Goal: Task Accomplishment & Management: Complete application form

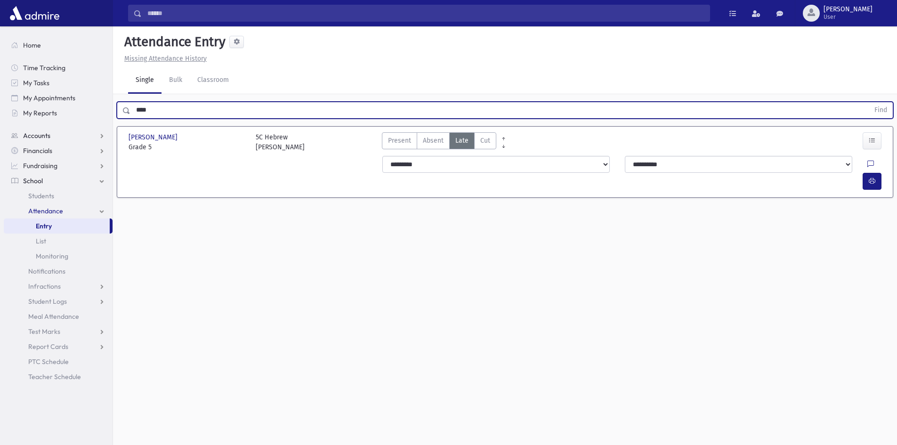
drag, startPoint x: 180, startPoint y: 111, endPoint x: 98, endPoint y: 143, distance: 87.4
click at [98, 143] on div "Search Results All Accounts" at bounding box center [448, 233] width 897 height 466
click at [869, 102] on button "Find" at bounding box center [881, 110] width 24 height 16
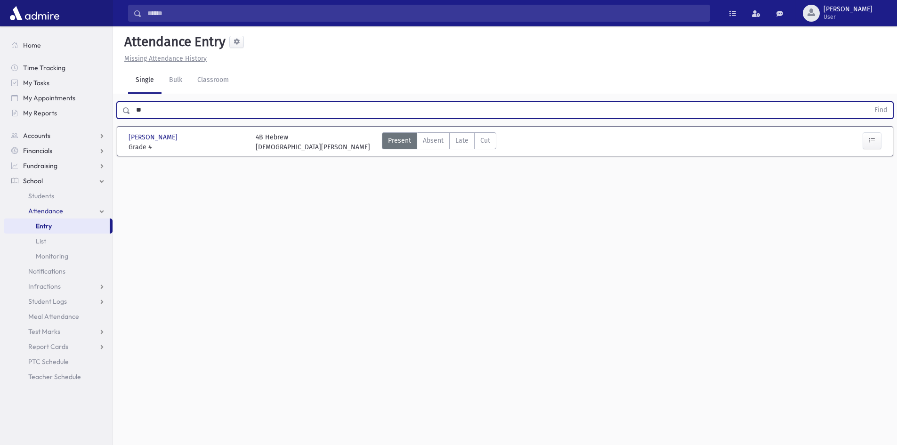
type input "*"
click at [869, 102] on button "Find" at bounding box center [881, 110] width 24 height 16
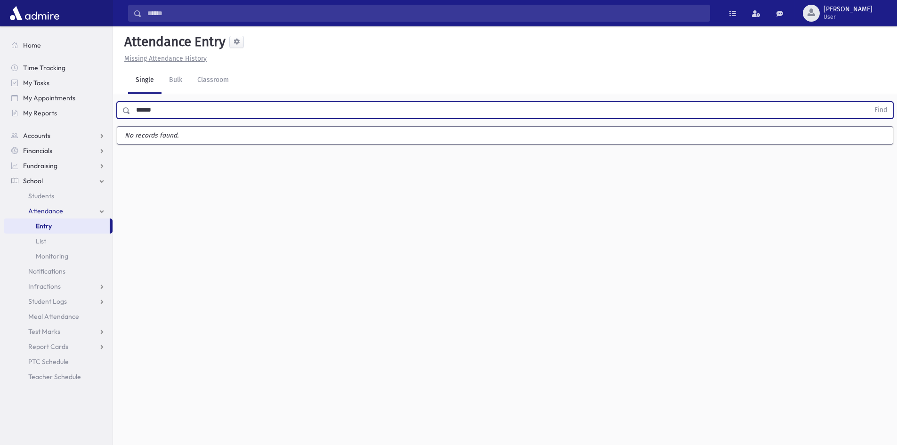
type input "******"
click at [869, 102] on button "Find" at bounding box center [881, 110] width 24 height 16
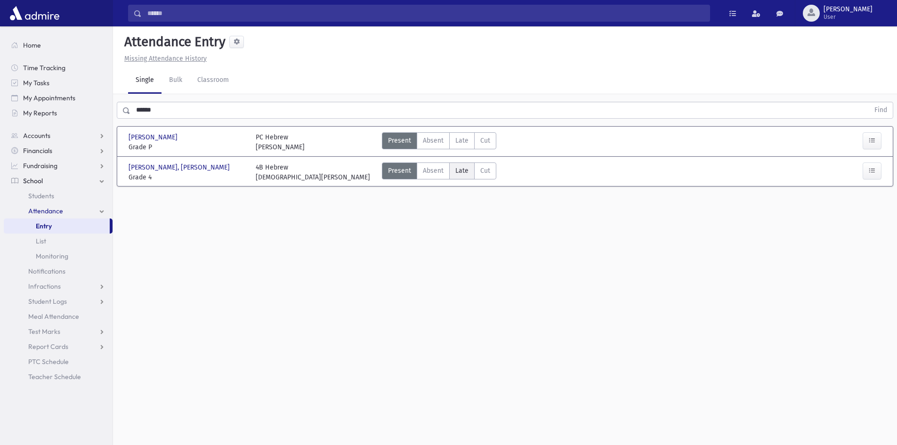
click at [458, 171] on span "Late" at bounding box center [462, 171] width 13 height 10
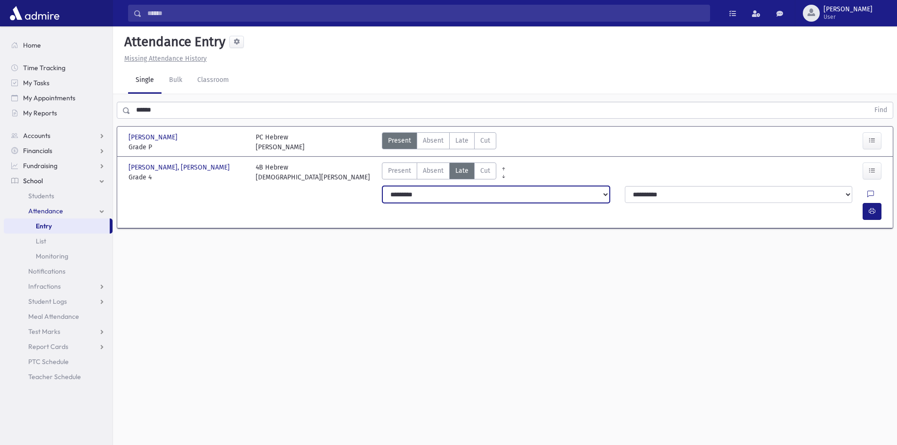
click at [509, 199] on select "**********" at bounding box center [497, 194] width 228 height 17
select select "*******"
click at [383, 186] on select "**********" at bounding box center [497, 194] width 228 height 17
click at [865, 203] on button "button" at bounding box center [872, 211] width 19 height 17
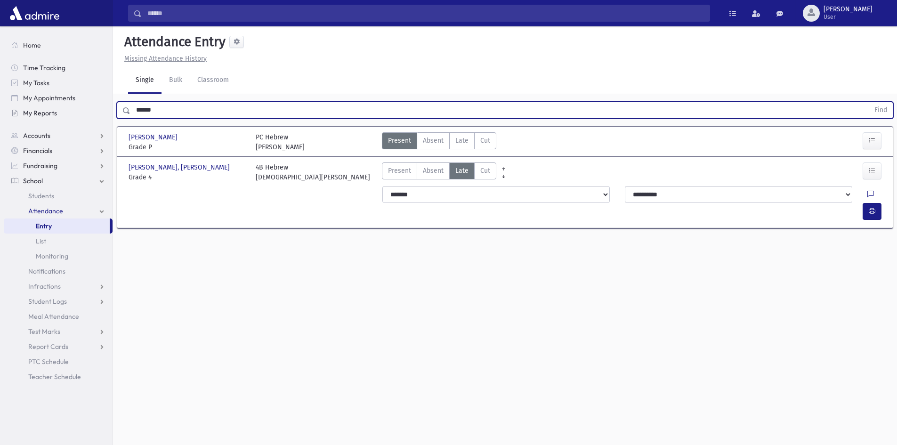
drag, startPoint x: 215, startPoint y: 108, endPoint x: 56, endPoint y: 114, distance: 159.4
click at [56, 114] on div "Search Results All Accounts" at bounding box center [448, 233] width 897 height 466
click at [869, 102] on button "Find" at bounding box center [881, 110] width 24 height 16
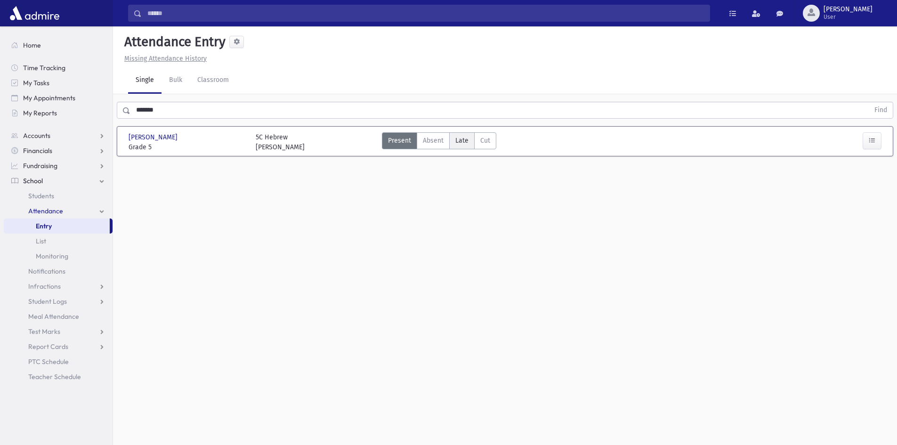
click at [456, 137] on span "Late" at bounding box center [462, 141] width 13 height 10
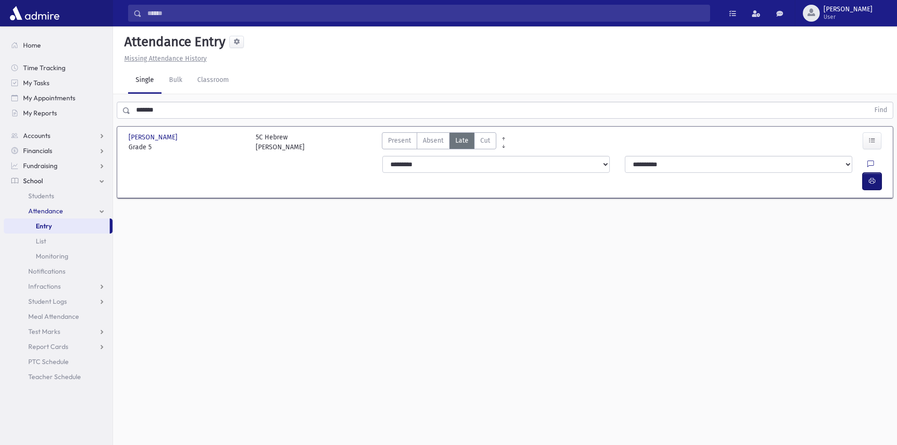
click at [868, 173] on button "button" at bounding box center [872, 181] width 19 height 17
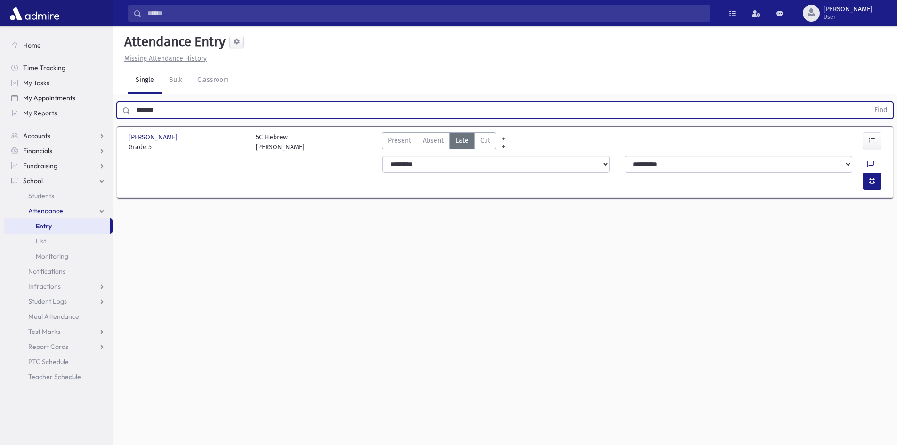
drag, startPoint x: 185, startPoint y: 108, endPoint x: 78, endPoint y: 105, distance: 107.0
click at [78, 105] on div "Search Results All Accounts" at bounding box center [448, 233] width 897 height 466
click at [869, 102] on button "Find" at bounding box center [881, 110] width 24 height 16
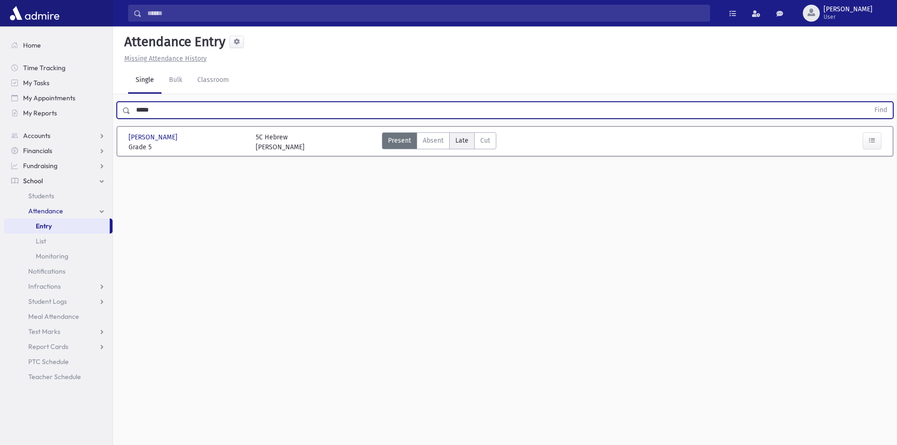
click at [465, 139] on span "Late" at bounding box center [462, 141] width 13 height 10
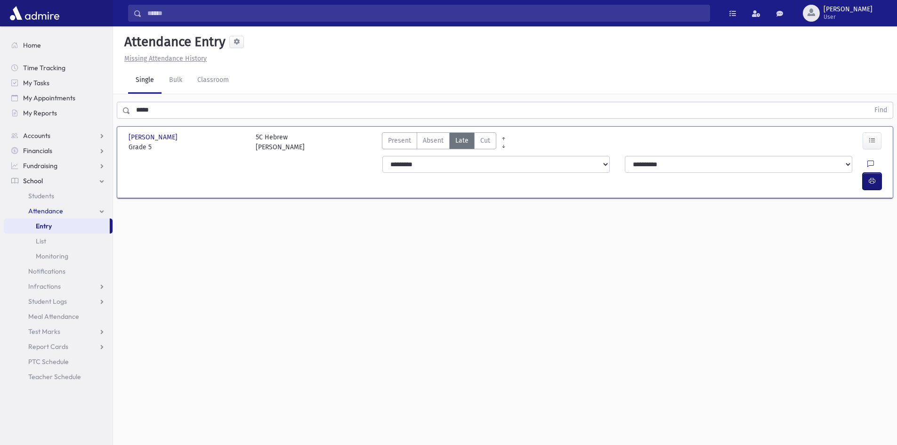
click at [867, 173] on button "button" at bounding box center [872, 181] width 19 height 17
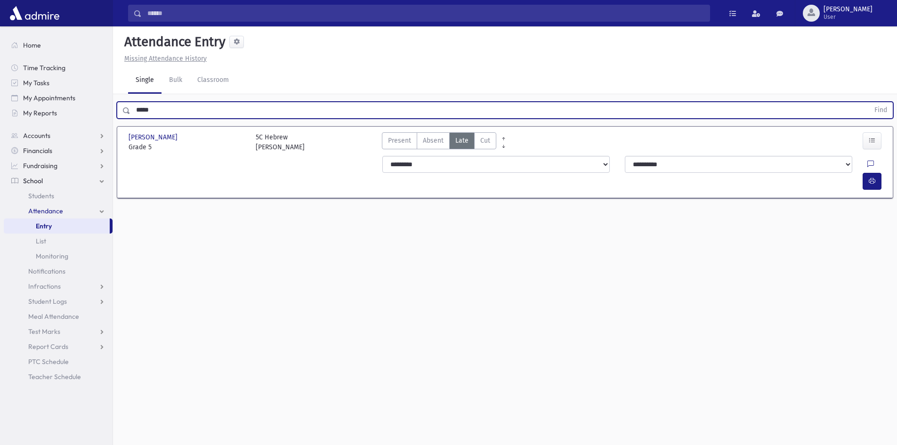
drag, startPoint x: 193, startPoint y: 118, endPoint x: 75, endPoint y: 55, distance: 133.6
click at [92, 107] on div "Search Results All Accounts" at bounding box center [448, 233] width 897 height 466
click at [869, 102] on button "Find" at bounding box center [881, 110] width 24 height 16
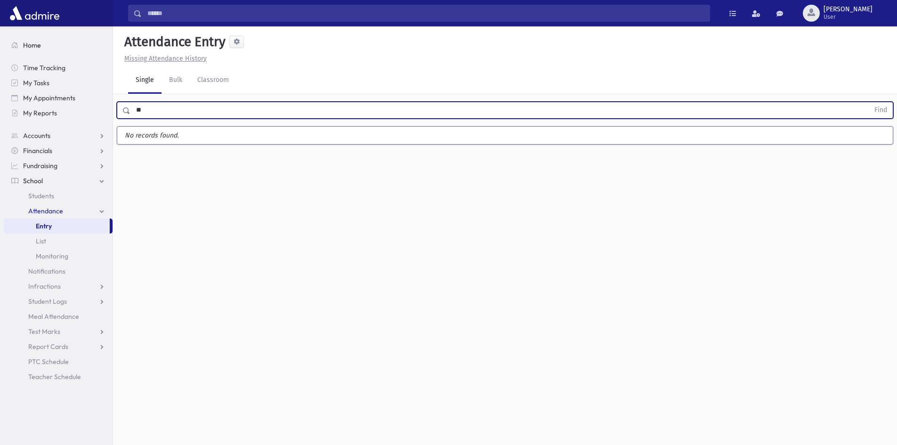
type input "*"
type input "****"
click at [869, 102] on button "Find" at bounding box center [881, 110] width 24 height 16
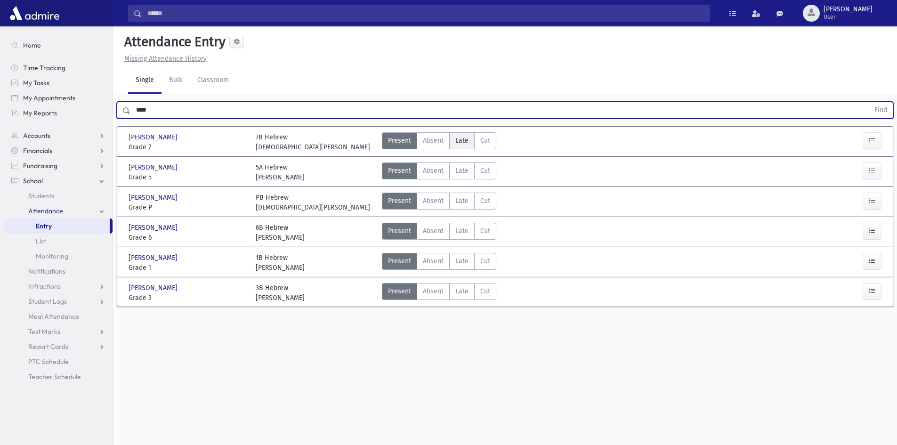
click at [458, 134] on label "Late Late" at bounding box center [461, 140] width 25 height 17
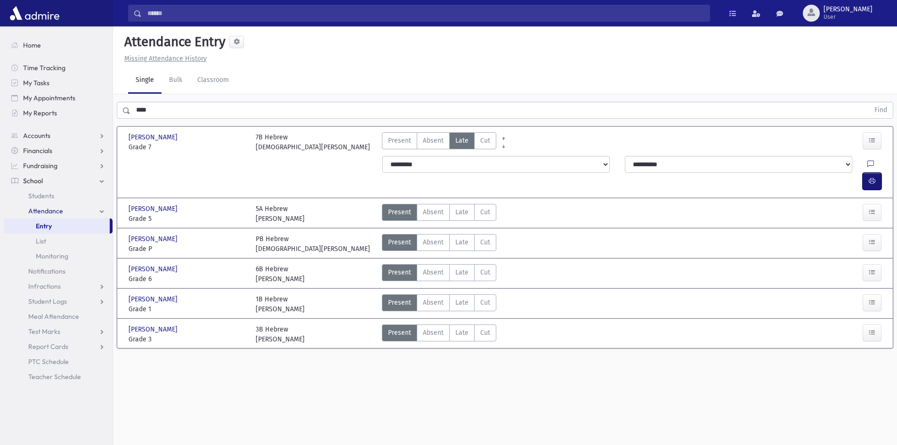
click at [872, 177] on icon "button" at bounding box center [872, 181] width 7 height 8
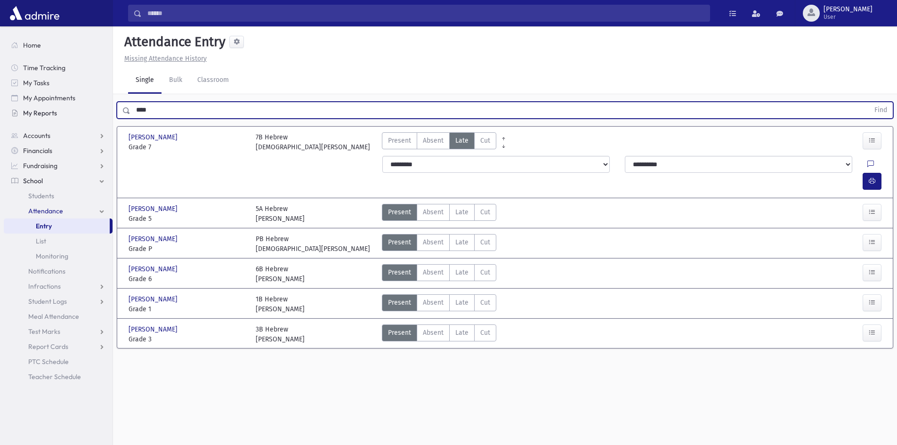
drag, startPoint x: 164, startPoint y: 110, endPoint x: 71, endPoint y: 116, distance: 93.5
click at [71, 116] on div "Search Results All Accounts" at bounding box center [448, 233] width 897 height 466
click at [869, 102] on button "Find" at bounding box center [881, 110] width 24 height 16
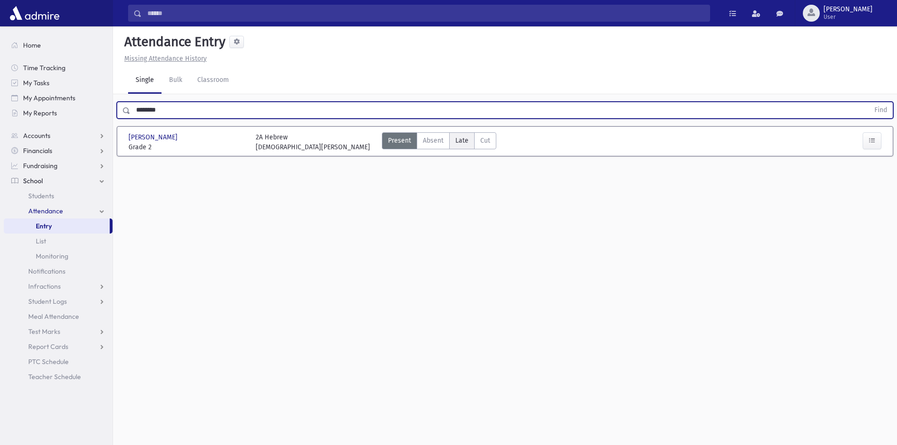
click at [458, 137] on span "Late" at bounding box center [462, 141] width 13 height 10
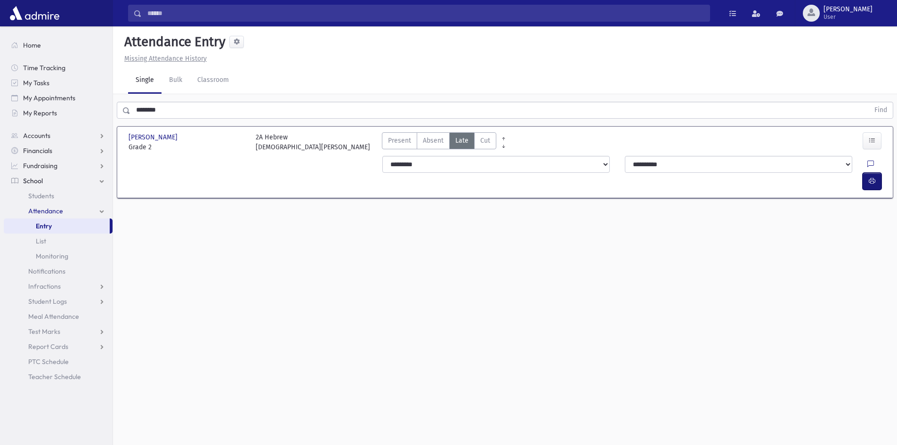
click at [873, 173] on button "button" at bounding box center [872, 181] width 19 height 17
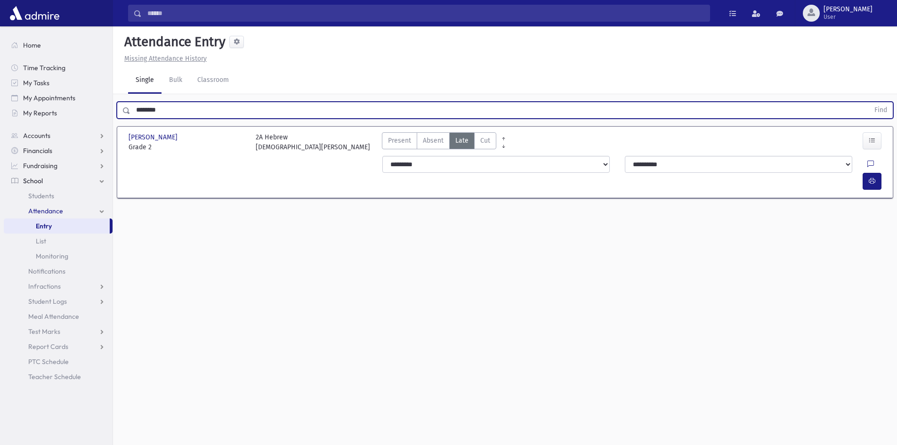
drag, startPoint x: 208, startPoint y: 112, endPoint x: 0, endPoint y: 89, distance: 209.0
click at [66, 118] on div "Search Results All Accounts" at bounding box center [448, 233] width 897 height 466
click at [869, 102] on button "Find" at bounding box center [881, 110] width 24 height 16
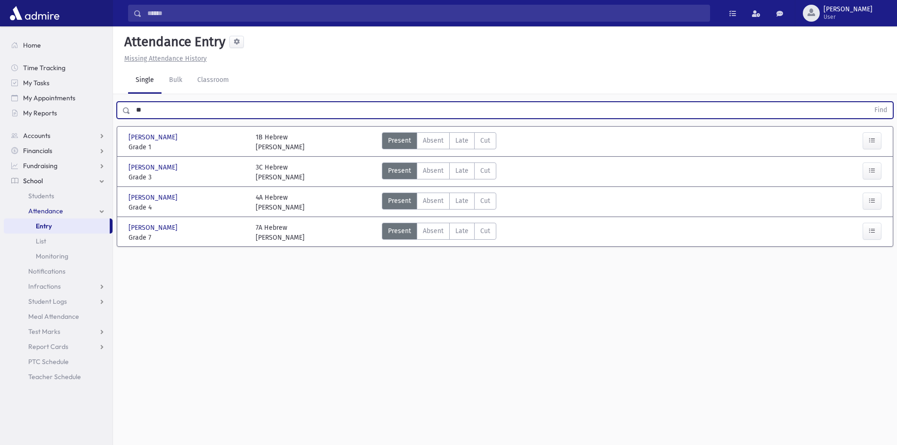
type input "*"
click at [869, 102] on button "Find" at bounding box center [881, 110] width 24 height 16
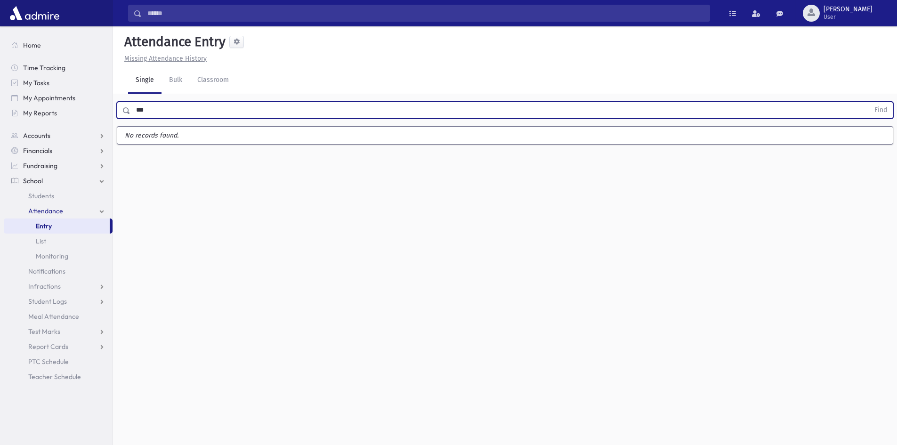
click at [869, 102] on button "Find" at bounding box center [881, 110] width 24 height 16
type input "**"
click at [869, 102] on button "Find" at bounding box center [881, 110] width 24 height 16
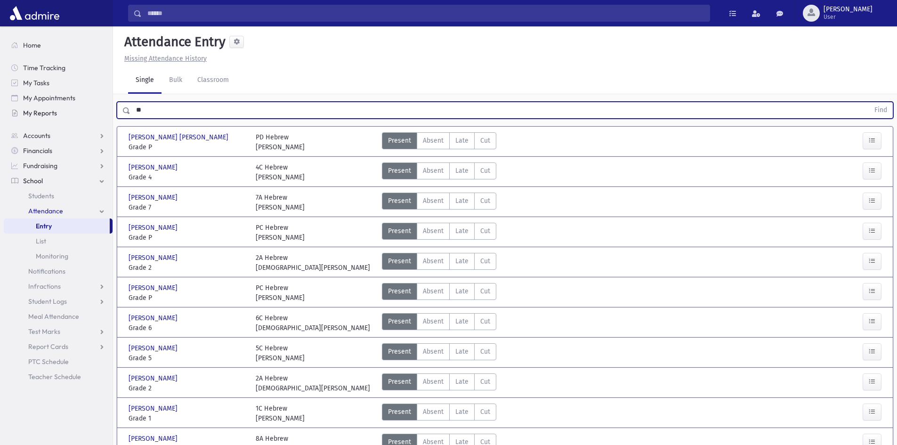
drag, startPoint x: 178, startPoint y: 114, endPoint x: 107, endPoint y: 107, distance: 70.5
click at [107, 107] on div "Search Results All Accounts" at bounding box center [448, 388] width 897 height 777
click at [869, 102] on button "Find" at bounding box center [881, 110] width 24 height 16
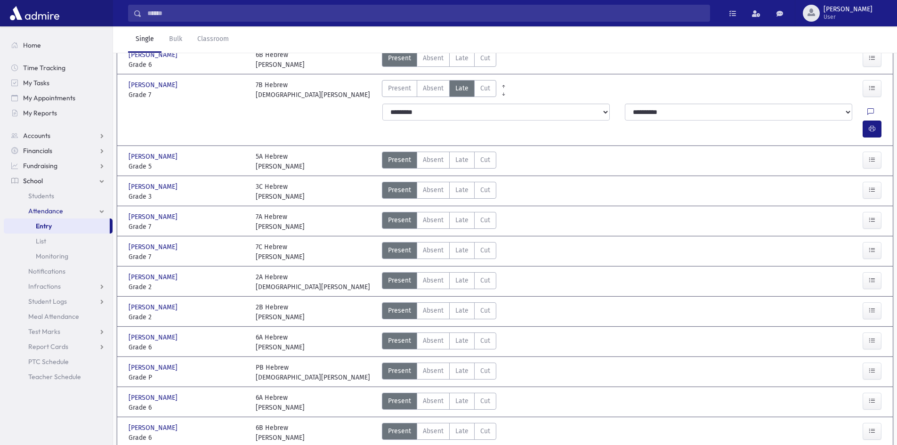
scroll to position [262, 0]
click at [458, 307] on span "Late" at bounding box center [462, 312] width 13 height 10
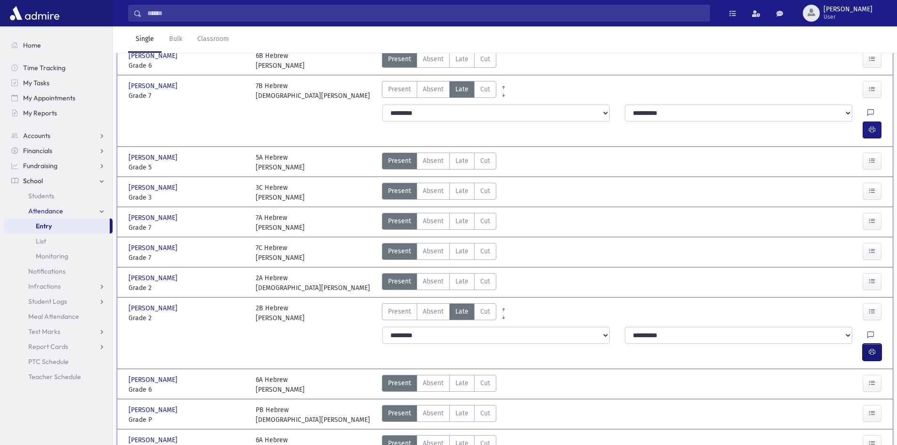
click at [877, 344] on button "button" at bounding box center [872, 352] width 19 height 17
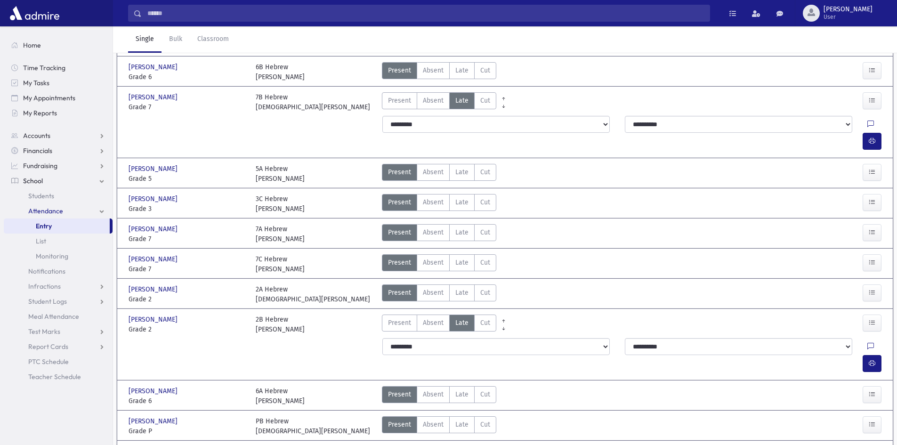
scroll to position [0, 0]
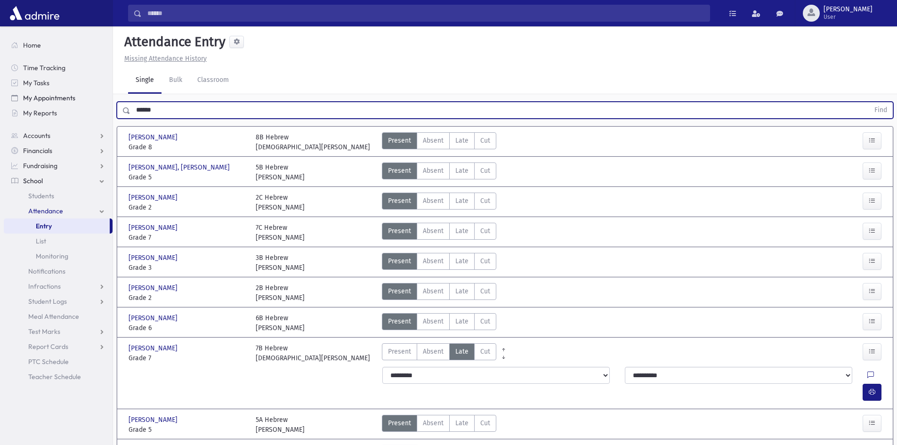
drag, startPoint x: 163, startPoint y: 116, endPoint x: 59, endPoint y: 99, distance: 105.5
click at [60, 97] on div "Search Results All Accounts" at bounding box center [448, 430] width 897 height 860
click at [869, 102] on button "Find" at bounding box center [881, 110] width 24 height 16
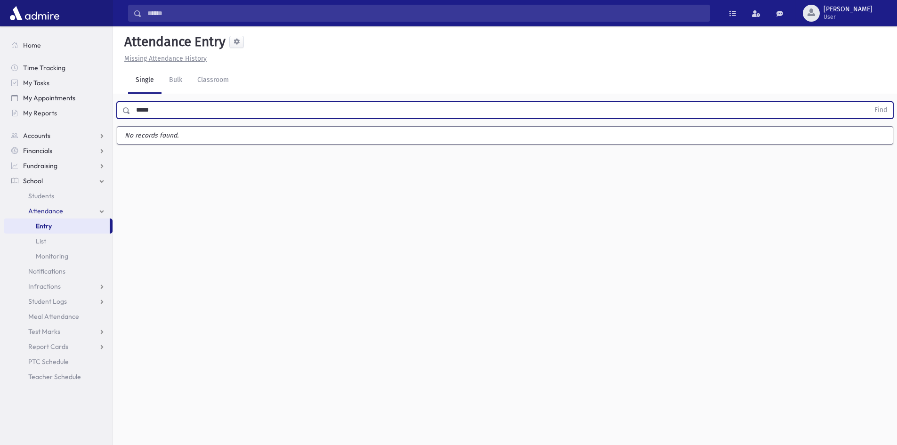
click at [869, 102] on button "Find" at bounding box center [881, 110] width 24 height 16
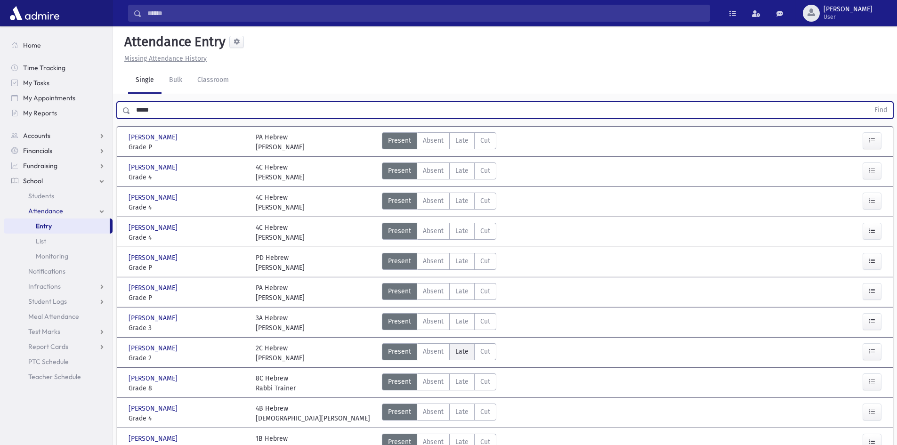
click at [468, 350] on label "Late Late" at bounding box center [461, 351] width 25 height 17
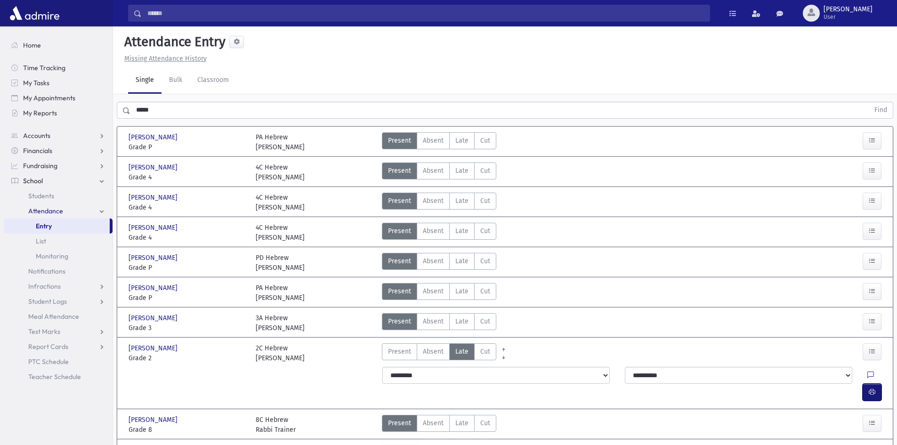
click at [873, 384] on button "button" at bounding box center [872, 392] width 19 height 17
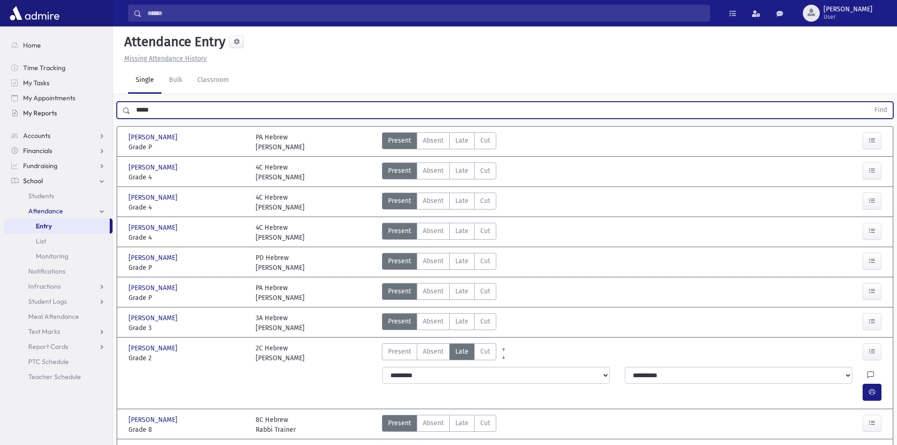
drag, startPoint x: 200, startPoint y: 105, endPoint x: 58, endPoint y: 105, distance: 141.8
click at [58, 109] on div "Search Results All Accounts" at bounding box center [448, 312] width 897 height 624
click at [869, 102] on button "Find" at bounding box center [881, 110] width 24 height 16
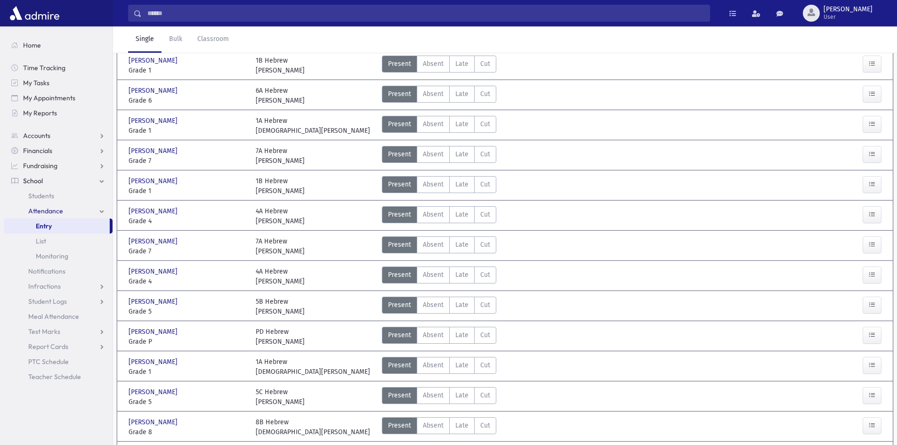
scroll to position [332, 0]
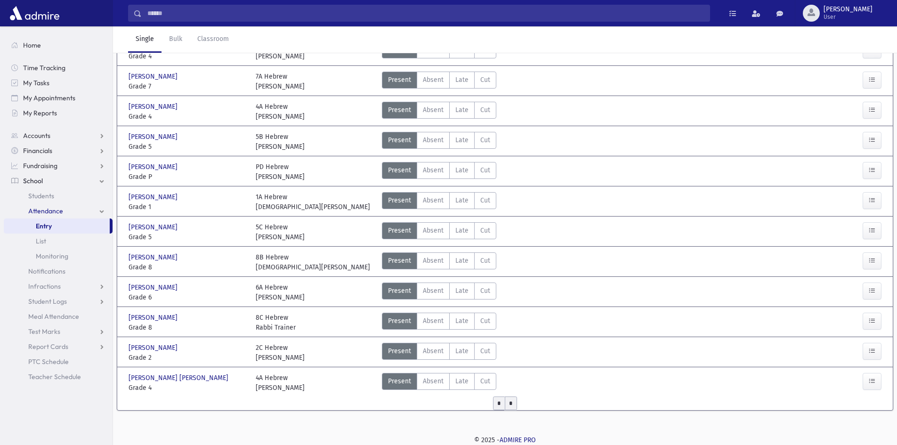
click at [511, 401] on input "*" at bounding box center [511, 404] width 12 height 14
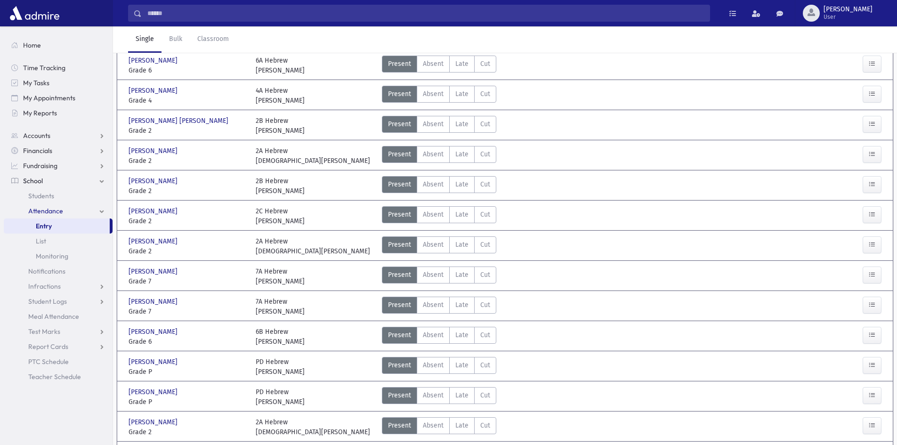
scroll to position [94, 0]
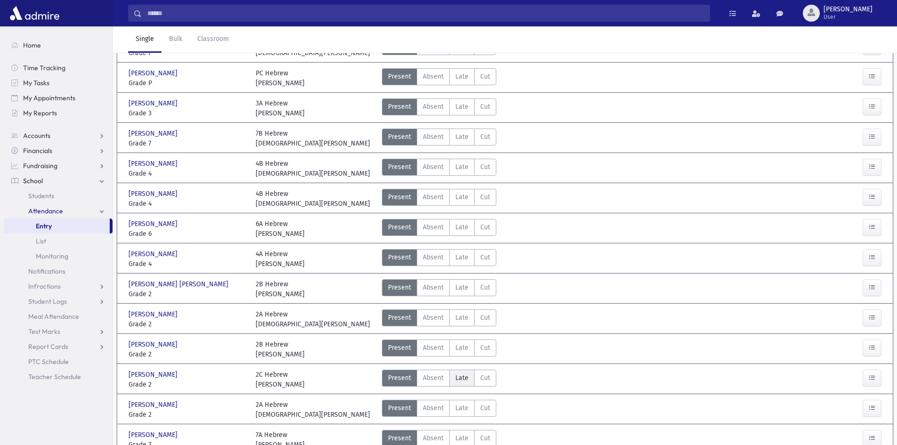
click at [469, 377] on label "Late Late" at bounding box center [461, 378] width 25 height 17
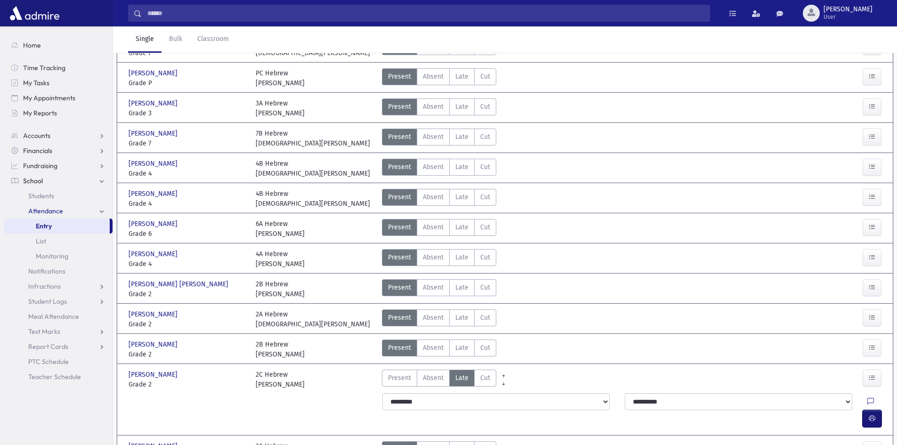
click at [868, 410] on button "button" at bounding box center [872, 418] width 19 height 17
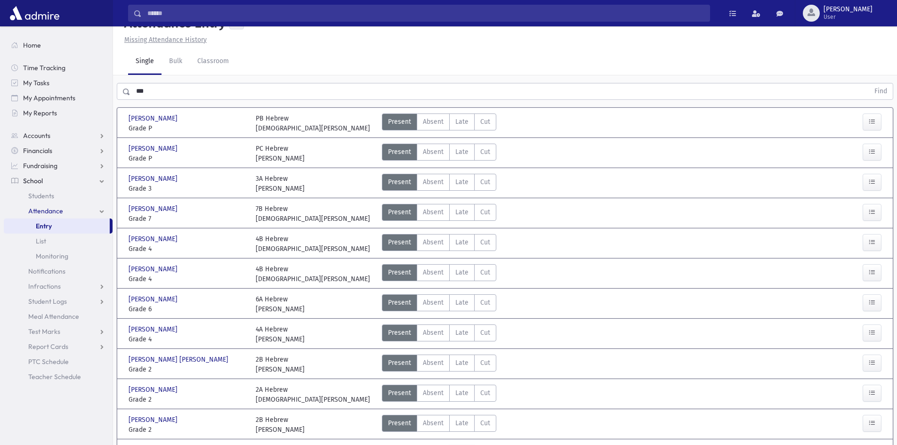
scroll to position [0, 0]
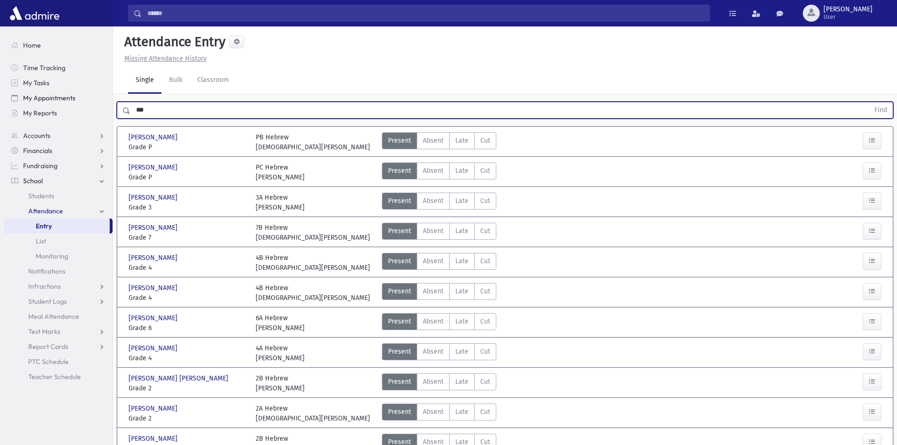
drag, startPoint x: 193, startPoint y: 111, endPoint x: 12, endPoint y: 92, distance: 182.4
click at [21, 89] on div "Search Results All Accounts" at bounding box center [448, 409] width 897 height 819
click at [869, 102] on button "Find" at bounding box center [881, 110] width 24 height 16
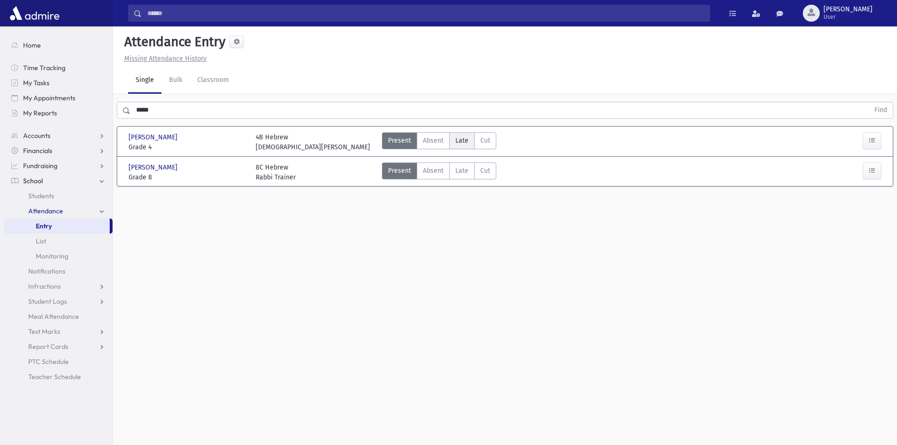
click at [469, 141] on label "Late Late" at bounding box center [461, 140] width 25 height 17
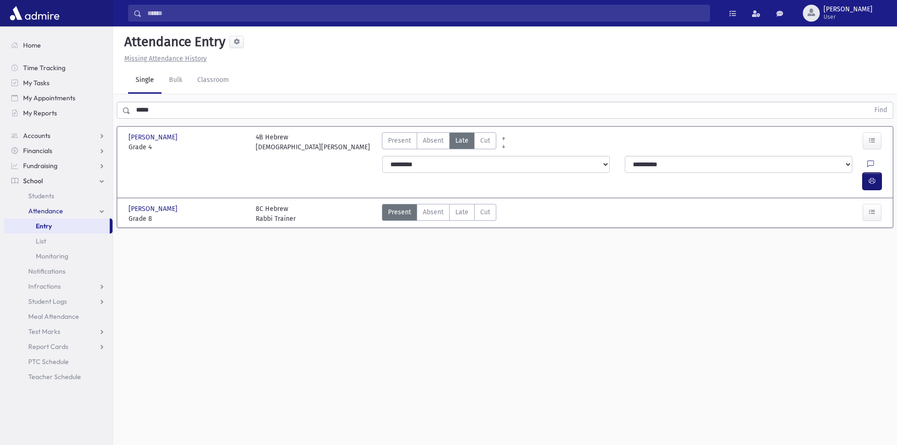
click at [875, 177] on icon "button" at bounding box center [872, 181] width 7 height 8
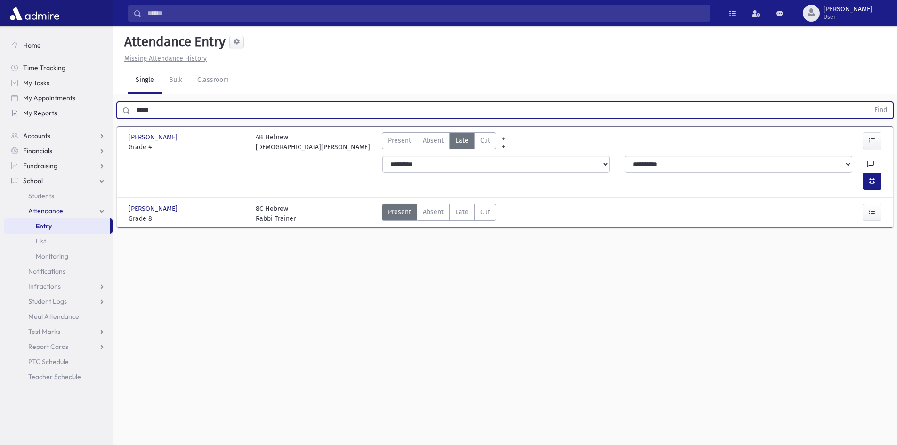
drag, startPoint x: 171, startPoint y: 110, endPoint x: 104, endPoint y: 115, distance: 67.6
click at [106, 121] on div "Search Results All Accounts" at bounding box center [448, 233] width 897 height 466
click at [869, 102] on button "Find" at bounding box center [881, 110] width 24 height 16
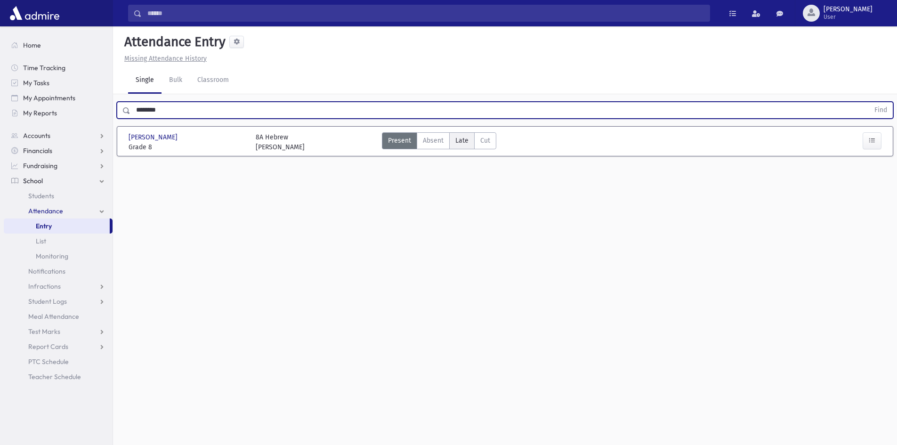
click at [460, 139] on span "Late" at bounding box center [462, 141] width 13 height 10
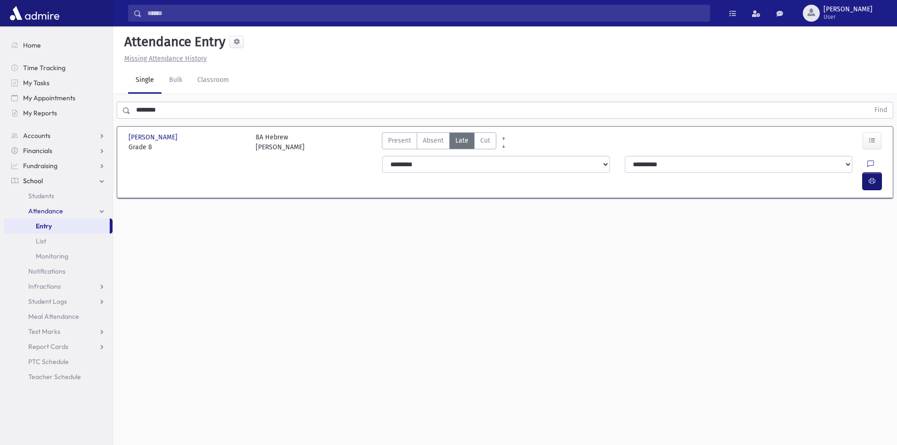
click at [881, 173] on button "button" at bounding box center [872, 181] width 19 height 17
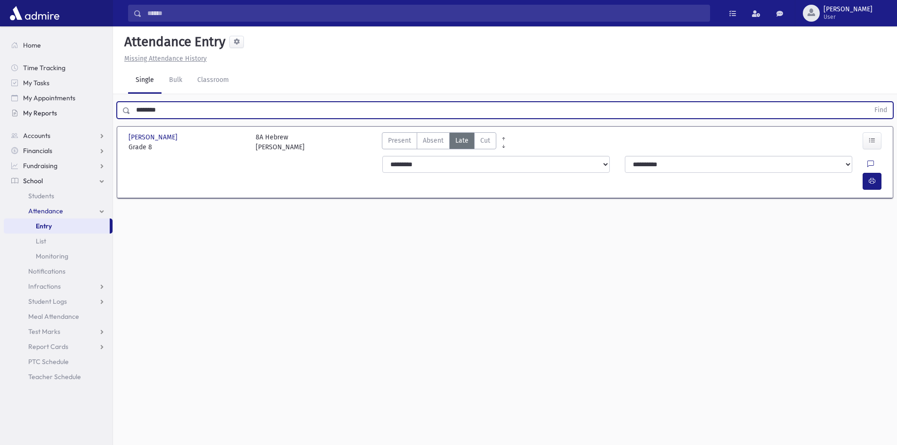
drag, startPoint x: 187, startPoint y: 104, endPoint x: 82, endPoint y: 115, distance: 104.7
click at [82, 115] on div "Search Results All Accounts" at bounding box center [448, 233] width 897 height 466
click at [869, 102] on button "Find" at bounding box center [881, 110] width 24 height 16
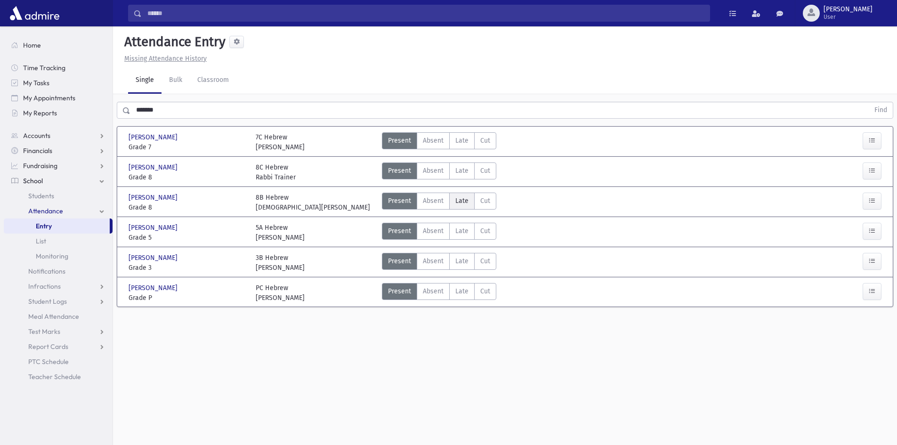
click at [461, 196] on span "Late" at bounding box center [462, 201] width 13 height 10
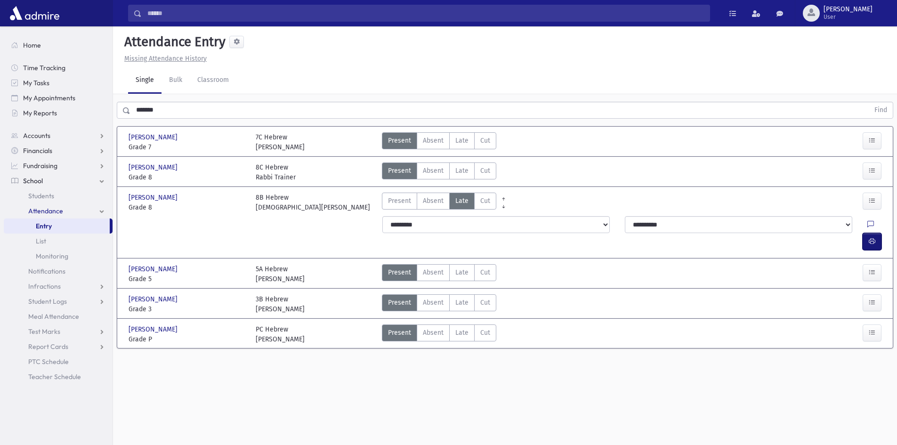
click at [872, 237] on icon "button" at bounding box center [872, 241] width 7 height 8
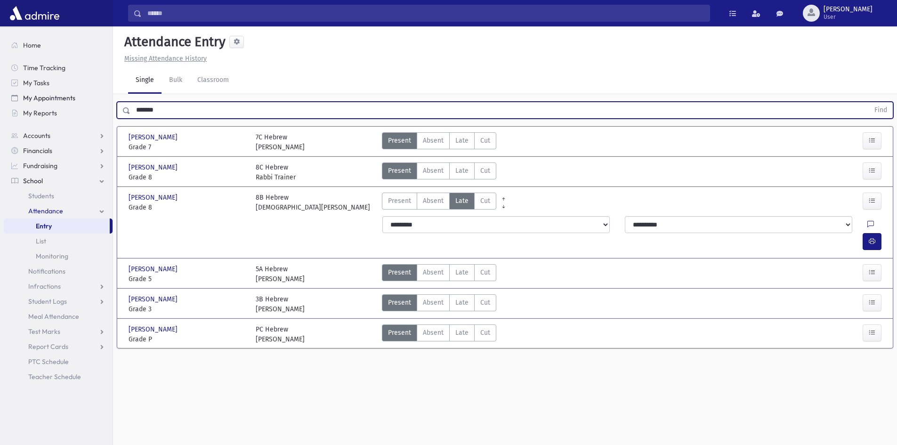
drag, startPoint x: 232, startPoint y: 116, endPoint x: 24, endPoint y: 94, distance: 209.4
click at [38, 101] on div "Search Results All Accounts" at bounding box center [448, 233] width 897 height 466
click at [869, 102] on button "Find" at bounding box center [881, 110] width 24 height 16
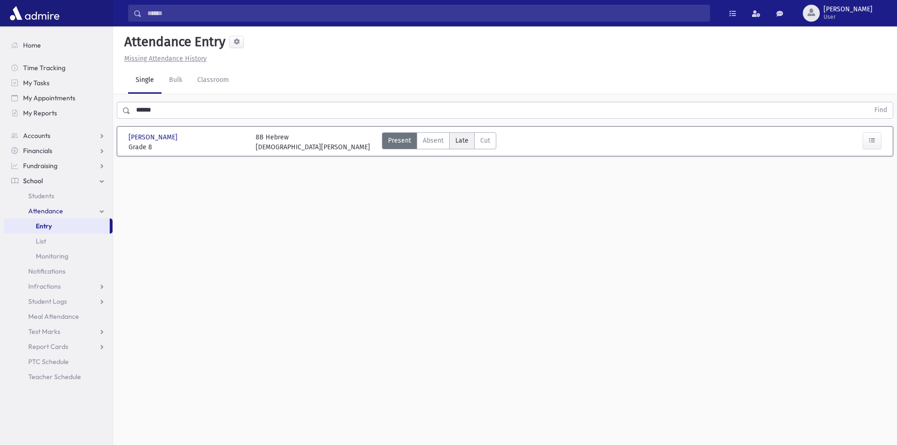
click at [458, 134] on label "Late Late" at bounding box center [461, 140] width 25 height 17
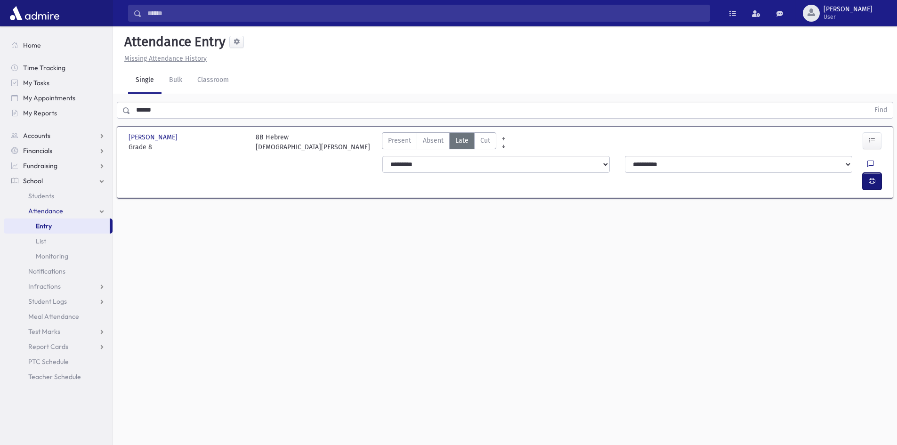
click at [868, 173] on button "button" at bounding box center [872, 181] width 19 height 17
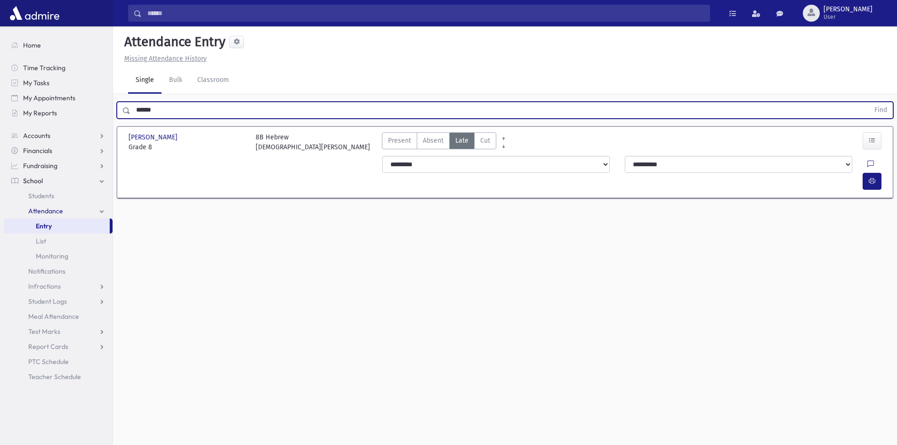
drag, startPoint x: 173, startPoint y: 117, endPoint x: 118, endPoint y: 106, distance: 55.8
click at [117, 109] on div "****** Find" at bounding box center [505, 110] width 777 height 17
click at [869, 102] on button "Find" at bounding box center [881, 110] width 24 height 16
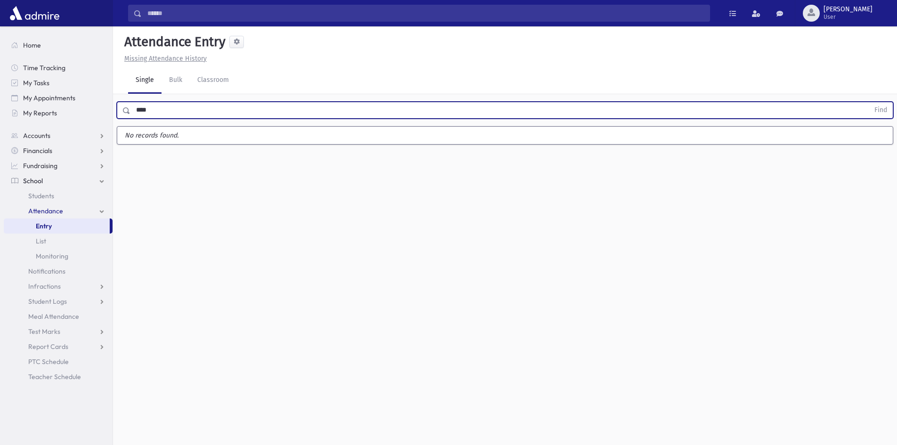
click at [869, 102] on button "Find" at bounding box center [881, 110] width 24 height 16
type input "*"
click at [869, 102] on button "Find" at bounding box center [881, 110] width 24 height 16
type input "*"
click at [869, 102] on button "Find" at bounding box center [881, 110] width 24 height 16
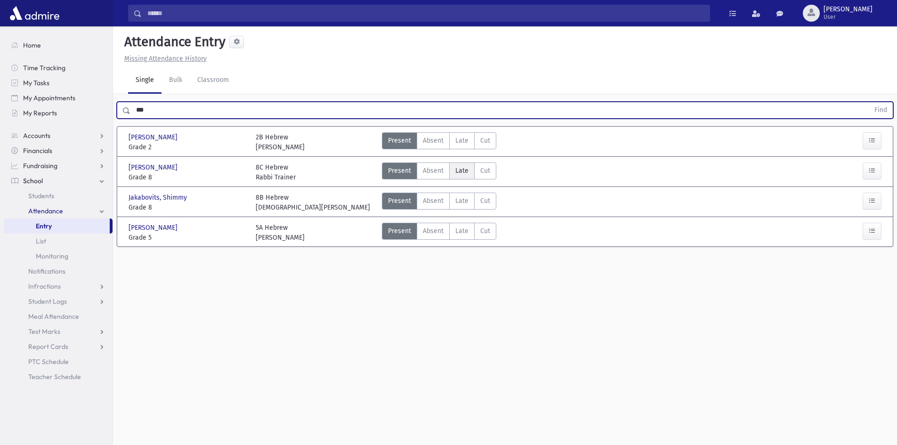
click at [461, 170] on span "Late" at bounding box center [462, 171] width 13 height 10
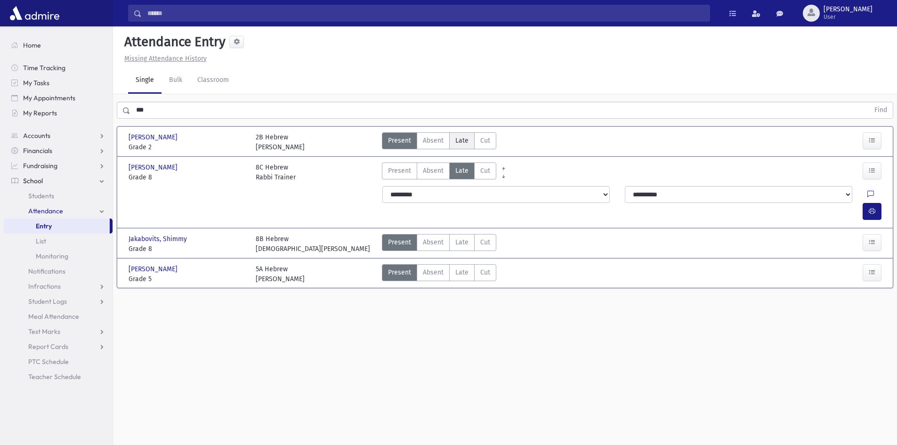
click at [464, 143] on span "Late" at bounding box center [462, 141] width 13 height 10
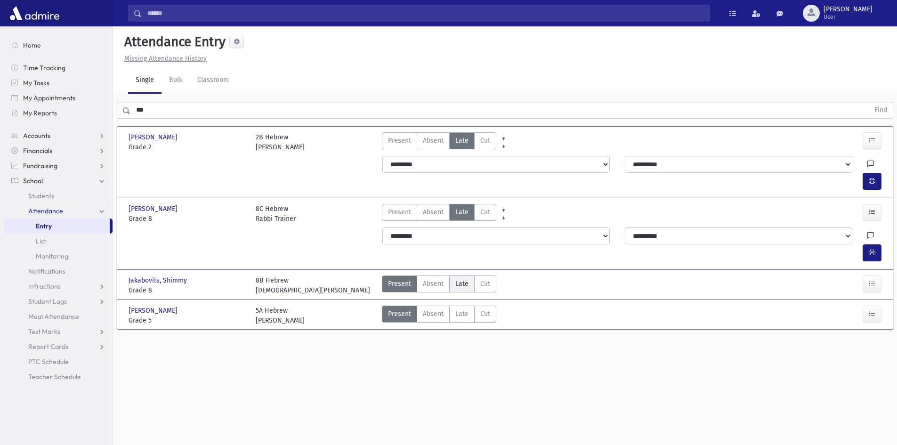
click at [454, 276] on label "Late Late" at bounding box center [461, 284] width 25 height 17
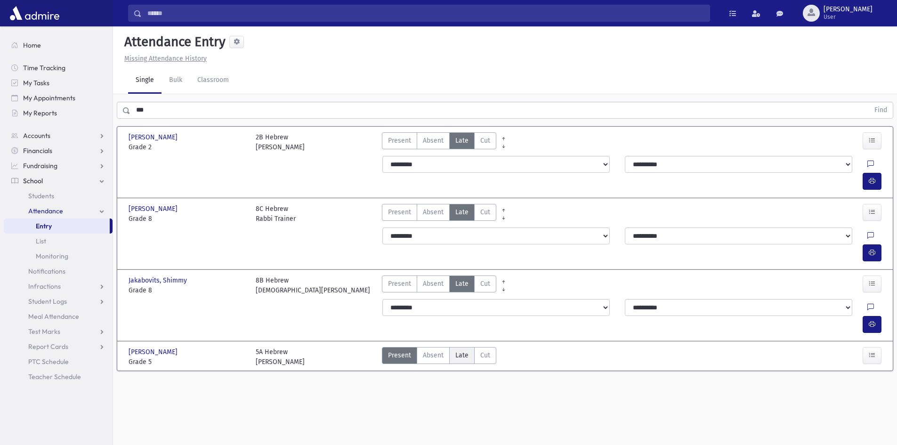
click at [468, 347] on label "Late Late" at bounding box center [461, 355] width 25 height 17
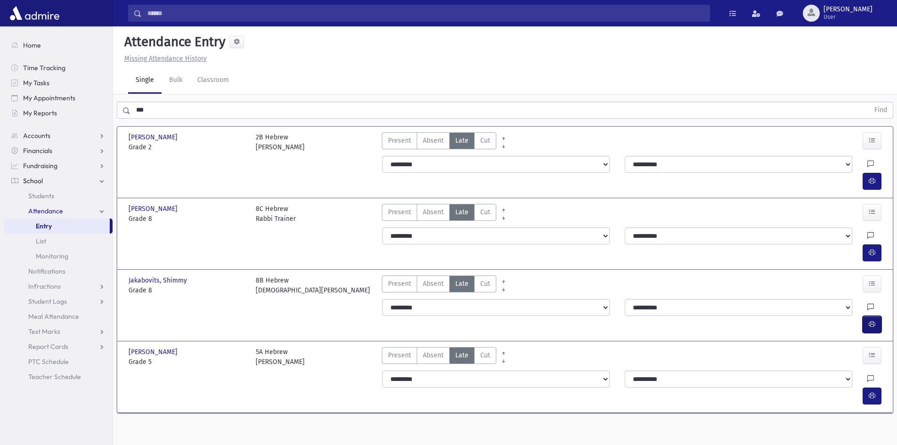
click at [879, 316] on button "button" at bounding box center [872, 324] width 19 height 17
click at [866, 173] on button "button" at bounding box center [872, 181] width 19 height 17
click at [876, 245] on button "button" at bounding box center [872, 253] width 19 height 17
click at [871, 392] on icon "button" at bounding box center [872, 396] width 7 height 8
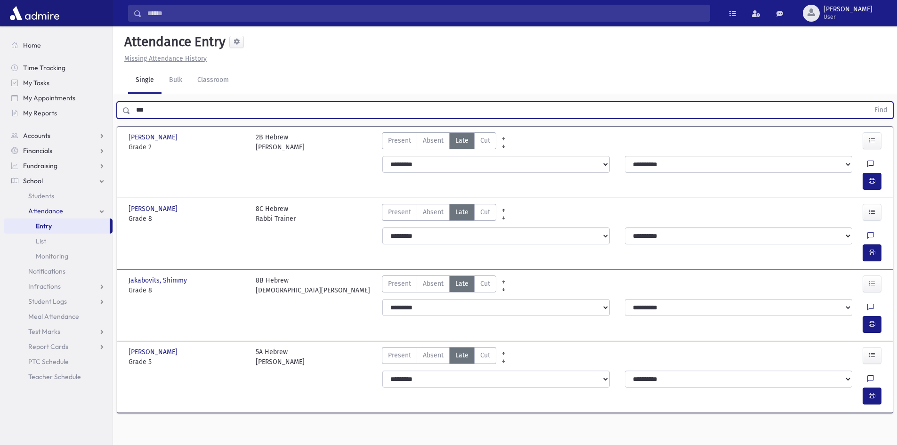
drag, startPoint x: 199, startPoint y: 102, endPoint x: 73, endPoint y: 121, distance: 126.7
click at [73, 121] on div "Search Results All Accounts" at bounding box center [448, 233] width 897 height 466
click at [869, 102] on button "Find" at bounding box center [881, 110] width 24 height 16
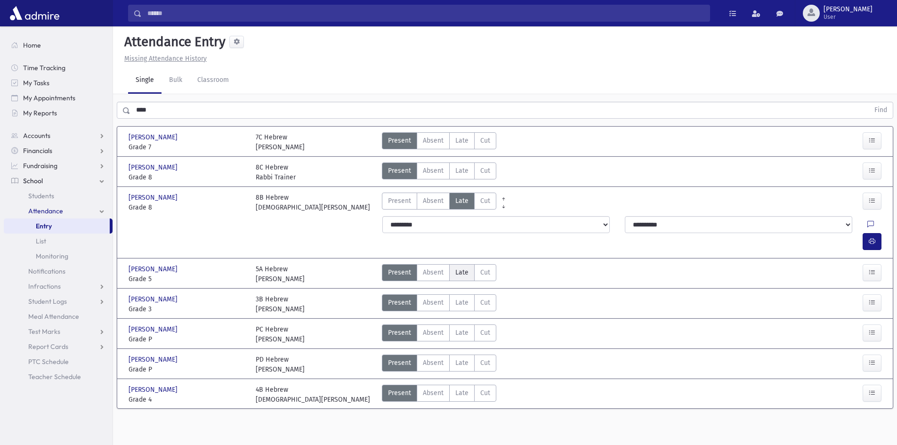
click at [453, 264] on label "Late Late" at bounding box center [461, 272] width 25 height 17
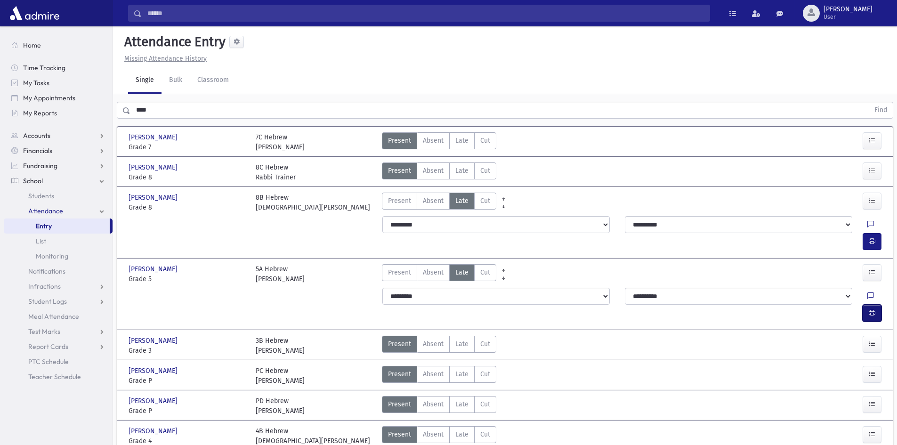
click at [869, 309] on icon "button" at bounding box center [872, 313] width 7 height 8
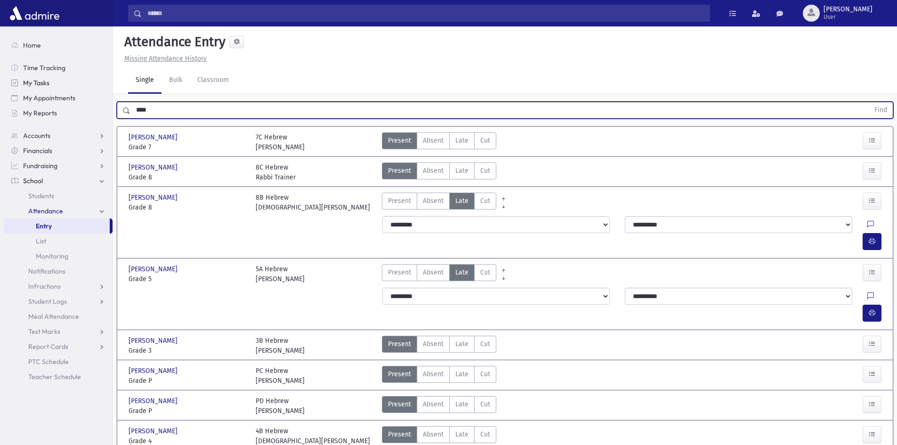
drag, startPoint x: 165, startPoint y: 107, endPoint x: 29, endPoint y: 90, distance: 137.7
click at [24, 93] on div "Search Results All Accounts" at bounding box center [448, 242] width 897 height 485
click at [869, 102] on button "Find" at bounding box center [881, 110] width 24 height 16
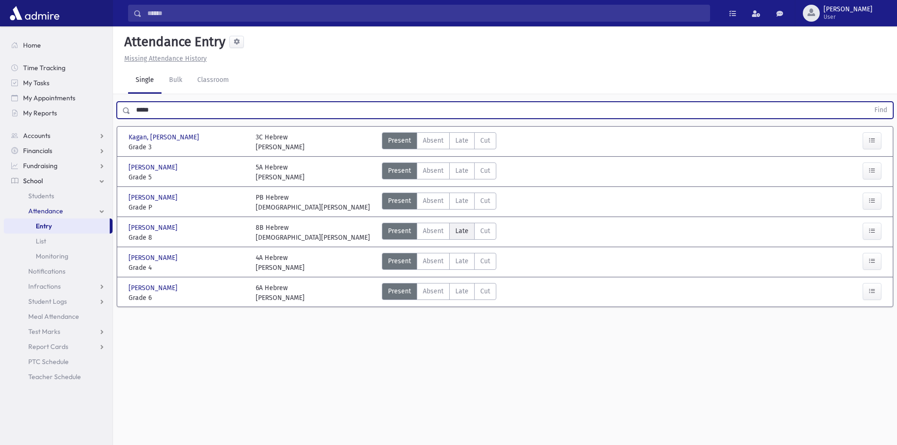
click at [460, 235] on span "Late" at bounding box center [462, 231] width 13 height 10
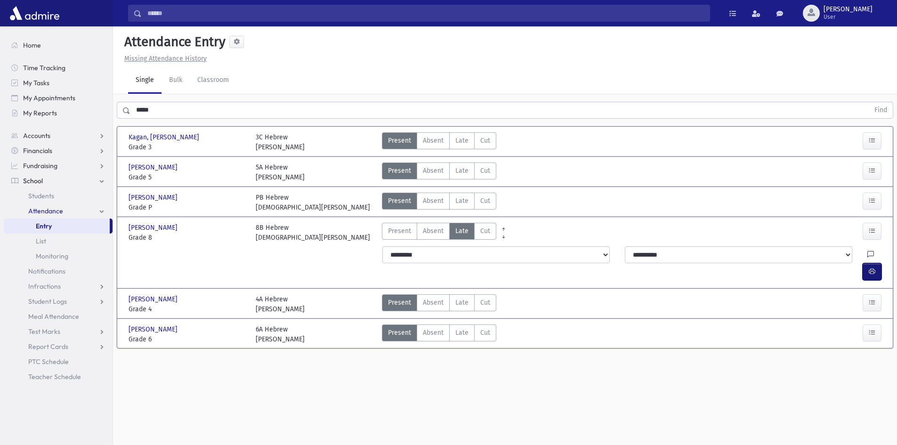
click at [868, 263] on button "button" at bounding box center [872, 271] width 19 height 17
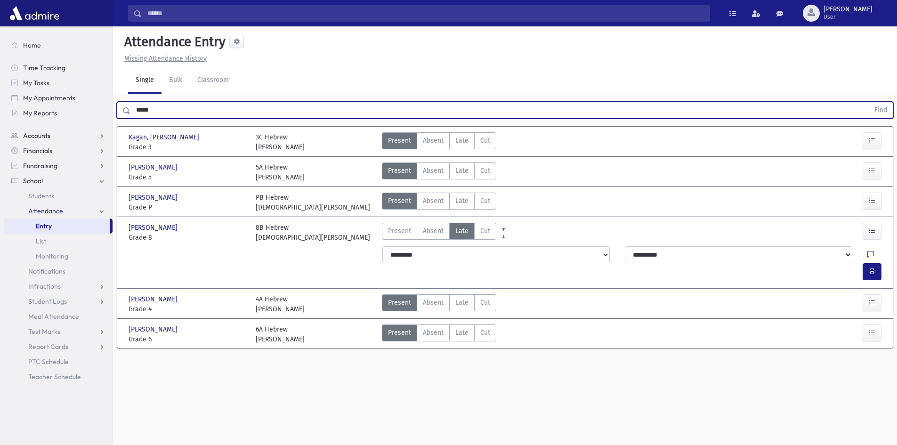
drag, startPoint x: 255, startPoint y: 108, endPoint x: 0, endPoint y: 86, distance: 255.8
click at [79, 131] on div "Search Results All Accounts" at bounding box center [448, 233] width 897 height 466
click at [869, 102] on button "Find" at bounding box center [881, 110] width 24 height 16
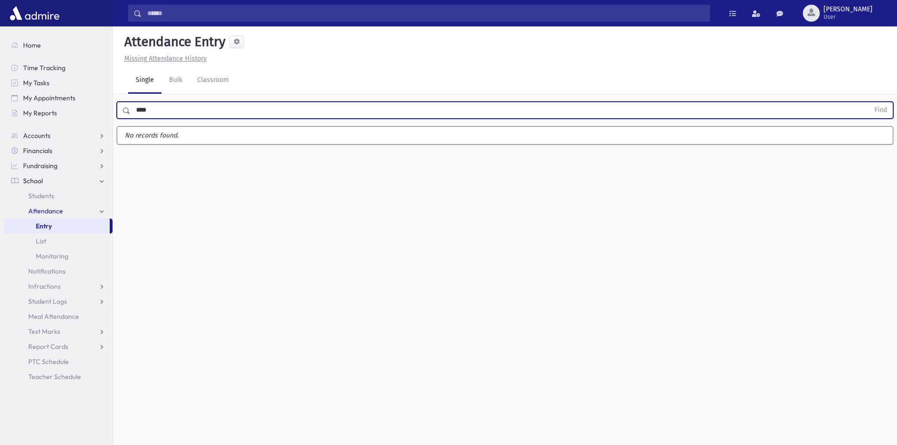
click at [869, 102] on button "Find" at bounding box center [881, 110] width 24 height 16
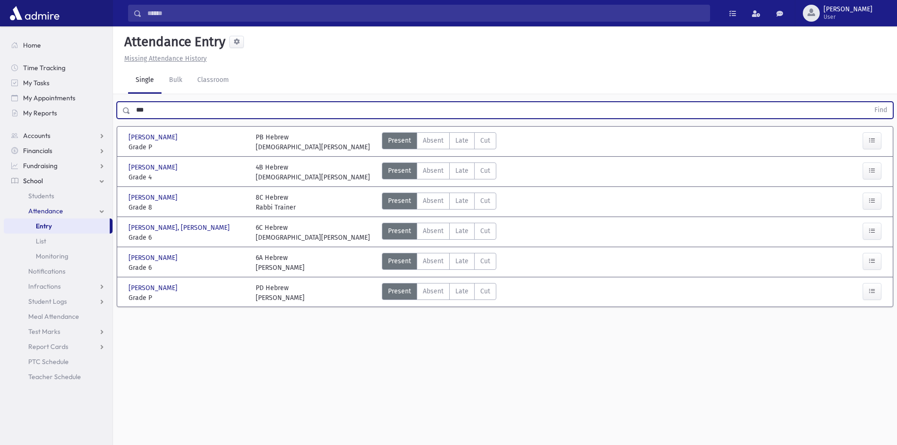
click at [869, 102] on button "Find" at bounding box center [881, 110] width 24 height 16
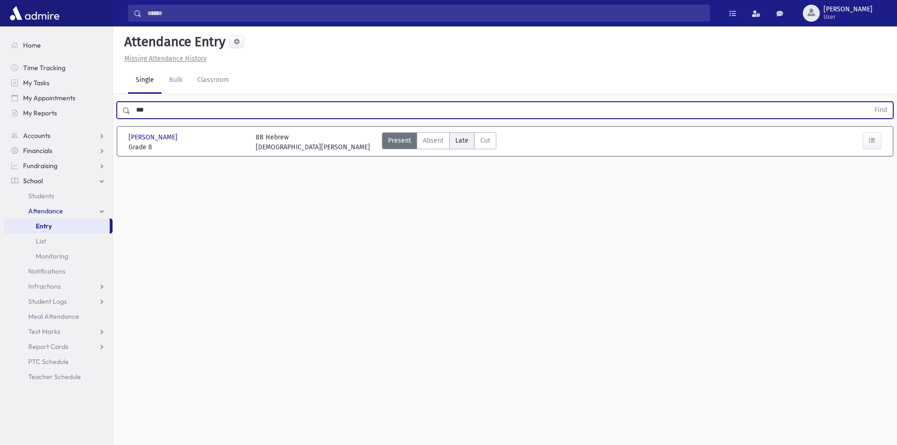
click at [460, 143] on span "Late" at bounding box center [462, 141] width 13 height 10
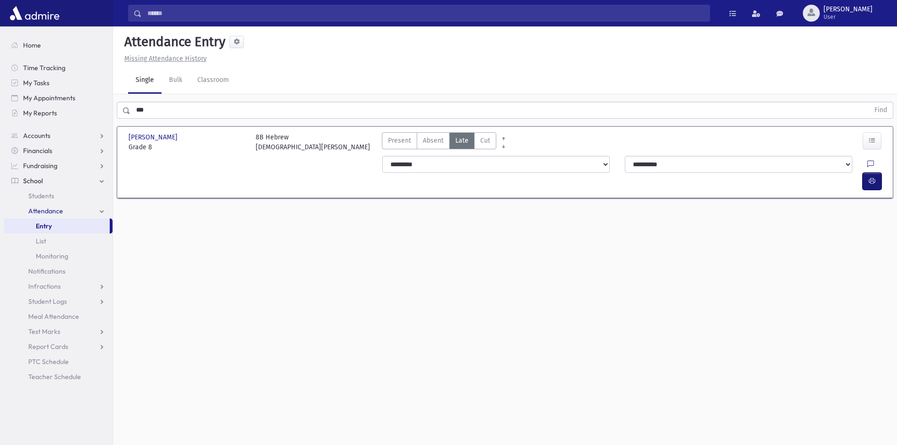
click at [875, 177] on icon "button" at bounding box center [872, 181] width 7 height 8
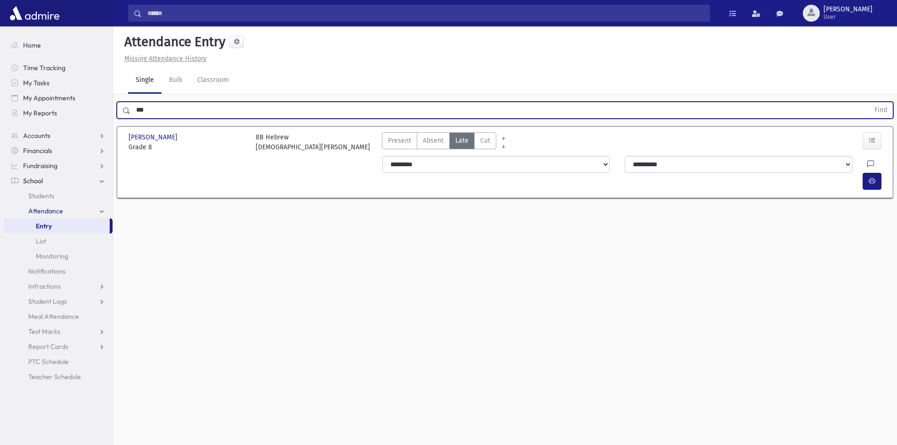
drag, startPoint x: 188, startPoint y: 108, endPoint x: 29, endPoint y: 122, distance: 160.3
click at [32, 114] on div "Search Results All Accounts" at bounding box center [448, 233] width 897 height 466
click at [869, 102] on button "Find" at bounding box center [881, 110] width 24 height 16
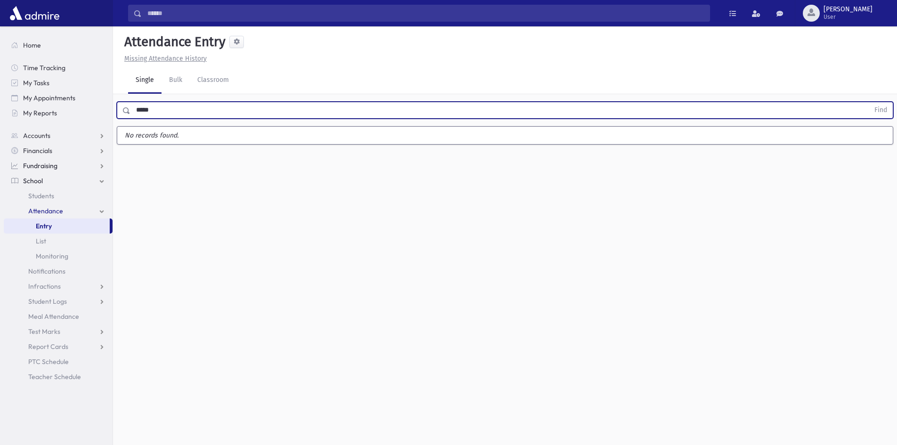
click at [869, 102] on button "Find" at bounding box center [881, 110] width 24 height 16
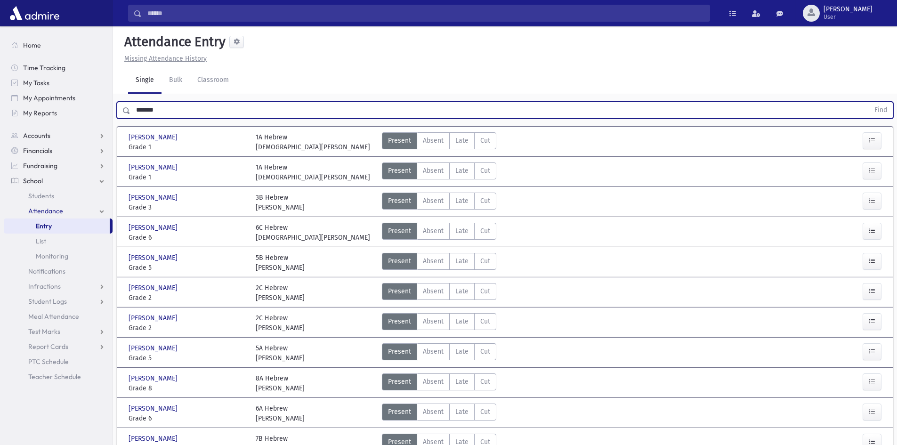
click at [869, 102] on button "Find" at bounding box center [881, 110] width 24 height 16
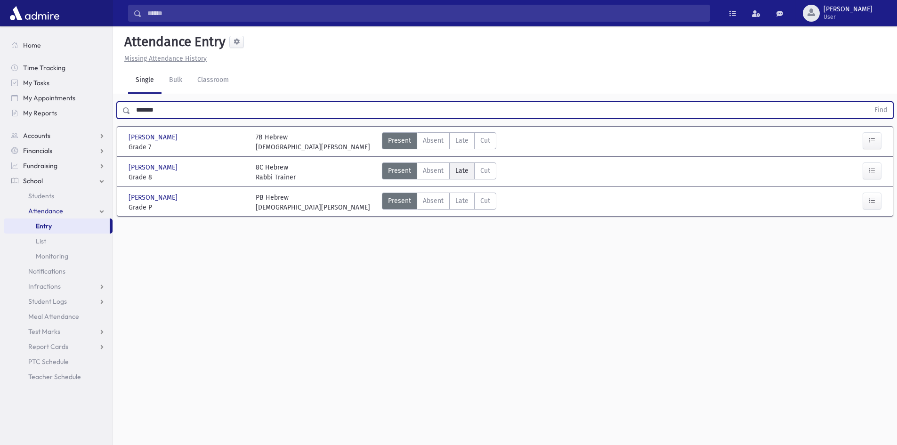
click at [456, 171] on span "Late" at bounding box center [462, 171] width 13 height 10
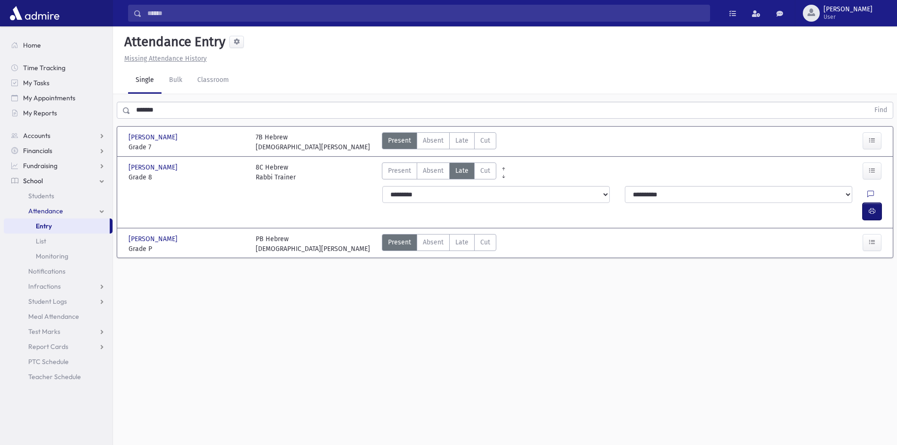
click at [870, 207] on icon "button" at bounding box center [872, 211] width 7 height 8
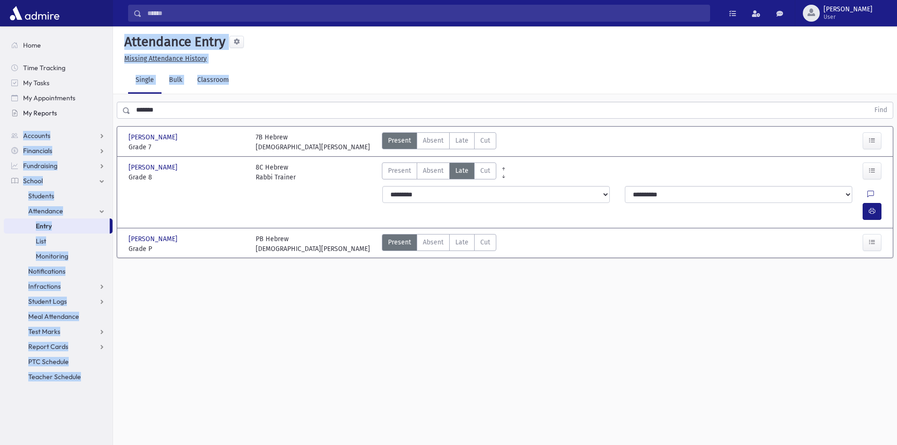
drag, startPoint x: 189, startPoint y: 99, endPoint x: 82, endPoint y: 109, distance: 107.8
click at [67, 107] on div "Search Results All Accounts" at bounding box center [448, 233] width 897 height 466
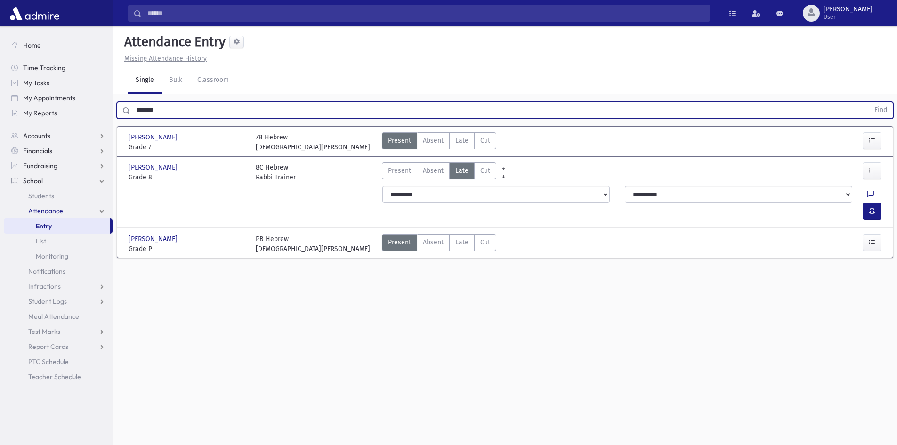
drag, startPoint x: 193, startPoint y: 116, endPoint x: 1, endPoint y: 117, distance: 191.7
click at [1, 117] on div "Search Results All Accounts" at bounding box center [448, 233] width 897 height 466
click at [869, 102] on button "Find" at bounding box center [881, 110] width 24 height 16
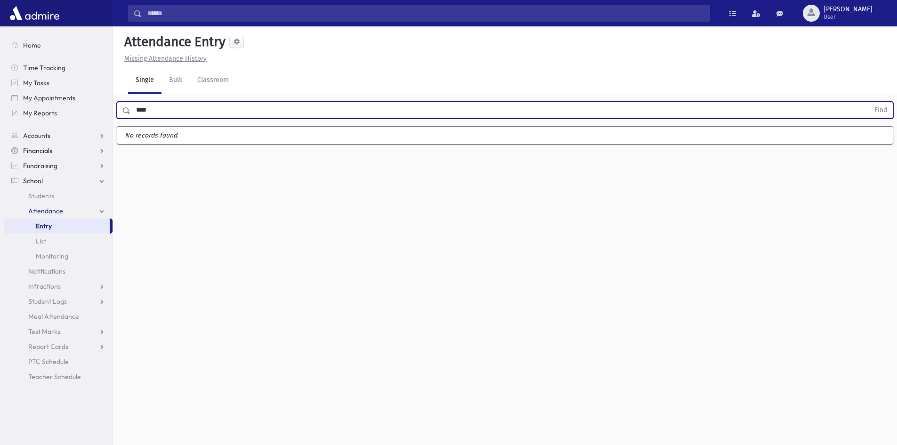
click at [869, 102] on button "Find" at bounding box center [881, 110] width 24 height 16
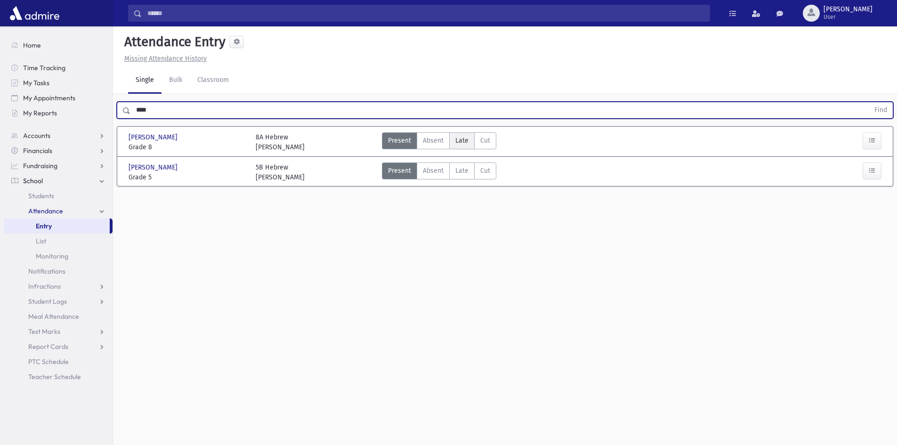
click at [464, 139] on span "Late" at bounding box center [462, 141] width 13 height 10
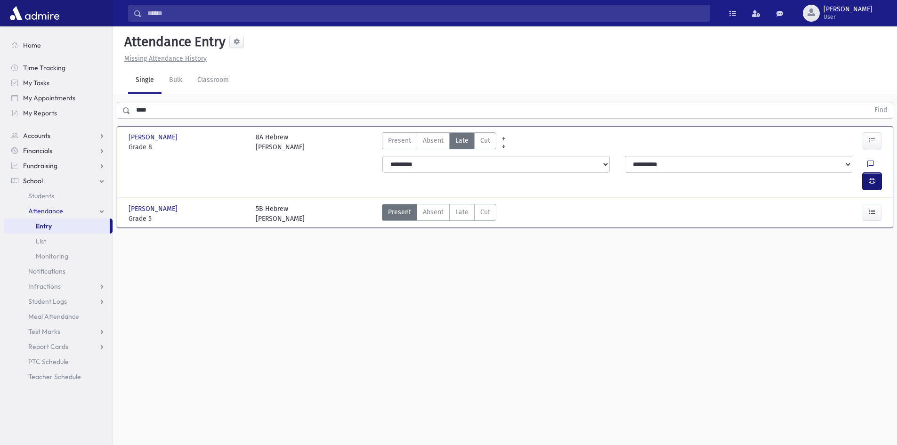
click at [879, 173] on button "button" at bounding box center [872, 181] width 19 height 17
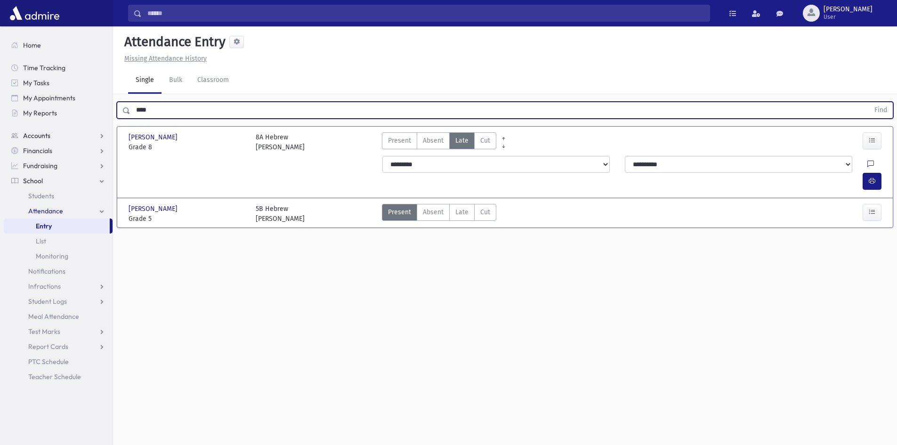
drag, startPoint x: 176, startPoint y: 113, endPoint x: 107, endPoint y: 134, distance: 72.6
click at [107, 134] on div "Search Results All Accounts" at bounding box center [448, 233] width 897 height 466
click at [869, 102] on button "Find" at bounding box center [881, 110] width 24 height 16
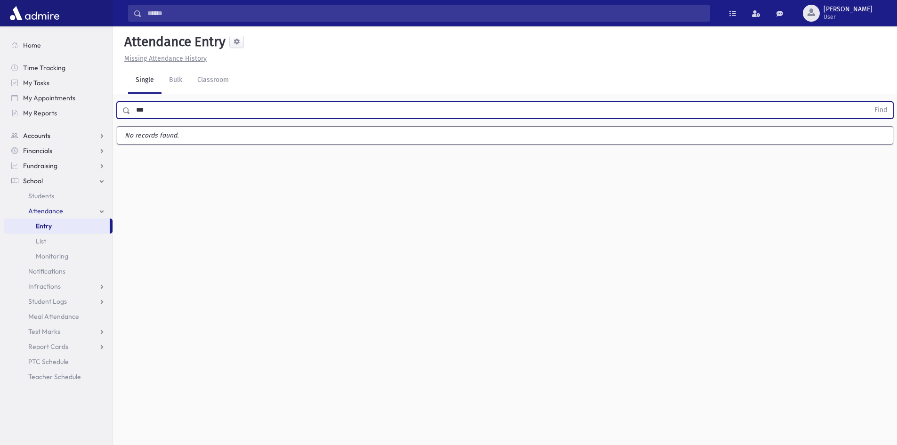
click at [869, 102] on button "Find" at bounding box center [881, 110] width 24 height 16
type input "*"
click at [869, 102] on button "Find" at bounding box center [881, 110] width 24 height 16
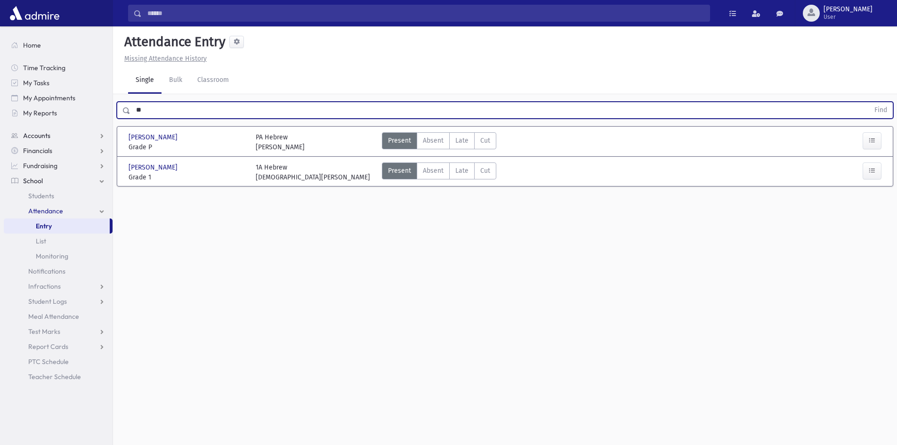
type input "*"
click at [869, 102] on button "Find" at bounding box center [881, 110] width 24 height 16
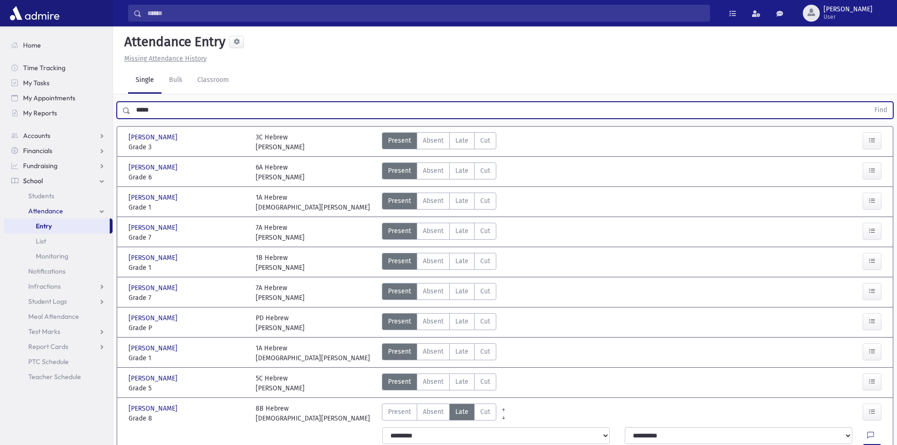
drag, startPoint x: 153, startPoint y: 112, endPoint x: 114, endPoint y: 115, distance: 38.3
click at [114, 115] on div "***** Find" at bounding box center [505, 108] width 784 height 28
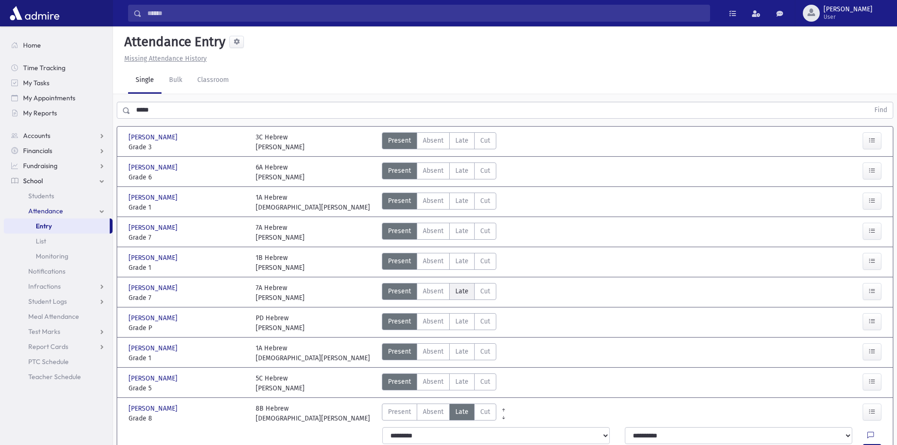
click at [462, 288] on span "Late" at bounding box center [462, 291] width 13 height 10
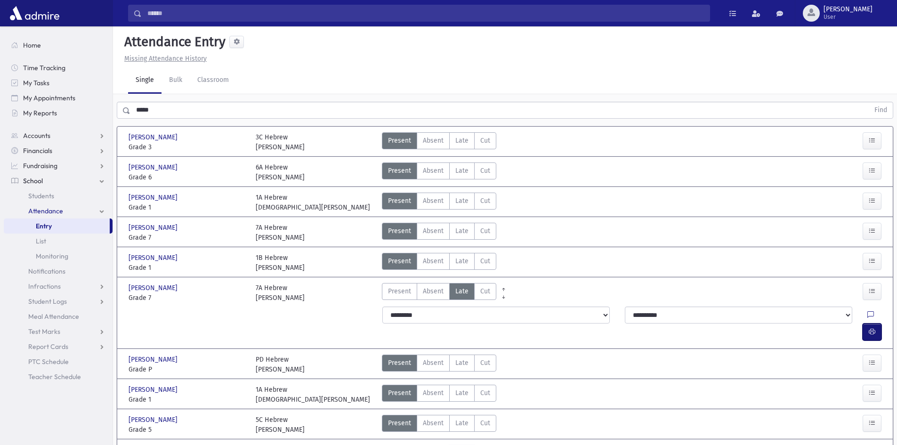
click at [870, 328] on icon "button" at bounding box center [872, 332] width 7 height 8
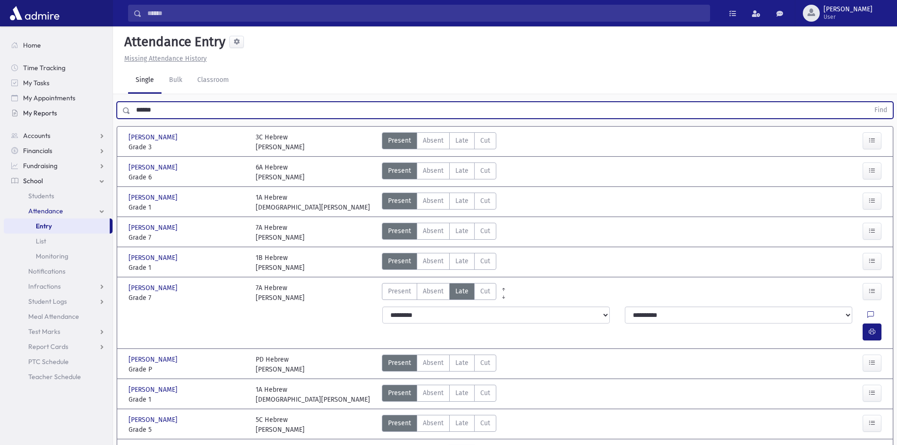
click at [869, 102] on button "Find" at bounding box center [881, 110] width 24 height 16
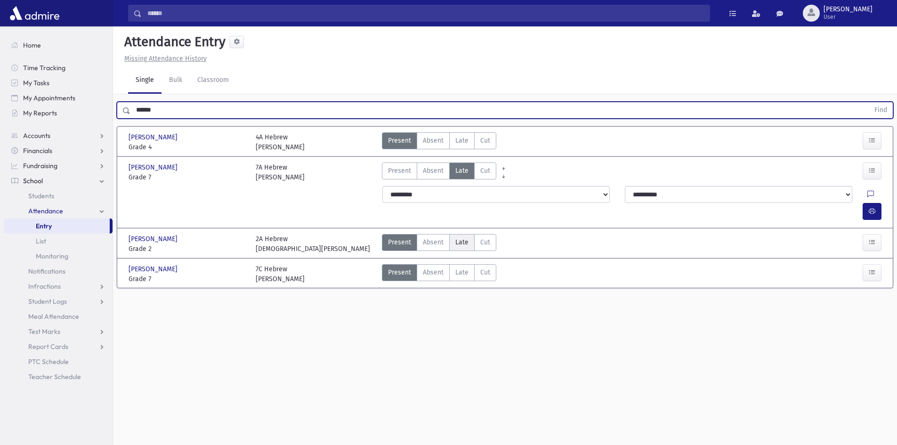
click at [456, 237] on span "Late" at bounding box center [462, 242] width 13 height 10
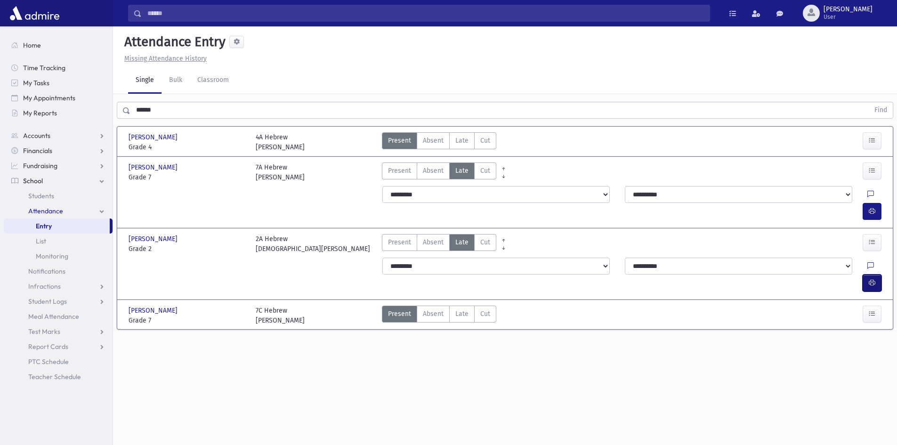
click at [877, 275] on button "button" at bounding box center [872, 283] width 19 height 17
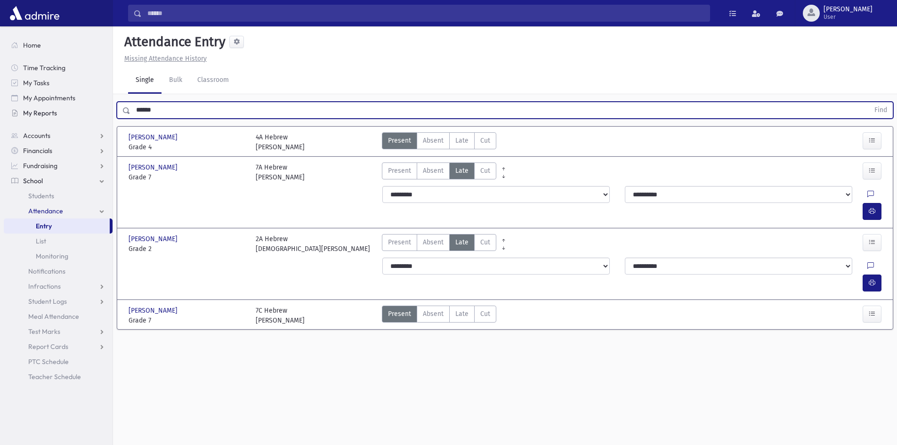
drag, startPoint x: 176, startPoint y: 108, endPoint x: 91, endPoint y: 117, distance: 85.3
click at [91, 117] on div "Search Results All Accounts" at bounding box center [448, 233] width 897 height 466
click at [869, 102] on button "Find" at bounding box center [881, 110] width 24 height 16
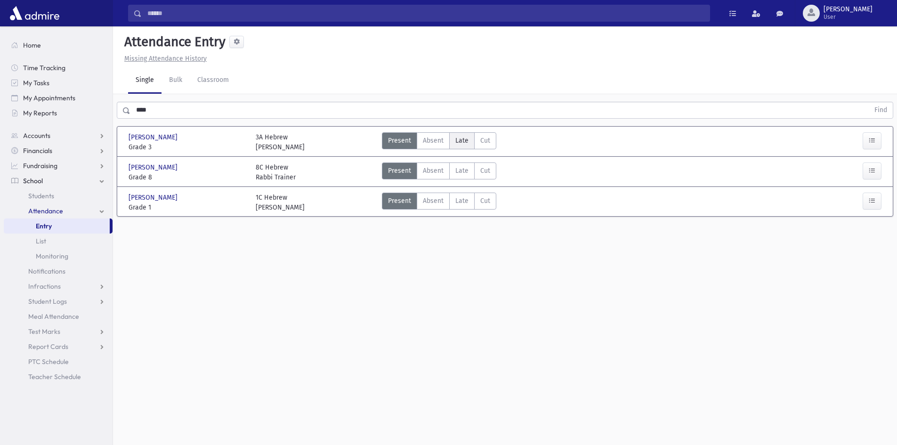
click at [452, 139] on label "Late Late" at bounding box center [461, 140] width 25 height 17
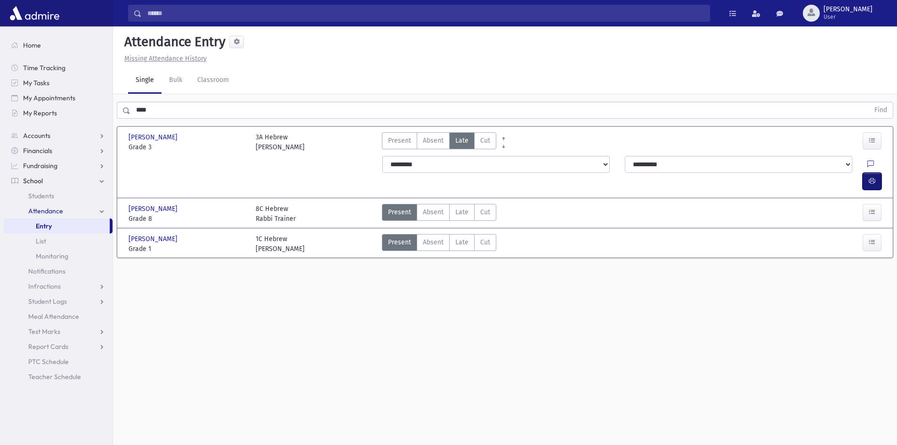
click at [868, 173] on button "button" at bounding box center [872, 181] width 19 height 17
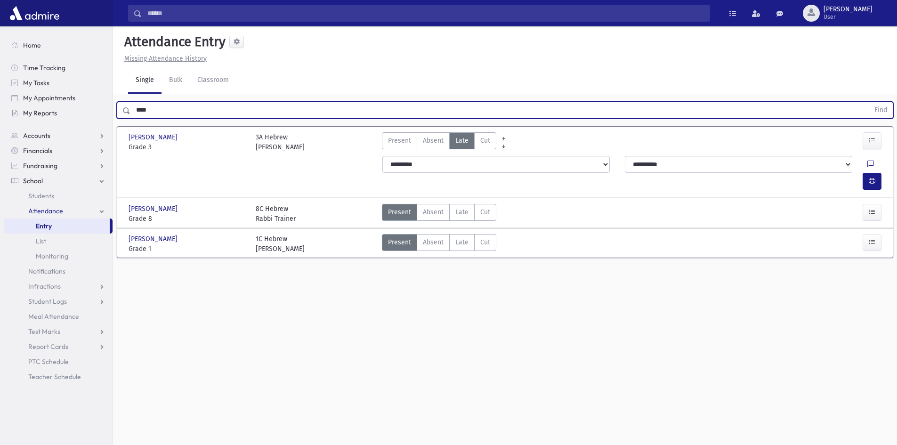
drag, startPoint x: 176, startPoint y: 110, endPoint x: 73, endPoint y: 120, distance: 103.1
click at [73, 120] on div "Search Results All Accounts" at bounding box center [448, 233] width 897 height 466
click at [869, 102] on button "Find" at bounding box center [881, 110] width 24 height 16
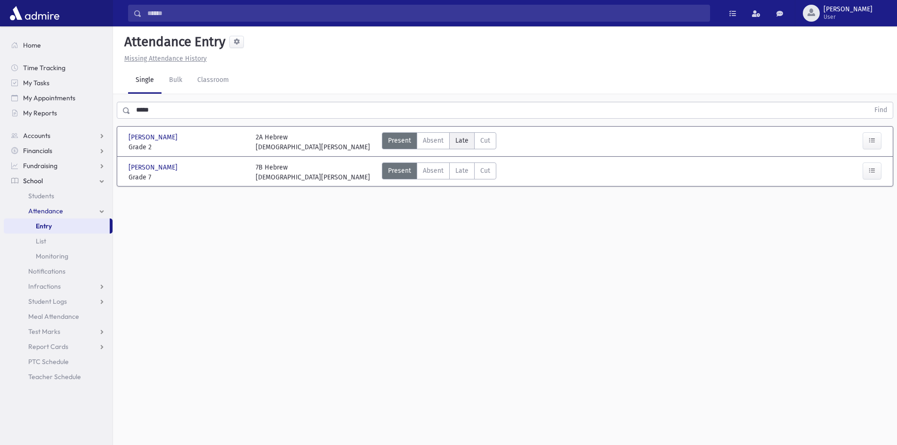
click at [467, 139] on span "Late" at bounding box center [462, 141] width 13 height 10
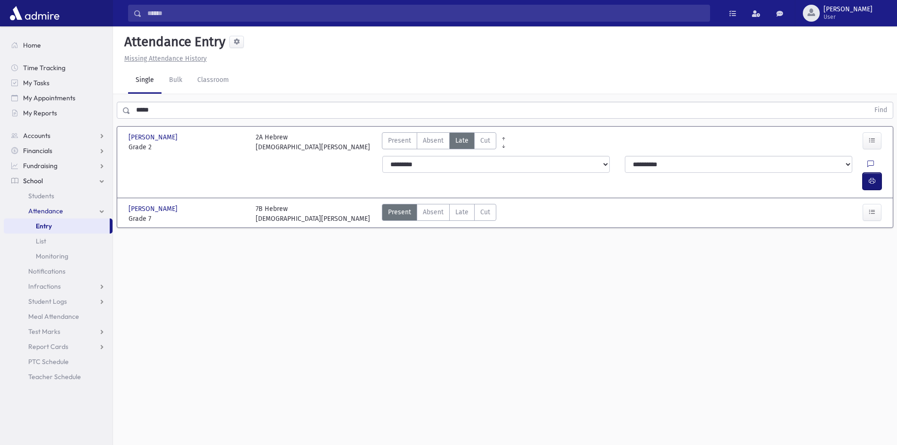
click at [872, 173] on button "button" at bounding box center [872, 181] width 19 height 17
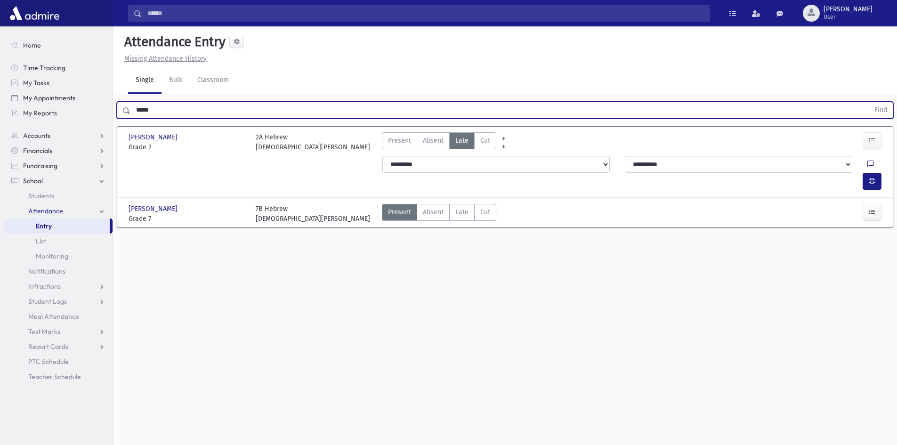
drag, startPoint x: 175, startPoint y: 108, endPoint x: 110, endPoint y: 98, distance: 65.8
click at [110, 98] on div "Search Results All Accounts" at bounding box center [448, 233] width 897 height 466
click at [869, 102] on button "Find" at bounding box center [881, 110] width 24 height 16
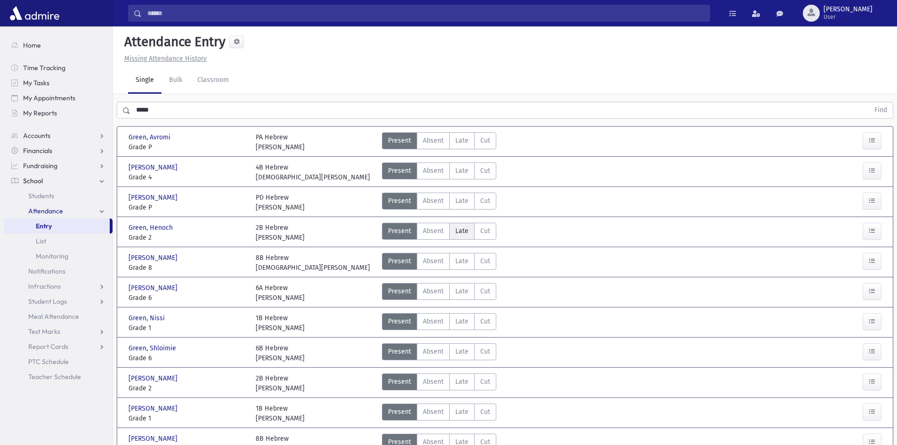
click at [453, 229] on label "Late Late" at bounding box center [461, 231] width 25 height 17
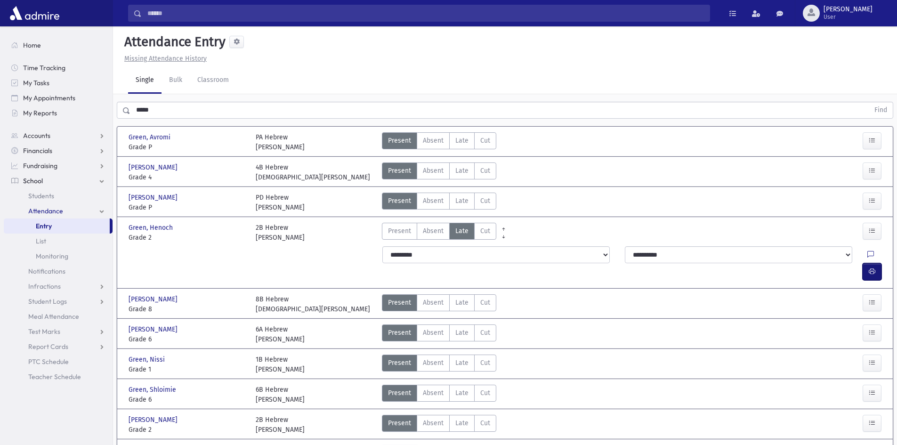
click at [877, 263] on button "button" at bounding box center [872, 271] width 19 height 17
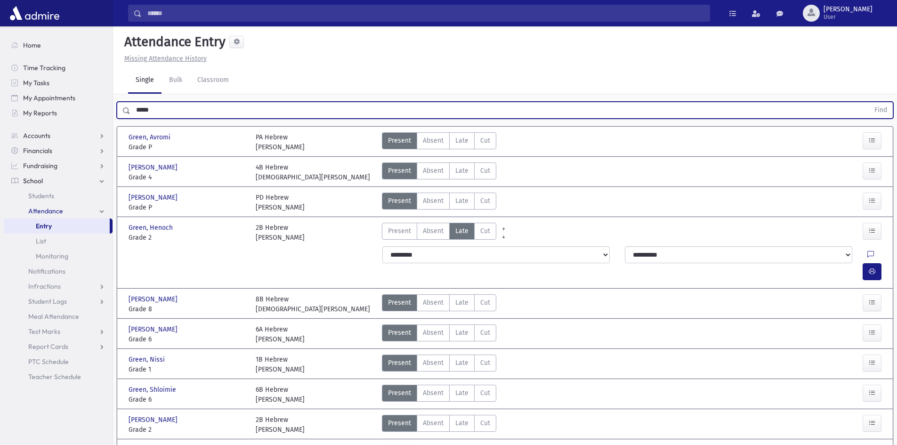
drag, startPoint x: 199, startPoint y: 109, endPoint x: 116, endPoint y: 121, distance: 84.3
click at [116, 121] on div "***** Find" at bounding box center [505, 108] width 784 height 28
click at [869, 102] on button "Find" at bounding box center [881, 110] width 24 height 16
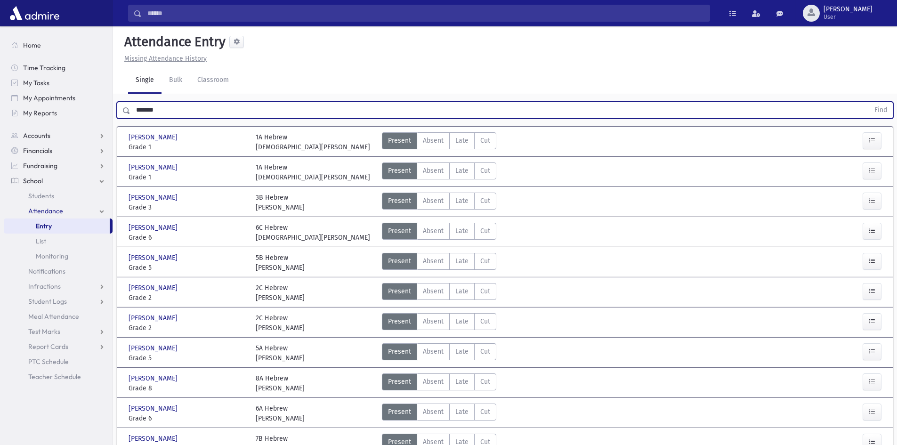
click at [869, 102] on button "Find" at bounding box center [881, 110] width 24 height 16
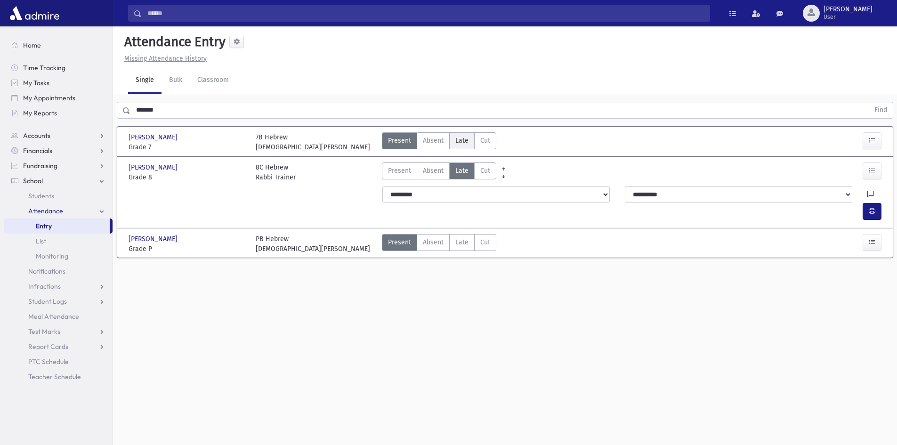
click at [461, 137] on span "Late" at bounding box center [462, 141] width 13 height 10
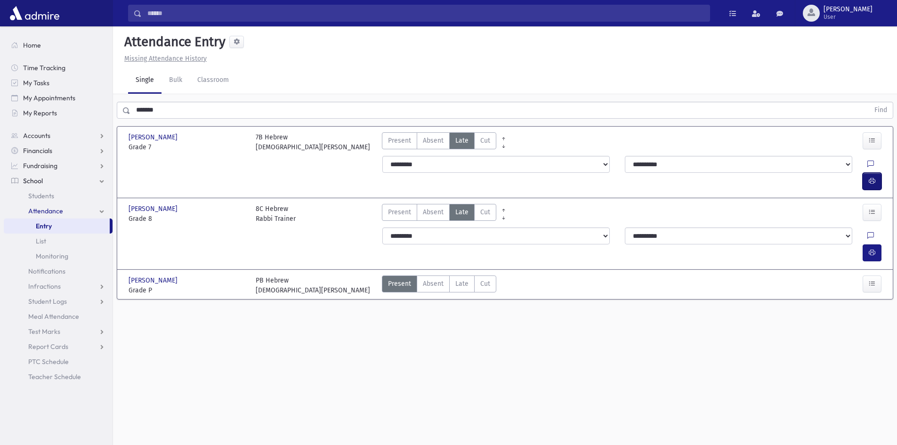
click at [867, 173] on button "button" at bounding box center [872, 181] width 19 height 17
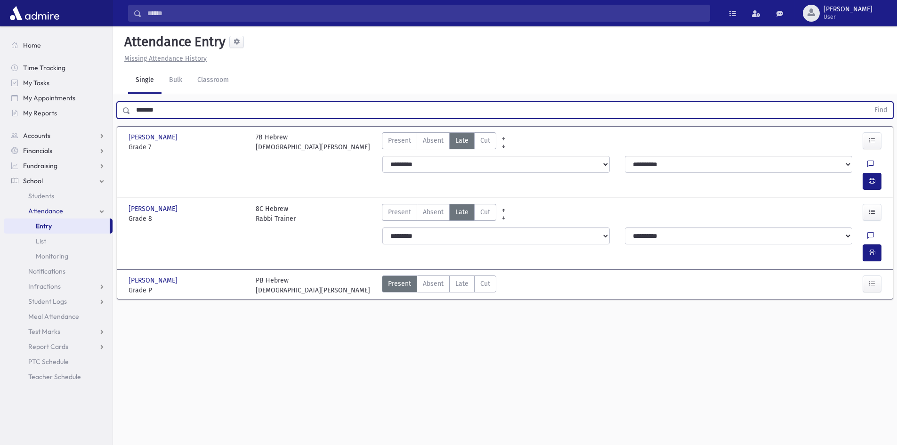
drag, startPoint x: 171, startPoint y: 112, endPoint x: 0, endPoint y: 130, distance: 172.0
click at [0, 130] on div "Search Results All Accounts" at bounding box center [448, 233] width 897 height 466
click at [869, 102] on button "Find" at bounding box center [881, 110] width 24 height 16
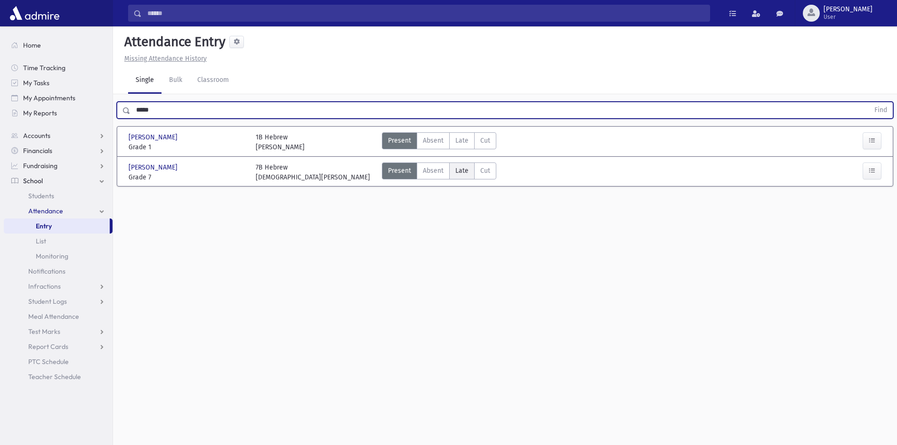
click at [456, 171] on span "Late" at bounding box center [462, 171] width 13 height 10
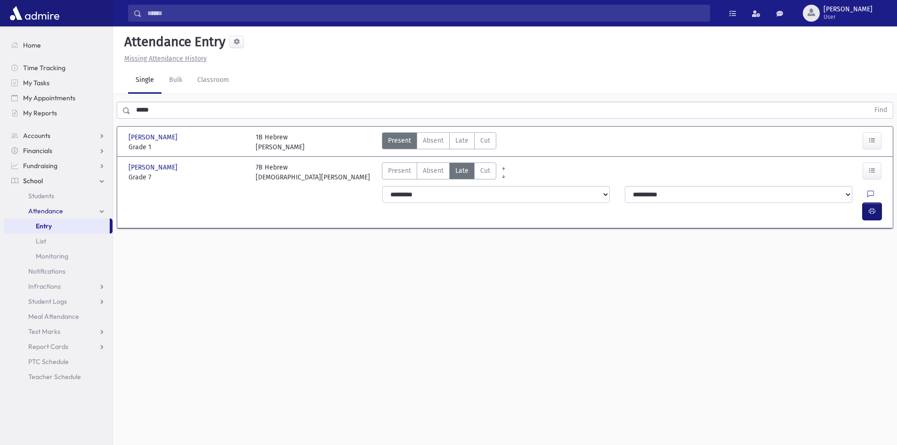
click at [877, 203] on button "button" at bounding box center [872, 211] width 19 height 17
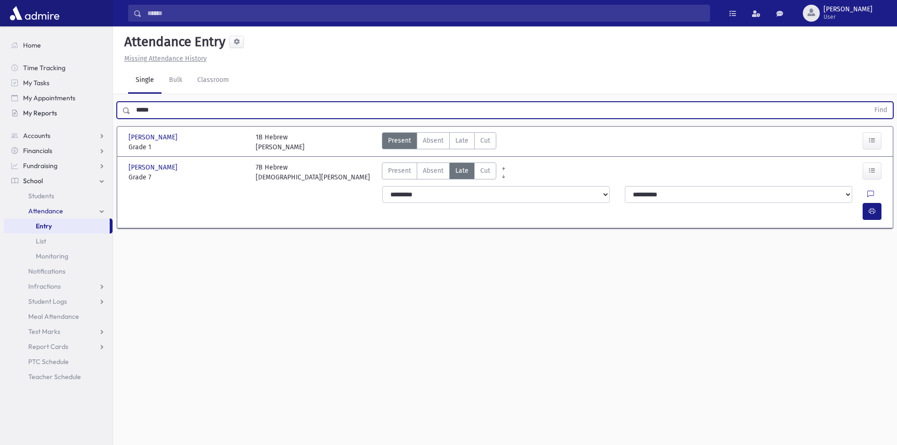
drag, startPoint x: 163, startPoint y: 111, endPoint x: 71, endPoint y: 108, distance: 92.9
click at [71, 108] on div "Search Results All Accounts" at bounding box center [448, 233] width 897 height 466
click at [869, 102] on button "Find" at bounding box center [881, 110] width 24 height 16
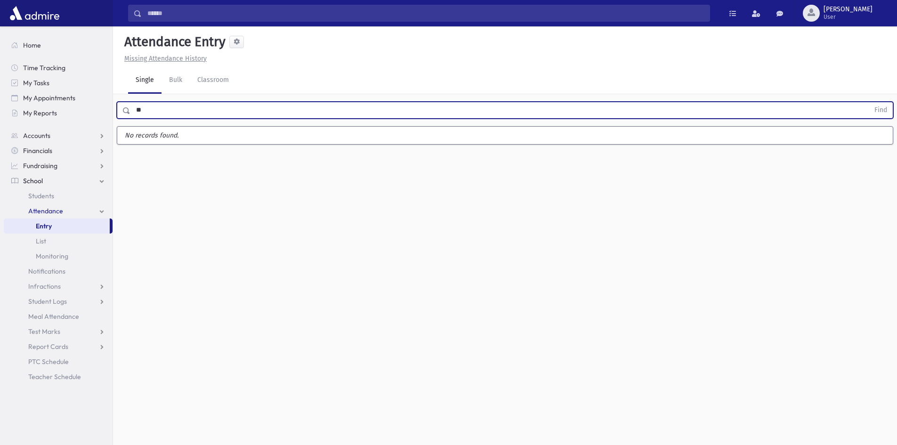
click at [869, 102] on button "Find" at bounding box center [881, 110] width 24 height 16
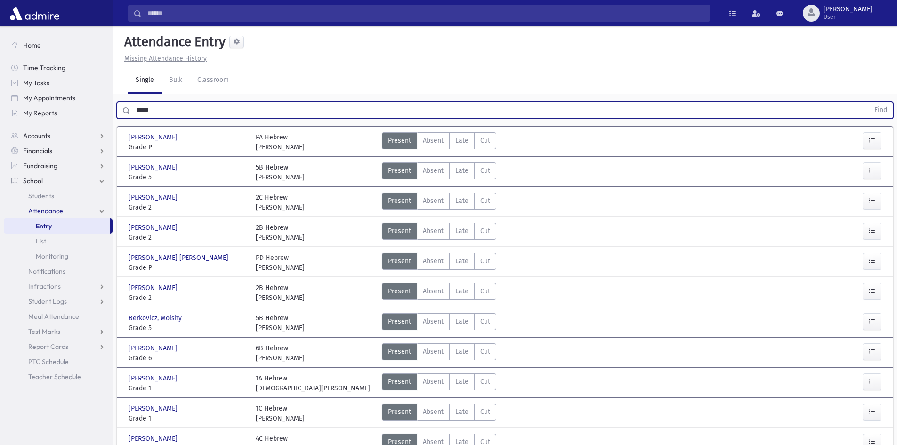
click at [869, 102] on button "Find" at bounding box center [881, 110] width 24 height 16
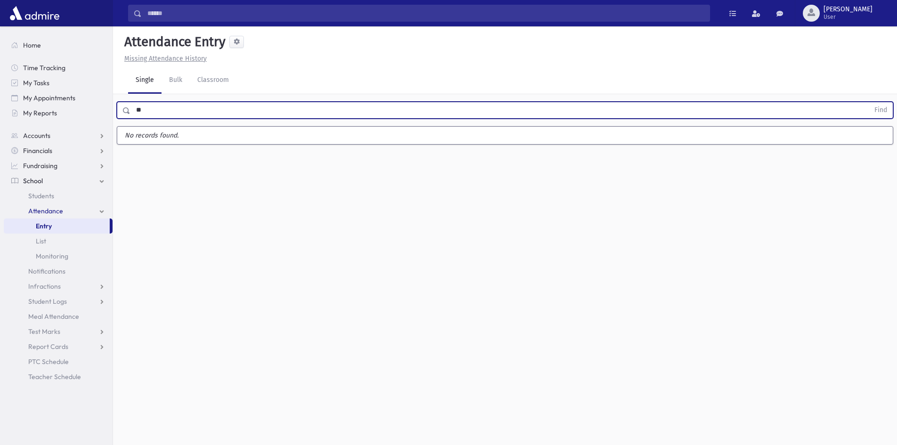
click at [869, 102] on button "Find" at bounding box center [881, 110] width 24 height 16
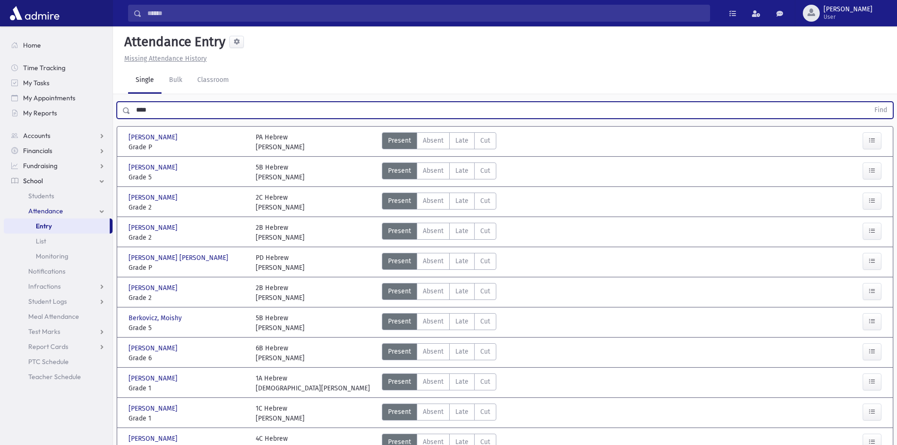
click at [869, 102] on button "Find" at bounding box center [881, 110] width 24 height 16
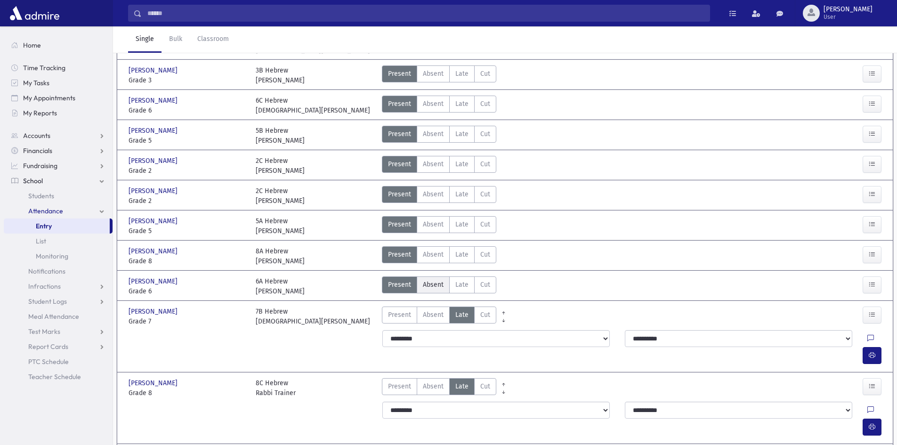
scroll to position [156, 0]
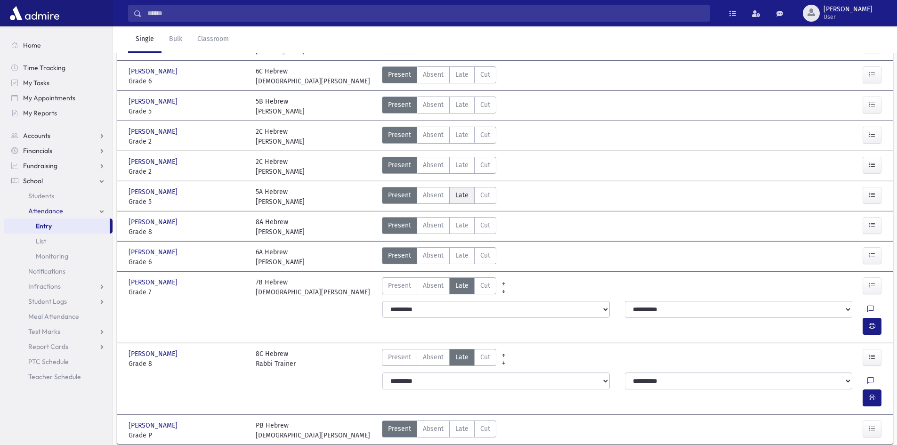
click at [458, 197] on span "Late" at bounding box center [462, 195] width 13 height 10
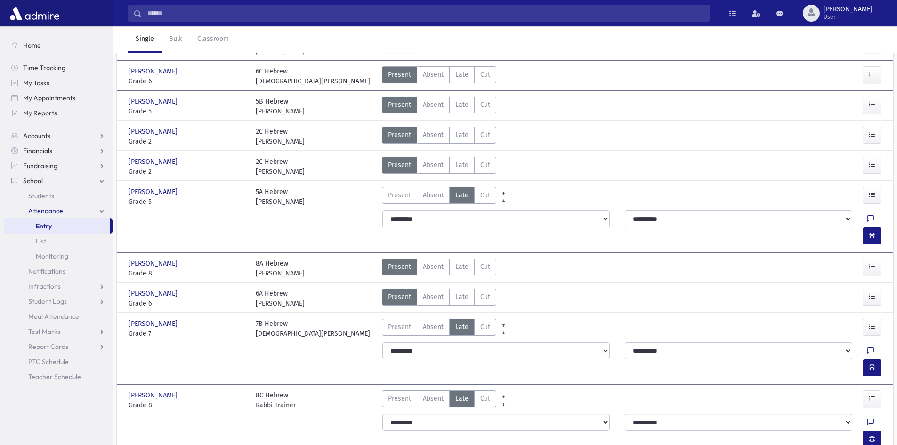
click at [882, 228] on div at bounding box center [874, 236] width 23 height 17
click at [872, 232] on icon "button" at bounding box center [872, 236] width 7 height 8
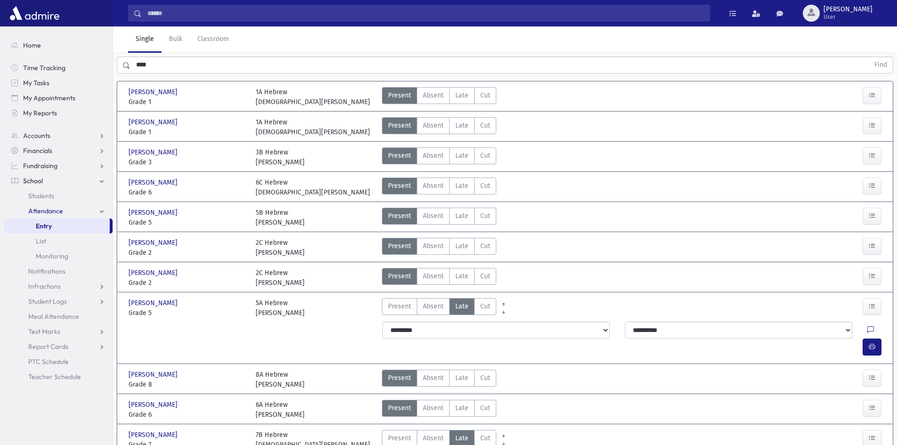
scroll to position [0, 0]
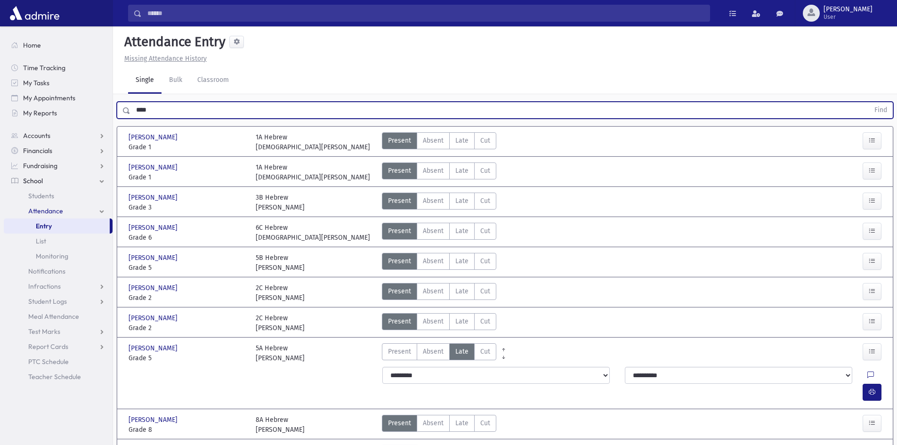
drag, startPoint x: 171, startPoint y: 106, endPoint x: 121, endPoint y: 123, distance: 52.3
click at [121, 123] on div "**** Find [PERSON_NAME] [PERSON_NAME] Grade 1 Grade 1 1A Hebrew [PERSON_NAME] P…" at bounding box center [505, 375] width 784 height 562
click at [869, 102] on button "Find" at bounding box center [881, 110] width 24 height 16
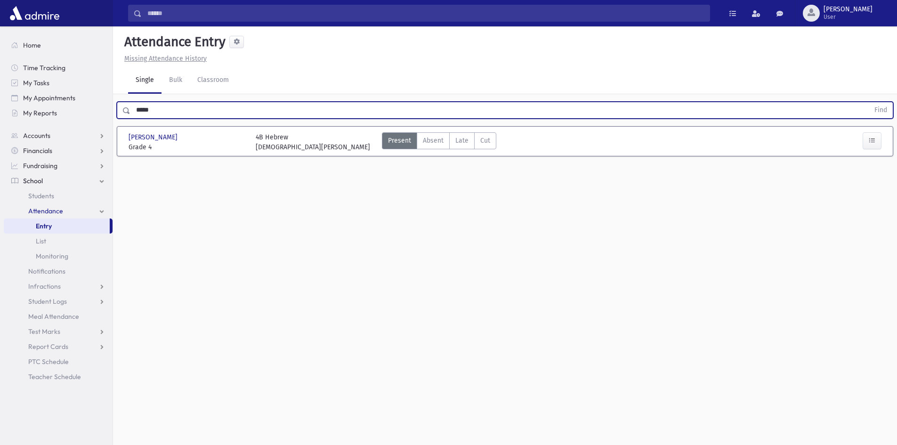
drag, startPoint x: 452, startPoint y: 138, endPoint x: 565, endPoint y: 139, distance: 113.1
click at [452, 138] on label "Late Late" at bounding box center [461, 140] width 25 height 17
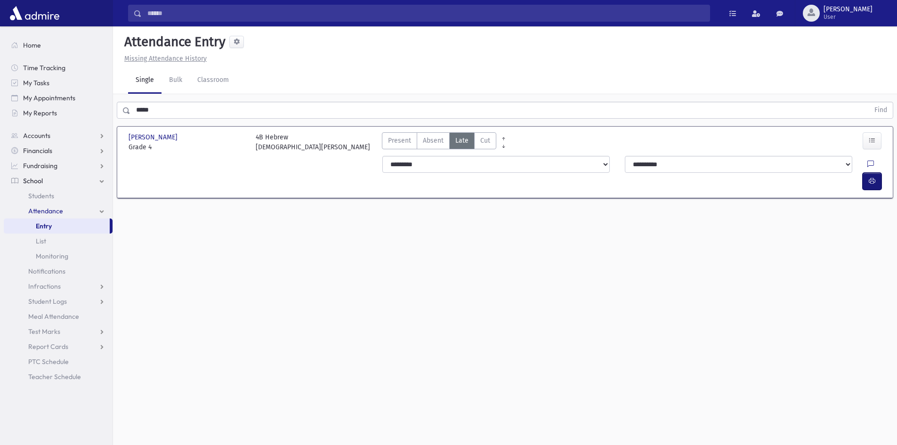
click at [867, 173] on button "button" at bounding box center [872, 181] width 19 height 17
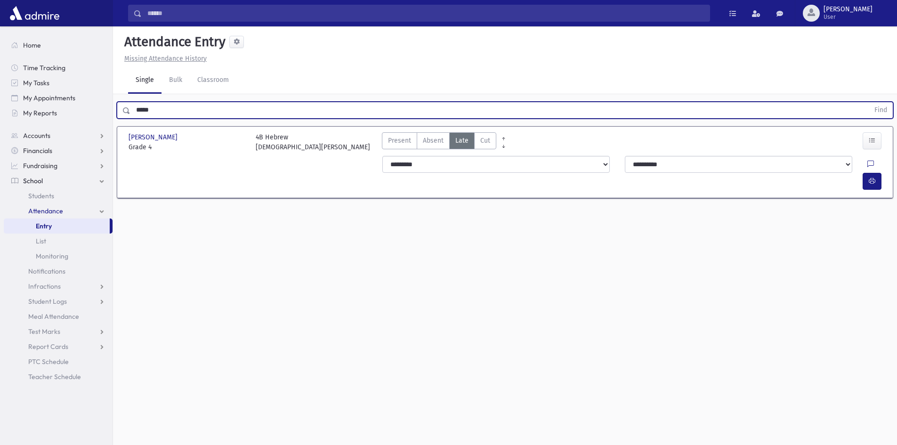
drag, startPoint x: 219, startPoint y: 102, endPoint x: 116, endPoint y: 121, distance: 104.4
click at [116, 121] on div "***** Find" at bounding box center [505, 108] width 784 height 28
click at [869, 102] on button "Find" at bounding box center [881, 110] width 24 height 16
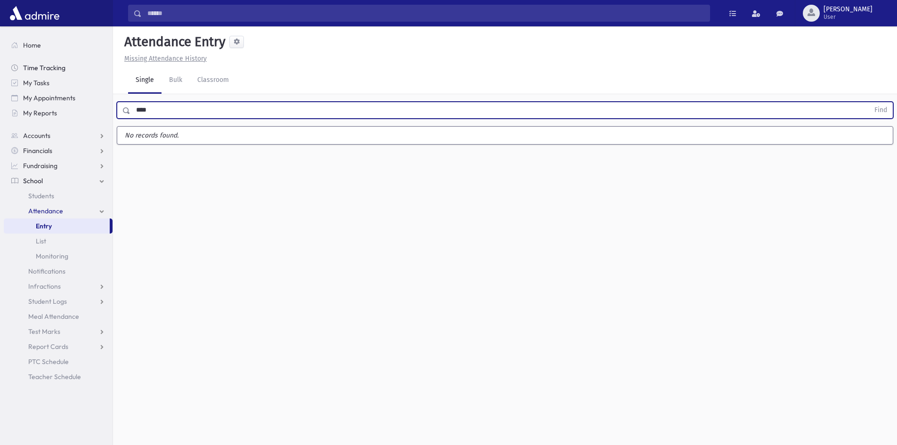
click at [869, 102] on button "Find" at bounding box center [881, 110] width 24 height 16
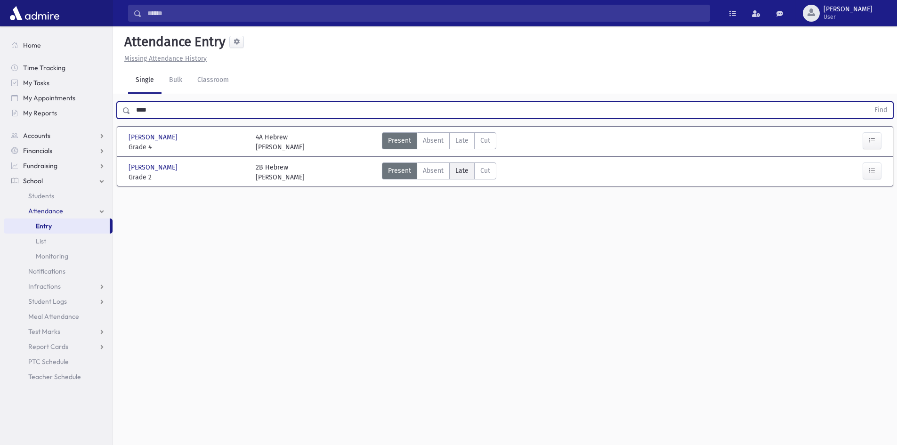
click at [456, 166] on span "Late" at bounding box center [462, 171] width 13 height 10
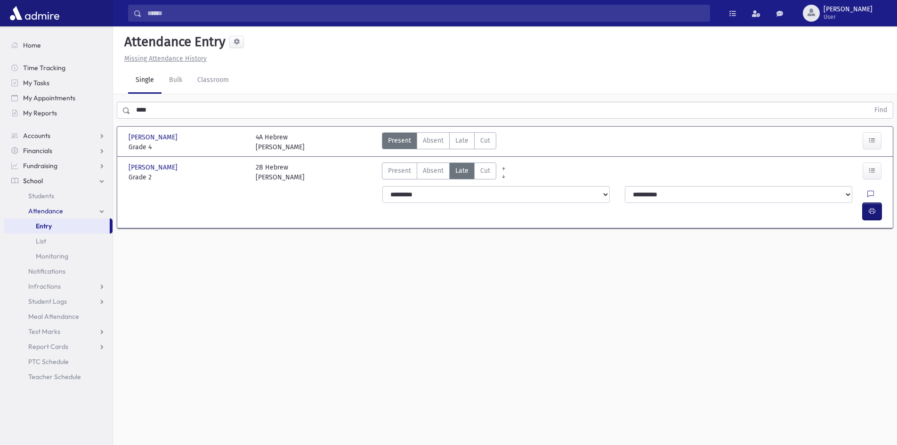
click at [880, 203] on button "button" at bounding box center [872, 211] width 19 height 17
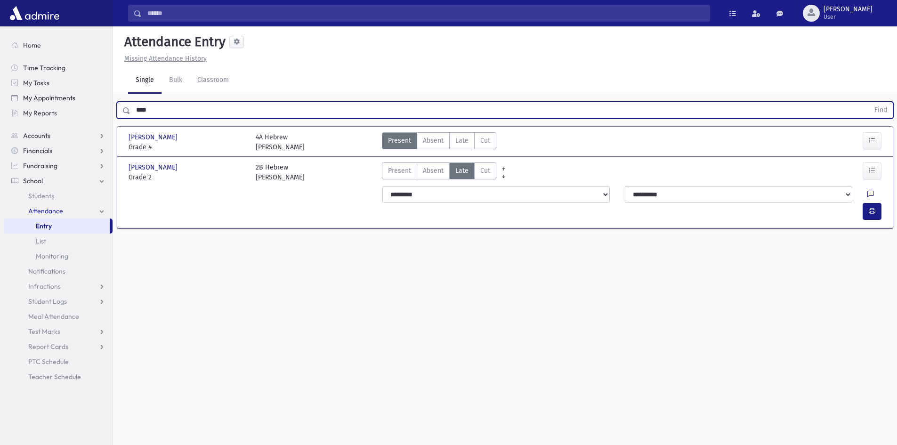
drag, startPoint x: 178, startPoint y: 105, endPoint x: 57, endPoint y: 99, distance: 120.8
click at [81, 105] on div "Search Results All Accounts" at bounding box center [448, 233] width 897 height 466
click at [869, 102] on button "Find" at bounding box center [881, 110] width 24 height 16
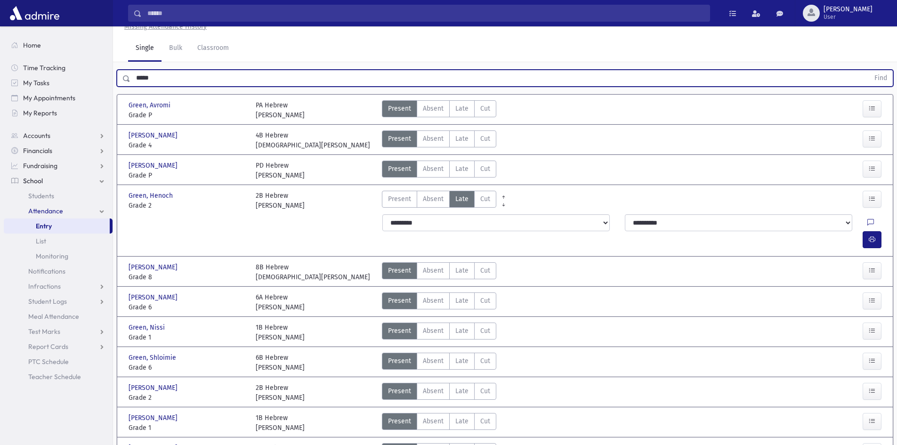
scroll to position [330, 0]
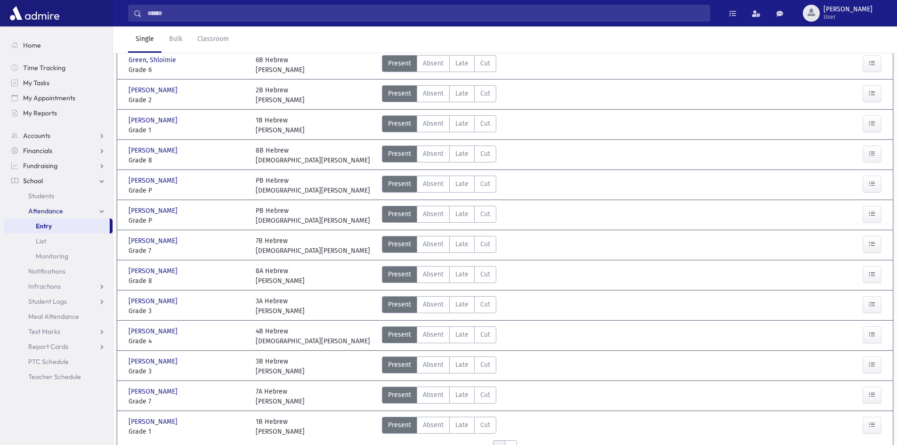
click at [511, 427] on div "0 records saved" at bounding box center [505, 433] width 93 height 21
click at [513, 431] on div "0 records saved" at bounding box center [503, 434] width 52 height 10
click at [510, 432] on div "0 records saved" at bounding box center [503, 434] width 52 height 10
click at [510, 430] on div "0 records saved" at bounding box center [503, 434] width 52 height 10
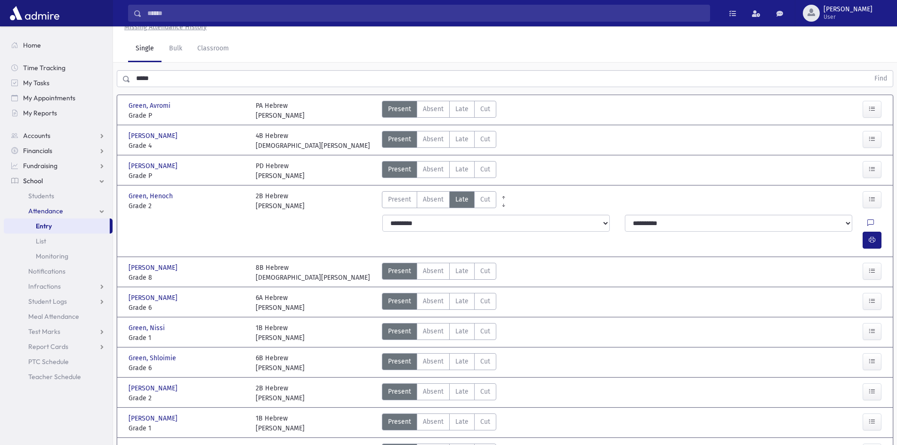
scroll to position [47, 0]
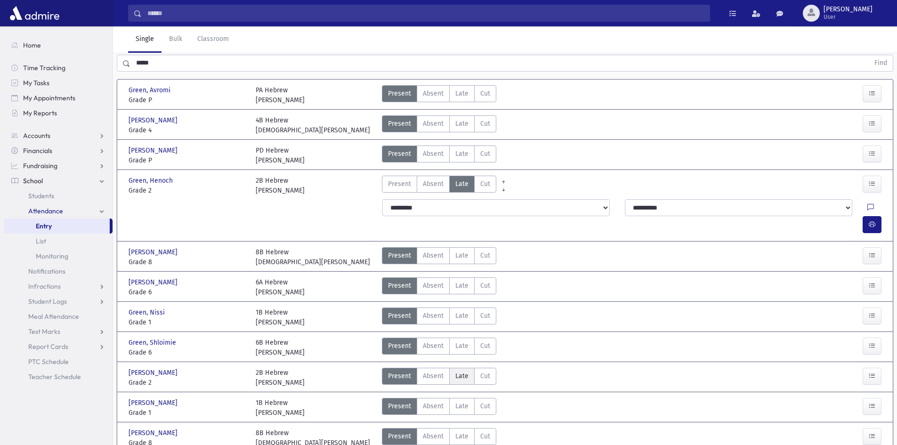
click at [463, 371] on span "Late" at bounding box center [462, 376] width 13 height 10
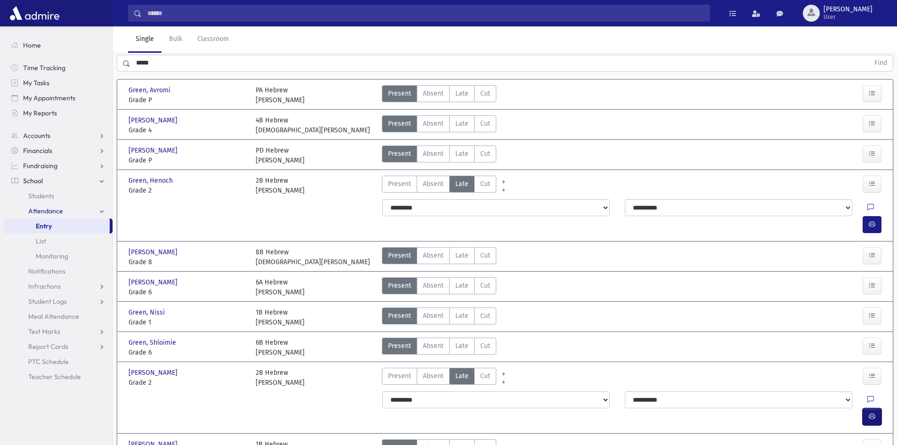
click at [875, 413] on icon "button" at bounding box center [872, 417] width 7 height 8
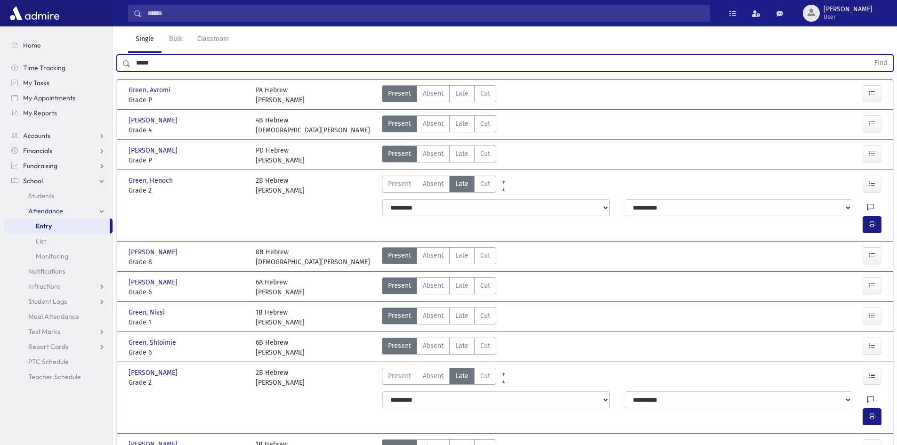
drag, startPoint x: 179, startPoint y: 58, endPoint x: 0, endPoint y: 5, distance: 186.9
click at [40, 71] on div "Search Results All Accounts" at bounding box center [448, 383] width 897 height 860
click at [869, 55] on button "Find" at bounding box center [881, 63] width 24 height 16
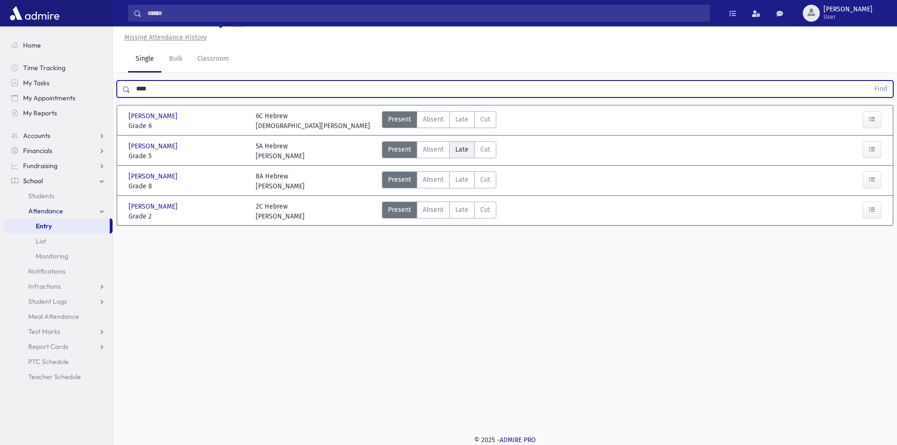
click at [460, 146] on span "Late" at bounding box center [462, 150] width 13 height 10
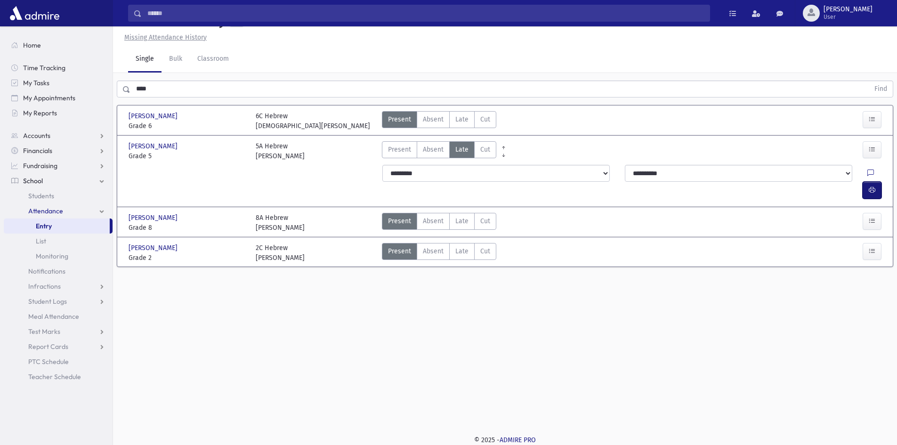
click at [872, 186] on icon "button" at bounding box center [872, 190] width 7 height 8
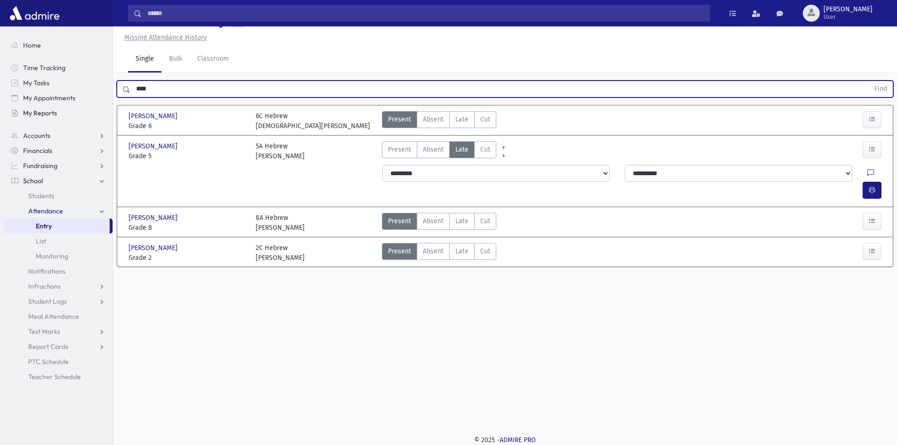
drag, startPoint x: 95, startPoint y: 106, endPoint x: 78, endPoint y: 112, distance: 17.9
click at [78, 112] on div "Search Results All Accounts" at bounding box center [448, 212] width 897 height 466
click at [869, 81] on button "Find" at bounding box center [881, 89] width 24 height 16
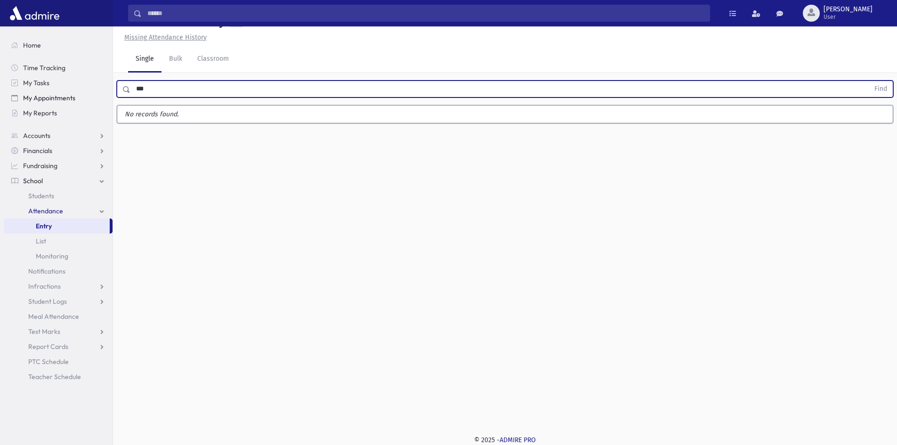
click at [869, 81] on button "Find" at bounding box center [881, 89] width 24 height 16
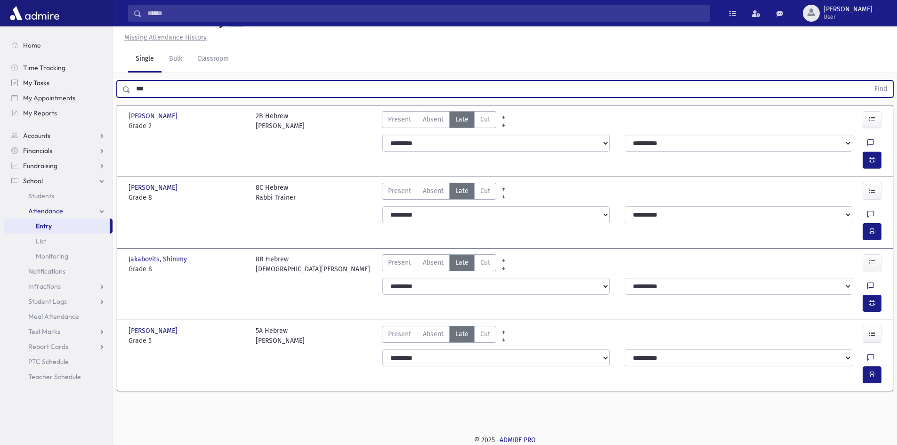
drag, startPoint x: 163, startPoint y: 94, endPoint x: 82, endPoint y: 83, distance: 81.3
click at [82, 83] on div "Search Results All Accounts" at bounding box center [448, 212] width 897 height 466
click at [869, 81] on button "Find" at bounding box center [881, 89] width 24 height 16
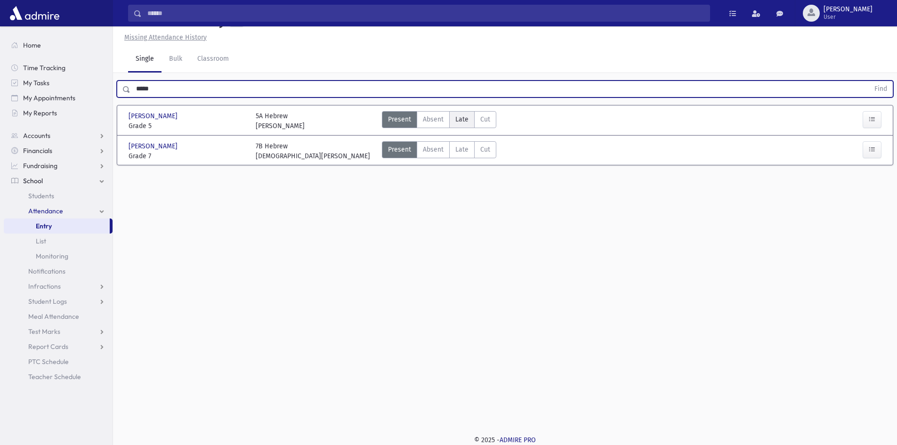
click at [456, 114] on span "Late" at bounding box center [462, 119] width 13 height 10
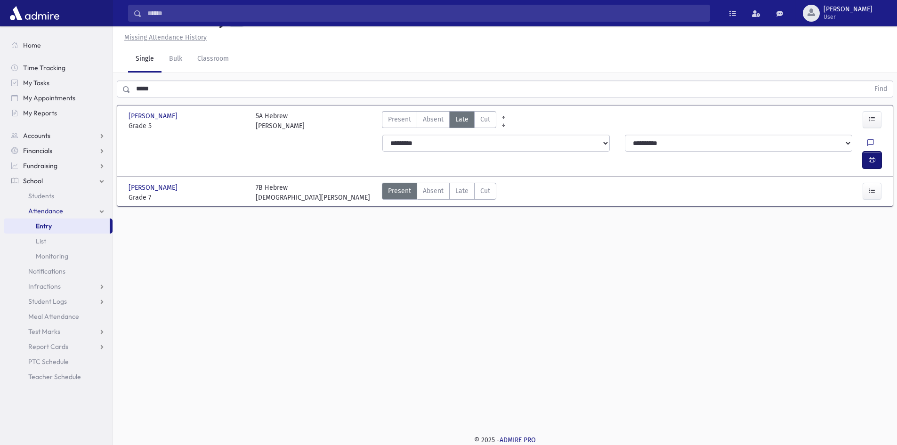
click at [873, 156] on icon "button" at bounding box center [872, 160] width 7 height 8
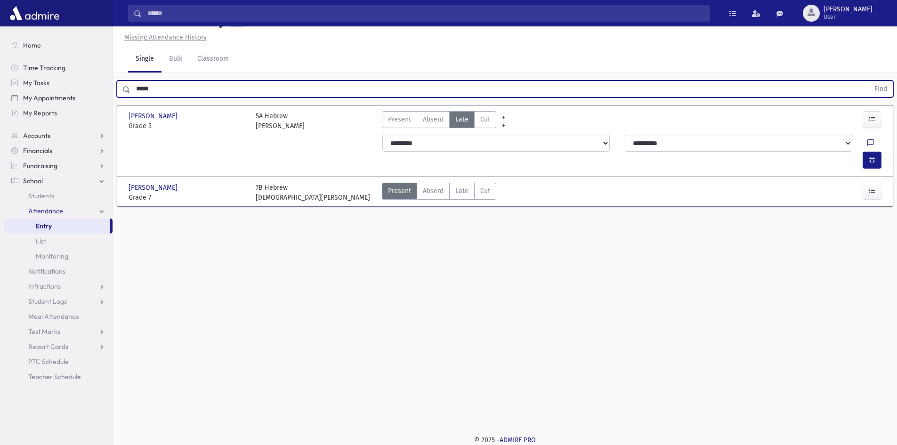
drag, startPoint x: 200, startPoint y: 94, endPoint x: 25, endPoint y: 92, distance: 174.8
click at [65, 90] on div "Search Results All Accounts" at bounding box center [448, 212] width 897 height 466
click at [869, 81] on button "Find" at bounding box center [881, 89] width 24 height 16
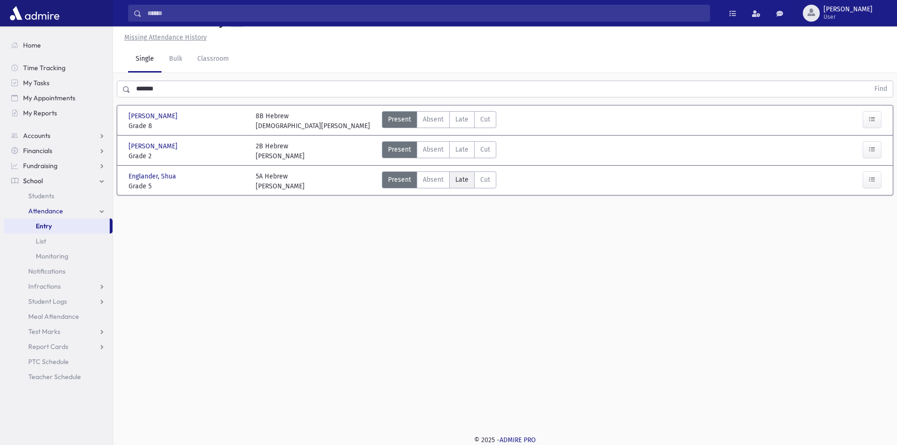
click at [462, 181] on span "Late" at bounding box center [462, 180] width 13 height 10
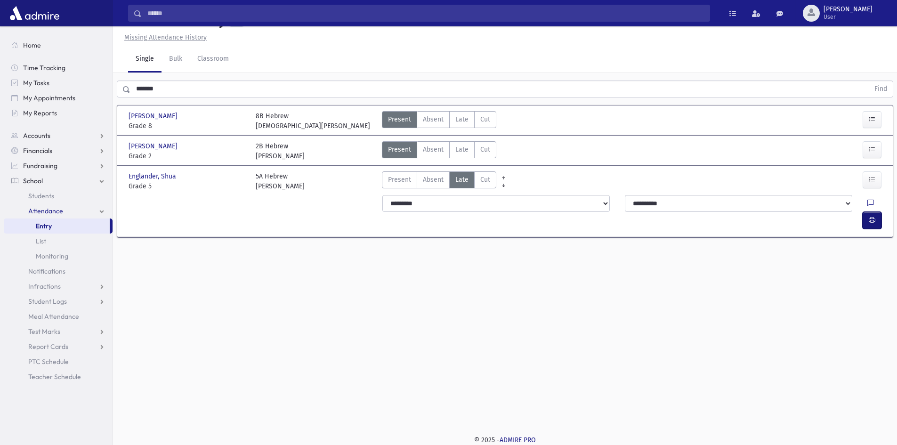
click at [878, 212] on button "button" at bounding box center [872, 220] width 19 height 17
click at [469, 147] on label "Late Late" at bounding box center [461, 149] width 25 height 17
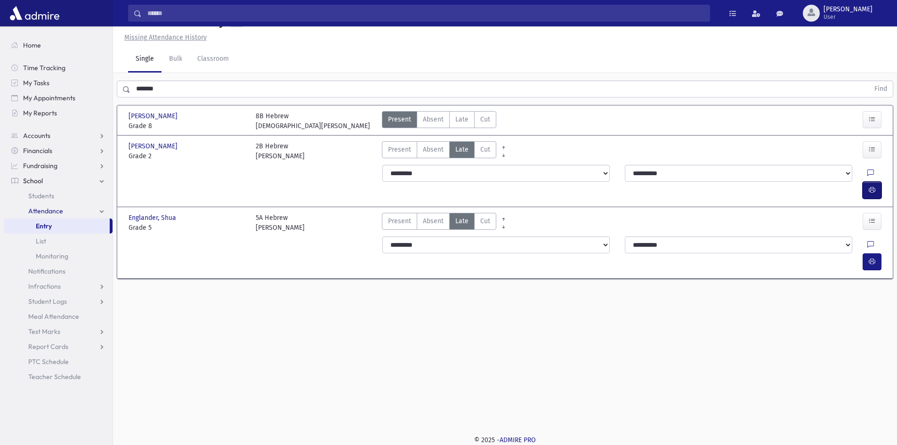
click at [874, 182] on button "button" at bounding box center [872, 190] width 19 height 17
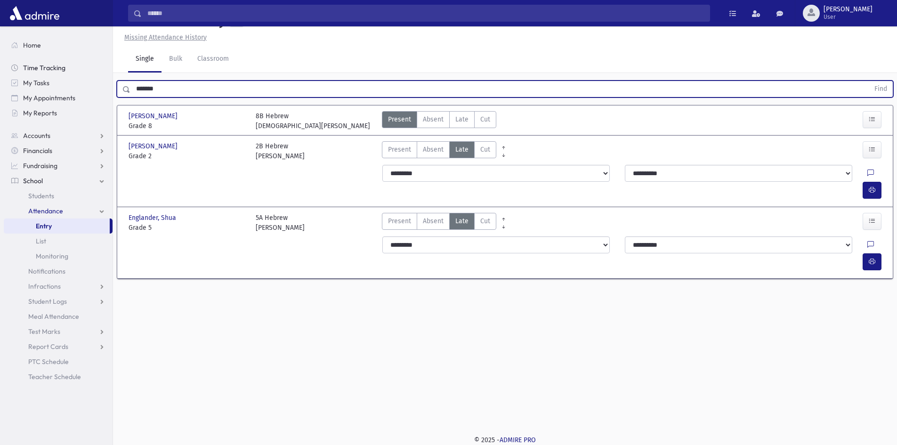
drag, startPoint x: 227, startPoint y: 90, endPoint x: 91, endPoint y: 55, distance: 140.2
click at [101, 68] on div "Search Results All Accounts" at bounding box center [448, 212] width 897 height 466
click at [869, 81] on button "Find" at bounding box center [881, 89] width 24 height 16
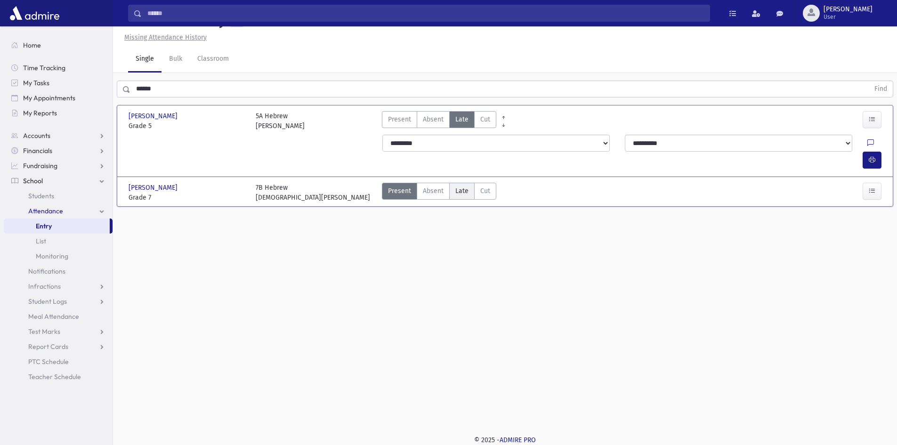
click at [465, 186] on span "Late" at bounding box center [462, 191] width 13 height 10
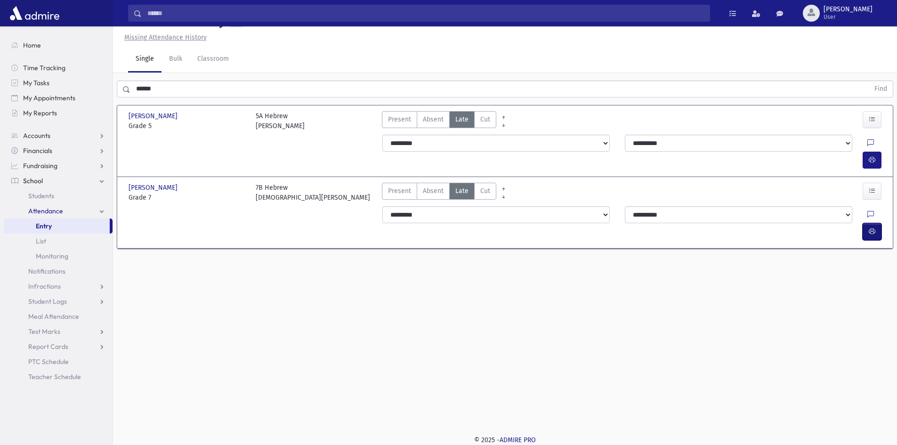
click at [876, 223] on button "button" at bounding box center [872, 231] width 19 height 17
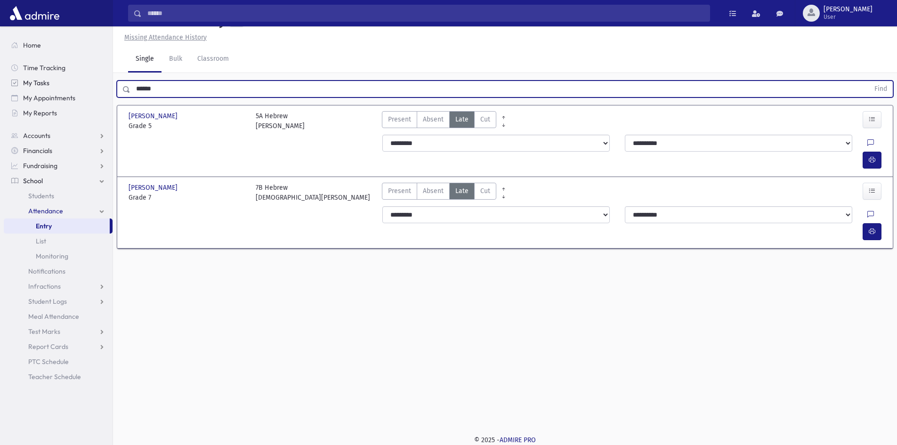
drag, startPoint x: 175, startPoint y: 92, endPoint x: 20, endPoint y: 78, distance: 155.7
click at [20, 78] on div "Search Results All Accounts" at bounding box center [448, 212] width 897 height 466
click at [869, 81] on button "Find" at bounding box center [881, 89] width 24 height 16
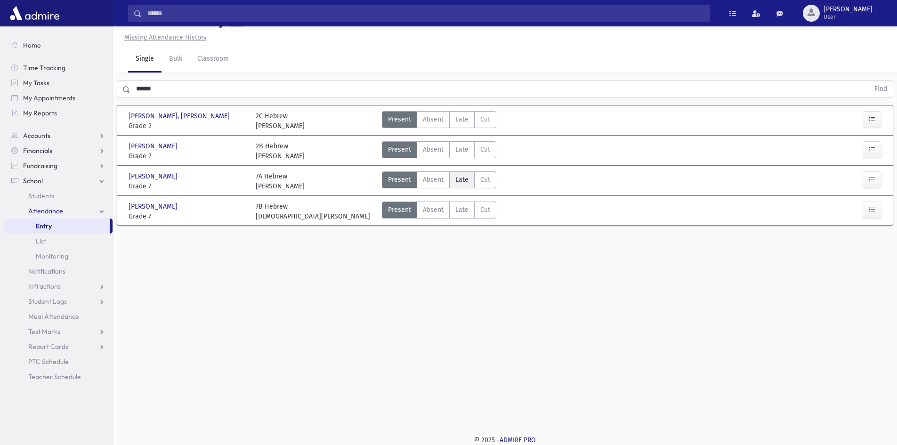
click at [464, 180] on span "Late" at bounding box center [462, 180] width 13 height 10
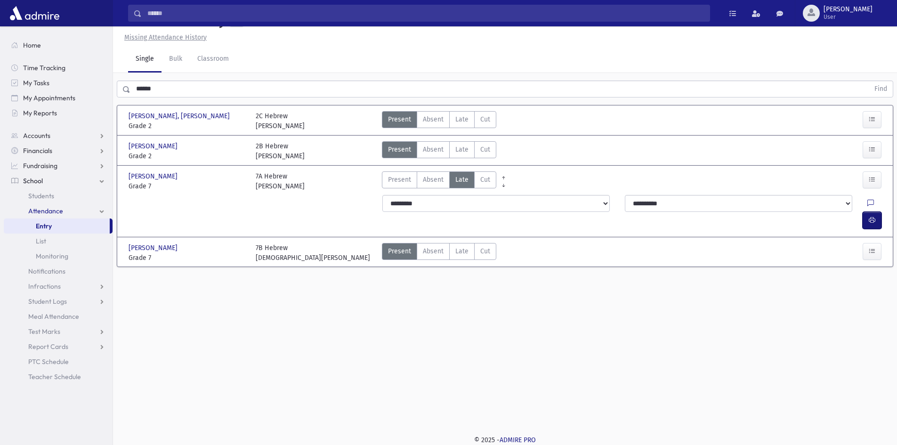
click at [875, 216] on icon "button" at bounding box center [872, 220] width 7 height 8
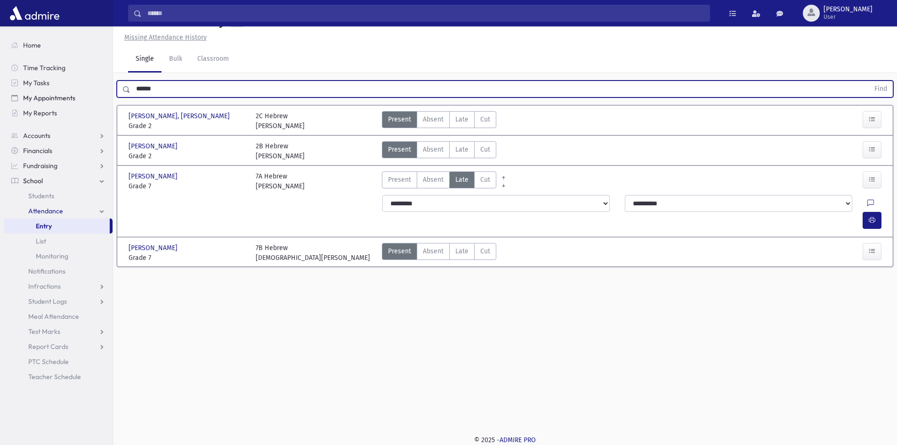
drag, startPoint x: 170, startPoint y: 90, endPoint x: 20, endPoint y: 97, distance: 150.4
click at [20, 97] on div "Search Results All Accounts" at bounding box center [448, 212] width 897 height 466
click at [869, 81] on button "Find" at bounding box center [881, 89] width 24 height 16
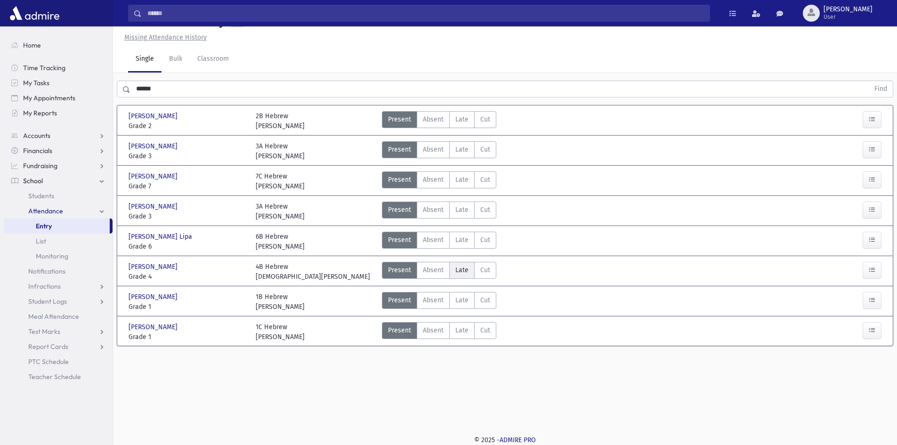
click at [468, 275] on label "Late Late" at bounding box center [461, 270] width 25 height 17
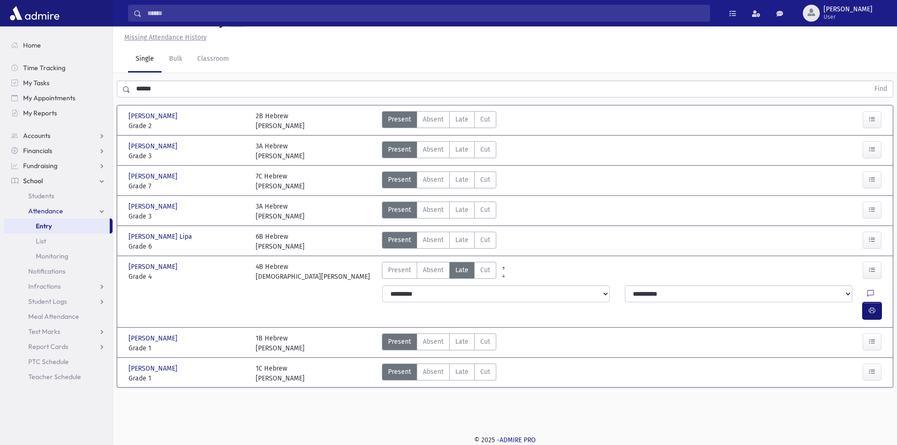
click at [870, 307] on icon "button" at bounding box center [872, 311] width 7 height 8
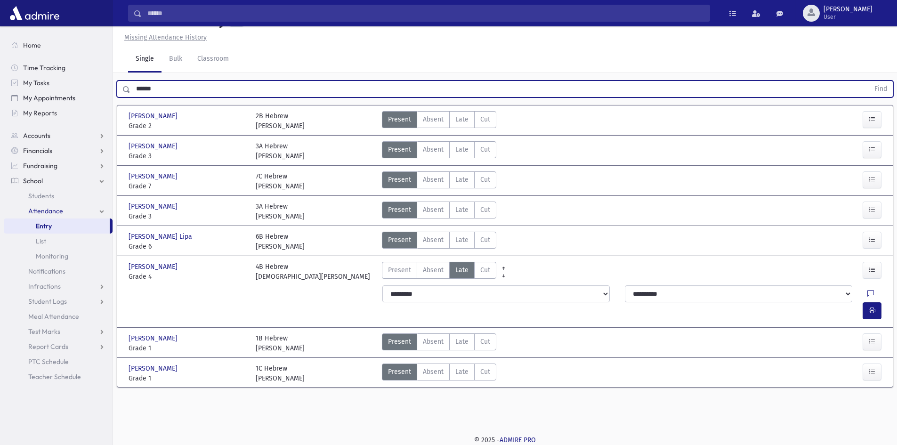
drag, startPoint x: 173, startPoint y: 89, endPoint x: 45, endPoint y: 105, distance: 129.6
click at [46, 105] on div "Search Results All Accounts" at bounding box center [448, 212] width 897 height 466
type input "*"
click at [869, 81] on button "Find" at bounding box center [881, 89] width 24 height 16
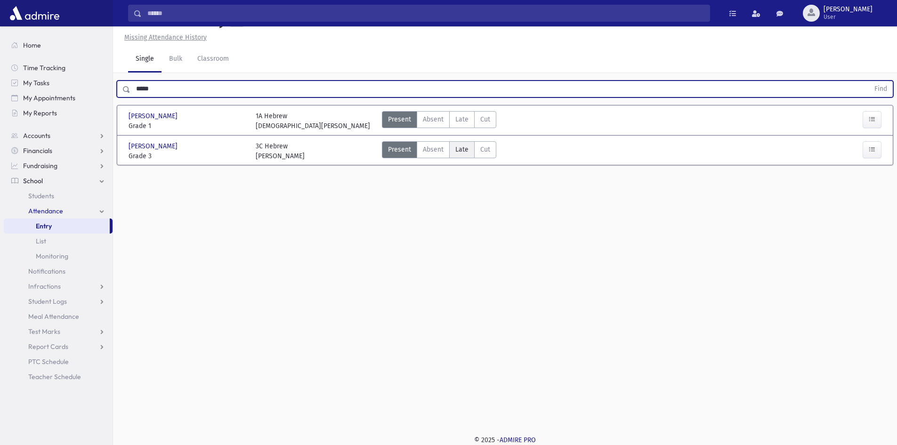
click at [465, 144] on label "Late Late" at bounding box center [461, 149] width 25 height 17
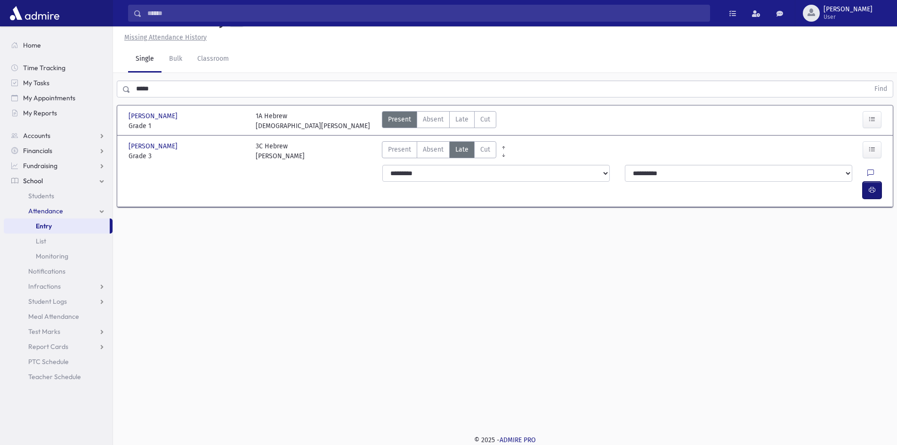
click at [874, 186] on span "button" at bounding box center [872, 190] width 7 height 8
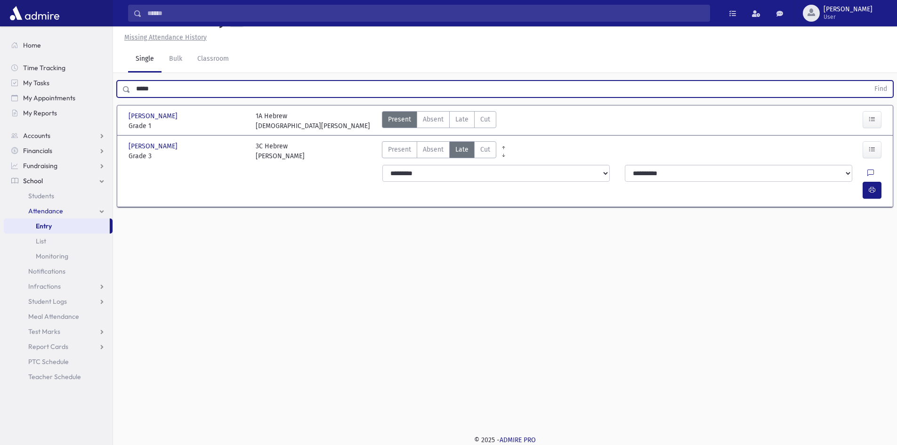
drag, startPoint x: 160, startPoint y: 88, endPoint x: 0, endPoint y: 24, distance: 172.1
click at [45, 65] on div "Search Results All Accounts" at bounding box center [448, 212] width 897 height 466
click at [869, 81] on button "Find" at bounding box center [881, 89] width 24 height 16
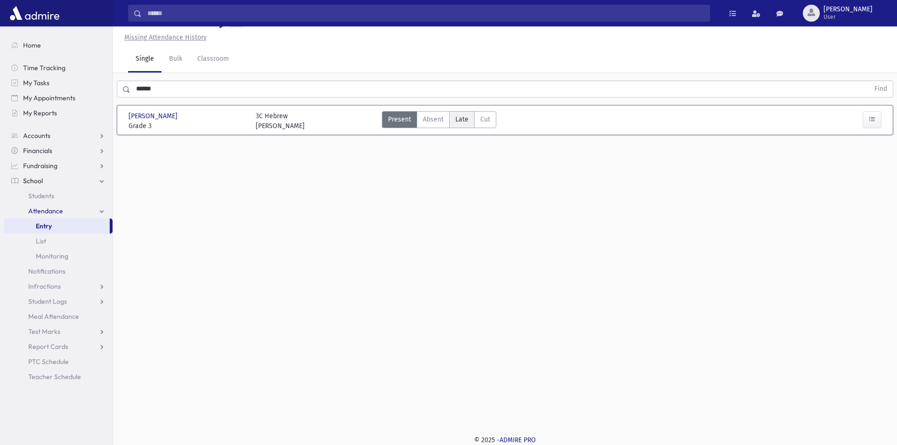
click at [457, 123] on span "Late" at bounding box center [462, 119] width 13 height 10
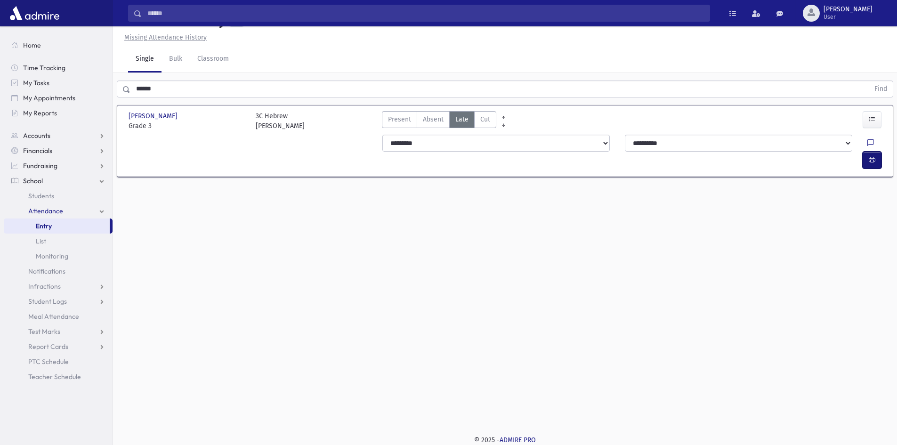
click at [870, 156] on icon "button" at bounding box center [872, 160] width 7 height 8
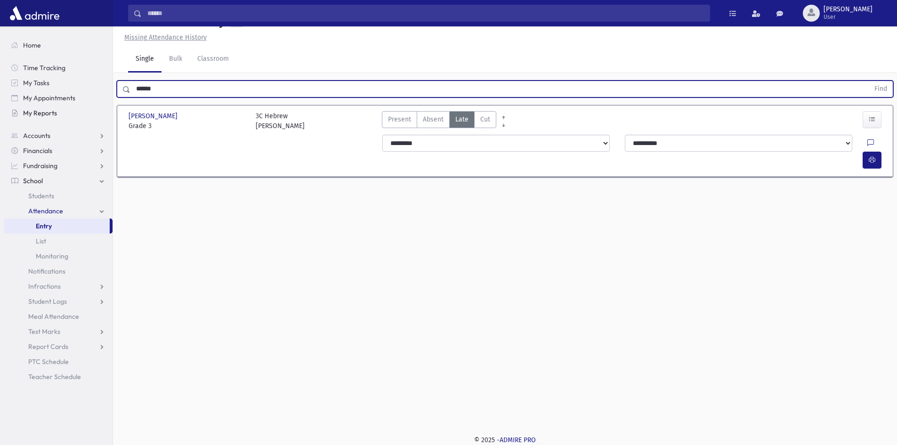
drag, startPoint x: 188, startPoint y: 106, endPoint x: 101, endPoint y: 113, distance: 87.0
click at [101, 113] on div "Search Results All Accounts" at bounding box center [448, 212] width 897 height 466
click at [869, 81] on button "Find" at bounding box center [881, 89] width 24 height 16
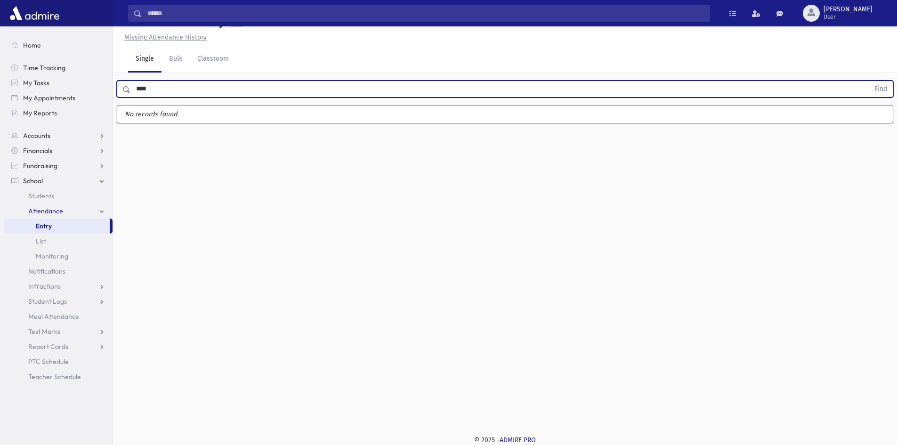
click at [869, 81] on button "Find" at bounding box center [881, 89] width 24 height 16
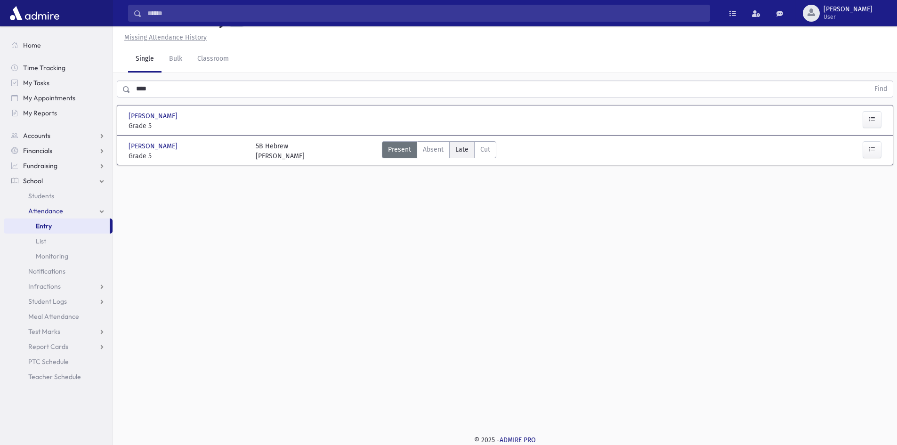
click at [460, 155] on span "Late" at bounding box center [462, 150] width 13 height 10
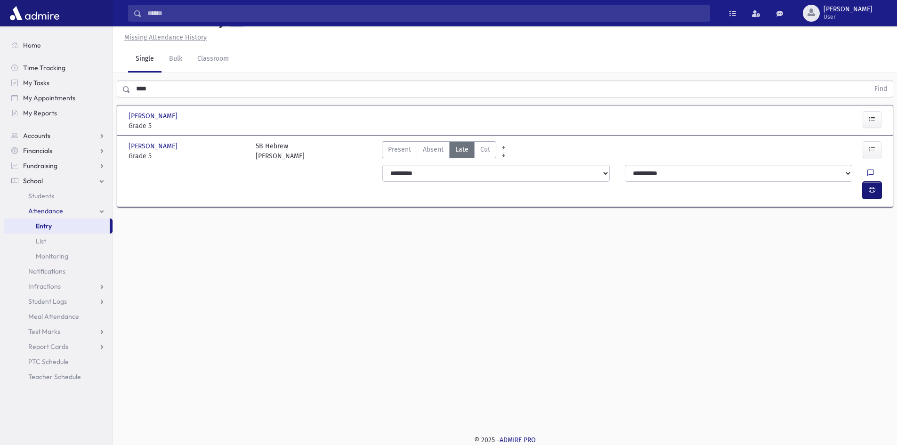
click at [878, 195] on button "button" at bounding box center [872, 190] width 19 height 17
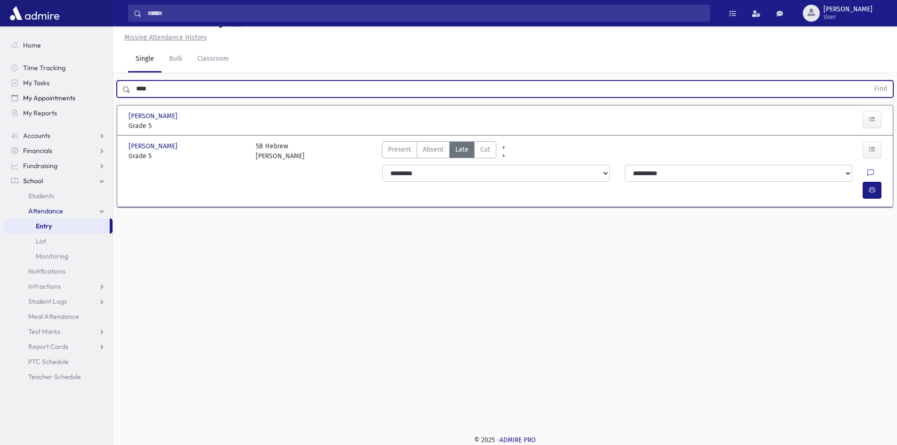
drag, startPoint x: 172, startPoint y: 116, endPoint x: 83, endPoint y: 97, distance: 91.6
click at [83, 97] on div "Search Results All Accounts" at bounding box center [448, 212] width 897 height 466
click at [869, 81] on button "Find" at bounding box center [881, 89] width 24 height 16
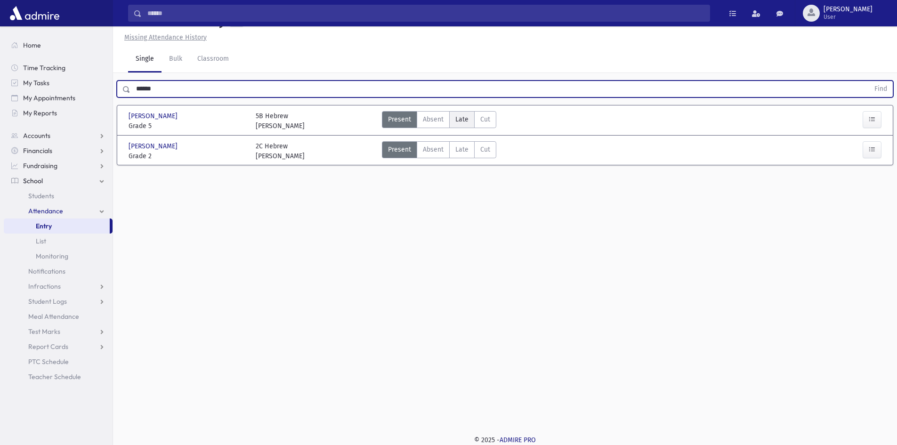
click at [461, 128] on label "Late Late" at bounding box center [461, 119] width 25 height 17
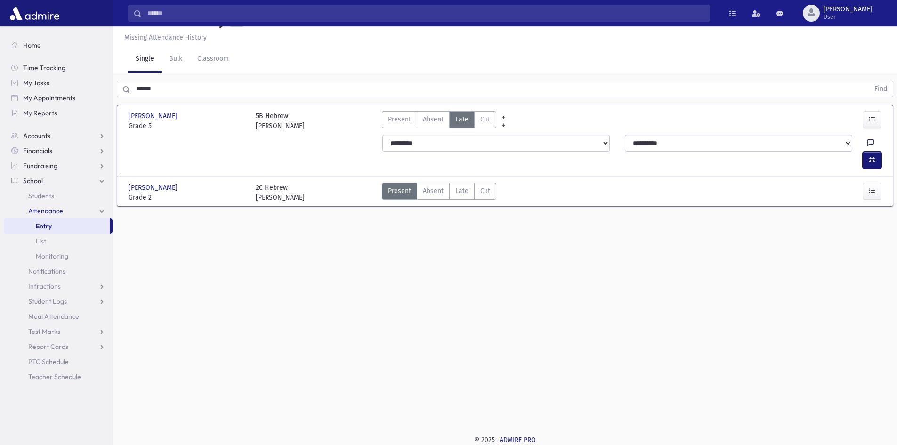
click at [868, 166] on button "button" at bounding box center [872, 160] width 19 height 17
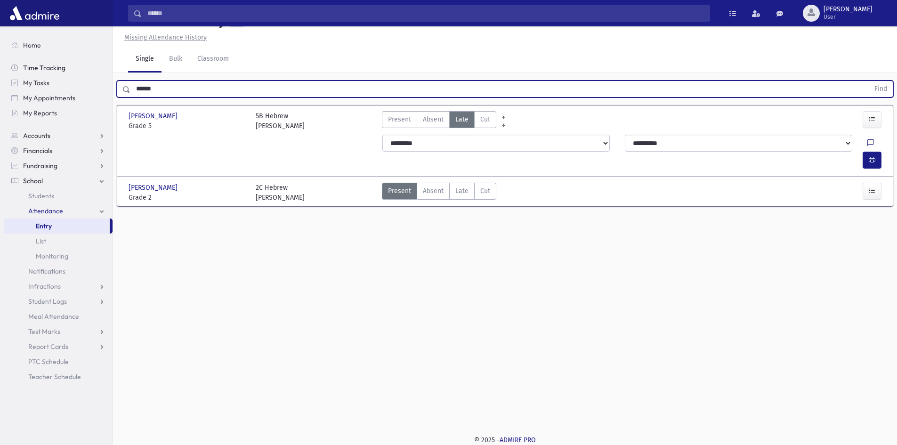
drag, startPoint x: 160, startPoint y: 118, endPoint x: 92, endPoint y: 66, distance: 85.7
click at [81, 86] on div "Search Results All Accounts" at bounding box center [448, 212] width 897 height 466
click at [869, 81] on button "Find" at bounding box center [881, 89] width 24 height 16
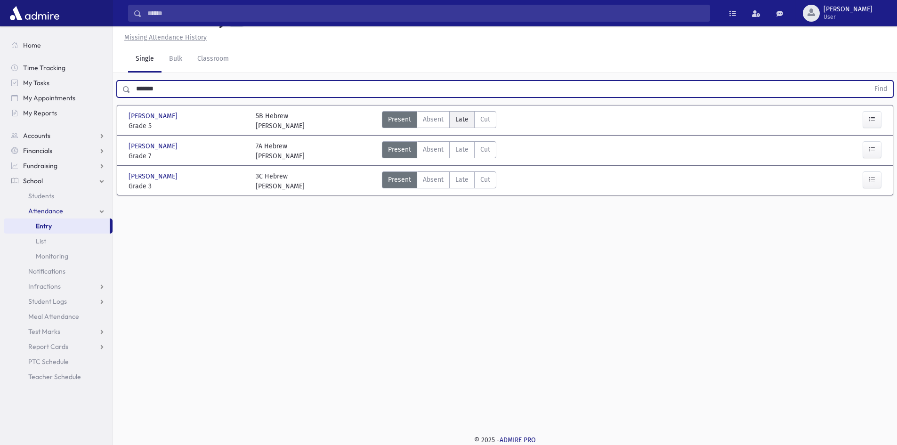
click at [464, 124] on span "Late" at bounding box center [462, 119] width 13 height 10
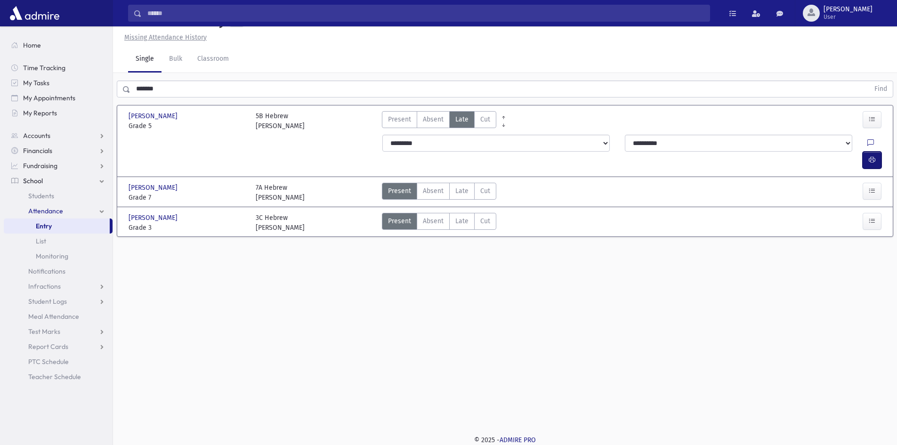
click at [878, 164] on button "button" at bounding box center [872, 160] width 19 height 17
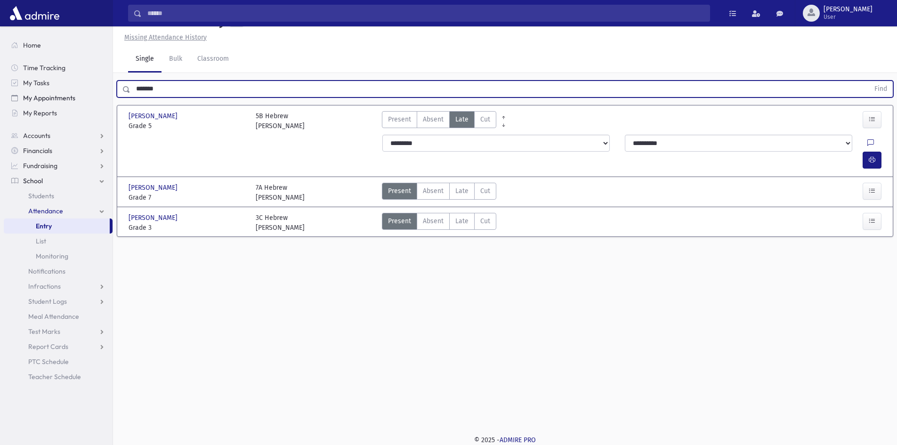
drag, startPoint x: 177, startPoint y: 102, endPoint x: 75, endPoint y: 91, distance: 102.8
click at [75, 91] on div "Search Results All Accounts" at bounding box center [448, 212] width 897 height 466
click at [869, 81] on button "Find" at bounding box center [881, 89] width 24 height 16
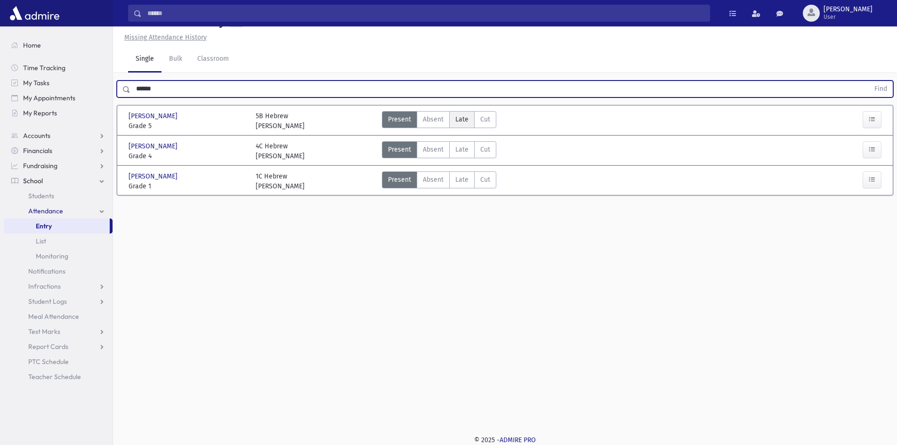
click at [462, 124] on span "Late" at bounding box center [462, 119] width 13 height 10
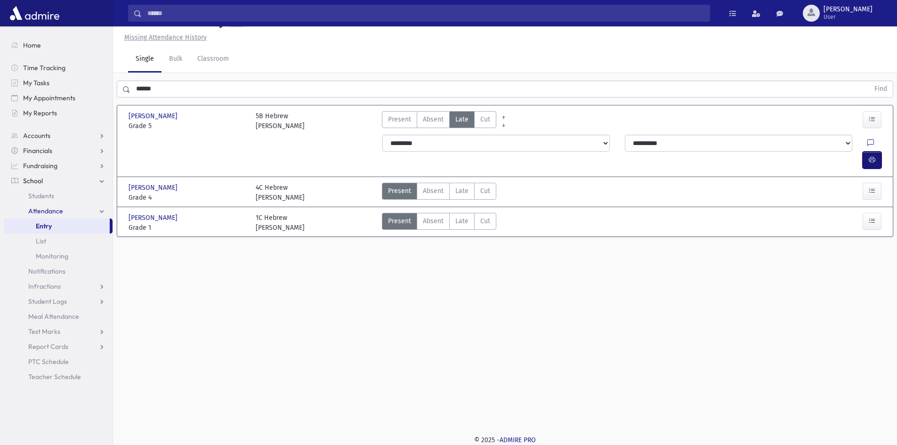
click at [874, 164] on icon "button" at bounding box center [872, 160] width 7 height 8
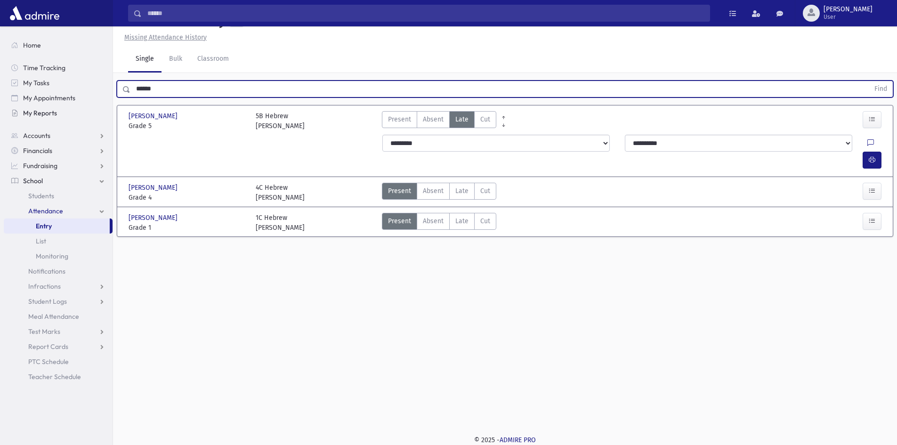
drag, startPoint x: 143, startPoint y: 113, endPoint x: 16, endPoint y: 112, distance: 126.3
click at [16, 112] on div "Search Results All Accounts" at bounding box center [448, 212] width 897 height 466
type input "*"
click at [869, 81] on button "Find" at bounding box center [881, 89] width 24 height 16
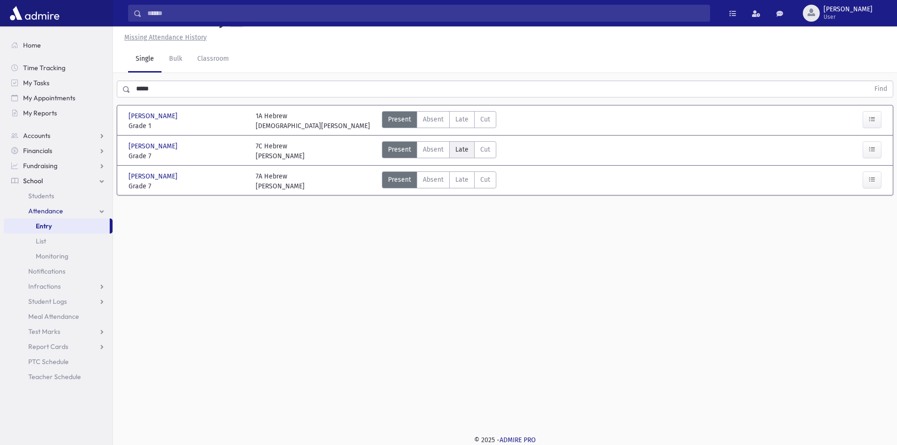
click at [460, 158] on label "Late Late" at bounding box center [461, 149] width 25 height 17
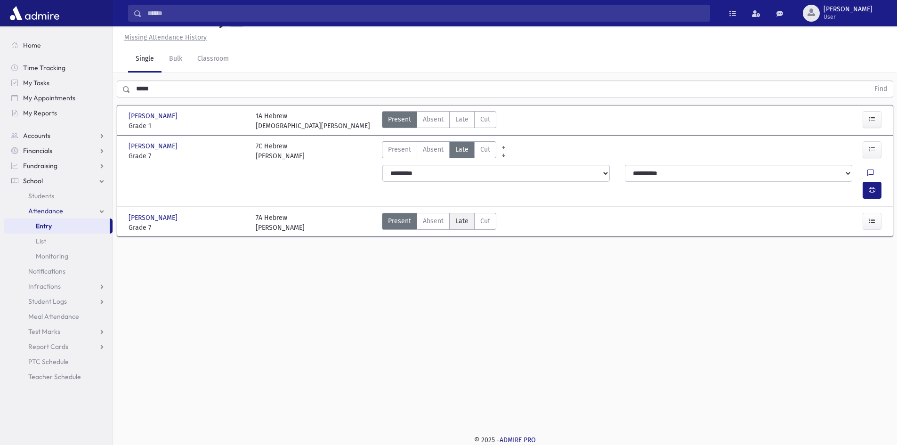
click at [454, 223] on label "Late Late" at bounding box center [461, 221] width 25 height 17
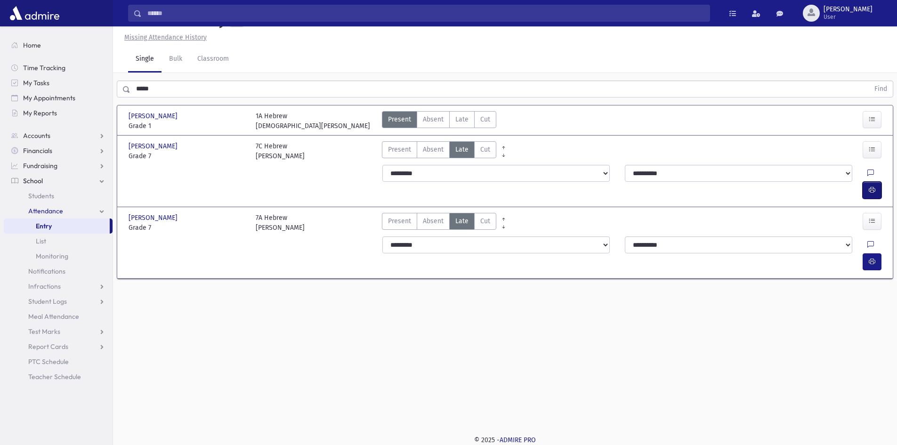
click at [873, 192] on icon "button" at bounding box center [872, 190] width 7 height 8
click at [871, 258] on icon "button" at bounding box center [872, 262] width 7 height 8
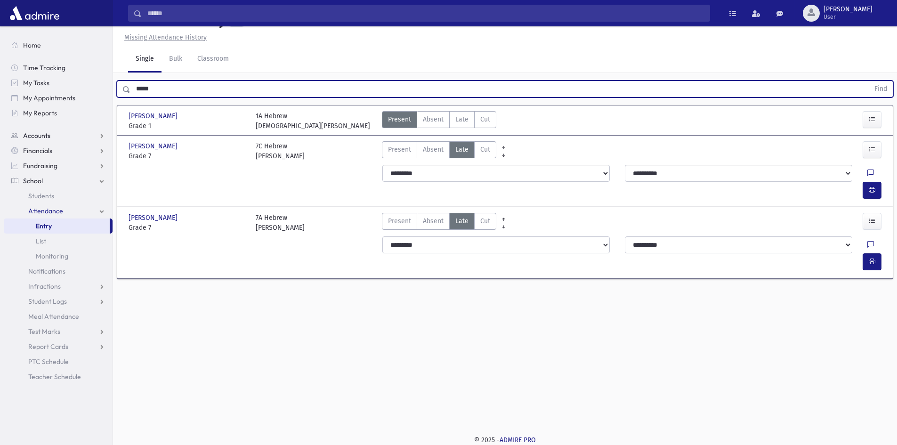
drag, startPoint x: 190, startPoint y: 109, endPoint x: 53, endPoint y: 132, distance: 139.0
click at [59, 135] on div "Search Results All Accounts" at bounding box center [448, 212] width 897 height 466
click at [869, 81] on button "Find" at bounding box center [881, 89] width 24 height 16
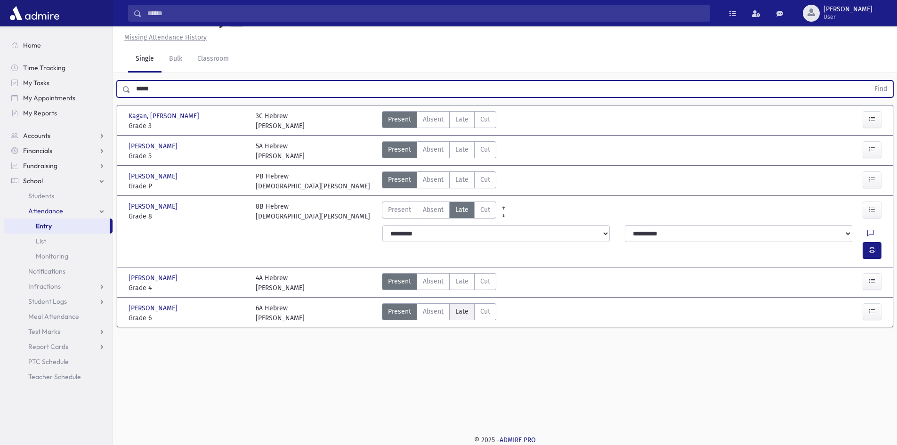
click at [460, 317] on span "Late" at bounding box center [462, 312] width 13 height 10
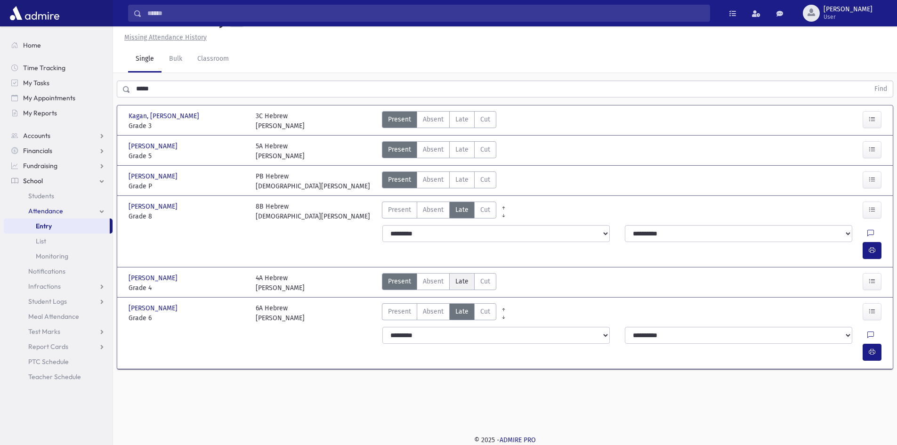
click at [456, 281] on span "Late" at bounding box center [462, 282] width 13 height 10
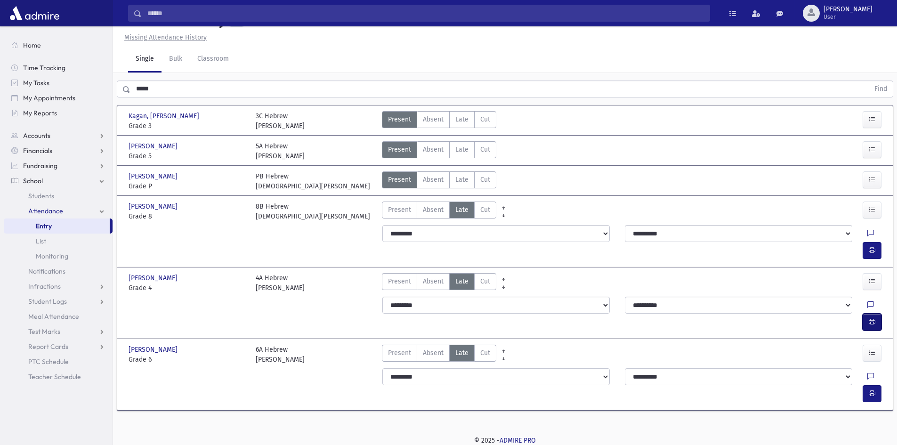
click at [873, 318] on icon "button" at bounding box center [872, 322] width 7 height 8
click at [875, 385] on button "button" at bounding box center [872, 393] width 19 height 17
drag, startPoint x: 168, startPoint y: 101, endPoint x: 146, endPoint y: 124, distance: 31.7
click at [146, 123] on div "***** Find Kagan, [PERSON_NAME], [PERSON_NAME] Grade 3 Grade 3 3C Hebrew [PERSO…" at bounding box center [505, 248] width 784 height 351
click at [174, 98] on input "*****" at bounding box center [499, 89] width 739 height 17
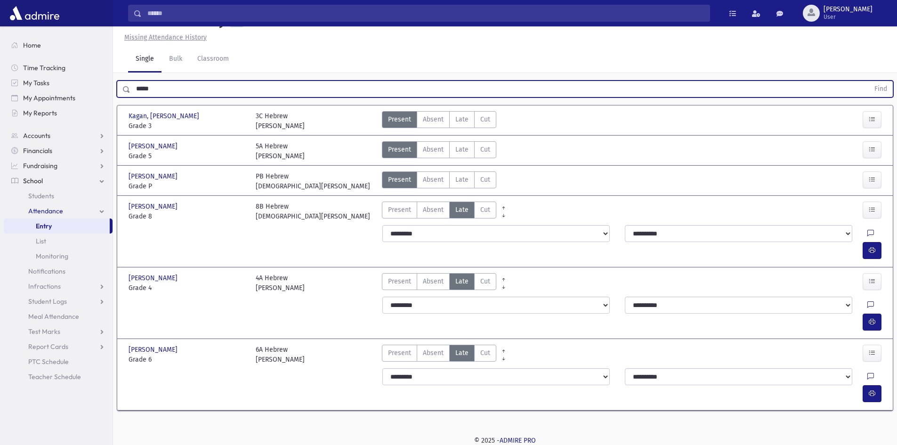
click at [174, 98] on input "*****" at bounding box center [499, 89] width 739 height 17
click at [177, 98] on input "*****" at bounding box center [499, 89] width 739 height 17
click at [175, 98] on input "*****" at bounding box center [499, 89] width 739 height 17
drag, startPoint x: 175, startPoint y: 108, endPoint x: 88, endPoint y: 112, distance: 87.2
click at [88, 112] on div "Search Results All Accounts" at bounding box center [448, 212] width 897 height 467
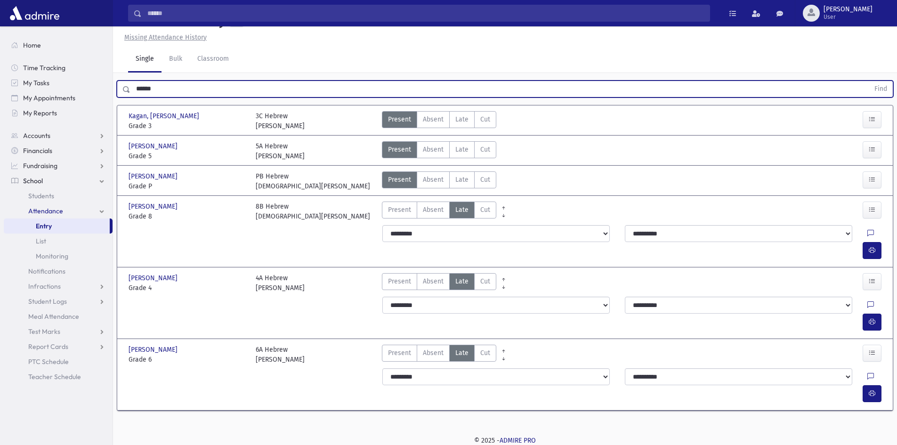
click at [869, 81] on button "Find" at bounding box center [881, 89] width 24 height 16
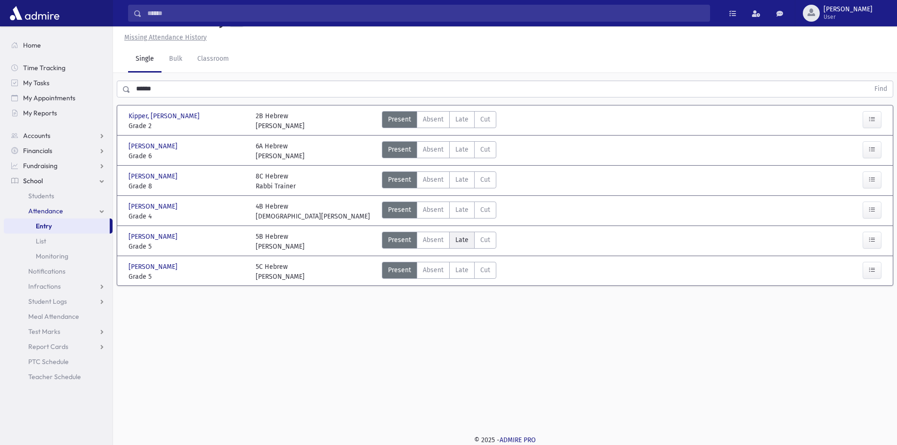
click at [462, 235] on span "Late" at bounding box center [462, 240] width 13 height 10
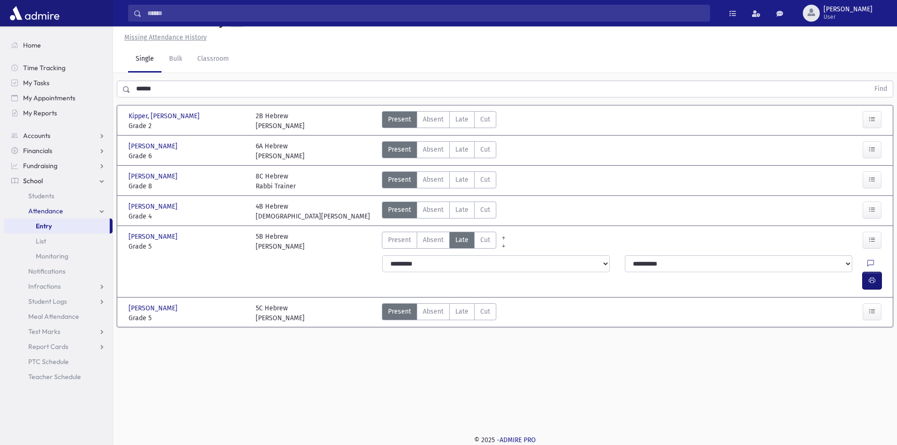
click at [879, 272] on button "button" at bounding box center [872, 280] width 19 height 17
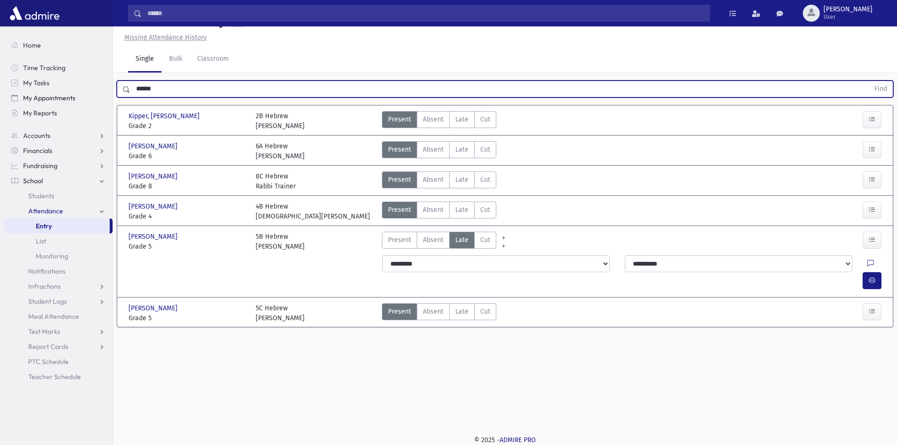
drag, startPoint x: 178, startPoint y: 89, endPoint x: 84, endPoint y: 91, distance: 93.8
click at [84, 91] on div "Search Results All Accounts" at bounding box center [448, 212] width 897 height 466
click at [869, 81] on button "Find" at bounding box center [881, 89] width 24 height 16
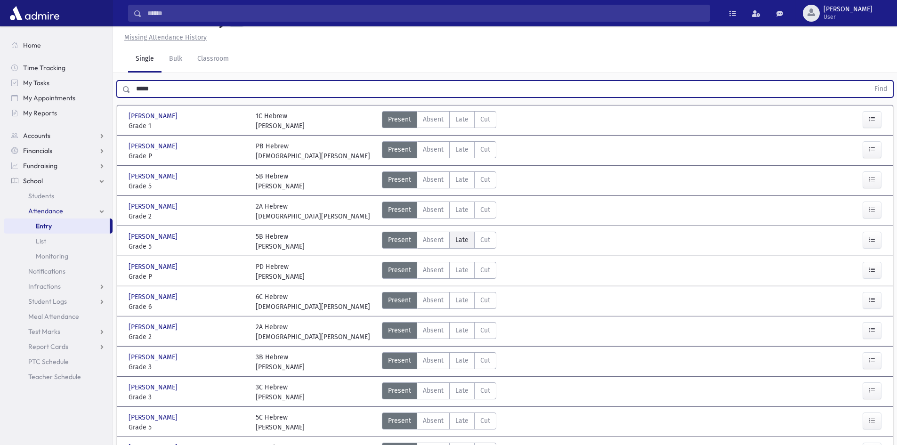
click at [465, 244] on span "Late" at bounding box center [462, 240] width 13 height 10
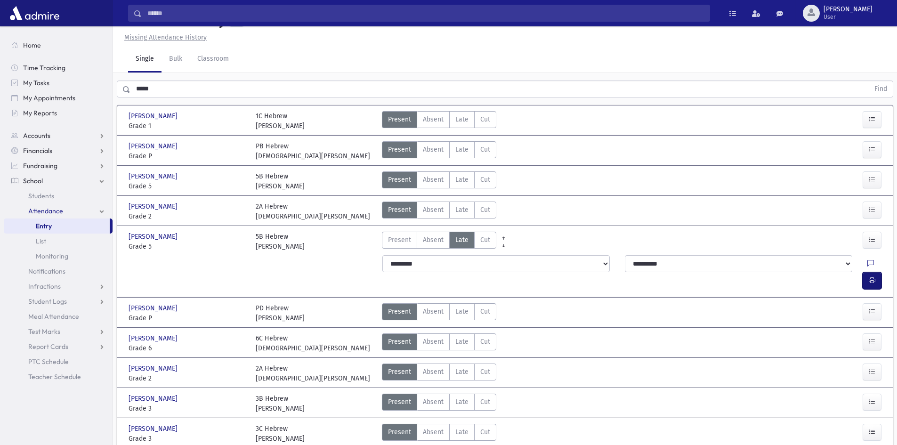
click at [871, 272] on button "button" at bounding box center [872, 280] width 19 height 17
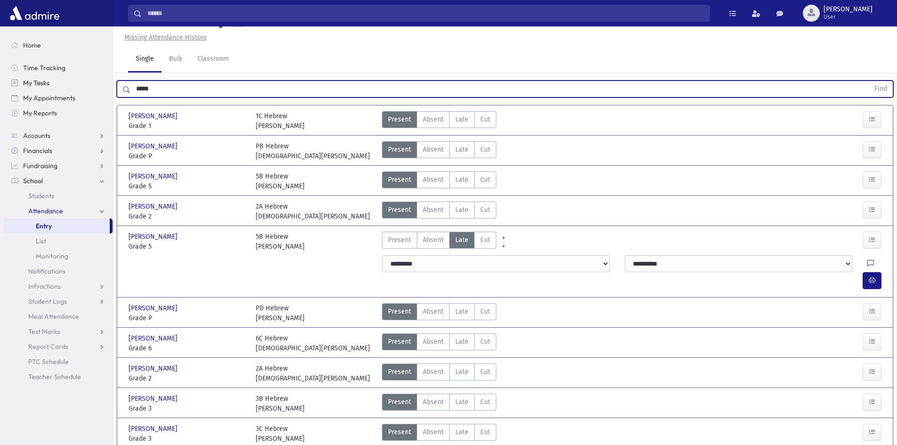
drag, startPoint x: 180, startPoint y: 86, endPoint x: 76, endPoint y: 81, distance: 104.7
click at [109, 101] on div "Search Results All Accounts" at bounding box center [448, 276] width 897 height 594
click at [869, 81] on button "Find" at bounding box center [881, 89] width 24 height 16
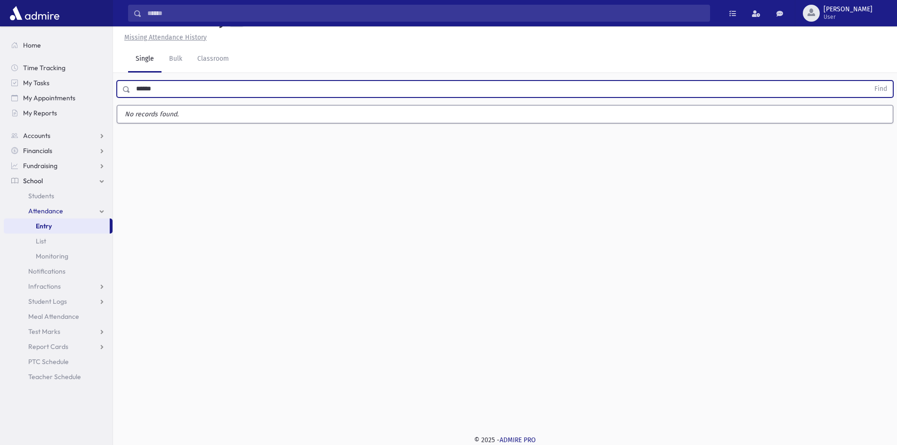
click at [869, 81] on button "Find" at bounding box center [881, 89] width 24 height 16
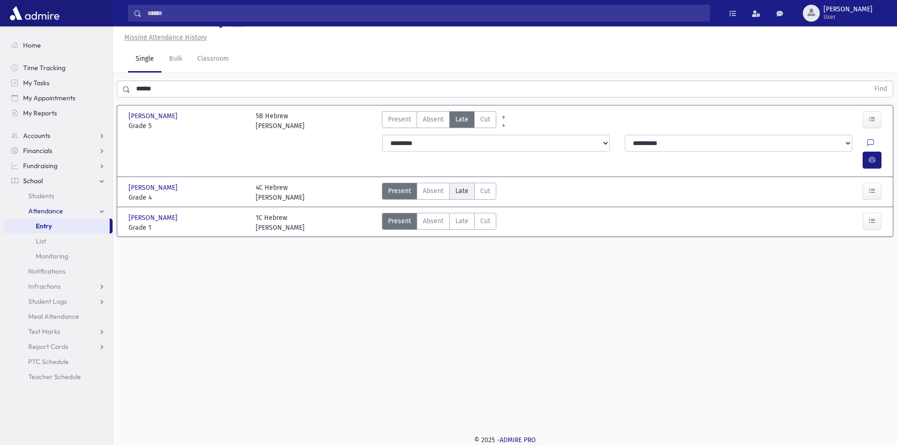
click at [472, 183] on label "Late Late" at bounding box center [461, 191] width 25 height 17
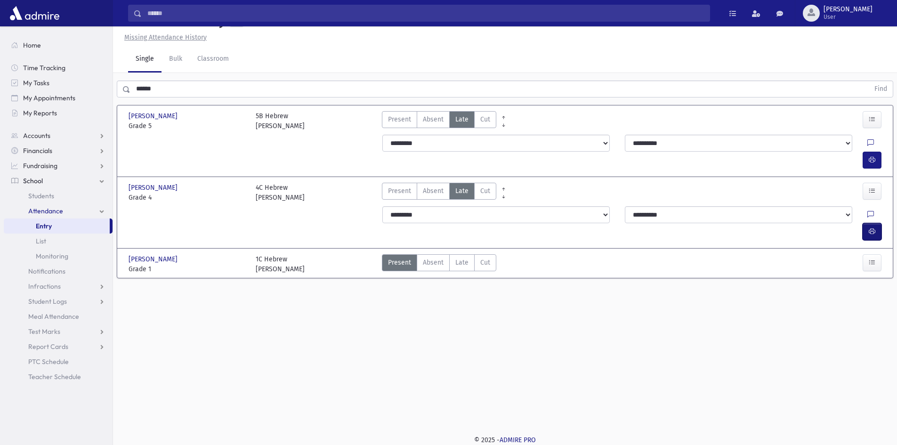
click at [870, 228] on icon "button" at bounding box center [872, 232] width 7 height 8
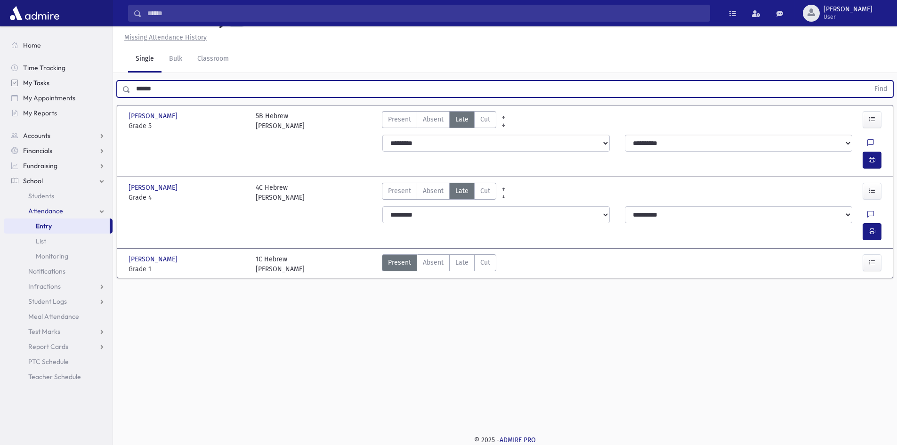
drag, startPoint x: 112, startPoint y: 90, endPoint x: 46, endPoint y: 79, distance: 66.4
click at [46, 83] on div "Search Results All Accounts" at bounding box center [448, 212] width 897 height 466
click at [869, 81] on button "Find" at bounding box center [881, 89] width 24 height 16
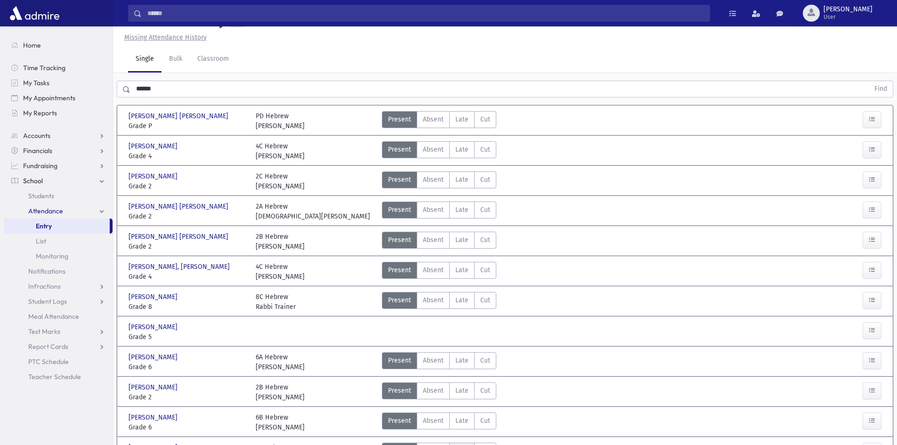
click at [460, 445] on span "Late" at bounding box center [462, 451] width 13 height 10
click at [402, 445] on span "Present" at bounding box center [399, 451] width 23 height 10
click at [466, 445] on span "Late" at bounding box center [462, 451] width 13 height 10
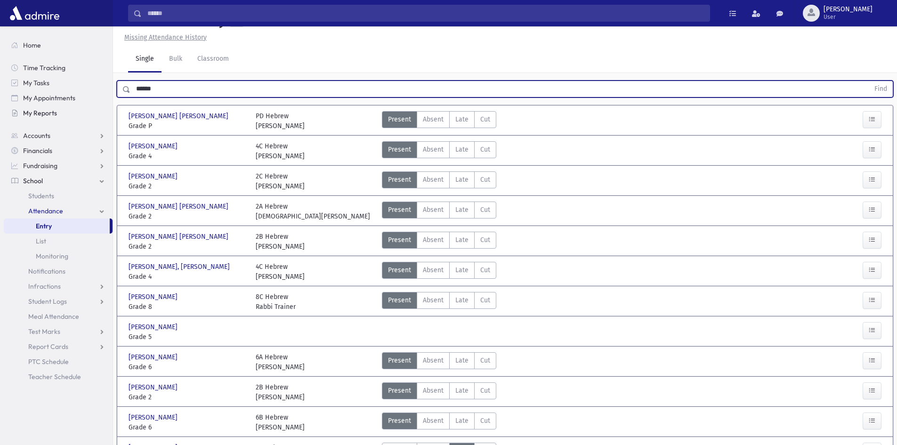
drag, startPoint x: 176, startPoint y: 115, endPoint x: 73, endPoint y: 116, distance: 102.7
click at [73, 116] on div "Search Results All Accounts" at bounding box center [448, 321] width 897 height 685
click at [869, 81] on button "Find" at bounding box center [881, 89] width 24 height 16
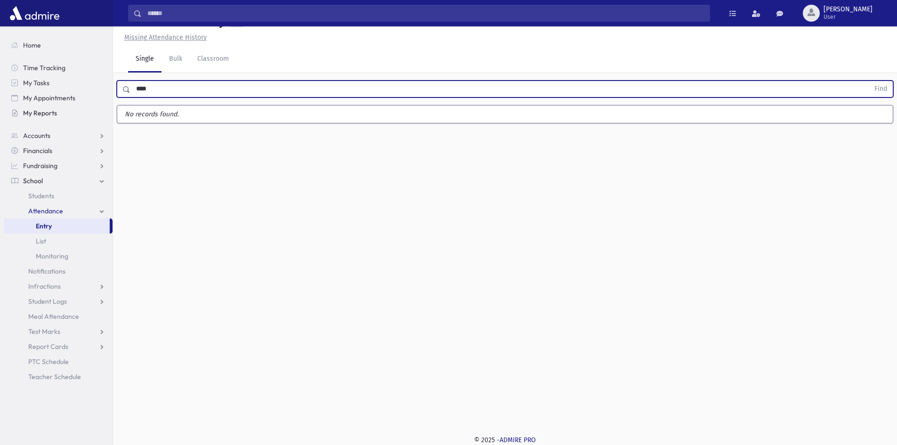
click at [869, 81] on button "Find" at bounding box center [881, 89] width 24 height 16
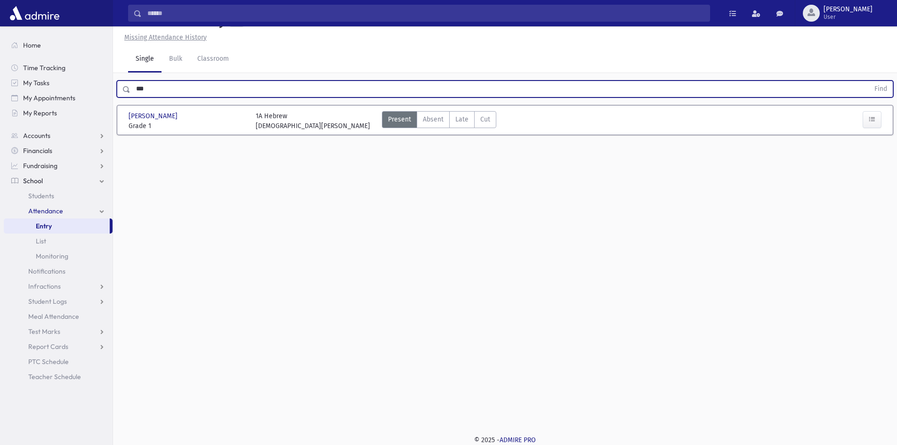
click at [869, 81] on button "Find" at bounding box center [881, 89] width 24 height 16
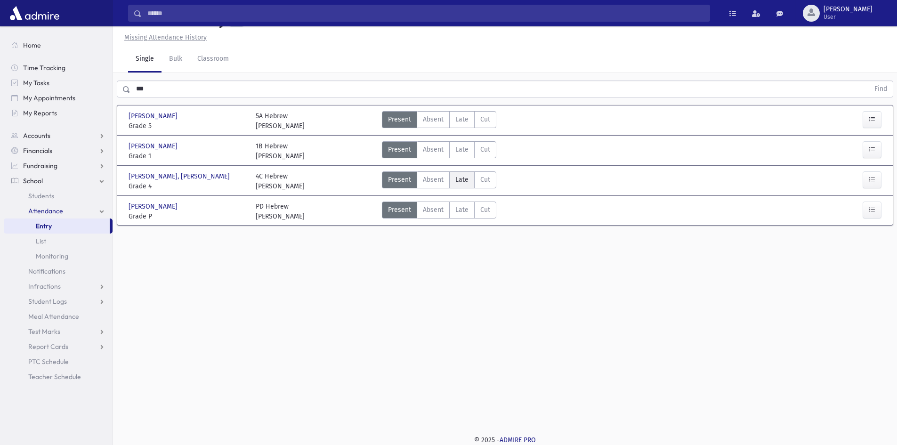
click at [457, 185] on span "Late" at bounding box center [462, 180] width 13 height 10
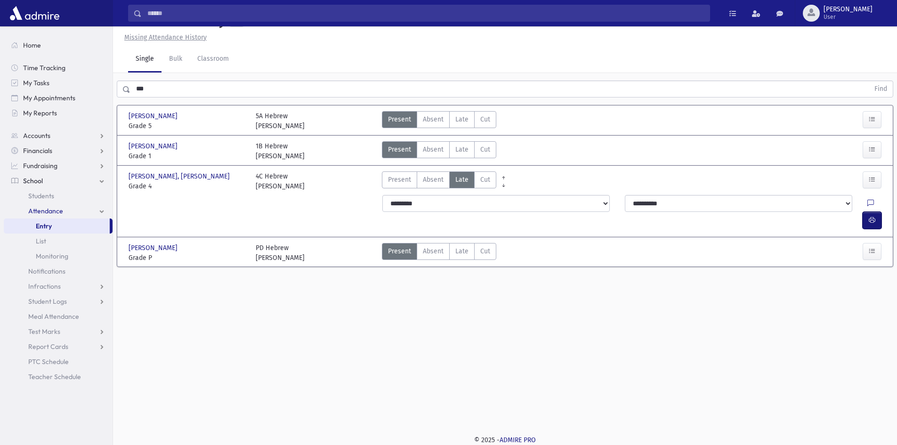
click at [880, 228] on button "button" at bounding box center [872, 220] width 19 height 17
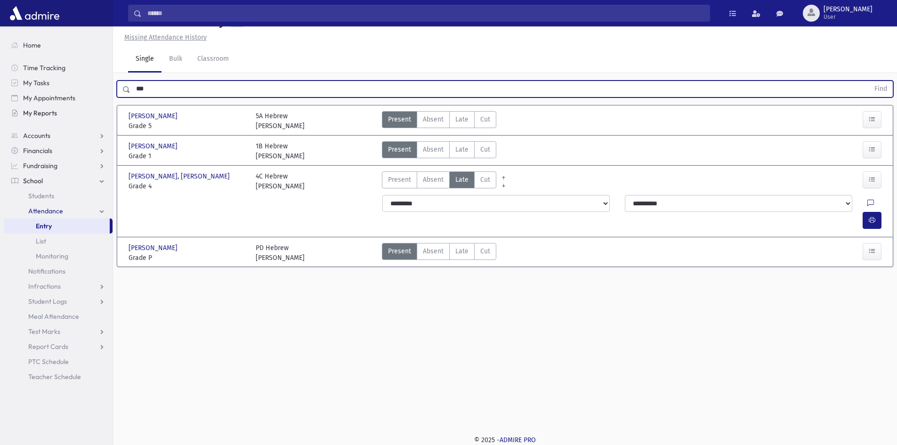
drag, startPoint x: 181, startPoint y: 114, endPoint x: 35, endPoint y: 110, distance: 146.1
click at [52, 110] on div "Search Results All Accounts" at bounding box center [448, 212] width 897 height 466
click at [869, 81] on button "Find" at bounding box center [881, 89] width 24 height 16
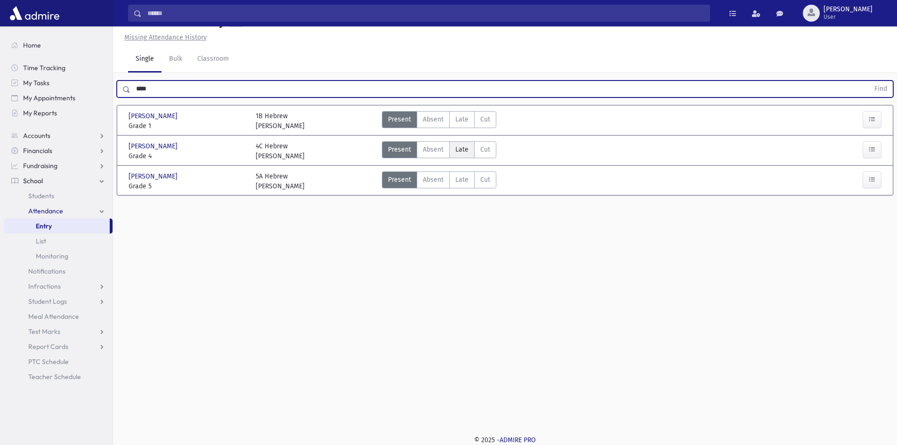
click at [460, 155] on span "Late" at bounding box center [462, 150] width 13 height 10
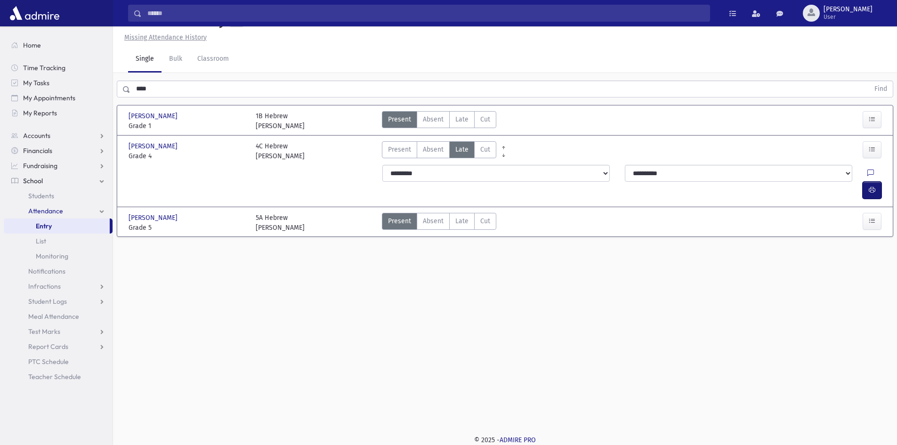
click at [878, 190] on button "button" at bounding box center [872, 190] width 19 height 17
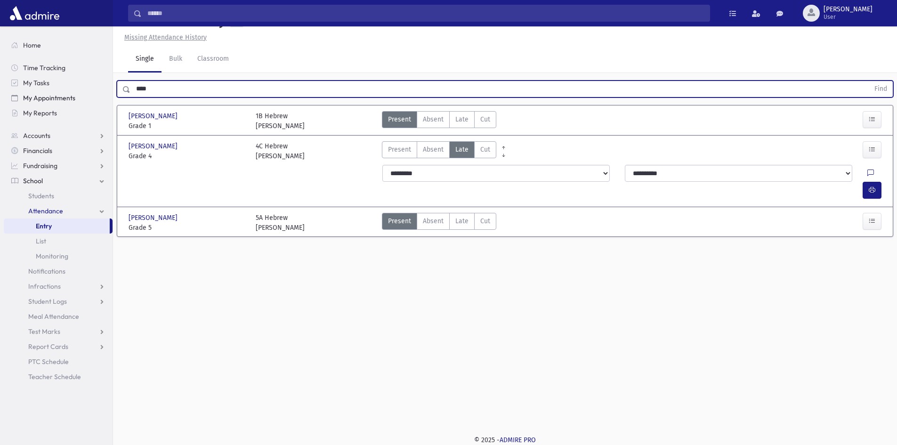
drag, startPoint x: 207, startPoint y: 111, endPoint x: 61, endPoint y: 95, distance: 146.9
click at [61, 95] on div "Search Results All Accounts" at bounding box center [448, 212] width 897 height 466
click at [869, 81] on button "Find" at bounding box center [881, 89] width 24 height 16
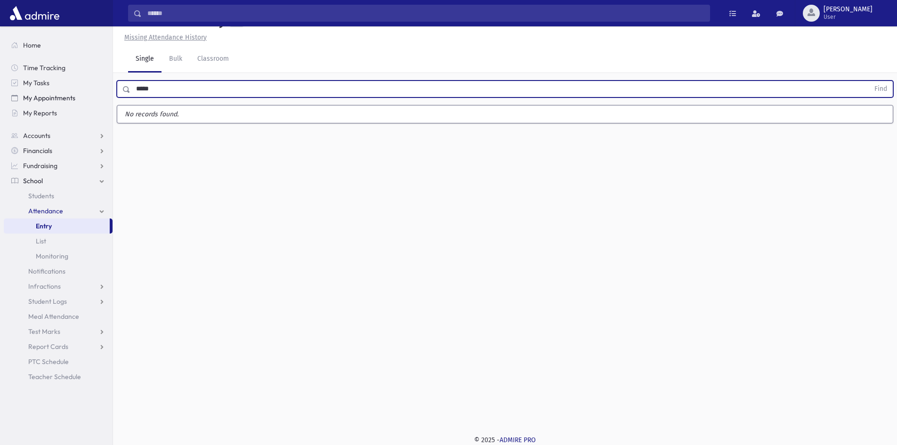
click at [869, 81] on button "Find" at bounding box center [881, 89] width 24 height 16
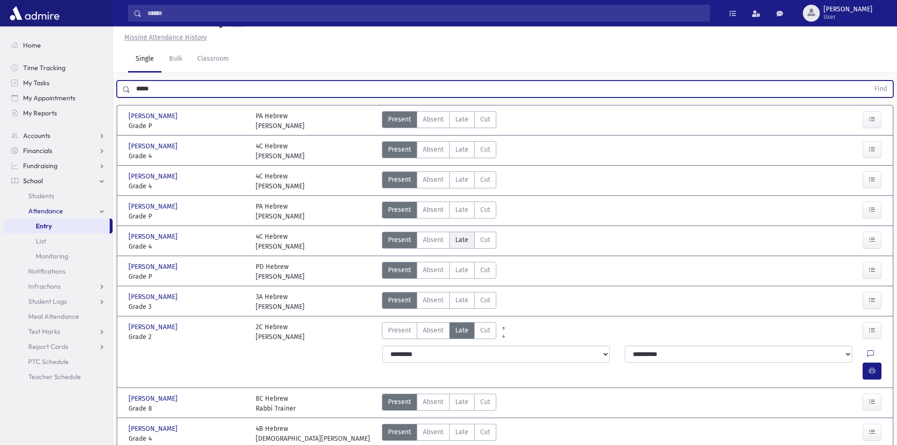
click at [454, 232] on label "Late Late" at bounding box center [461, 240] width 25 height 17
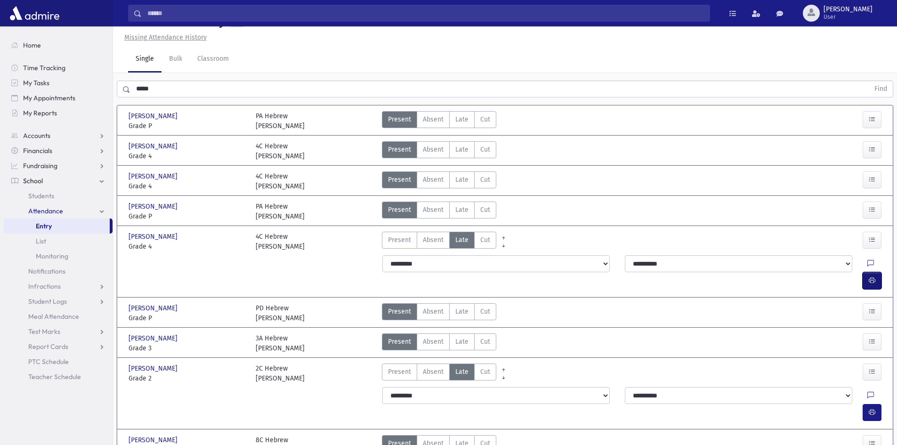
click at [869, 277] on icon "button" at bounding box center [872, 281] width 7 height 8
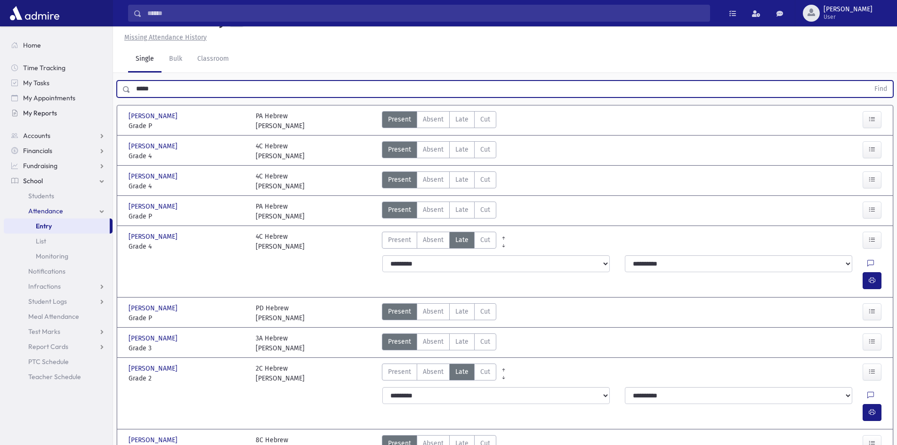
drag, startPoint x: 186, startPoint y: 113, endPoint x: 102, endPoint y: 115, distance: 83.4
click at [102, 115] on div "Search Results All Accounts" at bounding box center [448, 312] width 897 height 666
click at [869, 81] on button "Find" at bounding box center [881, 89] width 24 height 16
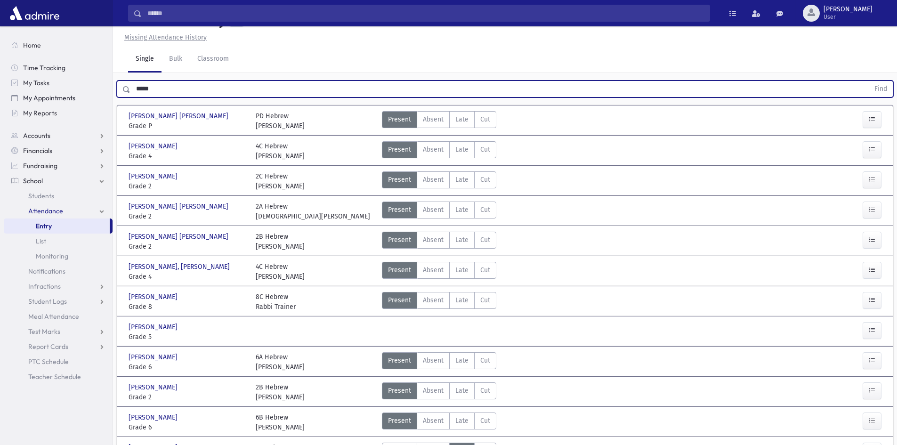
drag, startPoint x: 175, startPoint y: 110, endPoint x: 40, endPoint y: 100, distance: 135.6
click at [48, 100] on div "Search Results All Accounts" at bounding box center [448, 342] width 897 height 726
click at [869, 81] on button "Find" at bounding box center [881, 89] width 24 height 16
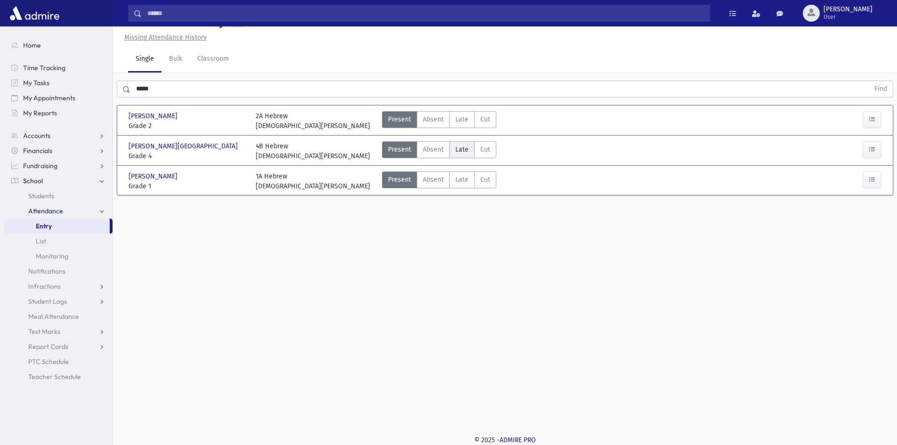
click at [457, 155] on span "Late" at bounding box center [462, 150] width 13 height 10
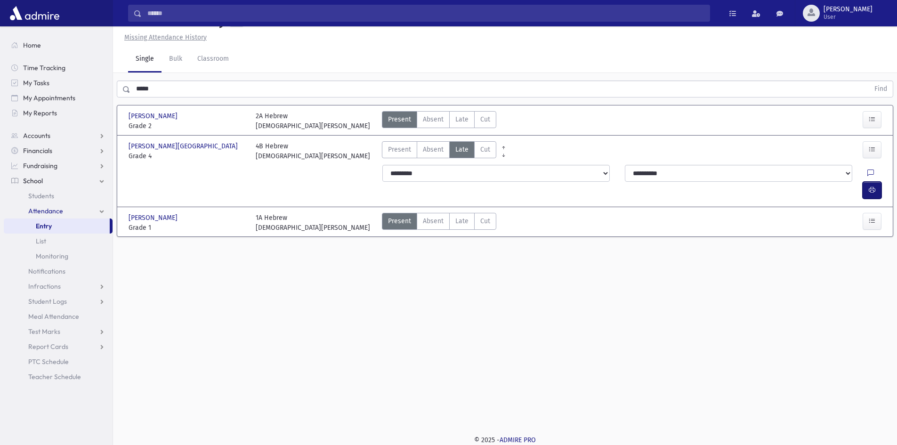
click at [878, 188] on button "button" at bounding box center [872, 190] width 19 height 17
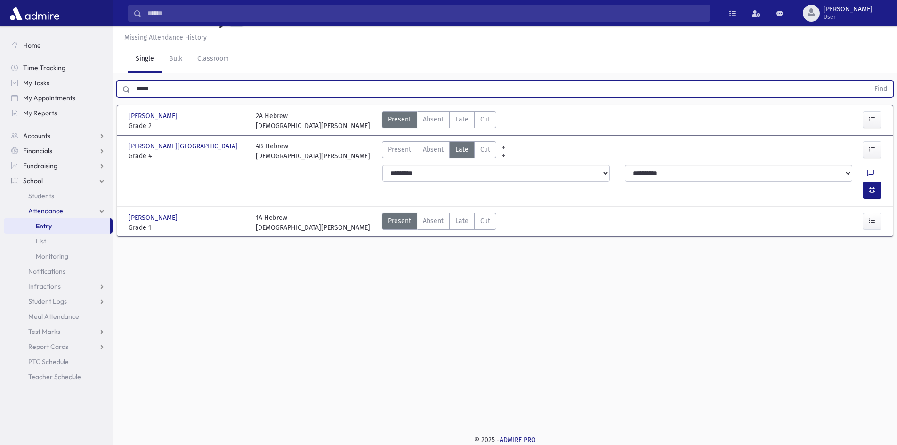
drag, startPoint x: 174, startPoint y: 106, endPoint x: 0, endPoint y: 86, distance: 175.0
click at [25, 103] on div "Search Results All Accounts" at bounding box center [448, 212] width 897 height 466
click at [869, 81] on button "Find" at bounding box center [881, 89] width 24 height 16
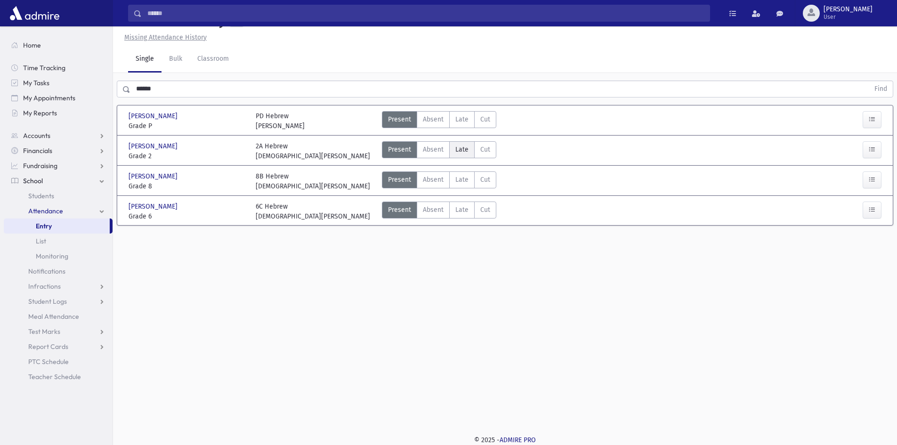
click at [453, 158] on label "Late Late" at bounding box center [461, 149] width 25 height 17
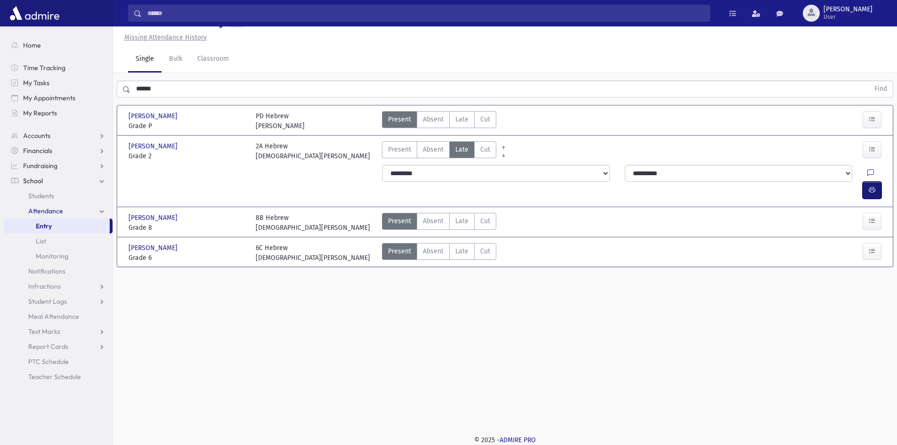
click at [873, 191] on icon "button" at bounding box center [872, 190] width 7 height 8
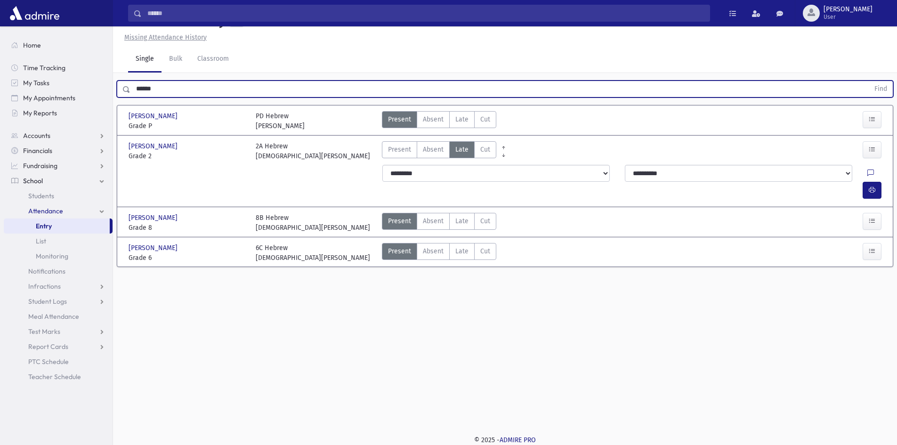
drag, startPoint x: 203, startPoint y: 106, endPoint x: 0, endPoint y: 89, distance: 203.8
click at [0, 89] on div "Search Results All Accounts" at bounding box center [448, 212] width 897 height 466
click at [869, 81] on button "Find" at bounding box center [881, 89] width 24 height 16
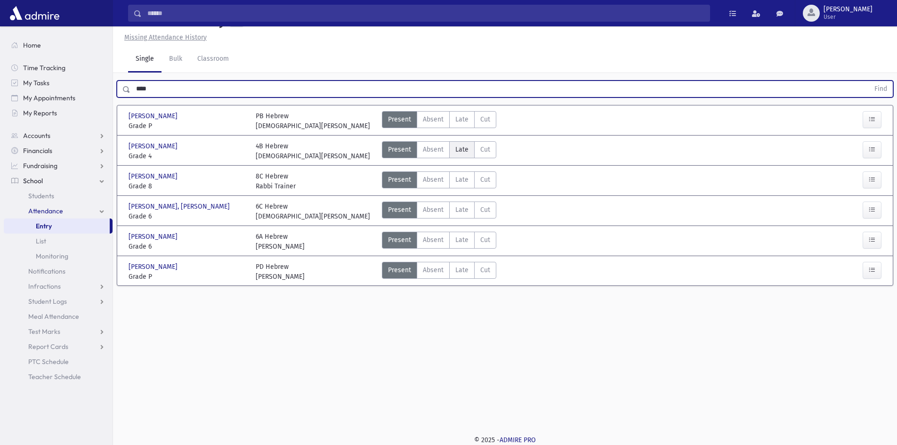
click at [456, 155] on span "Late" at bounding box center [462, 150] width 13 height 10
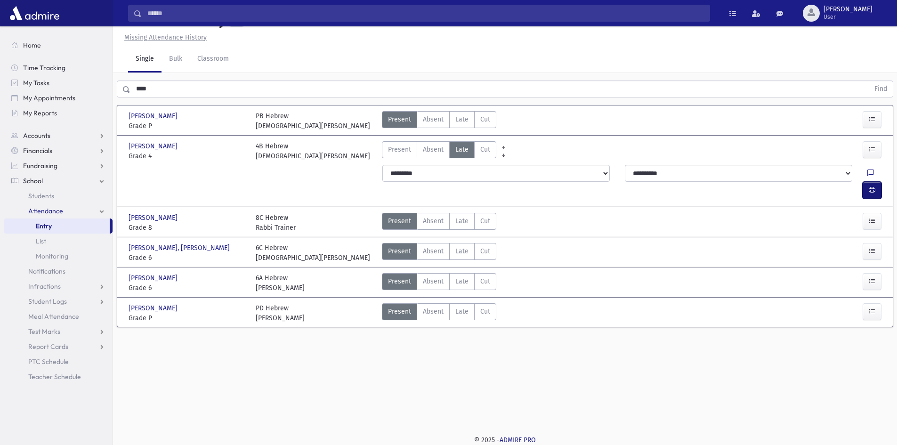
click at [871, 194] on icon "button" at bounding box center [872, 190] width 7 height 8
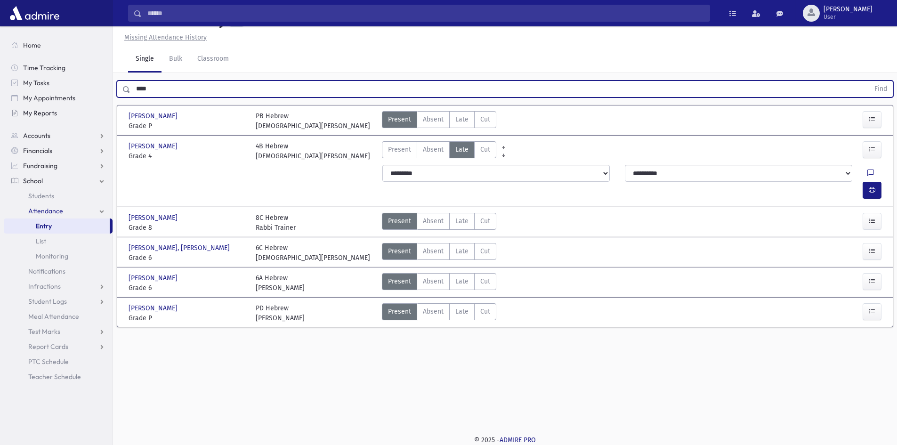
drag, startPoint x: 161, startPoint y: 106, endPoint x: 82, endPoint y: 109, distance: 78.3
click at [82, 109] on div "Search Results All Accounts" at bounding box center [448, 212] width 897 height 466
click at [869, 81] on button "Find" at bounding box center [881, 89] width 24 height 16
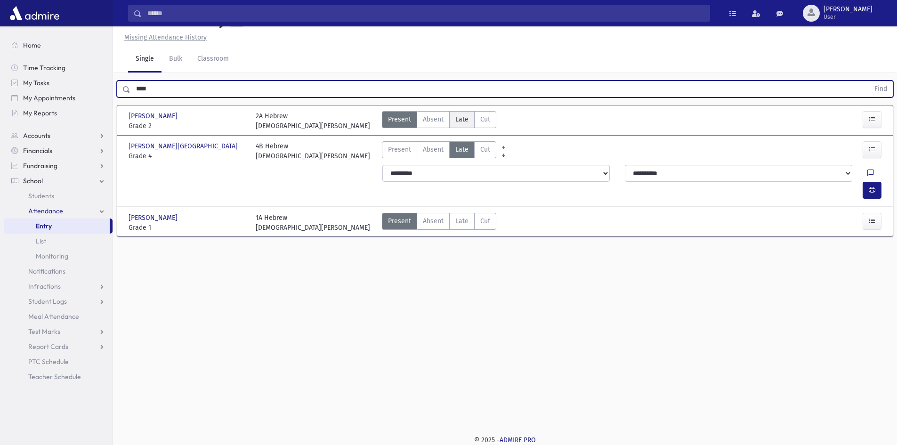
click at [466, 124] on span "Late" at bounding box center [462, 119] width 13 height 10
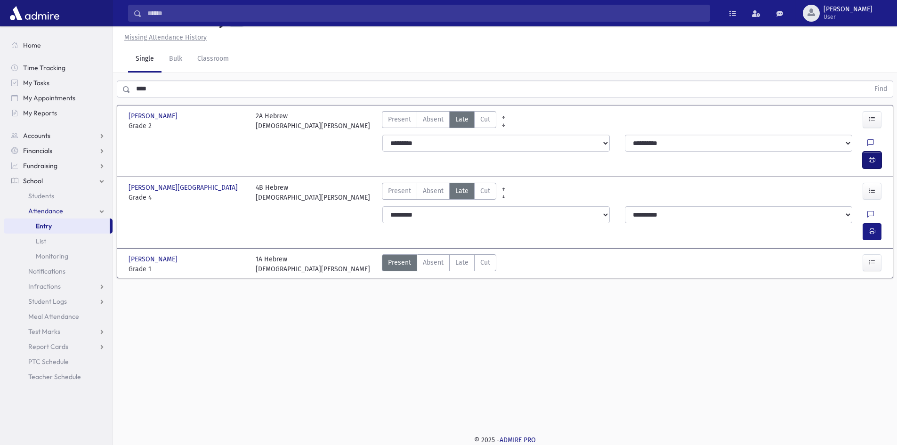
click at [868, 163] on button "button" at bounding box center [872, 160] width 19 height 17
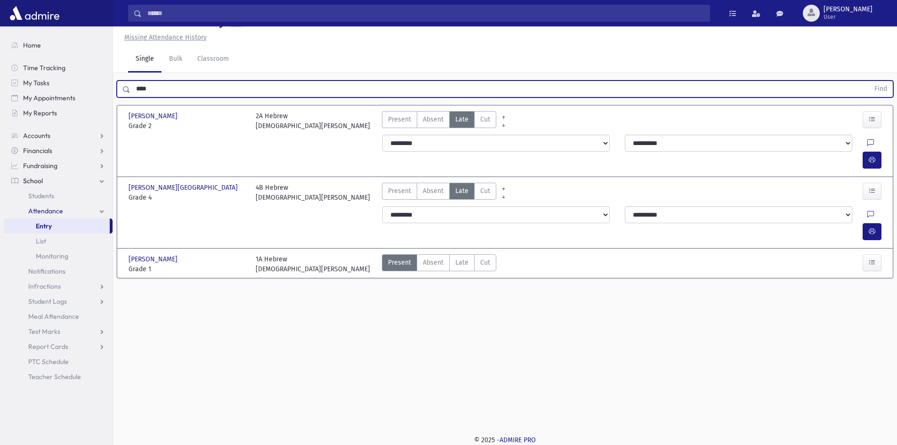
drag, startPoint x: 164, startPoint y: 108, endPoint x: 0, endPoint y: 89, distance: 165.1
click at [31, 104] on div "Search Results All Accounts" at bounding box center [448, 212] width 897 height 466
click at [869, 81] on button "Find" at bounding box center [881, 89] width 24 height 16
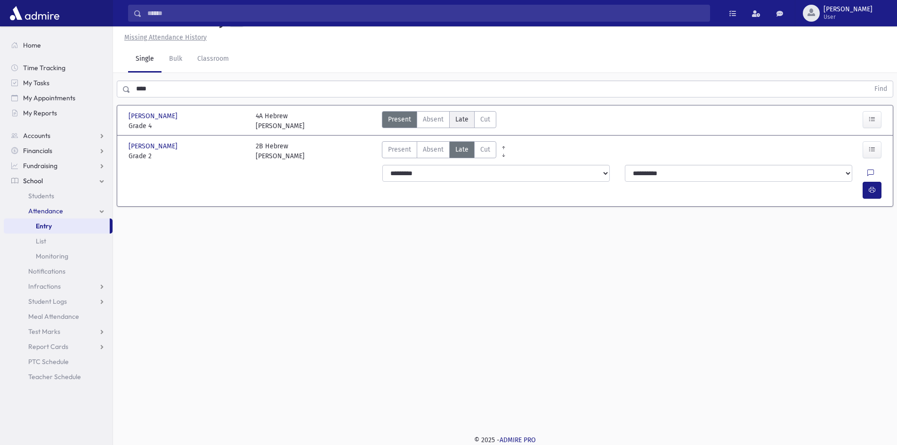
click at [455, 128] on label "Late Late" at bounding box center [461, 119] width 25 height 17
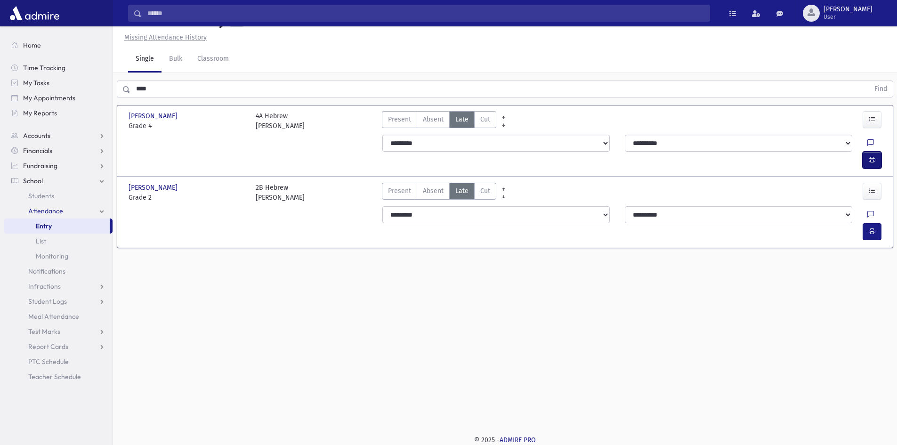
click at [868, 163] on button "button" at bounding box center [872, 160] width 19 height 17
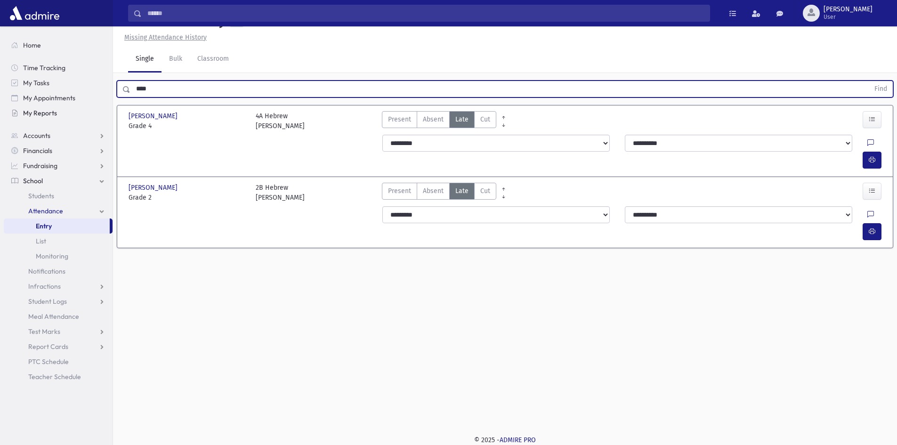
drag, startPoint x: 180, startPoint y: 114, endPoint x: 69, endPoint y: 107, distance: 111.4
click at [69, 107] on div "Search Results All Accounts" at bounding box center [448, 212] width 897 height 466
click at [869, 81] on button "Find" at bounding box center [881, 89] width 24 height 16
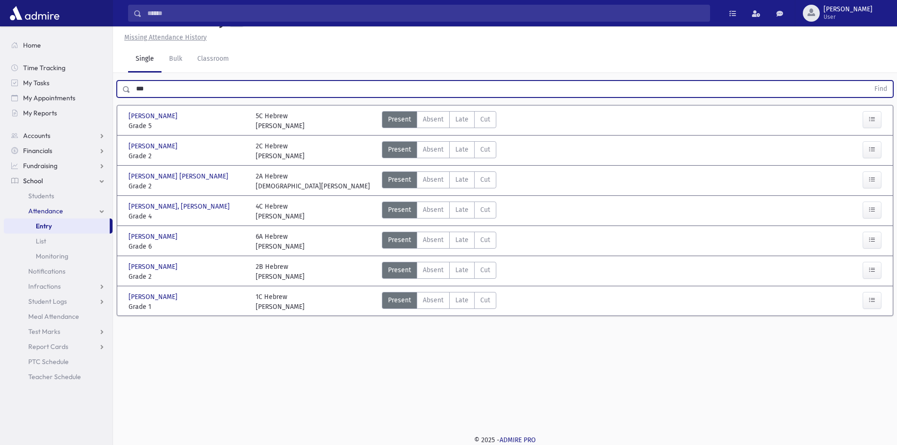
click at [869, 81] on button "Find" at bounding box center [881, 89] width 24 height 16
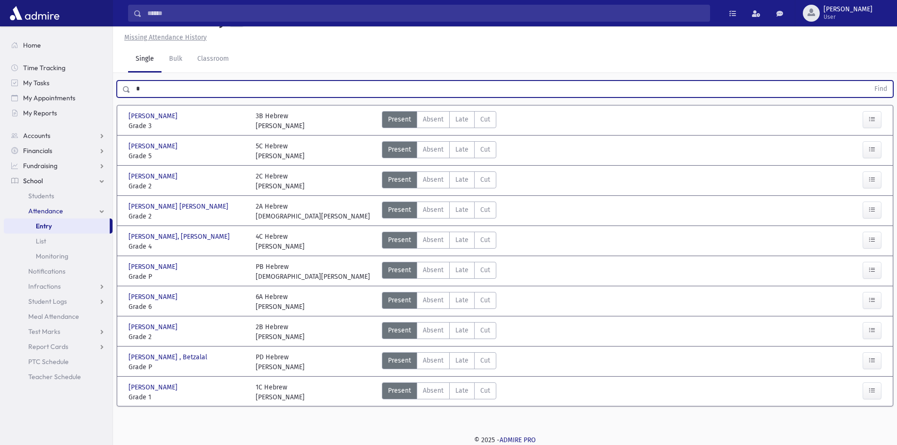
click at [869, 81] on button "Find" at bounding box center [881, 89] width 24 height 16
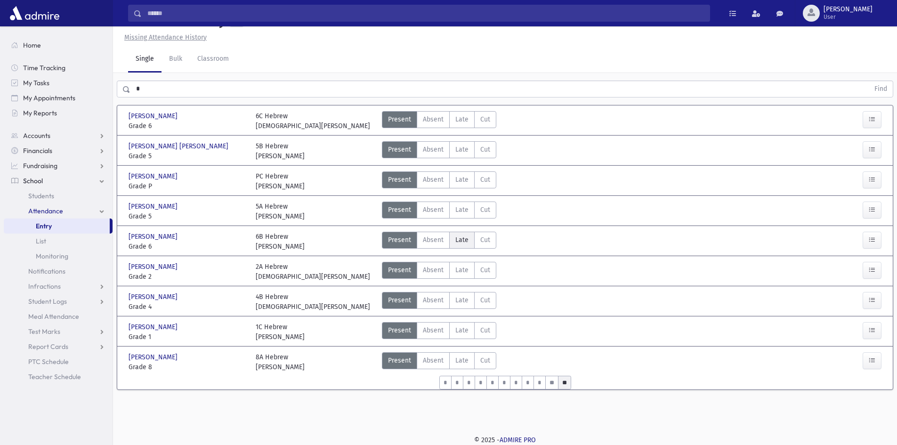
click at [463, 240] on span "Late" at bounding box center [462, 240] width 13 height 10
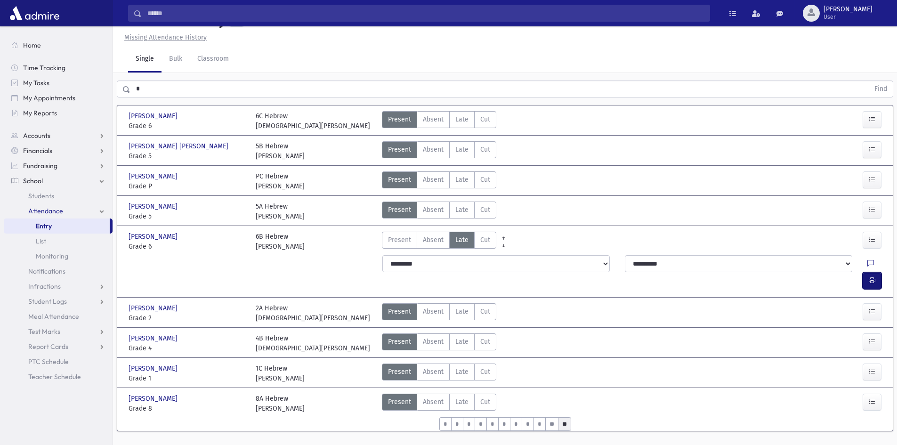
click at [875, 277] on icon "button" at bounding box center [872, 281] width 7 height 8
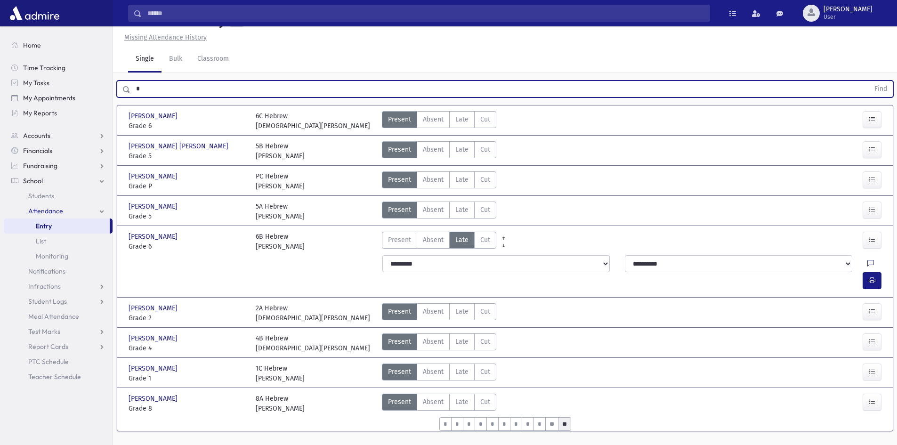
drag, startPoint x: 153, startPoint y: 91, endPoint x: 67, endPoint y: 91, distance: 85.7
click at [67, 91] on div "Search Results All Accounts" at bounding box center [448, 222] width 897 height 487
click at [869, 81] on button "Find" at bounding box center [881, 89] width 24 height 16
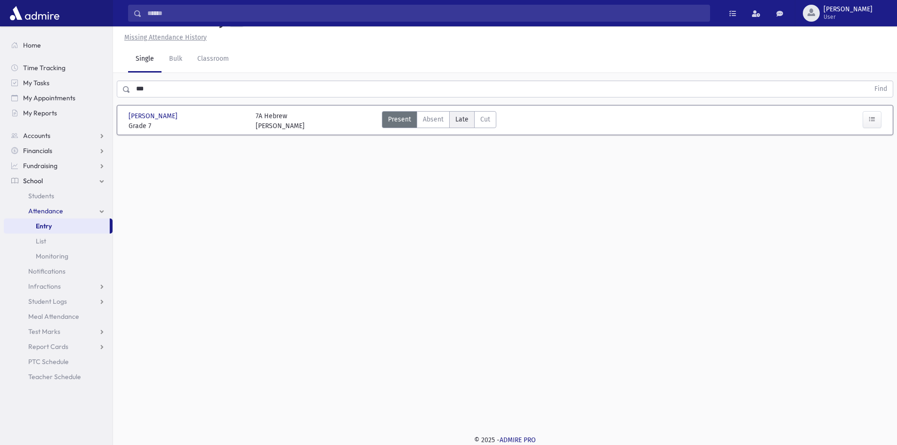
click at [467, 115] on span "Late" at bounding box center [462, 119] width 13 height 10
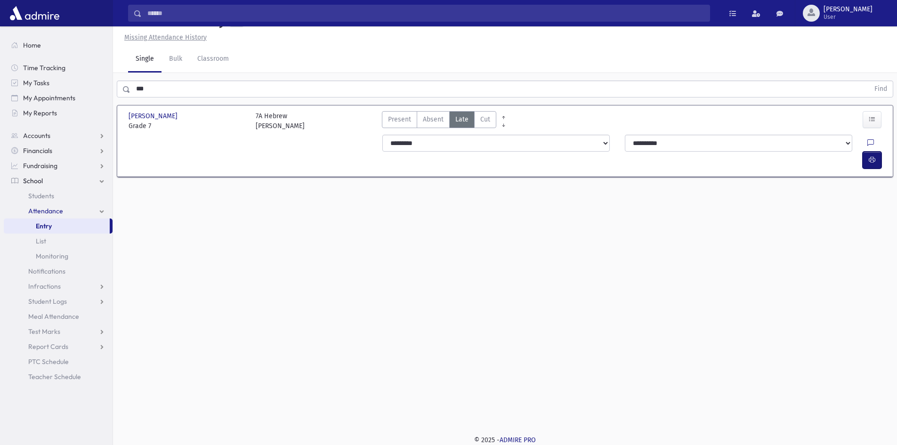
click at [875, 156] on icon "button" at bounding box center [872, 160] width 7 height 8
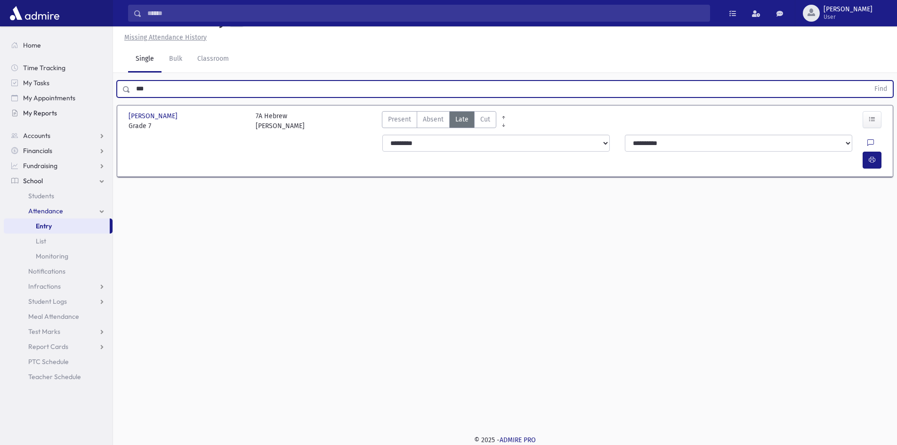
drag, startPoint x: 154, startPoint y: 84, endPoint x: 46, endPoint y: 107, distance: 110.7
click at [46, 107] on div "Search Results All Accounts" at bounding box center [448, 212] width 897 height 466
click at [869, 81] on button "Find" at bounding box center [881, 89] width 24 height 16
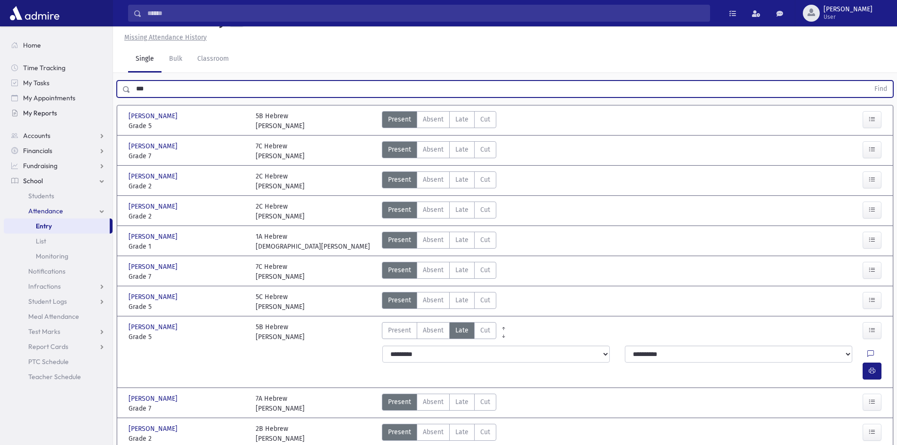
drag, startPoint x: 168, startPoint y: 113, endPoint x: 59, endPoint y: 105, distance: 109.1
click at [77, 119] on div "Search Results All Accounts" at bounding box center [448, 450] width 897 height 943
click at [869, 81] on button "Find" at bounding box center [881, 89] width 24 height 16
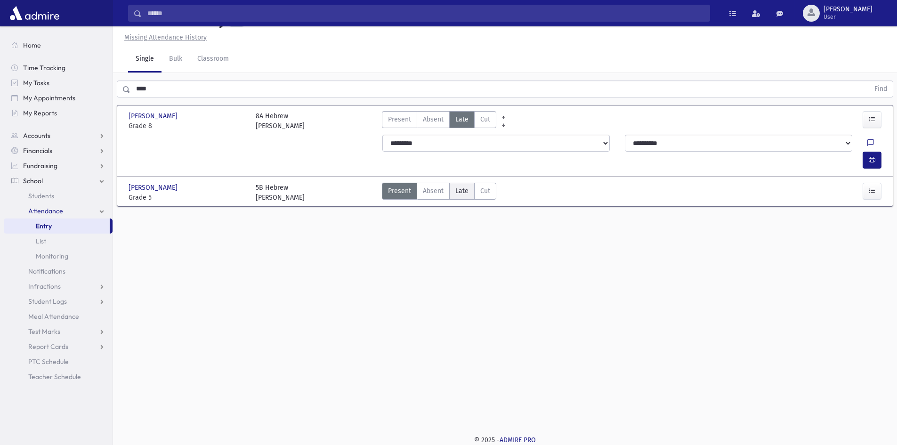
click at [465, 192] on span "Late" at bounding box center [462, 191] width 13 height 10
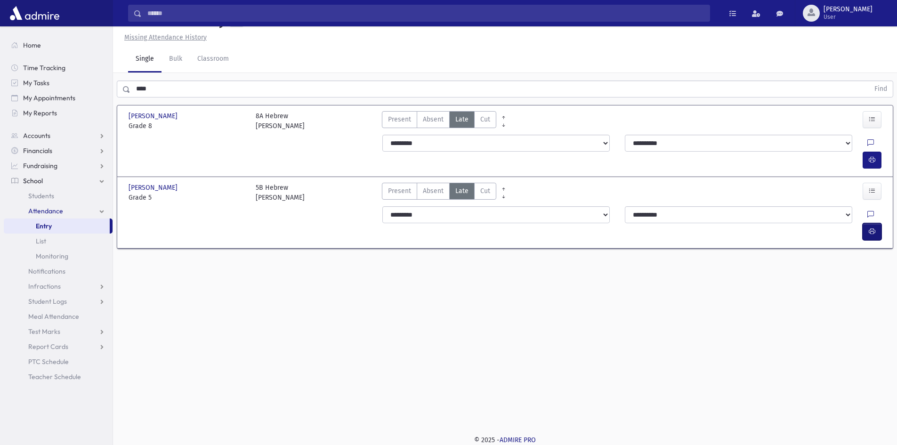
click at [868, 223] on button "button" at bounding box center [872, 231] width 19 height 17
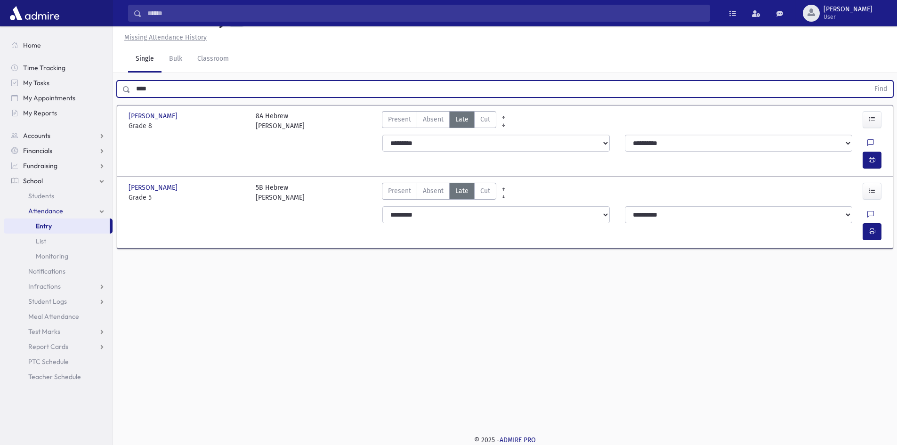
drag, startPoint x: 212, startPoint y: 113, endPoint x: 7, endPoint y: 124, distance: 206.2
click at [7, 124] on div "Search Results All Accounts" at bounding box center [448, 212] width 897 height 466
click at [869, 81] on button "Find" at bounding box center [881, 89] width 24 height 16
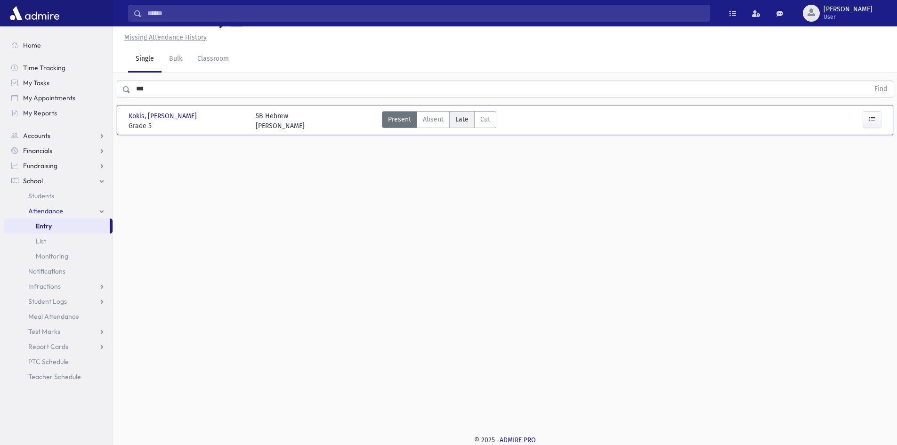
click at [463, 128] on label "Late Late" at bounding box center [461, 119] width 25 height 17
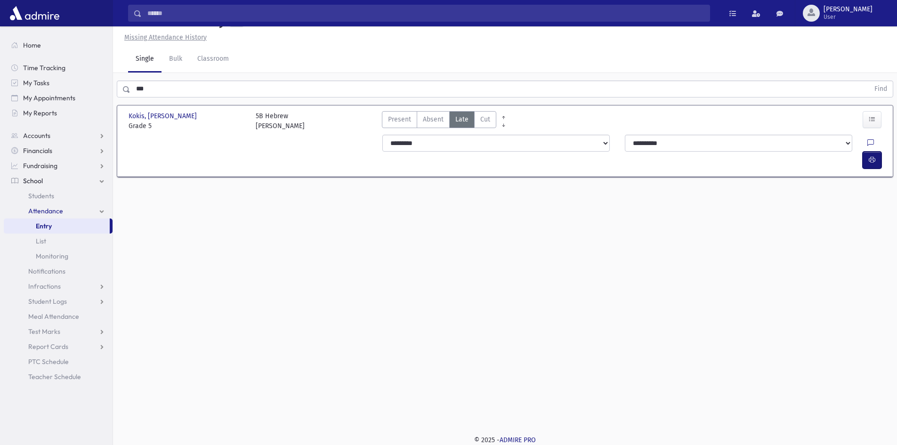
click at [866, 162] on button "button" at bounding box center [872, 160] width 19 height 17
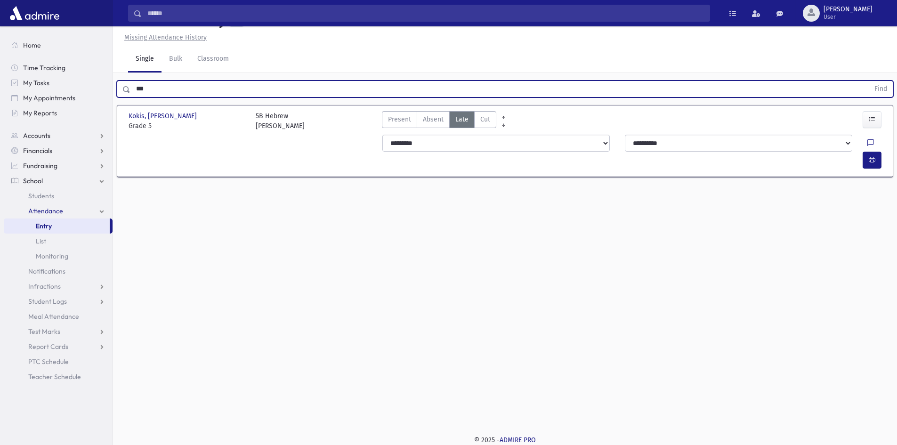
drag, startPoint x: 171, startPoint y: 117, endPoint x: 0, endPoint y: 128, distance: 171.8
click at [0, 128] on div "Search Results All Accounts" at bounding box center [448, 212] width 897 height 466
click at [869, 81] on button "Find" at bounding box center [881, 89] width 24 height 16
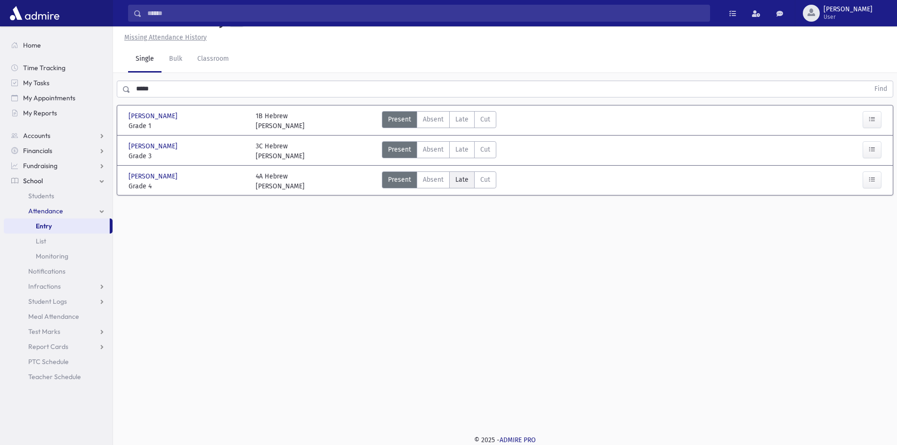
click at [465, 185] on span "Late" at bounding box center [462, 180] width 13 height 10
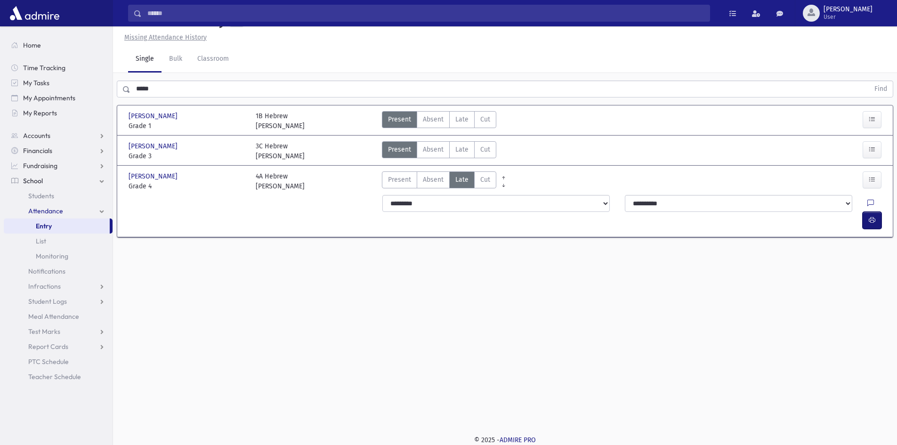
click at [881, 224] on button "button" at bounding box center [872, 220] width 19 height 17
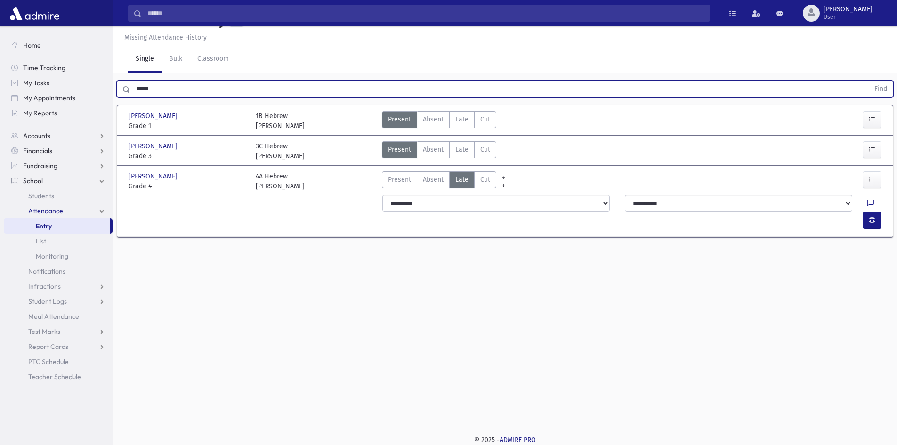
drag, startPoint x: 170, startPoint y: 108, endPoint x: 10, endPoint y: 124, distance: 160.5
click at [10, 124] on div "Search Results All Accounts" at bounding box center [448, 212] width 897 height 466
click at [869, 81] on button "Find" at bounding box center [881, 89] width 24 height 16
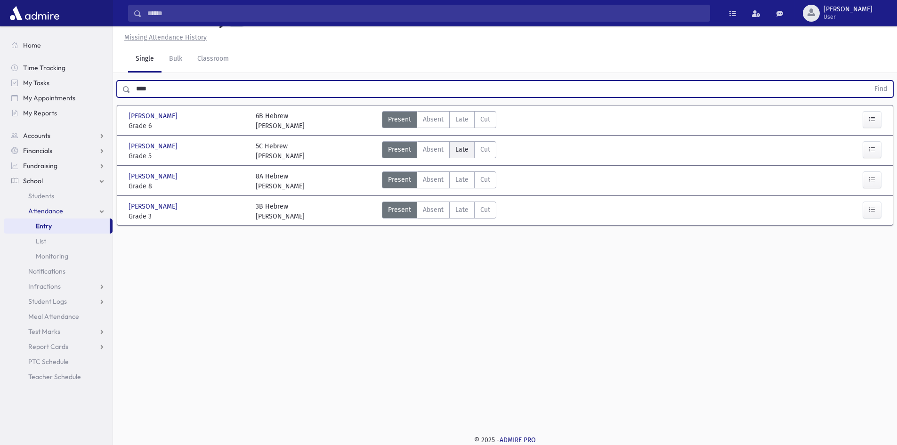
click at [452, 158] on label "Late Late" at bounding box center [461, 149] width 25 height 17
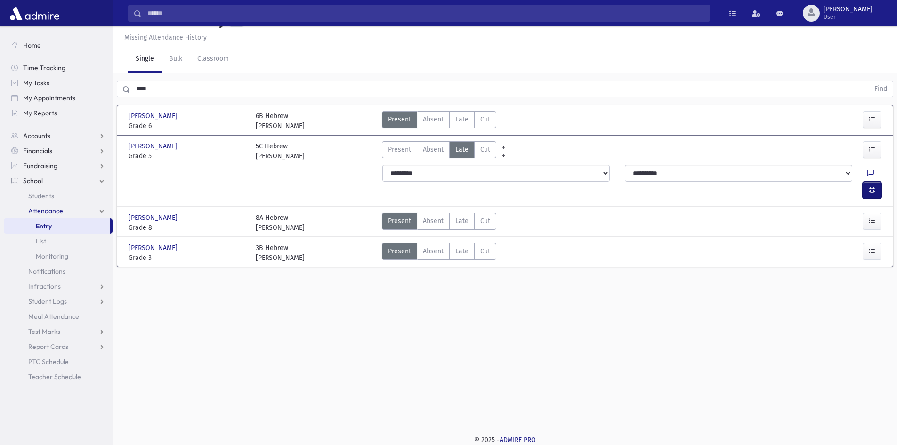
click at [871, 194] on icon "button" at bounding box center [872, 190] width 7 height 8
click at [522, 182] on select "**********" at bounding box center [497, 173] width 228 height 17
click at [383, 182] on select "**********" at bounding box center [497, 173] width 228 height 17
click at [868, 191] on button "button" at bounding box center [872, 190] width 19 height 17
click at [456, 256] on span "Late" at bounding box center [462, 251] width 13 height 10
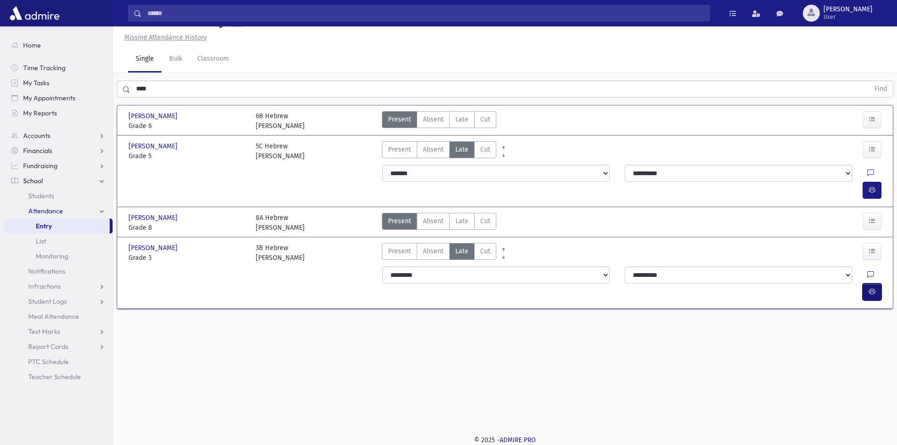
click at [878, 284] on button "button" at bounding box center [872, 292] width 19 height 17
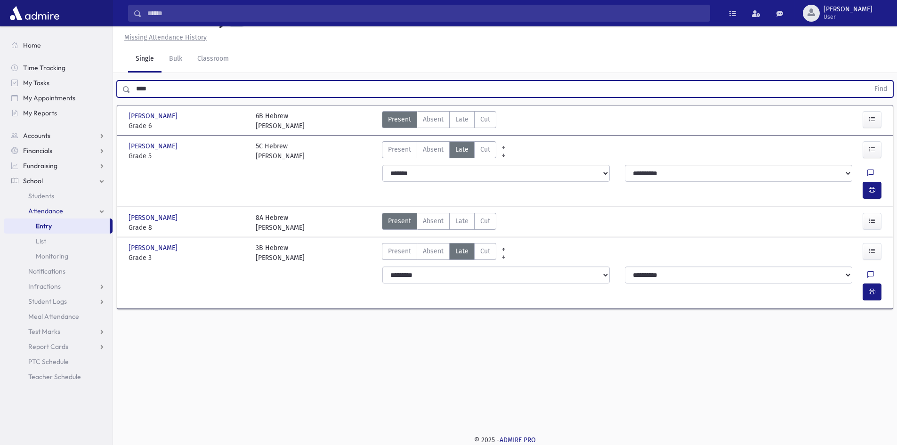
drag, startPoint x: 192, startPoint y: 116, endPoint x: 57, endPoint y: 124, distance: 135.0
click at [57, 124] on div "Search Results All Accounts" at bounding box center [448, 212] width 897 height 466
click at [869, 81] on button "Find" at bounding box center [881, 89] width 24 height 16
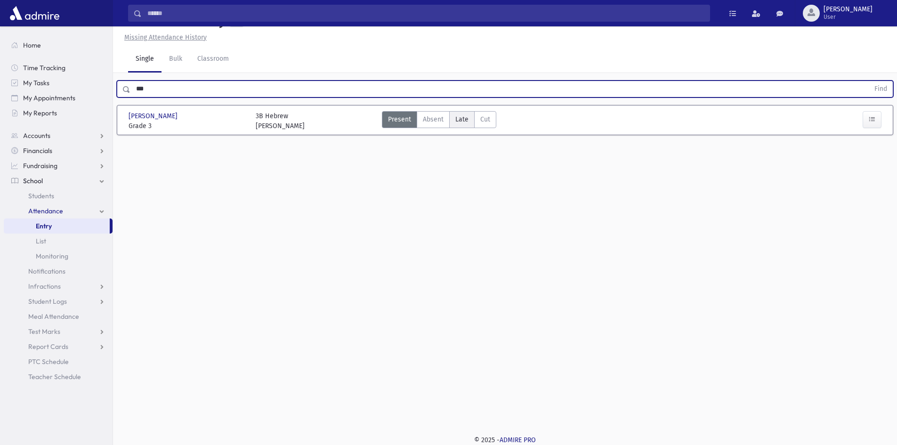
click at [460, 124] on span "Late" at bounding box center [462, 119] width 13 height 10
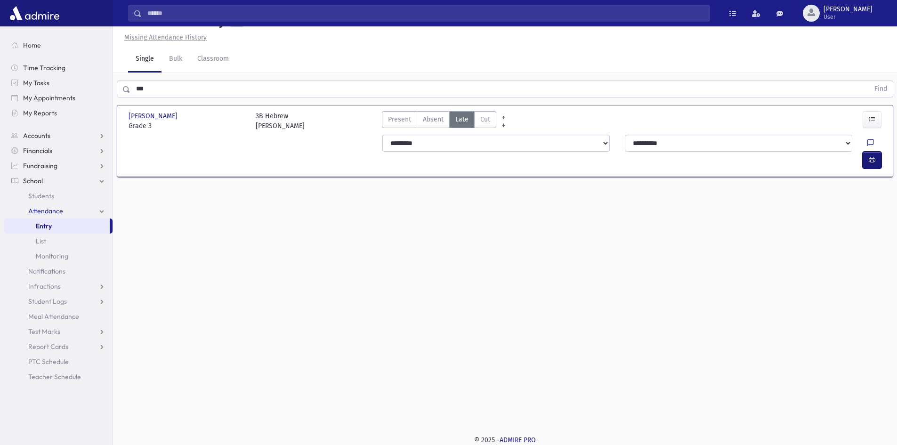
click at [880, 169] on button "button" at bounding box center [872, 160] width 19 height 17
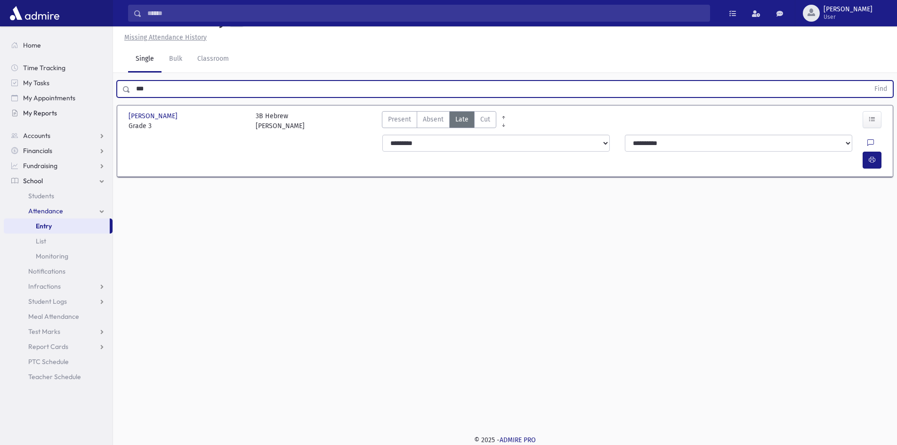
drag, startPoint x: 186, startPoint y: 111, endPoint x: 44, endPoint y: 120, distance: 142.1
click at [44, 120] on div "Search Results All Accounts" at bounding box center [448, 212] width 897 height 466
click at [869, 81] on button "Find" at bounding box center [881, 89] width 24 height 16
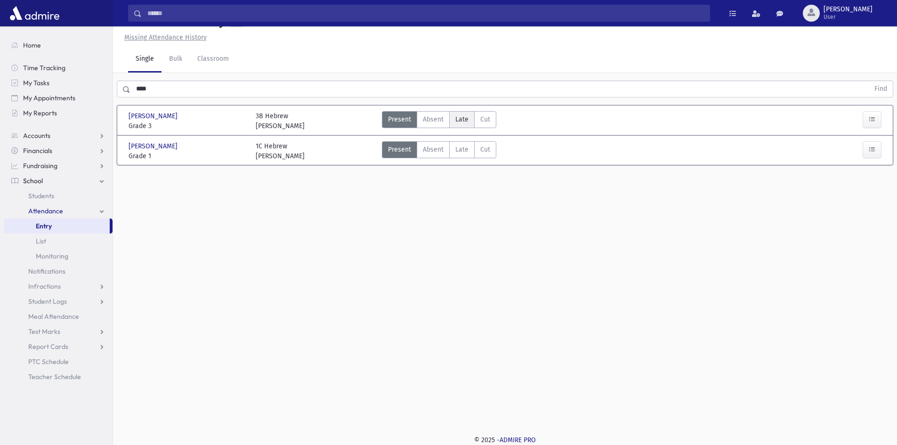
click at [456, 124] on span "Late" at bounding box center [462, 119] width 13 height 10
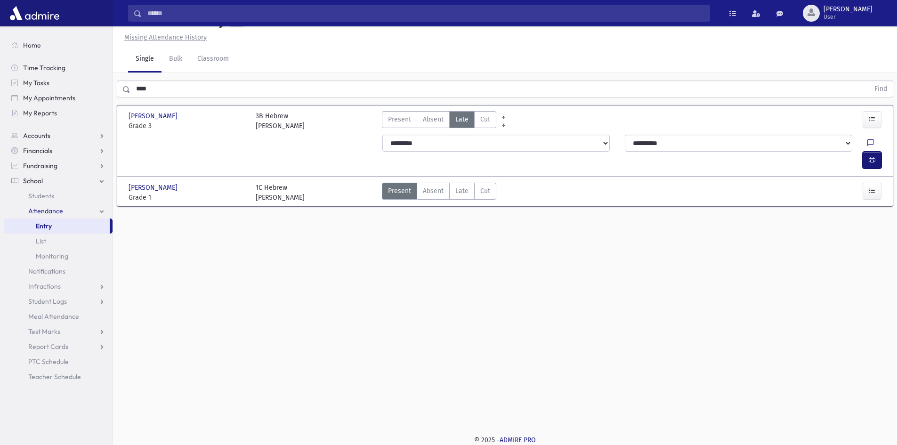
click at [867, 161] on button "button" at bounding box center [872, 160] width 19 height 17
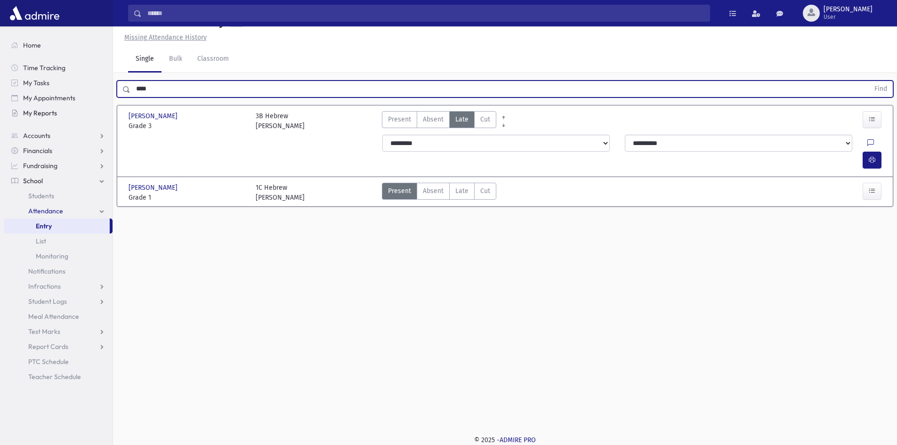
drag, startPoint x: 190, startPoint y: 111, endPoint x: 94, endPoint y: 113, distance: 96.1
click at [94, 113] on div "Search Results All Accounts" at bounding box center [448, 212] width 897 height 466
click at [869, 81] on button "Find" at bounding box center [881, 89] width 24 height 16
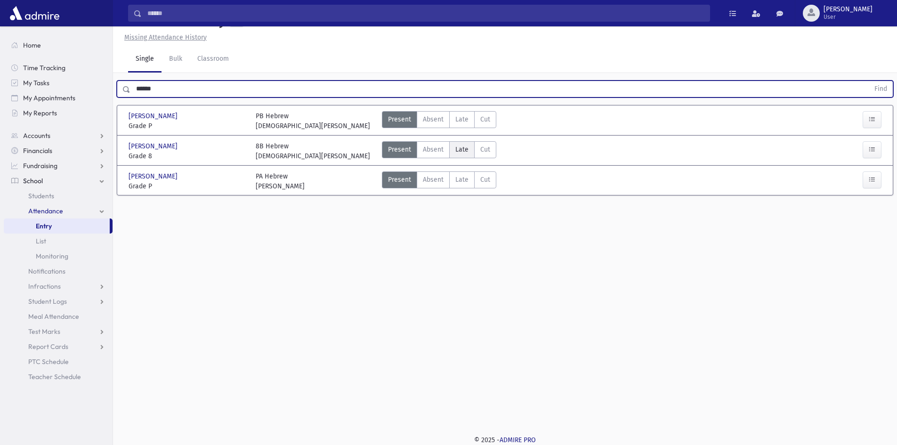
click at [469, 158] on label "Late Late" at bounding box center [461, 149] width 25 height 17
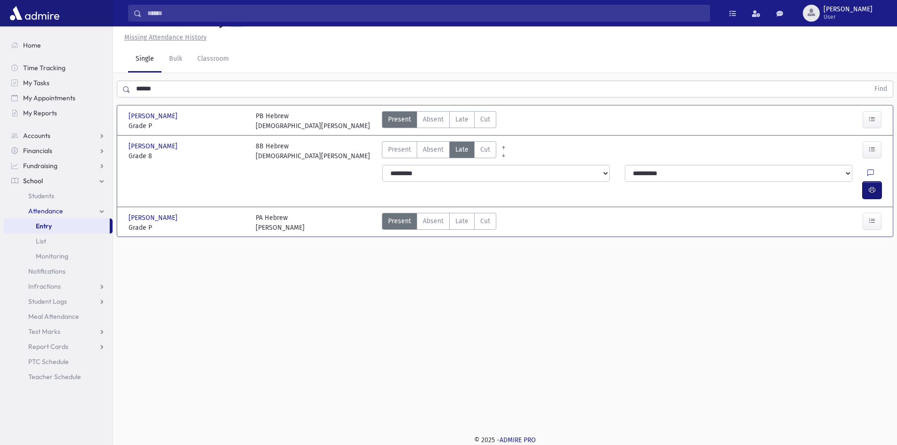
click at [876, 192] on button "button" at bounding box center [872, 190] width 19 height 17
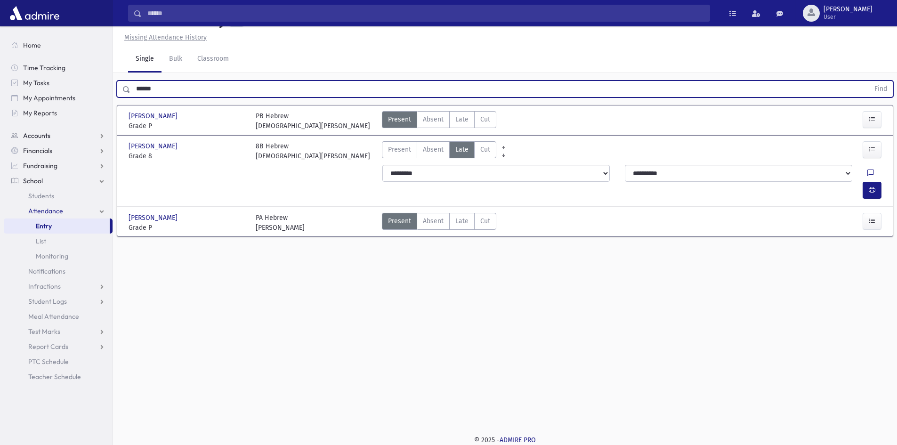
drag, startPoint x: 139, startPoint y: 123, endPoint x: 111, endPoint y: 131, distance: 29.4
click at [111, 131] on div "Search Results All Accounts" at bounding box center [448, 212] width 897 height 466
click at [869, 81] on button "Find" at bounding box center [881, 89] width 24 height 16
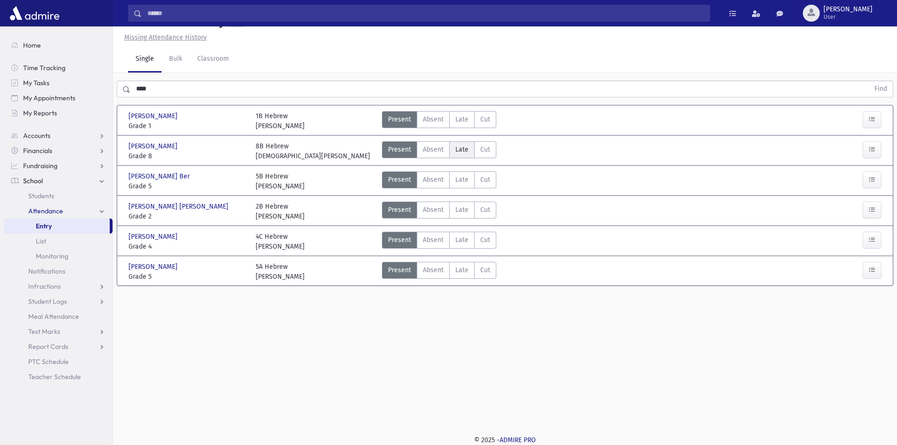
click at [465, 155] on span "Late" at bounding box center [462, 150] width 13 height 10
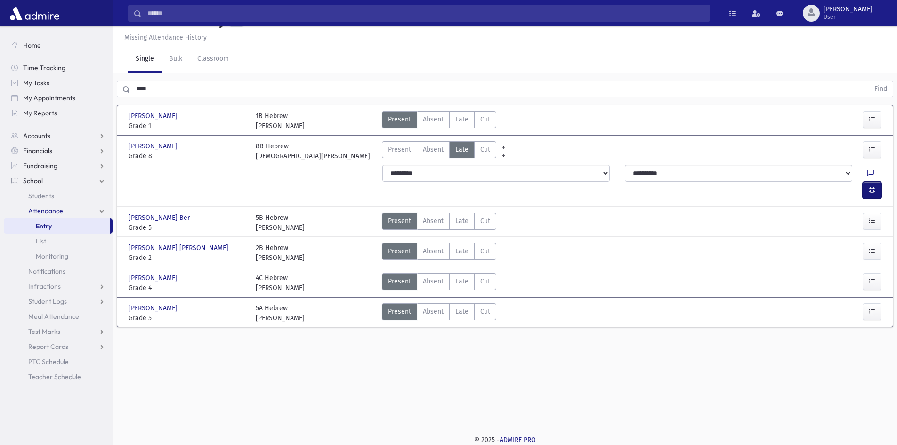
click at [872, 194] on icon "button" at bounding box center [872, 190] width 7 height 8
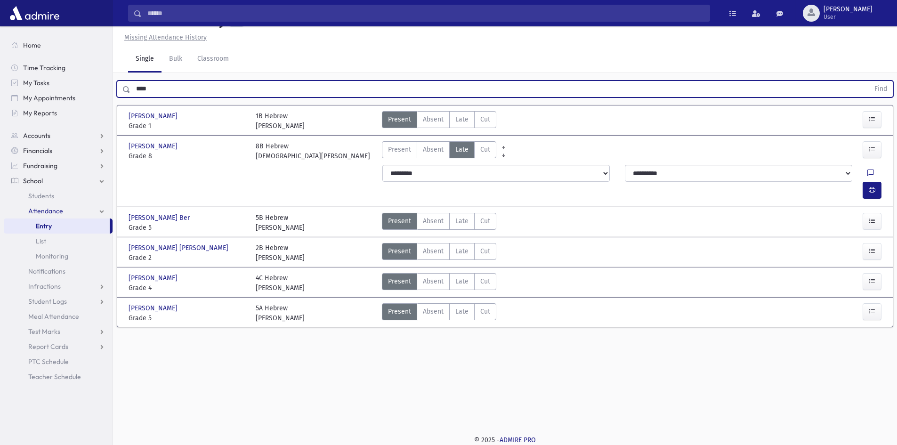
drag, startPoint x: 170, startPoint y: 115, endPoint x: 93, endPoint y: 122, distance: 77.1
click at [93, 122] on div "Search Results All Accounts" at bounding box center [448, 212] width 897 height 466
click at [869, 81] on button "Find" at bounding box center [881, 89] width 24 height 16
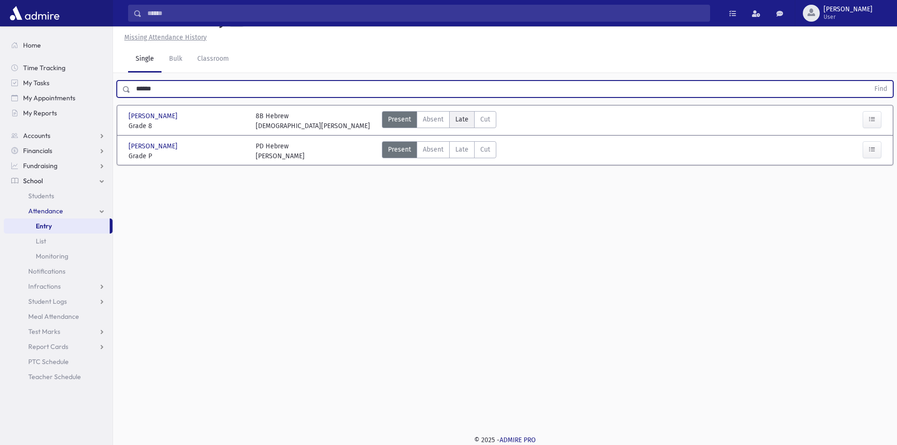
click at [470, 128] on label "Late Late" at bounding box center [461, 119] width 25 height 17
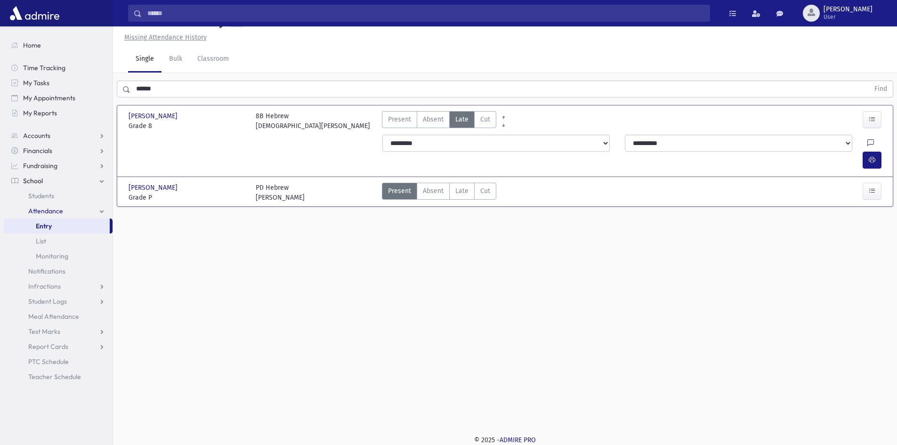
click at [451, 153] on div "**********" at bounding box center [634, 151] width 514 height 41
drag, startPoint x: 452, startPoint y: 162, endPoint x: 440, endPoint y: 169, distance: 14.1
click at [452, 152] on select "**********" at bounding box center [497, 143] width 228 height 17
click at [383, 152] on select "**********" at bounding box center [497, 143] width 228 height 17
click at [770, 152] on select "**********" at bounding box center [739, 143] width 228 height 17
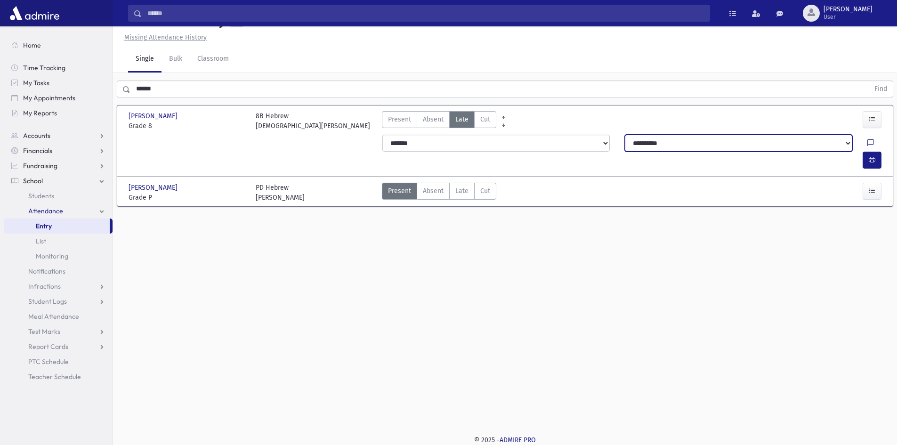
click at [770, 152] on select "**********" at bounding box center [739, 143] width 228 height 17
click at [875, 158] on button "button" at bounding box center [872, 160] width 19 height 17
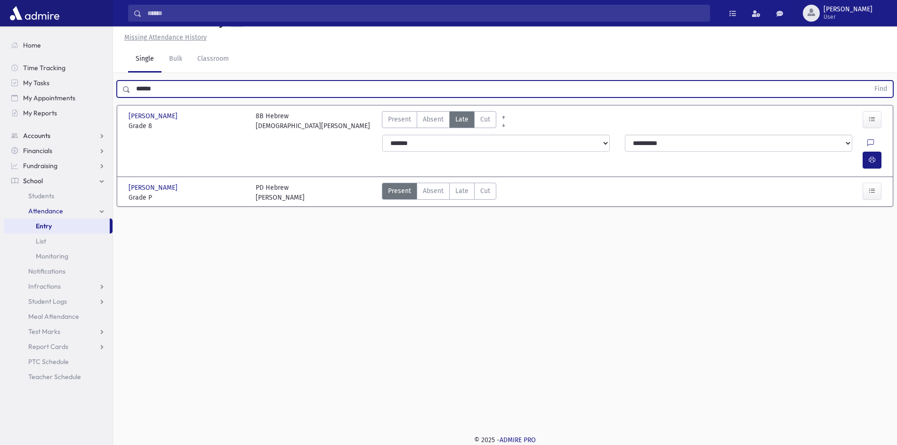
drag, startPoint x: 189, startPoint y: 111, endPoint x: 100, endPoint y: 135, distance: 92.6
click at [100, 135] on div "Search Results All Accounts" at bounding box center [448, 212] width 897 height 466
click at [869, 81] on button "Find" at bounding box center [881, 89] width 24 height 16
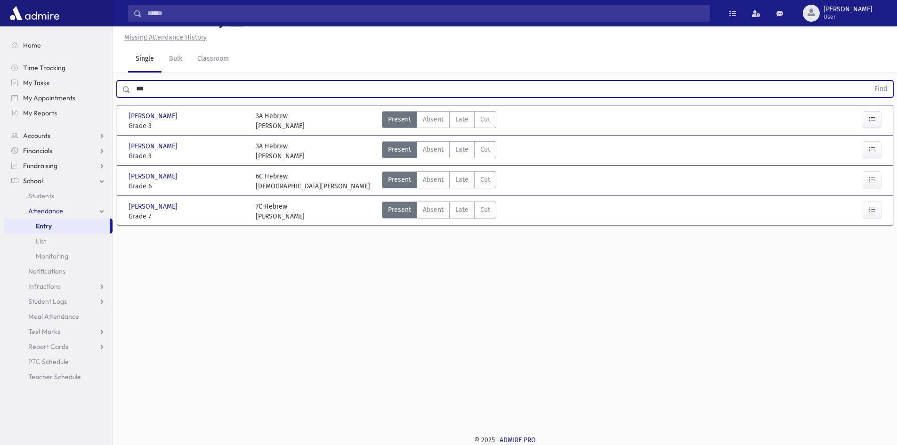
click at [869, 81] on button "Find" at bounding box center [881, 89] width 24 height 16
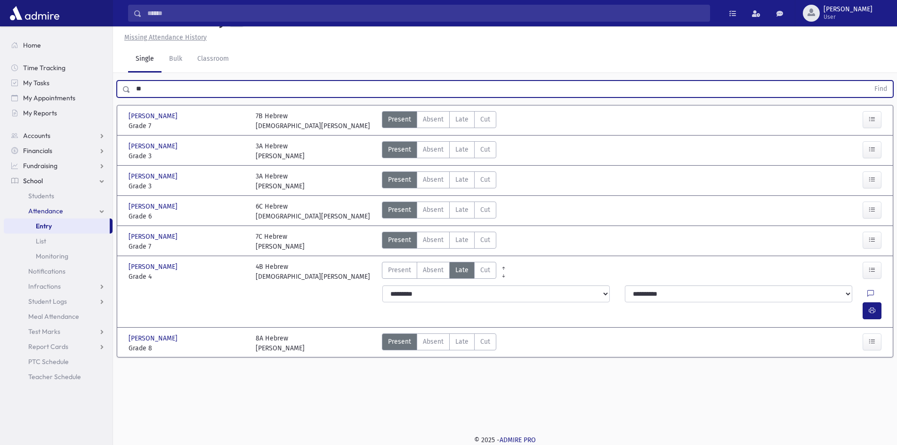
type input "*"
click at [869, 81] on button "Find" at bounding box center [881, 89] width 24 height 16
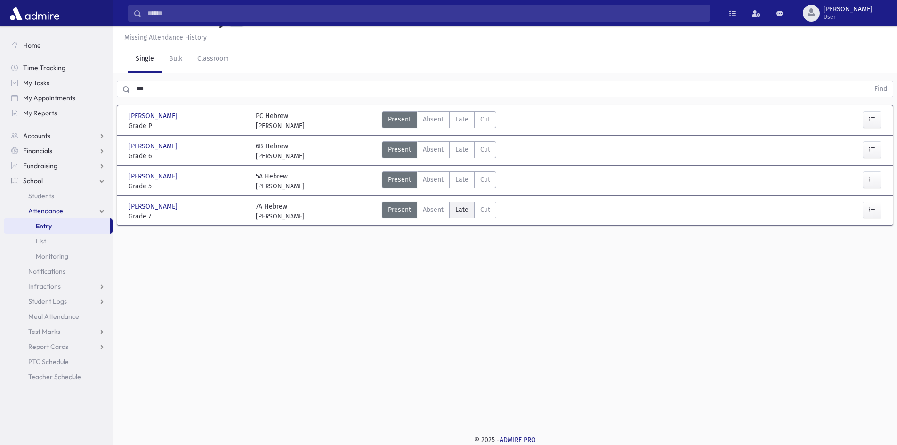
click at [463, 215] on span "Late" at bounding box center [462, 210] width 13 height 10
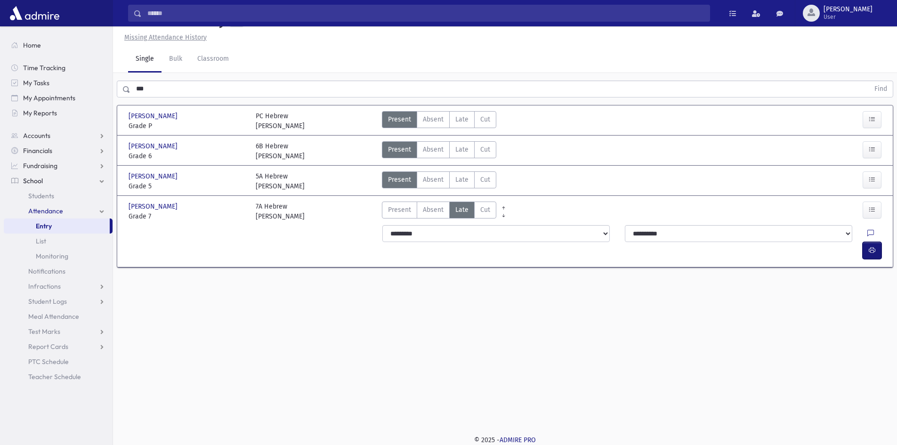
click at [873, 254] on icon "button" at bounding box center [872, 250] width 7 height 8
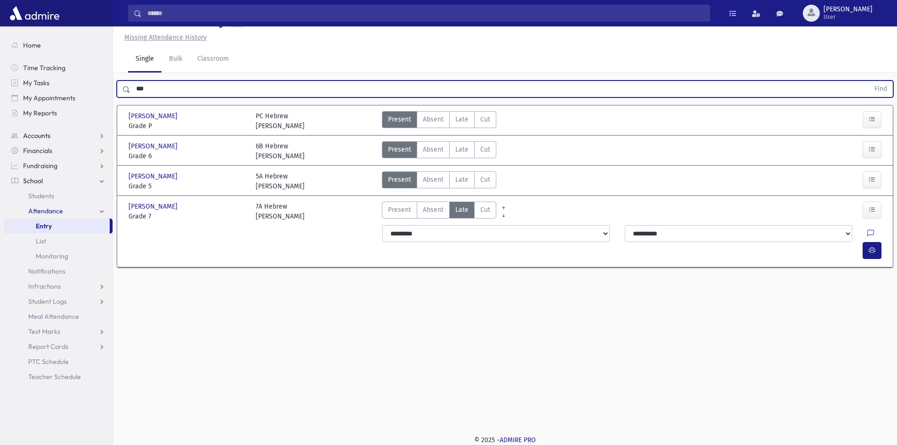
drag, startPoint x: 166, startPoint y: 107, endPoint x: 45, endPoint y: 131, distance: 123.3
click at [45, 131] on div "Search Results All Accounts" at bounding box center [448, 212] width 897 height 466
click at [869, 81] on button "Find" at bounding box center [881, 89] width 24 height 16
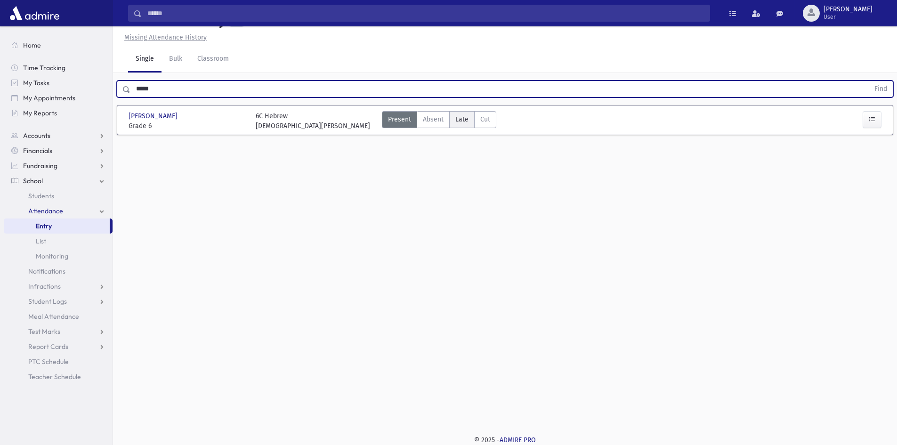
click at [457, 124] on span "Late" at bounding box center [462, 119] width 13 height 10
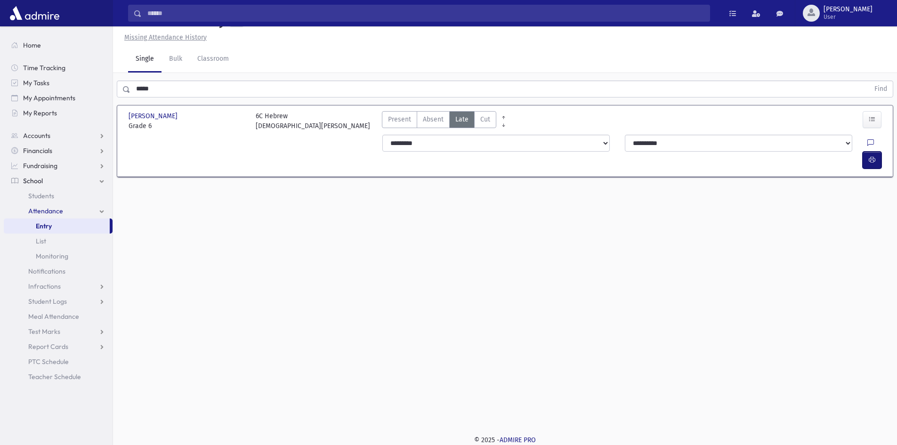
click at [872, 164] on icon "button" at bounding box center [872, 160] width 7 height 8
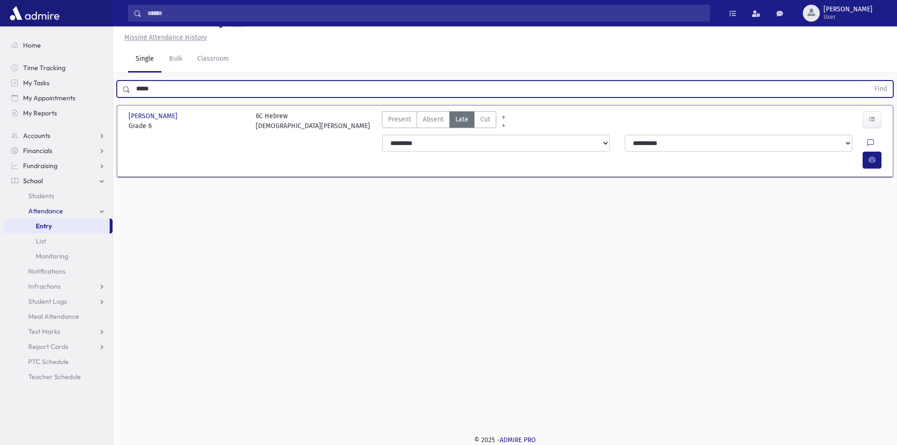
drag, startPoint x: 176, startPoint y: 110, endPoint x: 0, endPoint y: 104, distance: 175.8
click at [0, 116] on div "Search Results All Accounts" at bounding box center [448, 212] width 897 height 466
click at [869, 81] on button "Find" at bounding box center [881, 89] width 24 height 16
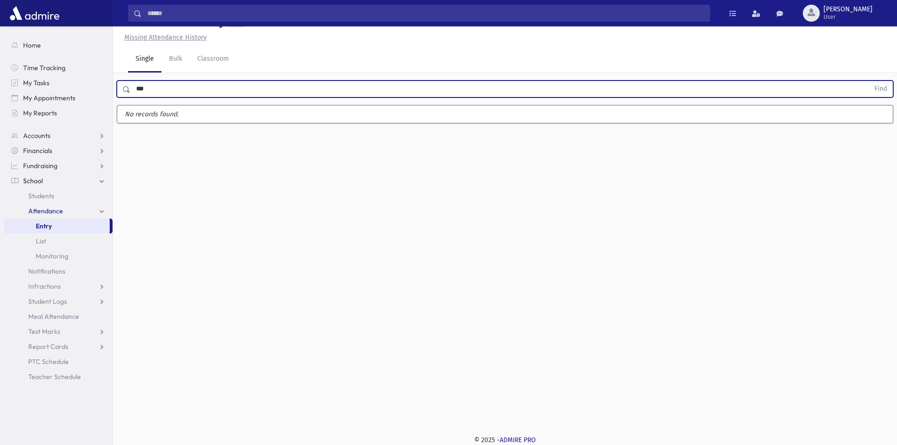
click at [869, 81] on button "Find" at bounding box center [881, 89] width 24 height 16
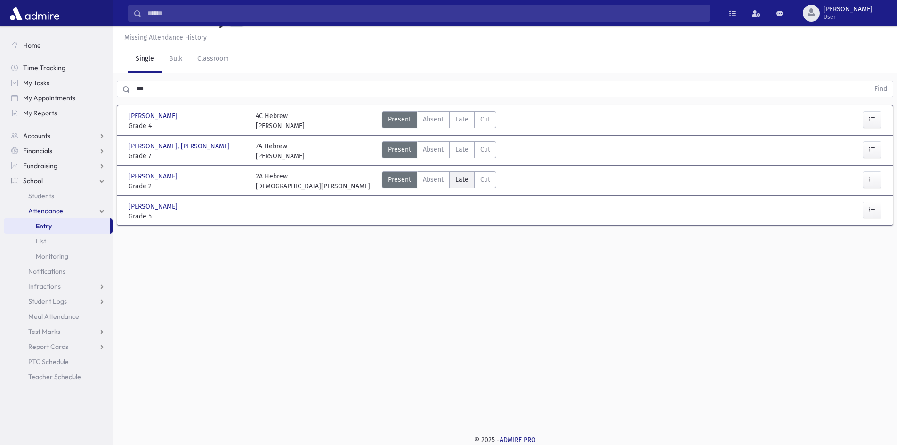
click at [459, 185] on span "Late" at bounding box center [462, 180] width 13 height 10
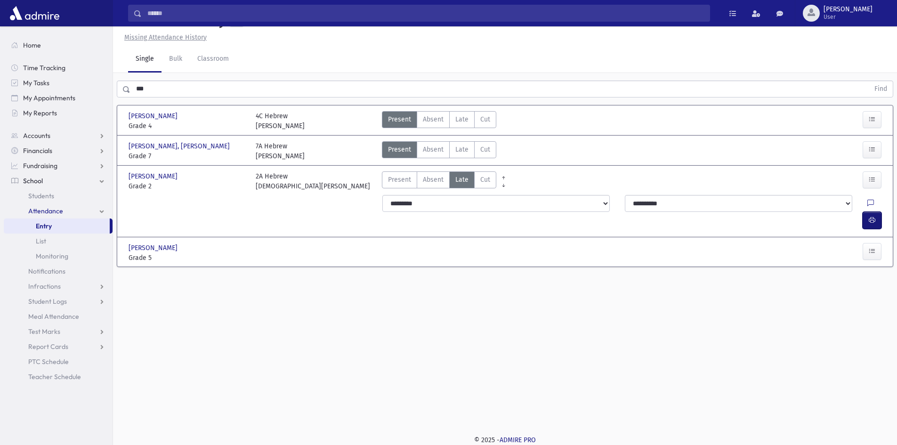
click at [868, 222] on button "button" at bounding box center [872, 220] width 19 height 17
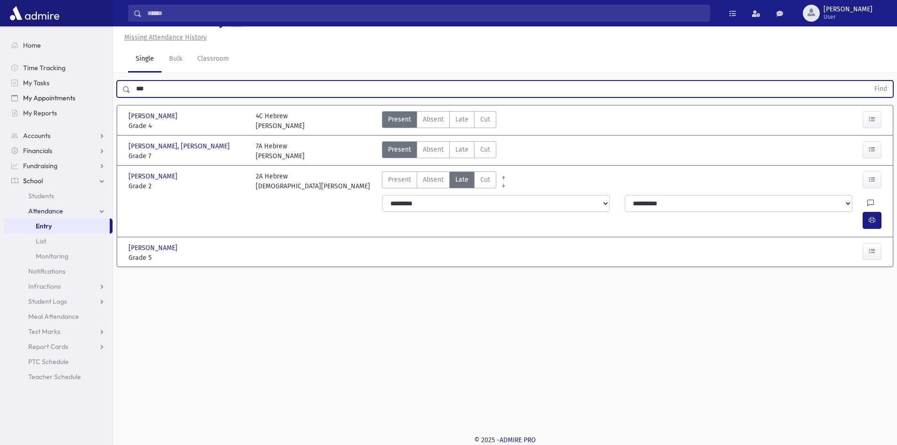
drag, startPoint x: 193, startPoint y: 112, endPoint x: 26, endPoint y: 105, distance: 166.9
click at [29, 119] on div "Search Results All Accounts" at bounding box center [448, 212] width 897 height 466
click at [869, 81] on button "Find" at bounding box center [881, 89] width 24 height 16
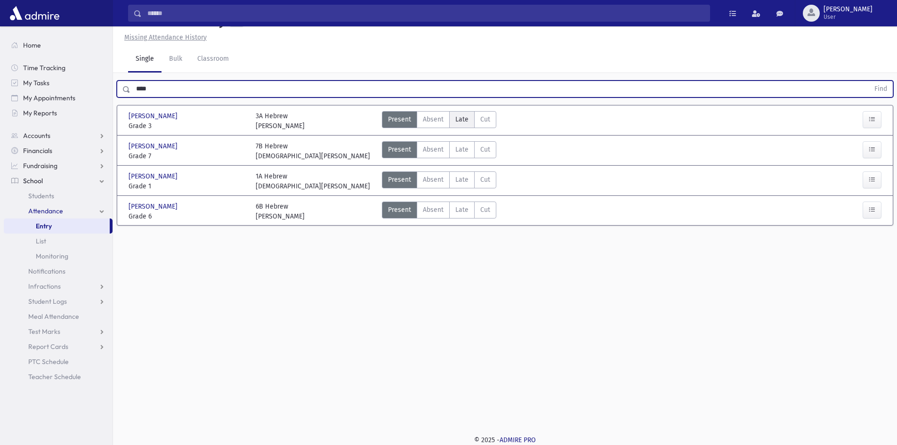
click at [457, 124] on span "Late" at bounding box center [462, 119] width 13 height 10
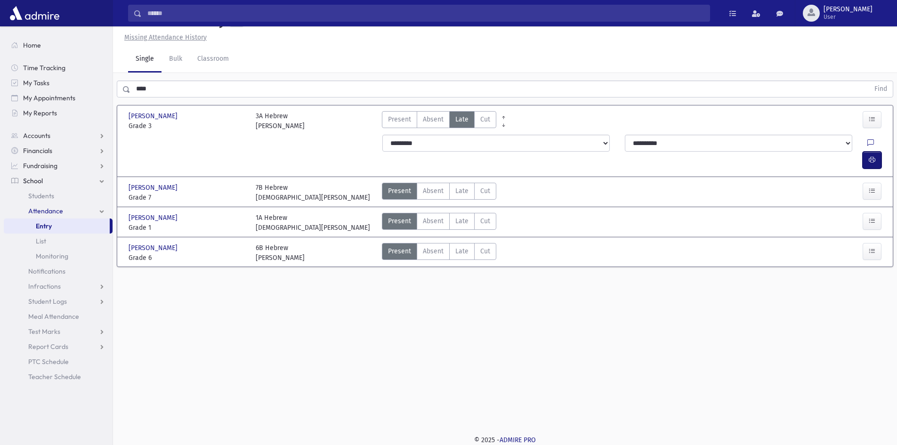
click at [871, 164] on span "button" at bounding box center [872, 160] width 7 height 8
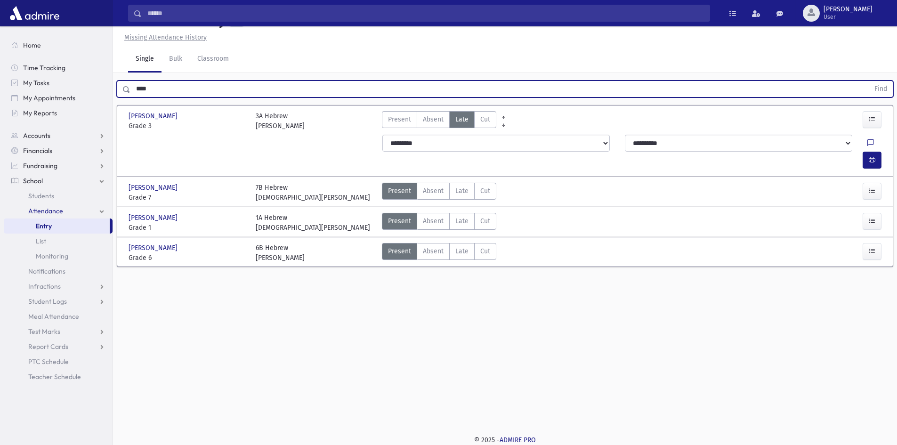
drag, startPoint x: 189, startPoint y: 109, endPoint x: 0, endPoint y: 109, distance: 188.9
click at [0, 109] on div "Search Results All Accounts" at bounding box center [448, 212] width 897 height 466
click at [869, 81] on button "Find" at bounding box center [881, 89] width 24 height 16
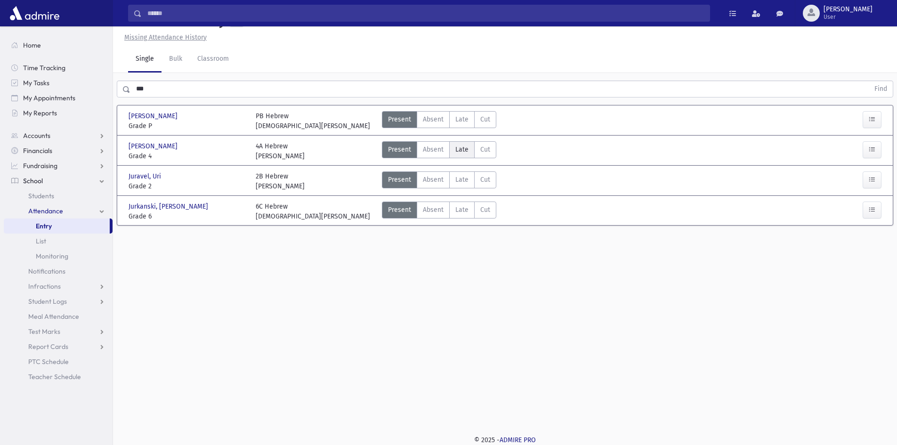
click at [461, 155] on span "Late" at bounding box center [462, 150] width 13 height 10
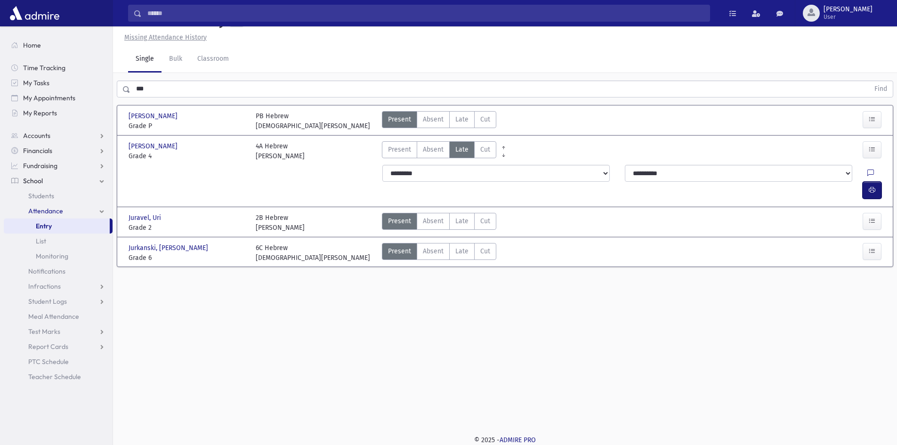
click at [871, 194] on icon "button" at bounding box center [872, 190] width 7 height 8
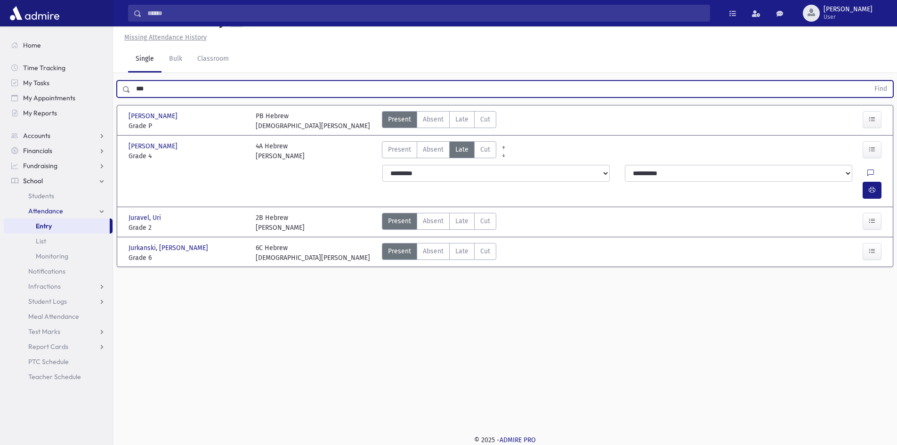
drag, startPoint x: 178, startPoint y: 108, endPoint x: 0, endPoint y: 118, distance: 177.9
click at [0, 118] on div "Search Results All Accounts" at bounding box center [448, 212] width 897 height 466
click at [869, 81] on button "Find" at bounding box center [881, 89] width 24 height 16
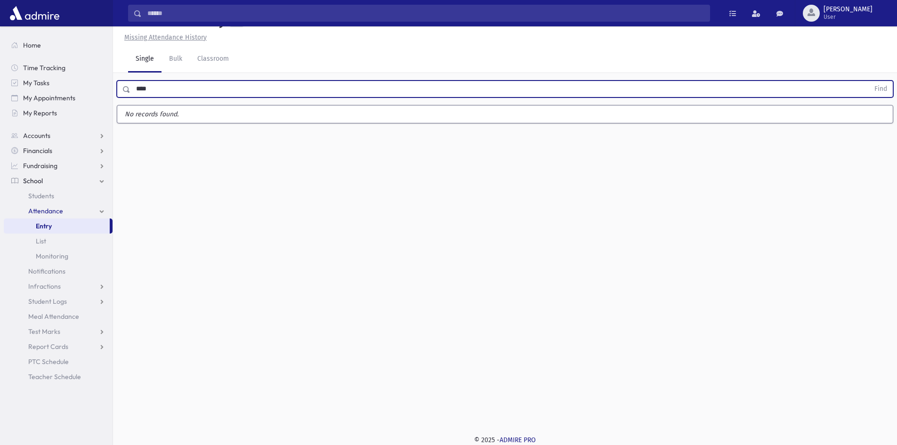
click at [869, 81] on button "Find" at bounding box center [881, 89] width 24 height 16
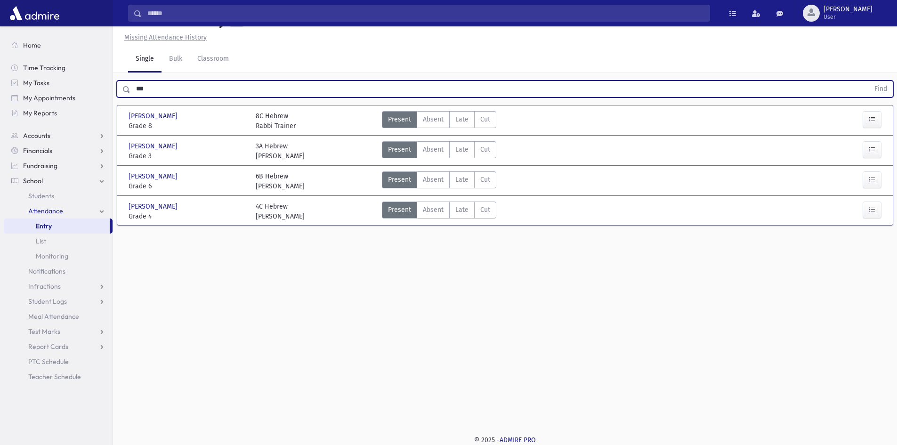
click at [869, 81] on button "Find" at bounding box center [881, 89] width 24 height 16
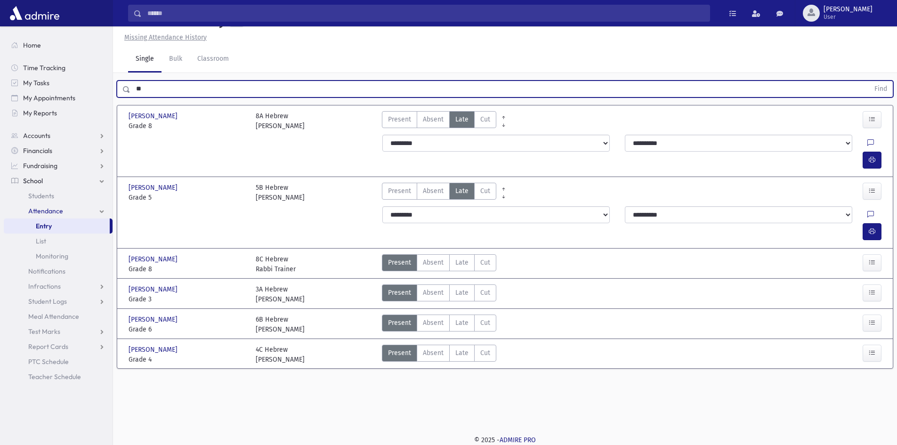
type input "*"
click at [869, 81] on button "Find" at bounding box center [881, 89] width 24 height 16
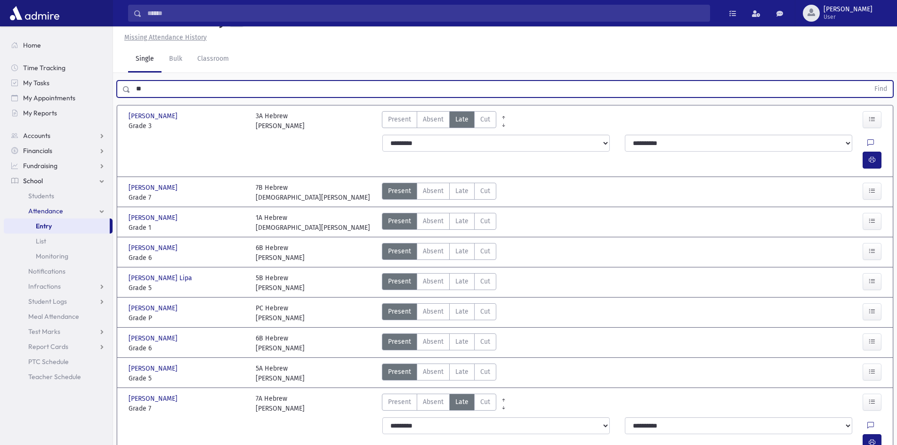
type input "*"
click at [869, 81] on button "Find" at bounding box center [881, 89] width 24 height 16
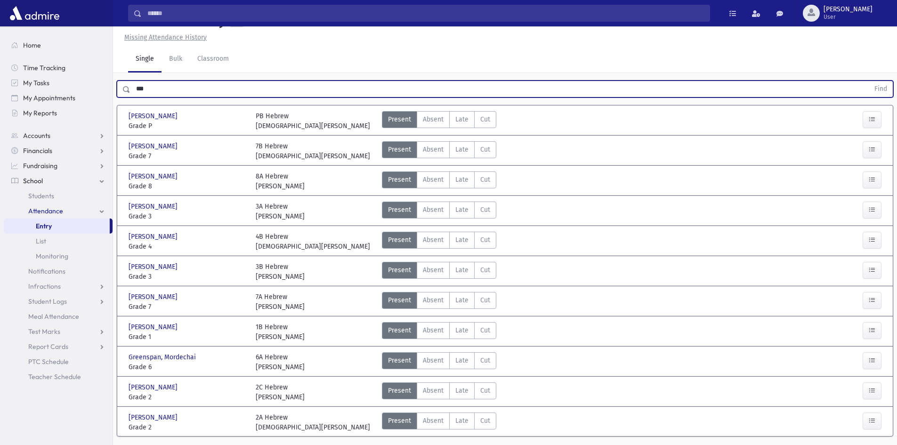
click at [869, 81] on button "Find" at bounding box center [881, 89] width 24 height 16
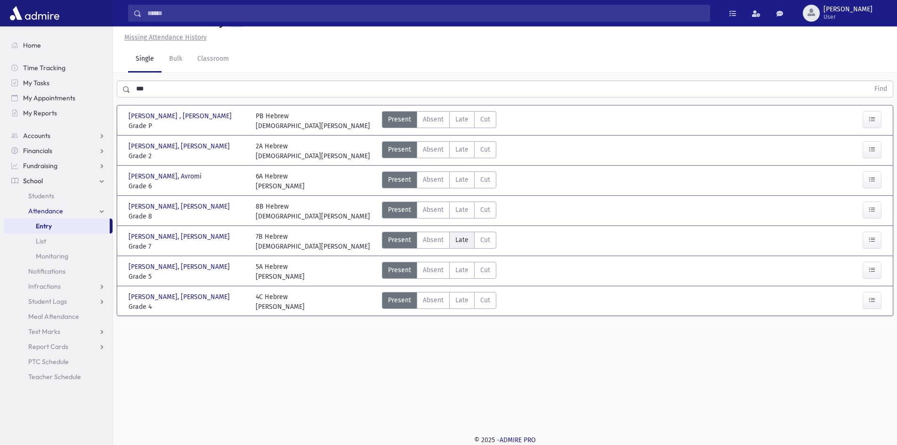
click at [464, 245] on span "Late" at bounding box center [462, 240] width 13 height 10
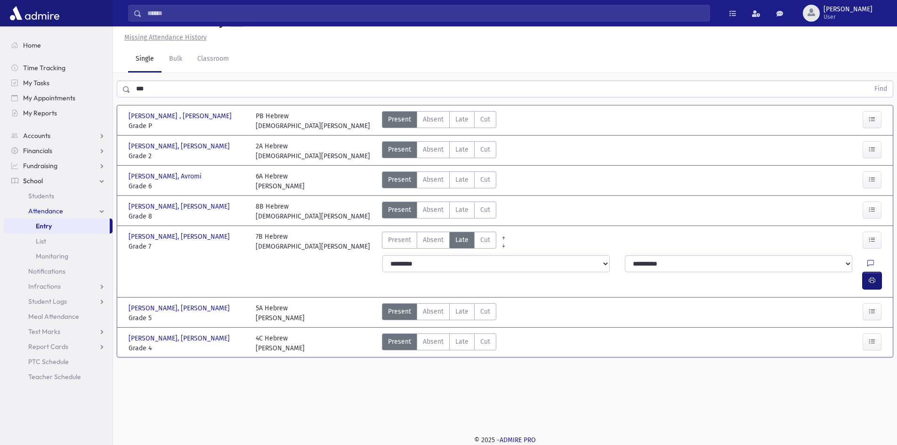
drag, startPoint x: 876, startPoint y: 284, endPoint x: 870, endPoint y: 287, distance: 7.2
click at [875, 284] on button "button" at bounding box center [872, 280] width 19 height 17
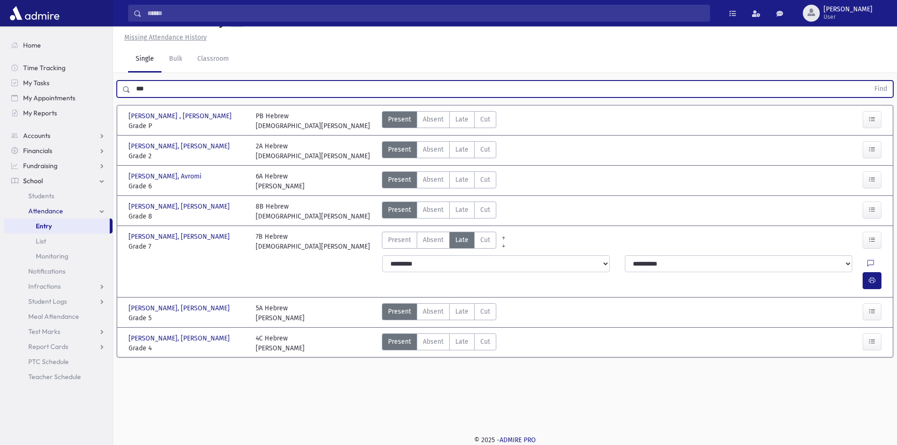
drag, startPoint x: 167, startPoint y: 110, endPoint x: 0, endPoint y: 50, distance: 177.0
click at [0, 64] on div "Search Results All Accounts" at bounding box center [448, 212] width 897 height 466
click at [869, 81] on button "Find" at bounding box center [881, 89] width 24 height 16
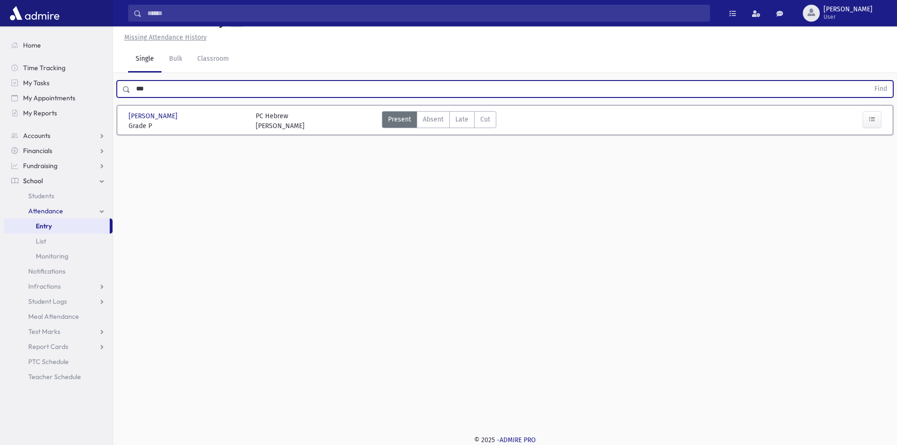
click at [869, 81] on button "Find" at bounding box center [881, 89] width 24 height 16
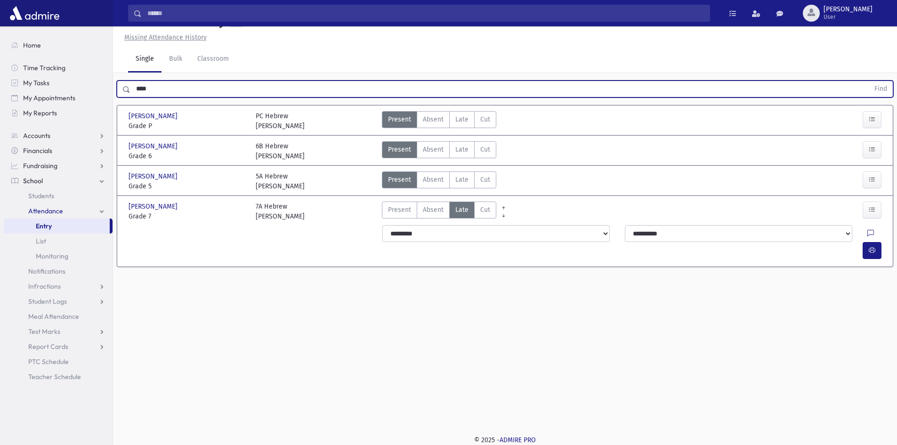
click at [869, 81] on button "Find" at bounding box center [881, 89] width 24 height 16
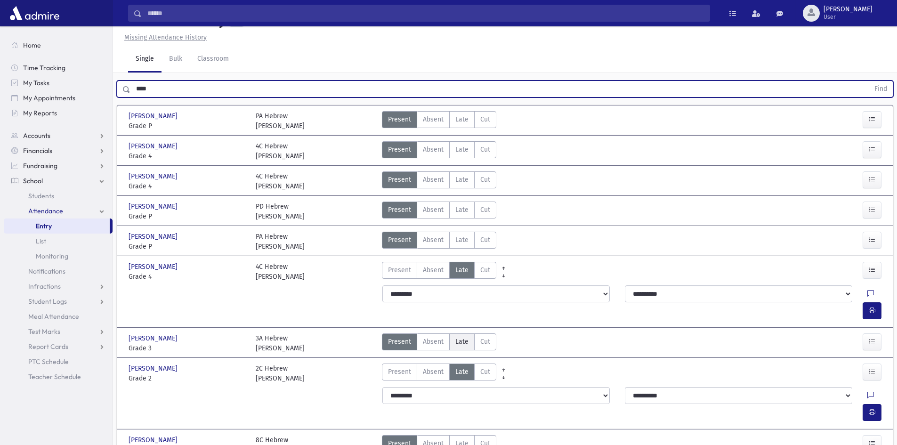
click at [458, 337] on span "Late" at bounding box center [462, 342] width 13 height 10
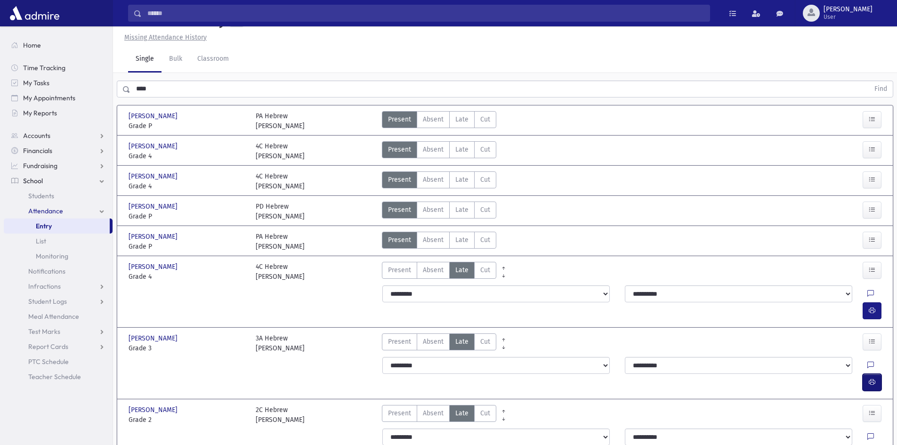
click at [871, 378] on icon "button" at bounding box center [872, 382] width 7 height 8
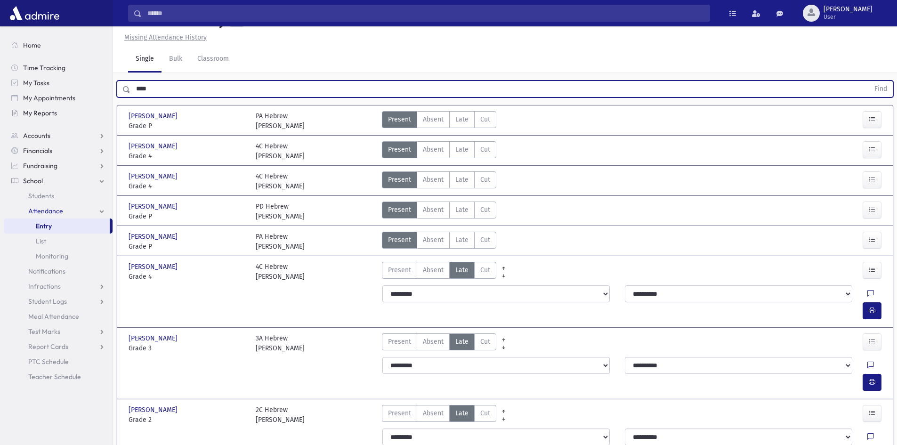
drag, startPoint x: 163, startPoint y: 116, endPoint x: 76, endPoint y: 116, distance: 86.2
click at [76, 116] on div "Search Results All Accounts" at bounding box center [448, 332] width 897 height 707
click at [869, 81] on button "Find" at bounding box center [881, 89] width 24 height 16
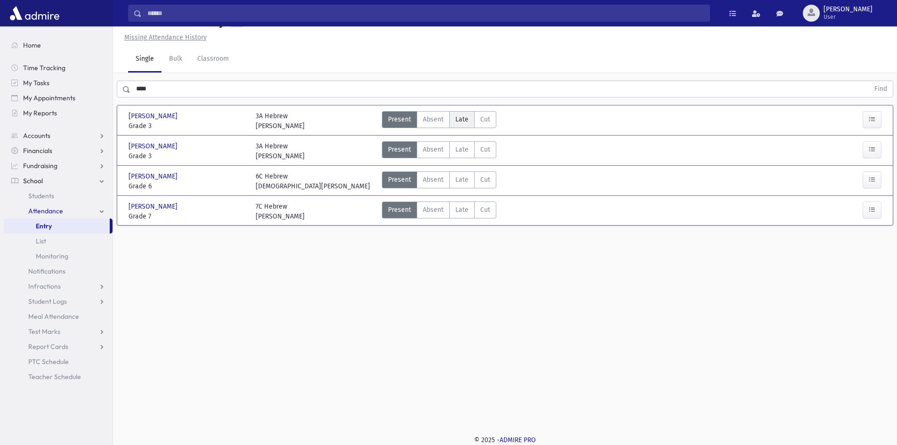
click at [468, 128] on label "Late Late" at bounding box center [461, 119] width 25 height 17
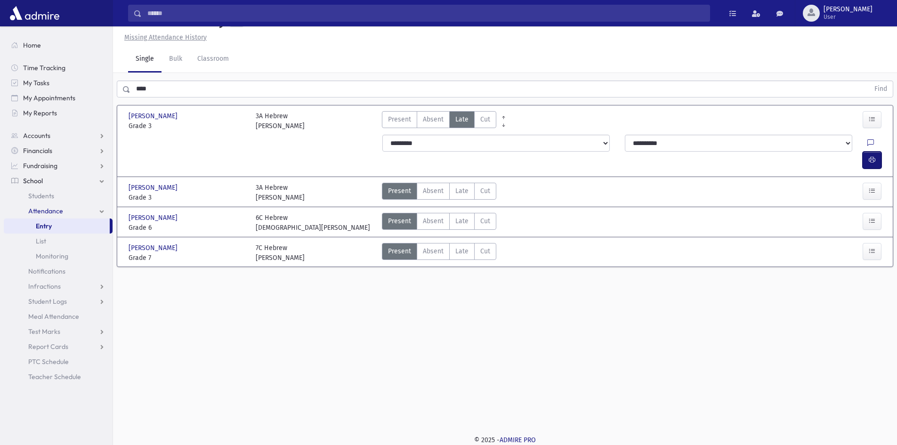
click at [871, 163] on icon "button" at bounding box center [872, 160] width 7 height 8
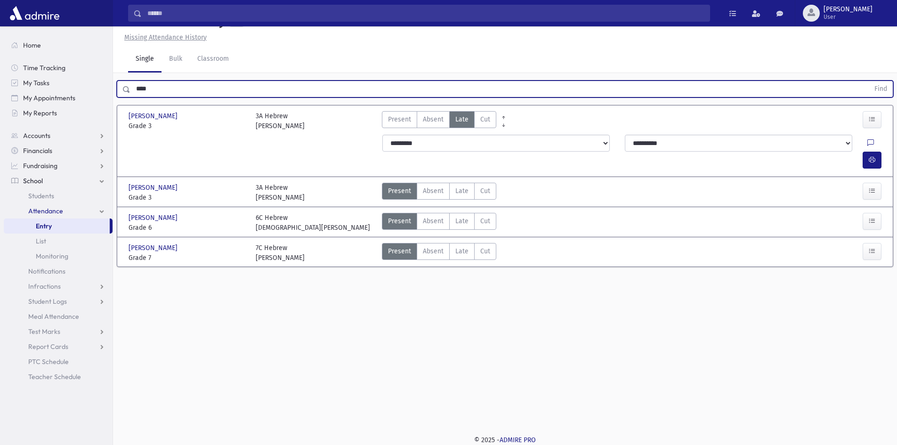
drag, startPoint x: 162, startPoint y: 105, endPoint x: 0, endPoint y: 148, distance: 167.2
click at [40, 137] on div "Search Results All Accounts" at bounding box center [448, 212] width 897 height 466
click at [869, 81] on button "Find" at bounding box center [881, 89] width 24 height 16
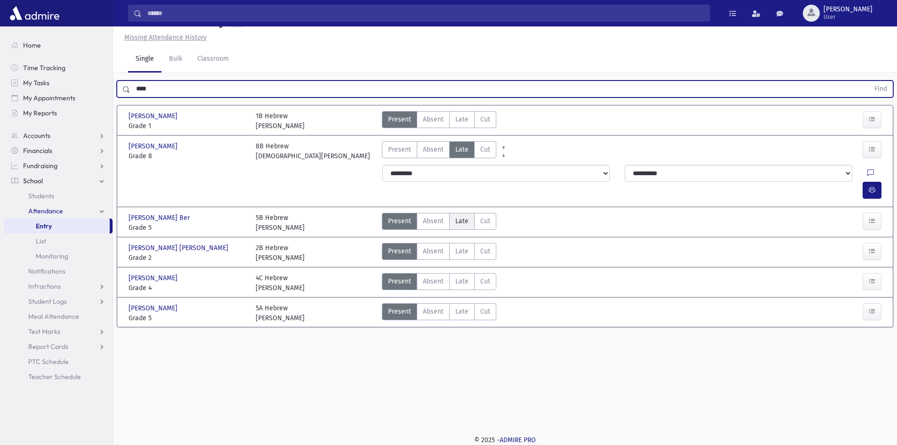
click at [459, 225] on span "Late" at bounding box center [462, 221] width 13 height 10
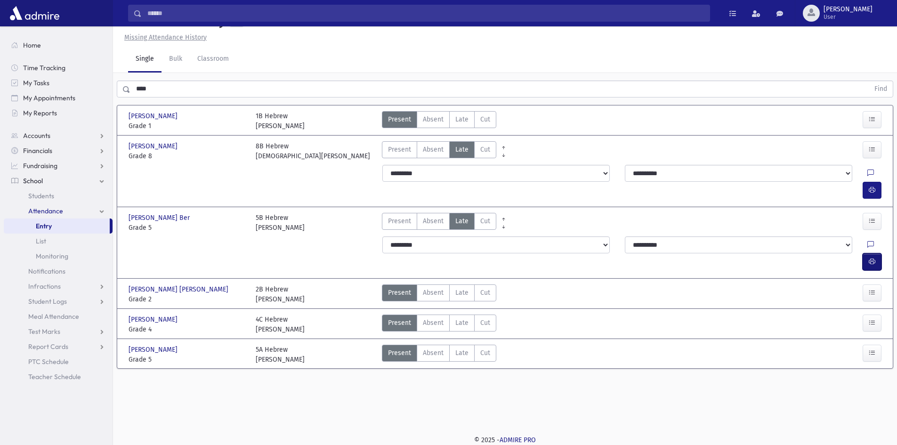
click at [870, 258] on icon "button" at bounding box center [872, 262] width 7 height 8
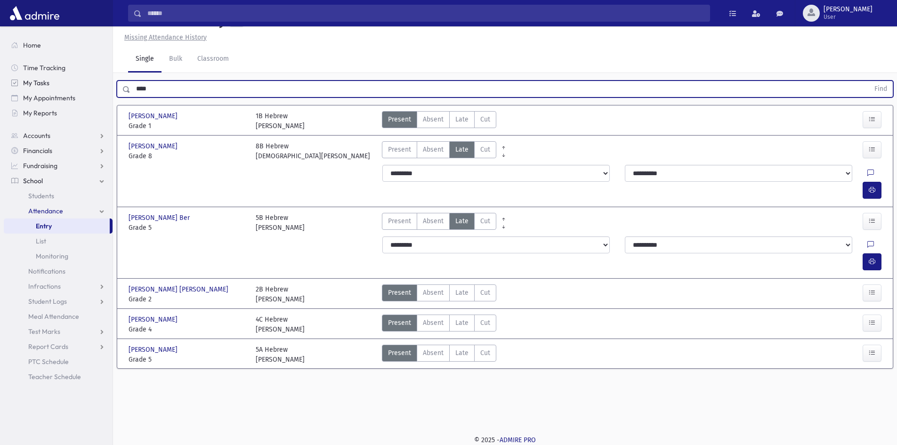
drag, startPoint x: 173, startPoint y: 112, endPoint x: 4, endPoint y: 88, distance: 170.8
click at [4, 88] on div "Search Results All Accounts" at bounding box center [448, 212] width 897 height 466
click at [869, 81] on button "Find" at bounding box center [881, 89] width 24 height 16
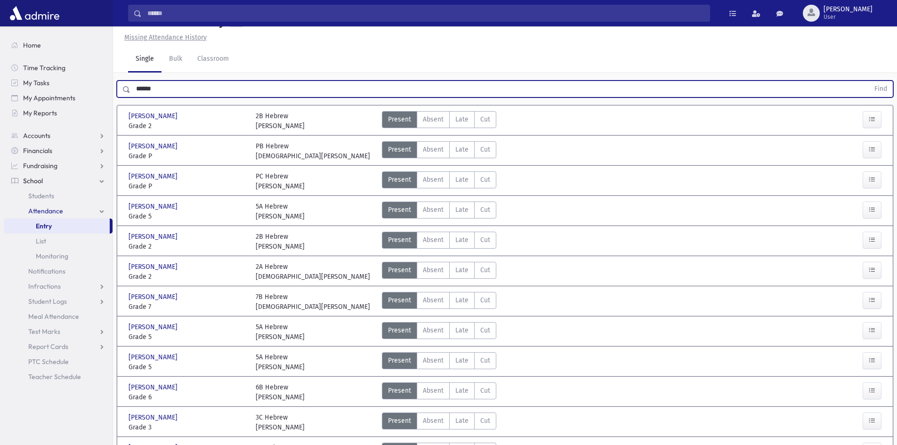
click at [869, 81] on button "Find" at bounding box center [881, 89] width 24 height 16
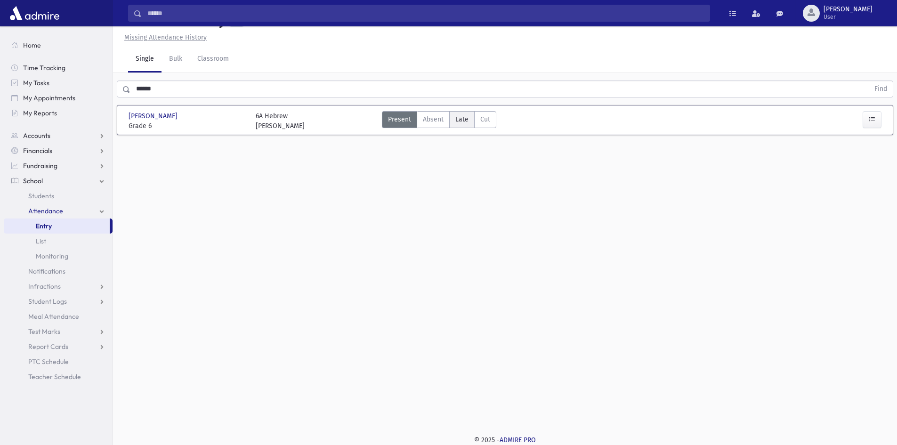
click at [464, 128] on label "Late Late" at bounding box center [461, 119] width 25 height 17
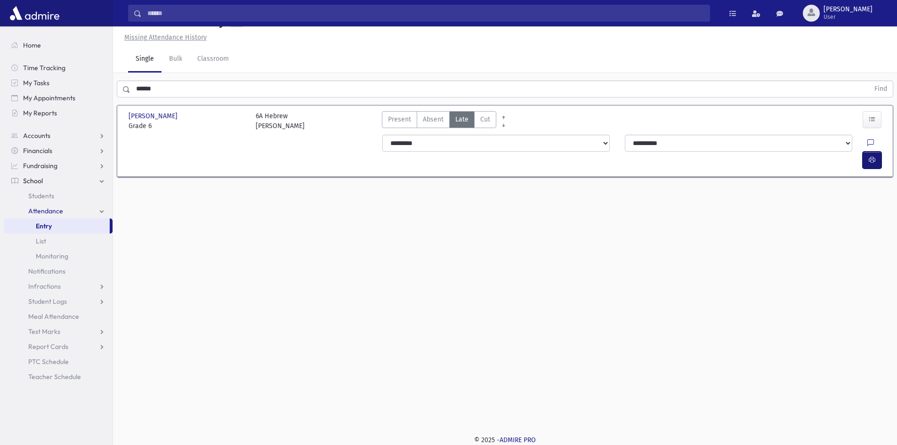
click at [879, 160] on button "button" at bounding box center [872, 160] width 19 height 17
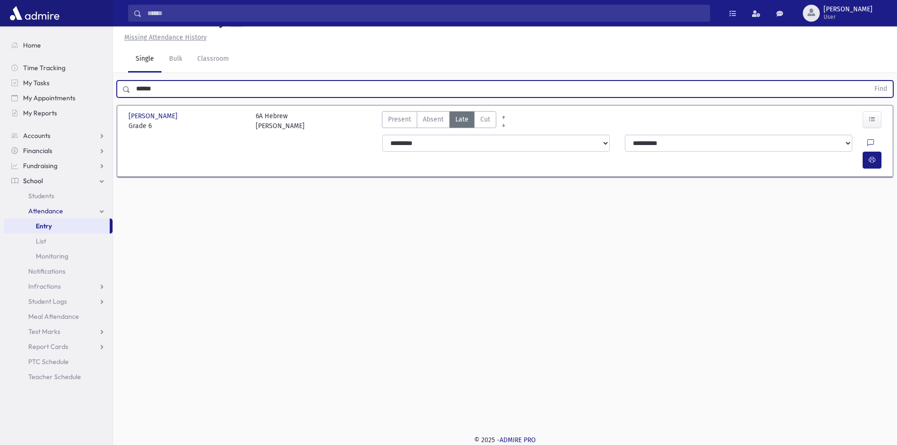
drag, startPoint x: 220, startPoint y: 115, endPoint x: 0, endPoint y: 84, distance: 222.3
click at [0, 84] on div "Search Results All Accounts" at bounding box center [448, 212] width 897 height 466
click at [869, 81] on button "Find" at bounding box center [881, 89] width 24 height 16
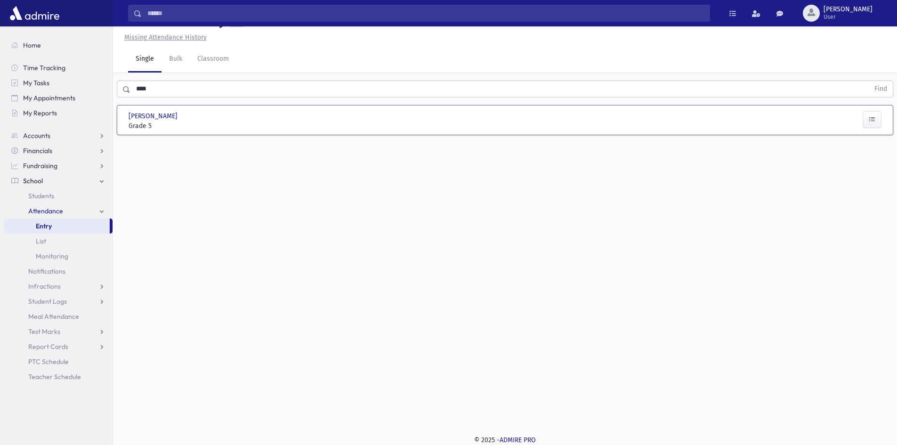
click at [367, 131] on div at bounding box center [314, 121] width 127 height 20
click at [465, 135] on div "[PERSON_NAME] [PERSON_NAME] Grade 5 Grade 5 Present P Absent Absent Late" at bounding box center [505, 120] width 761 height 29
click at [872, 123] on icon "button" at bounding box center [872, 119] width 7 height 8
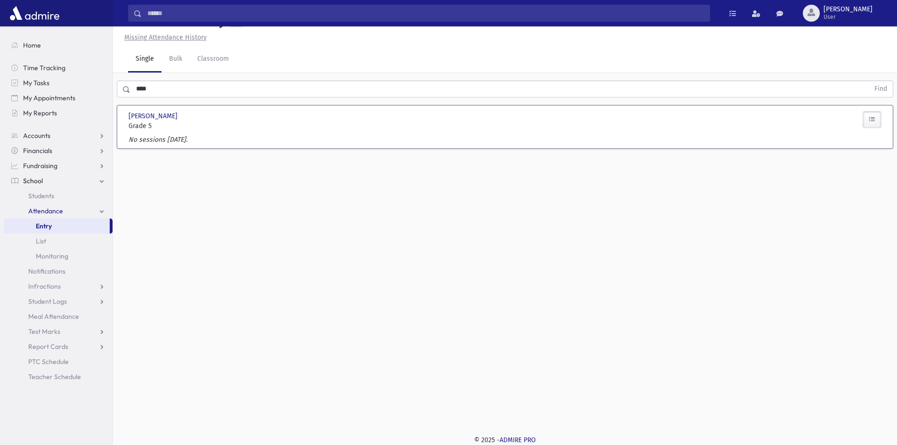
click at [868, 128] on button "button" at bounding box center [872, 119] width 19 height 17
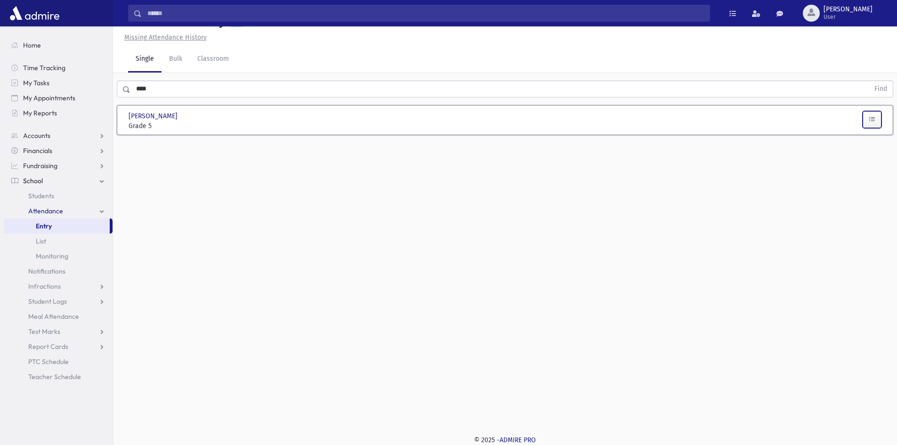
click at [868, 128] on button "button" at bounding box center [872, 119] width 19 height 17
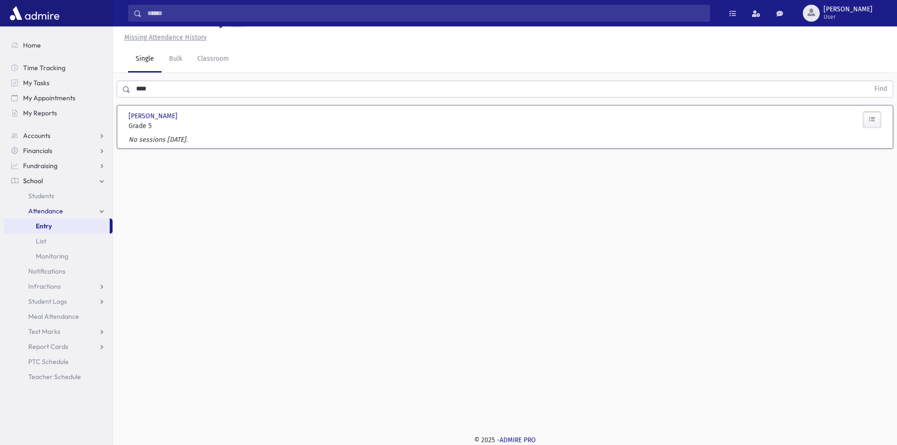
drag, startPoint x: 424, startPoint y: 154, endPoint x: 318, endPoint y: 151, distance: 106.5
click at [318, 131] on div at bounding box center [314, 121] width 127 height 20
click at [871, 123] on icon "button" at bounding box center [872, 119] width 7 height 8
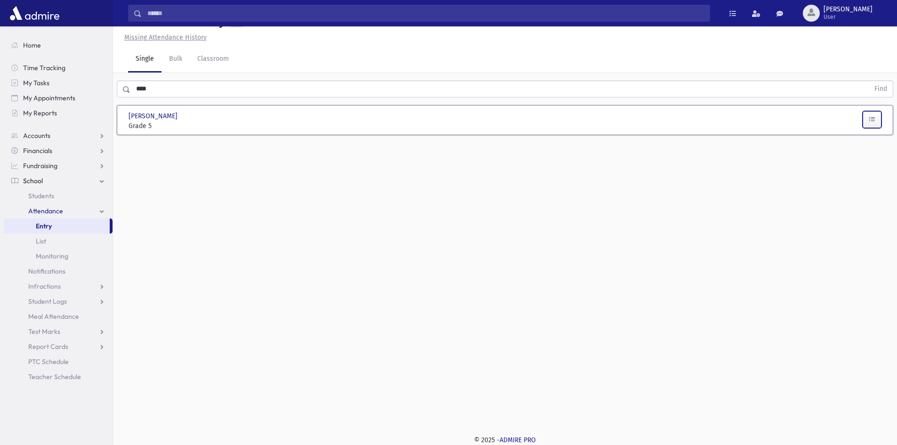
click at [865, 128] on button "button" at bounding box center [872, 119] width 19 height 17
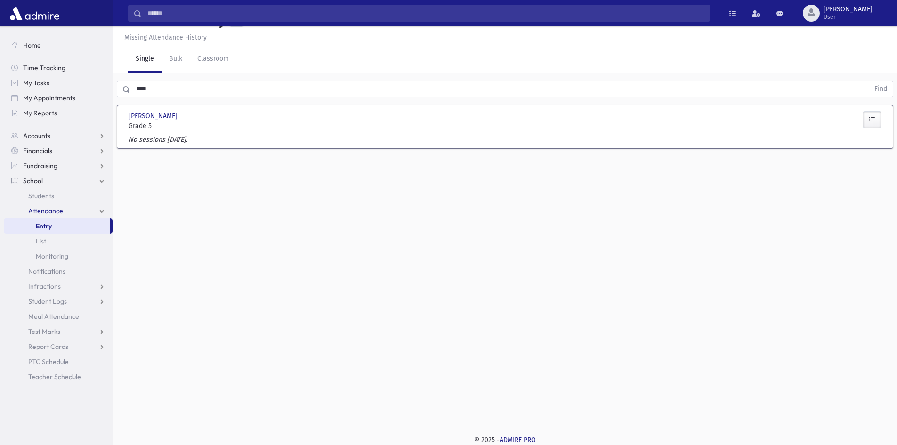
drag, startPoint x: 865, startPoint y: 143, endPoint x: 440, endPoint y: 306, distance: 455.1
click at [449, 317] on div "Attendance Entry Missing Attendance History Single Bulk Classroom **** Find [GE…" at bounding box center [505, 214] width 784 height 419
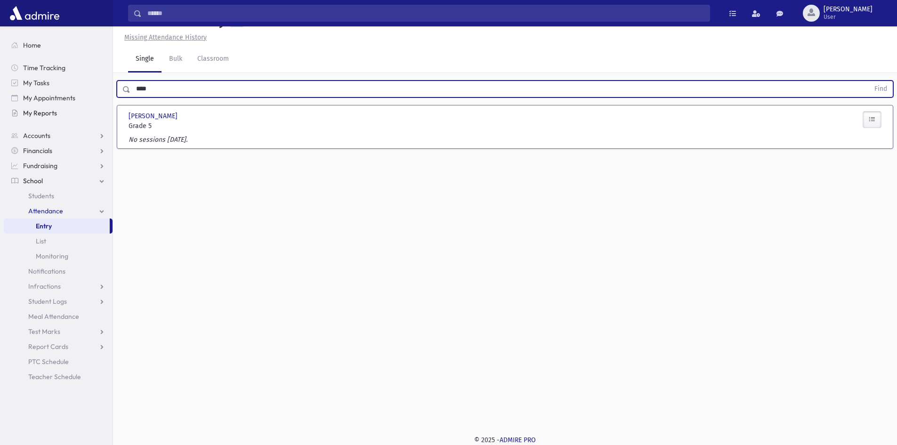
drag, startPoint x: 206, startPoint y: 106, endPoint x: 84, endPoint y: 119, distance: 122.3
click at [84, 119] on div "Search Results All Accounts" at bounding box center [448, 212] width 897 height 466
click at [869, 81] on button "Find" at bounding box center [881, 89] width 24 height 16
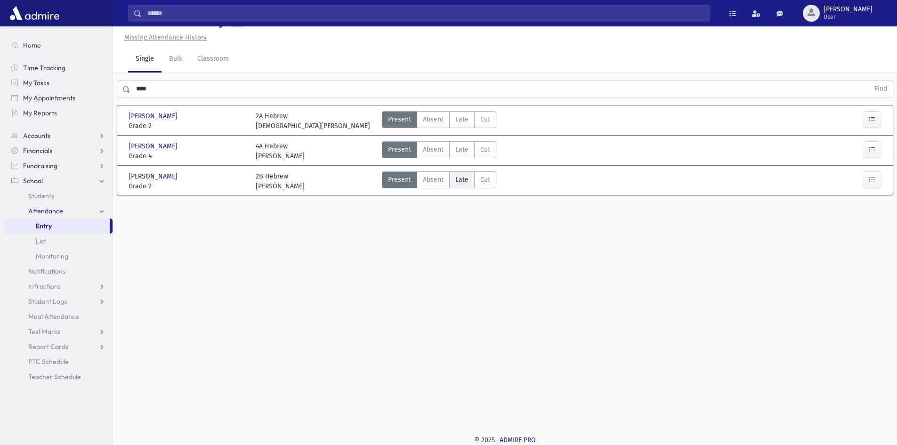
click at [467, 185] on span "Late" at bounding box center [462, 180] width 13 height 10
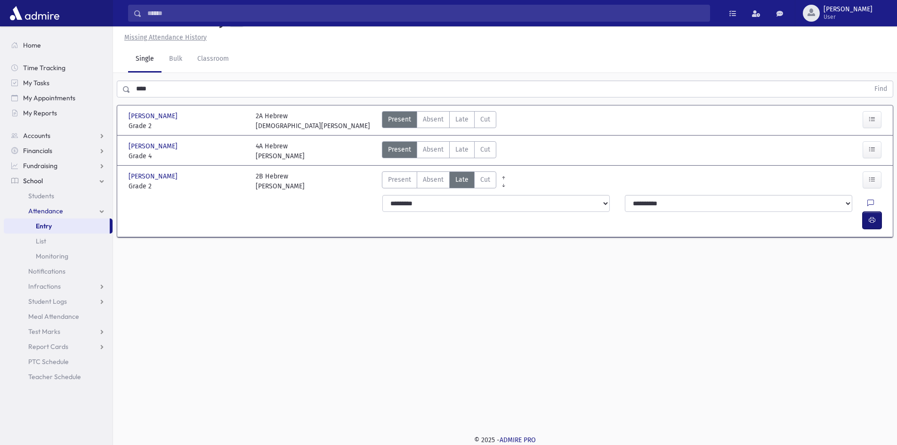
click at [872, 224] on icon "button" at bounding box center [872, 220] width 7 height 8
click at [459, 155] on span "Late" at bounding box center [462, 150] width 13 height 10
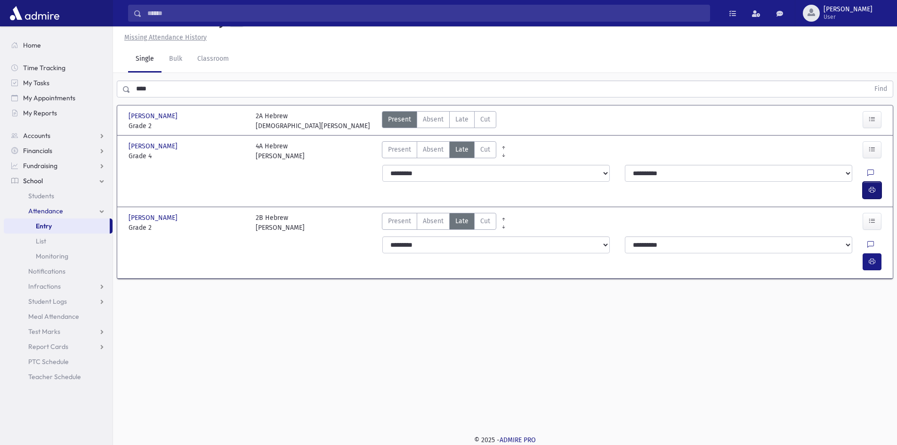
click at [871, 191] on icon "button" at bounding box center [872, 190] width 7 height 8
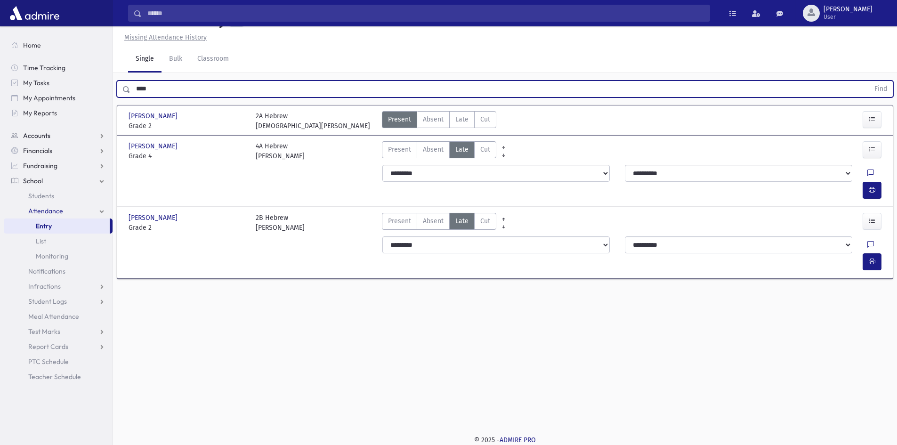
drag, startPoint x: 196, startPoint y: 114, endPoint x: 49, endPoint y: 136, distance: 149.1
click at [49, 136] on div "Search Results All Accounts" at bounding box center [448, 212] width 897 height 466
click at [869, 81] on button "Find" at bounding box center [881, 89] width 24 height 16
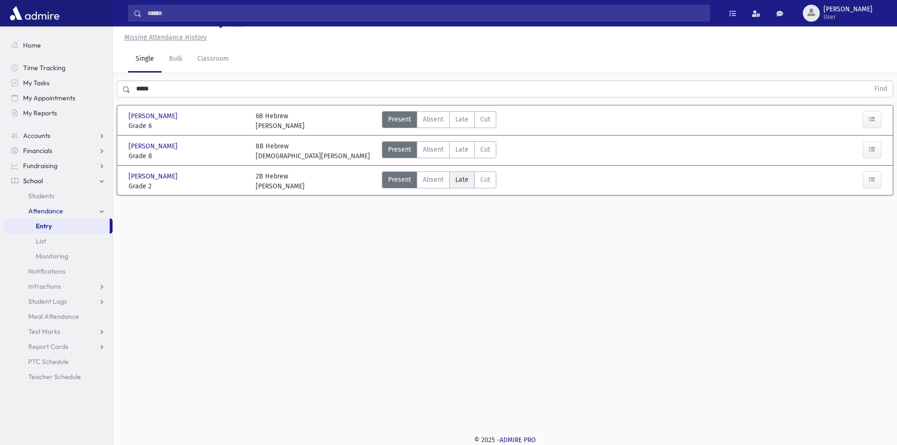
click at [469, 188] on label "Late Late" at bounding box center [461, 179] width 25 height 17
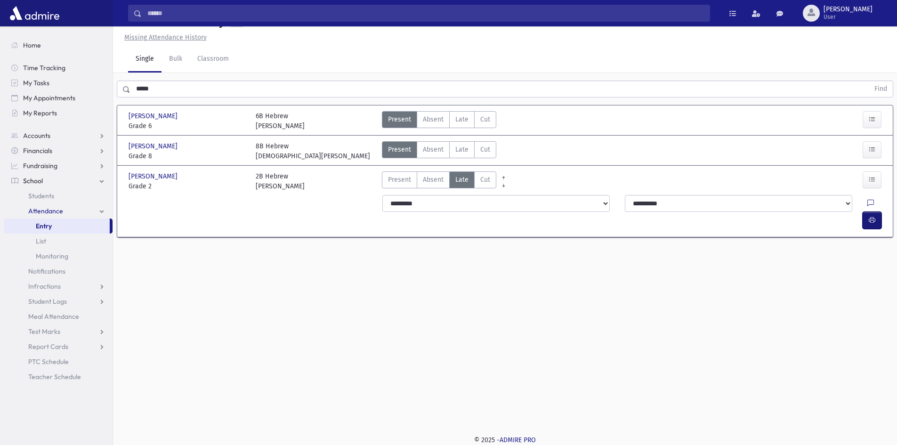
click at [873, 222] on icon "button" at bounding box center [872, 220] width 7 height 8
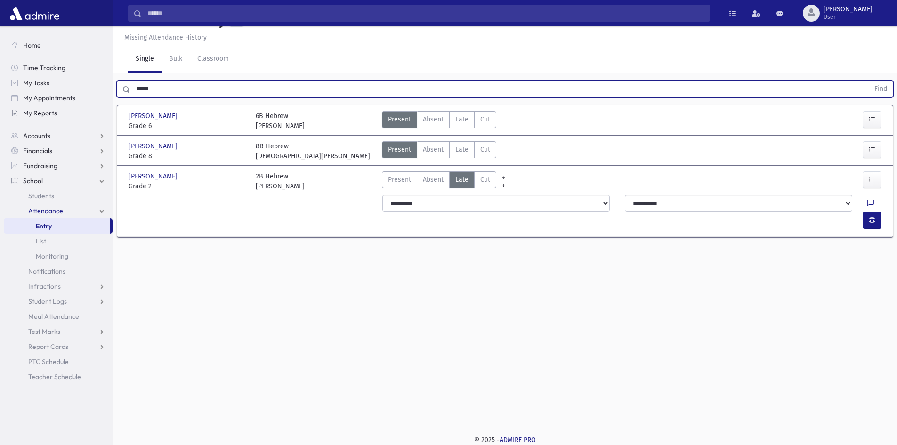
drag, startPoint x: 166, startPoint y: 109, endPoint x: 42, endPoint y: 115, distance: 124.1
click at [42, 115] on div "Search Results All Accounts" at bounding box center [448, 212] width 897 height 466
click at [869, 81] on button "Find" at bounding box center [881, 89] width 24 height 16
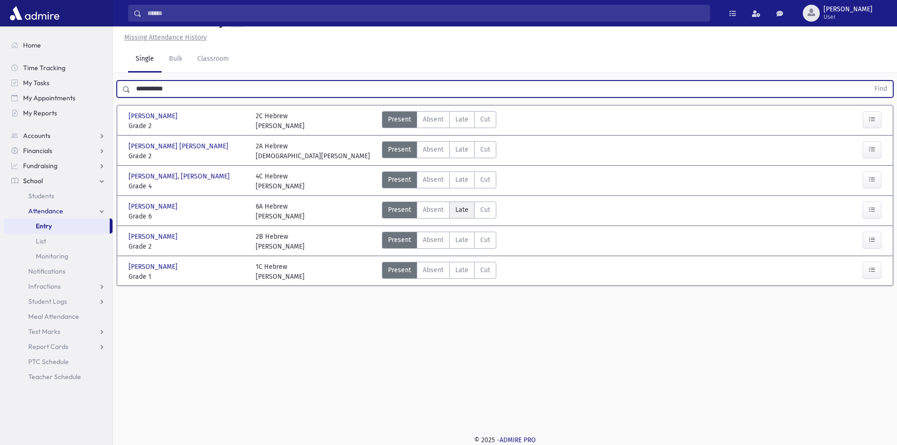
click at [456, 215] on span "Late" at bounding box center [462, 210] width 13 height 10
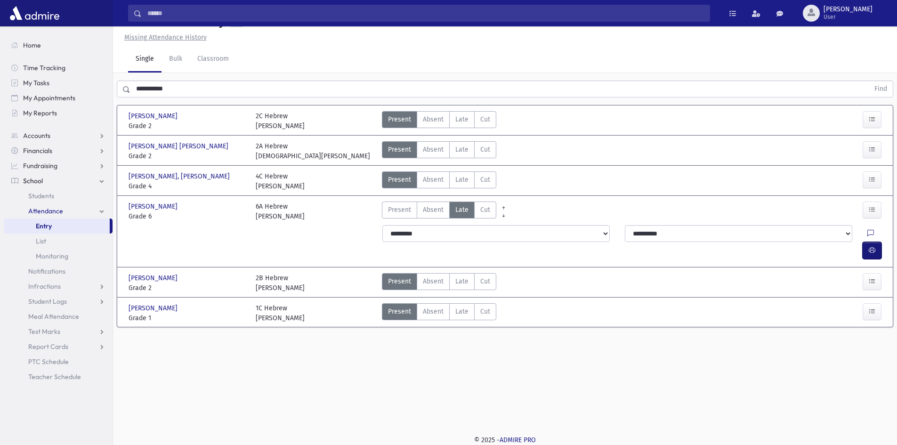
click at [870, 253] on icon "button" at bounding box center [872, 250] width 7 height 8
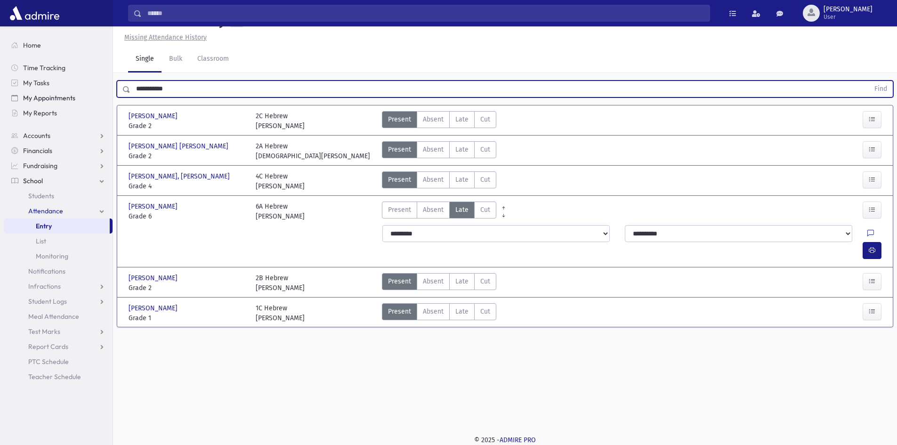
drag, startPoint x: 192, startPoint y: 106, endPoint x: 27, endPoint y: 90, distance: 166.0
click at [50, 116] on div "Search Results All Accounts" at bounding box center [448, 212] width 897 height 466
click at [869, 81] on button "Find" at bounding box center [881, 89] width 24 height 16
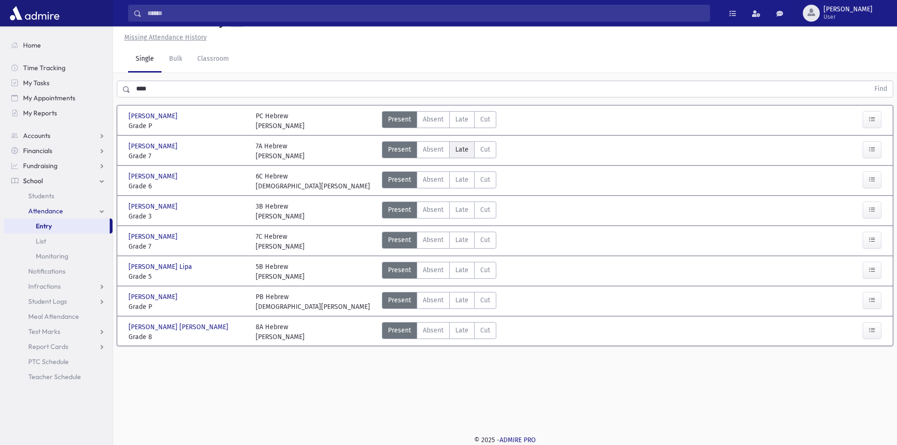
click at [465, 155] on span "Late" at bounding box center [462, 150] width 13 height 10
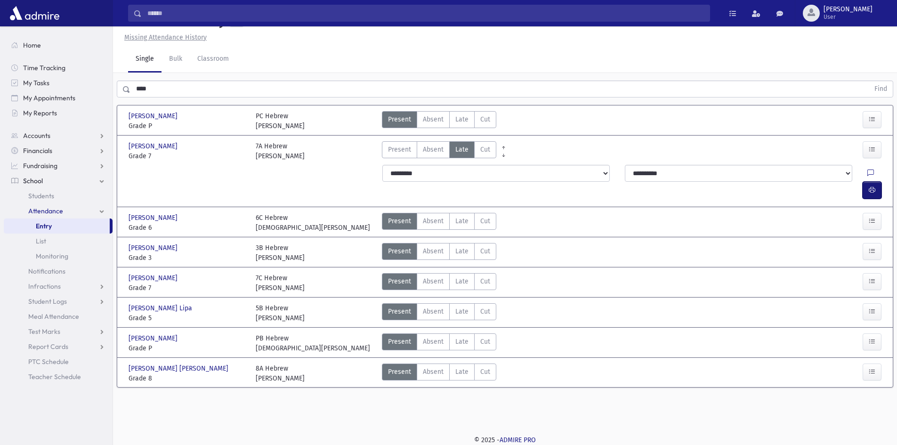
click at [876, 194] on button "button" at bounding box center [872, 190] width 19 height 17
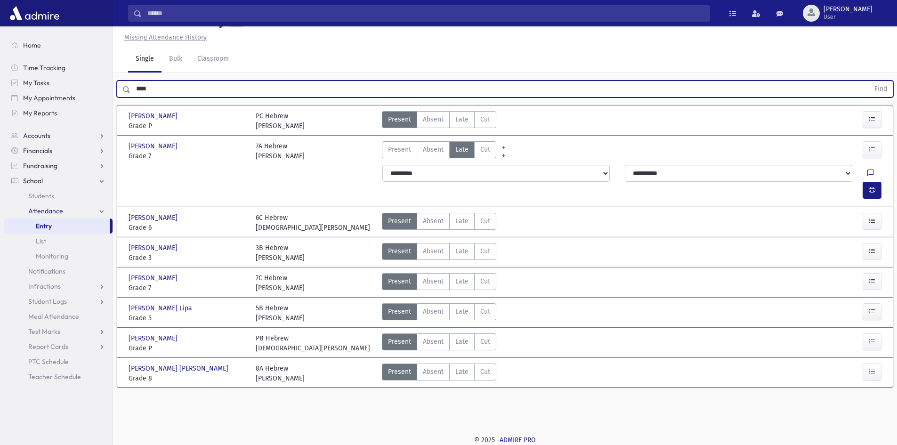
drag, startPoint x: 176, startPoint y: 113, endPoint x: 0, endPoint y: 110, distance: 175.7
click at [16, 114] on div "Search Results All Accounts" at bounding box center [448, 212] width 897 height 466
click at [869, 81] on button "Find" at bounding box center [881, 89] width 24 height 16
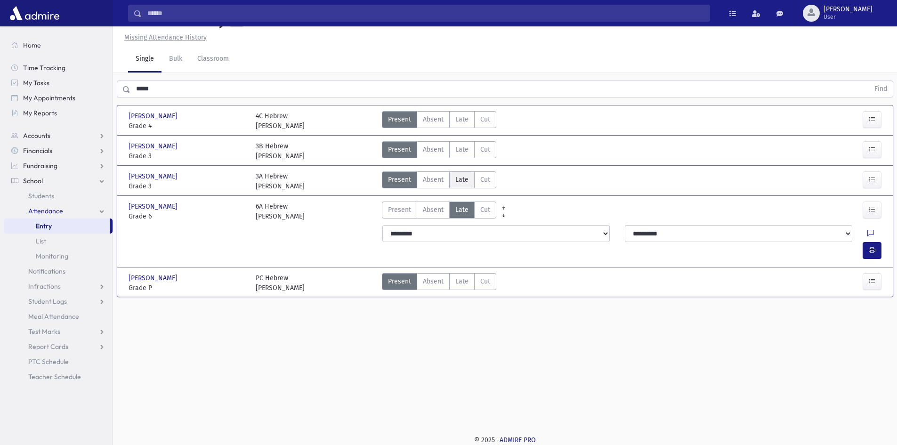
click at [461, 185] on span "Late" at bounding box center [462, 180] width 13 height 10
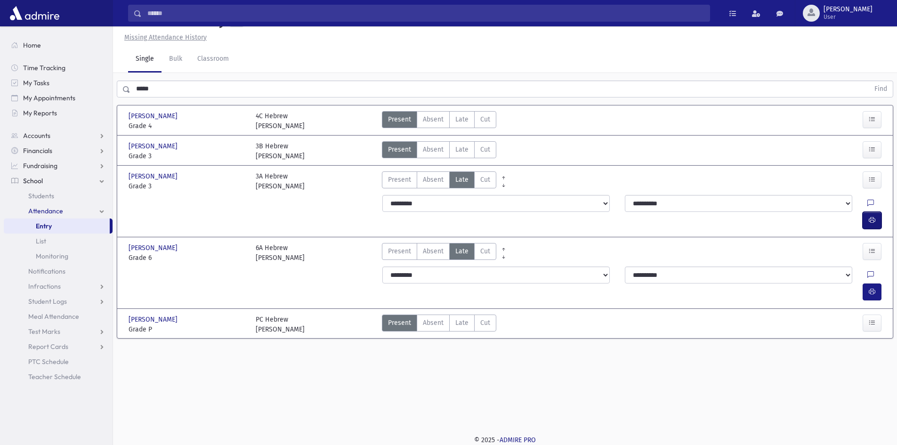
drag, startPoint x: 869, startPoint y: 227, endPoint x: 724, endPoint y: 238, distance: 145.5
click at [867, 227] on button "button" at bounding box center [872, 220] width 19 height 17
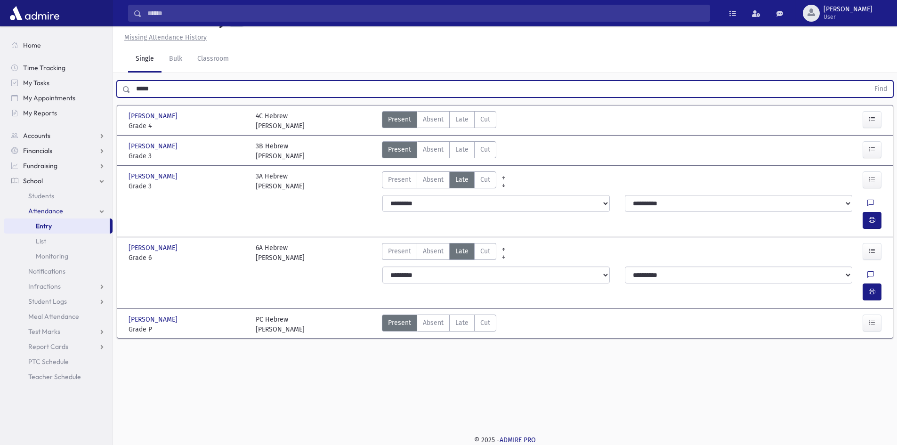
drag, startPoint x: 171, startPoint y: 110, endPoint x: 48, endPoint y: 60, distance: 132.7
click at [63, 90] on div "Search Results All Accounts" at bounding box center [448, 212] width 897 height 466
click at [869, 81] on button "Find" at bounding box center [881, 89] width 24 height 16
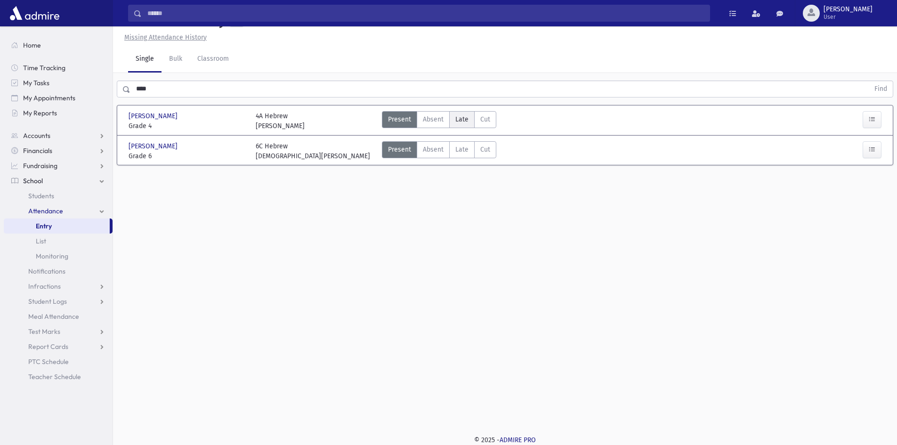
click at [456, 124] on span "Late" at bounding box center [462, 119] width 13 height 10
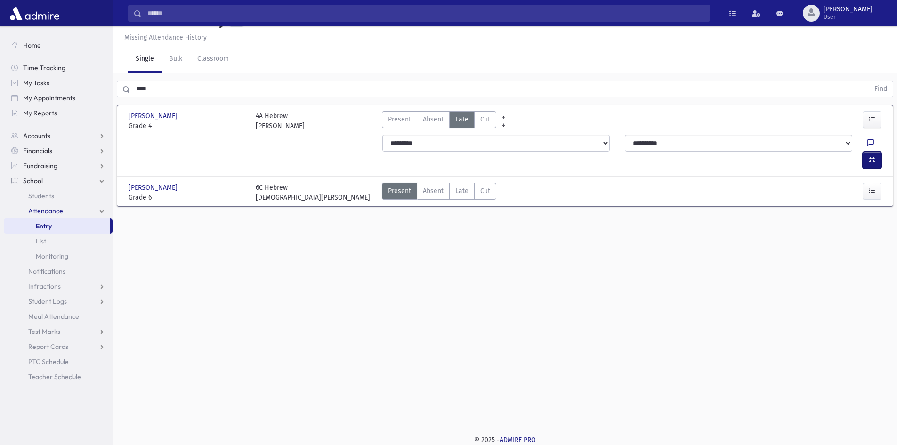
click at [879, 164] on button "button" at bounding box center [872, 160] width 19 height 17
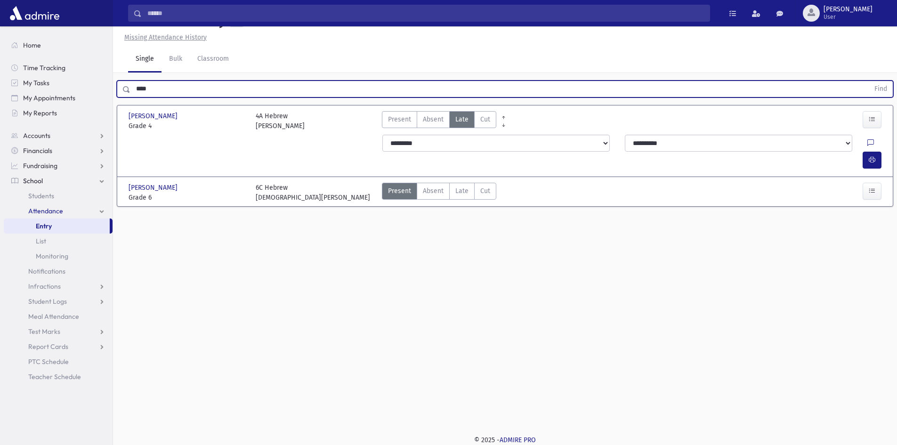
drag, startPoint x: 192, startPoint y: 116, endPoint x: 0, endPoint y: 120, distance: 192.2
click at [17, 117] on div "Search Results All Accounts" at bounding box center [448, 212] width 897 height 466
click at [869, 81] on button "Find" at bounding box center [881, 89] width 24 height 16
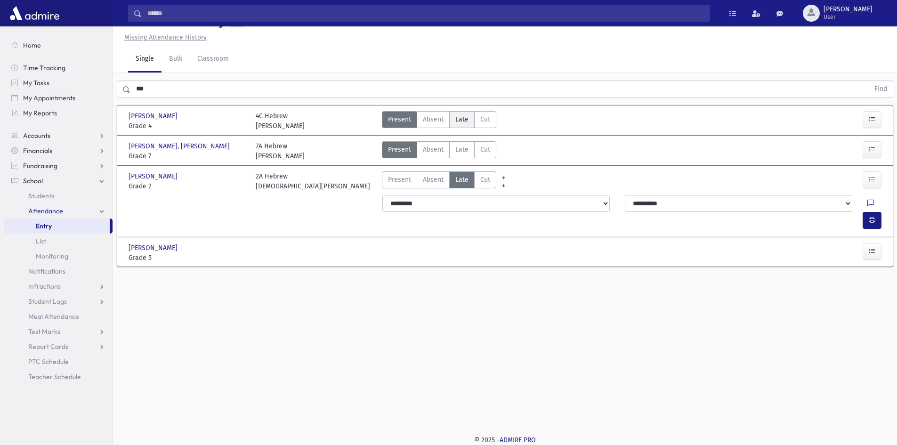
click at [465, 124] on span "Late" at bounding box center [462, 119] width 13 height 10
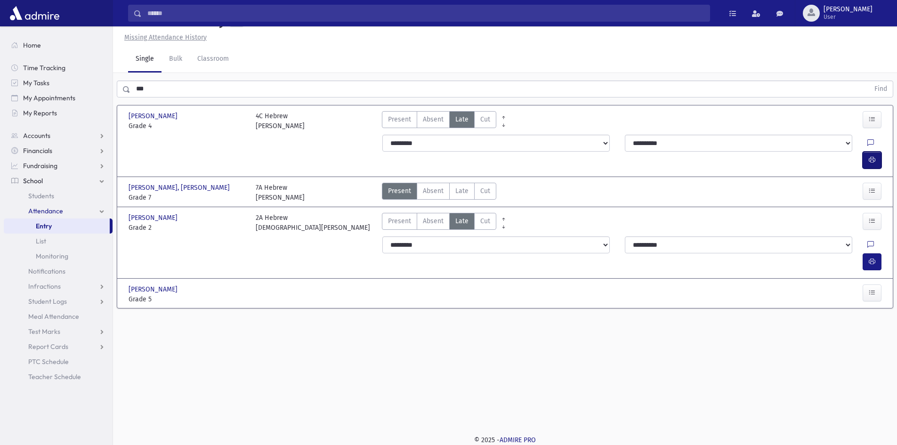
click at [872, 159] on button "button" at bounding box center [872, 160] width 19 height 17
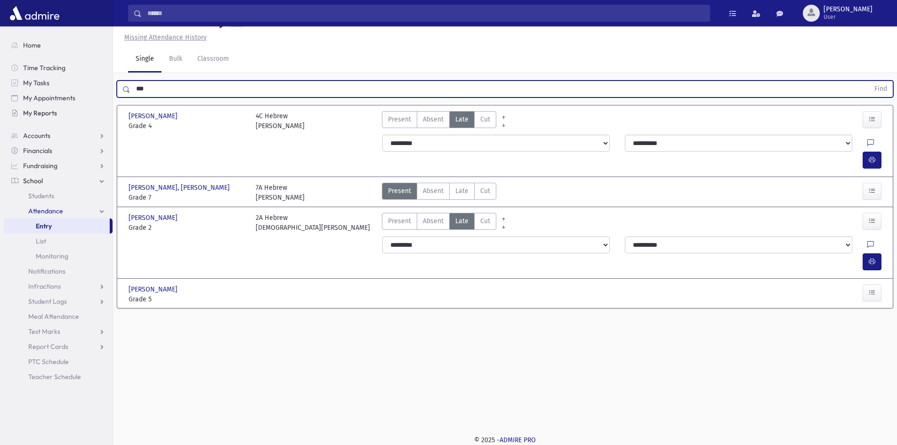
drag, startPoint x: 158, startPoint y: 106, endPoint x: 80, endPoint y: 111, distance: 78.3
click at [81, 111] on div "Search Results All Accounts" at bounding box center [448, 212] width 897 height 466
click at [869, 81] on button "Find" at bounding box center [881, 89] width 24 height 16
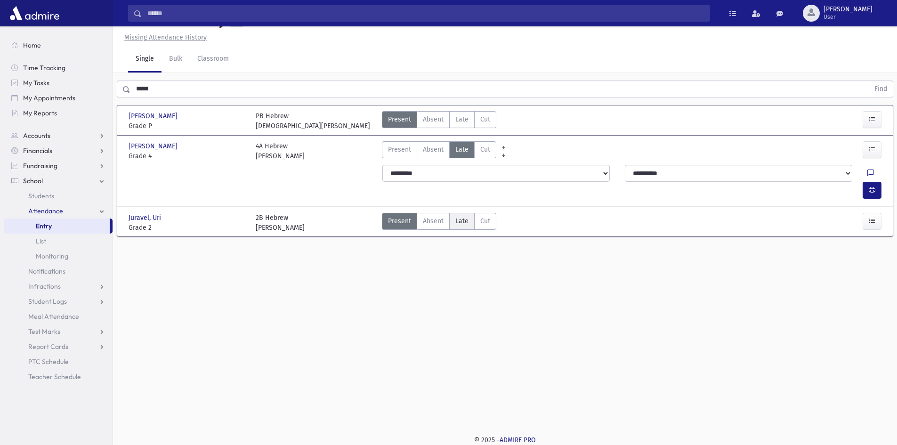
click at [459, 226] on span "Late" at bounding box center [462, 221] width 13 height 10
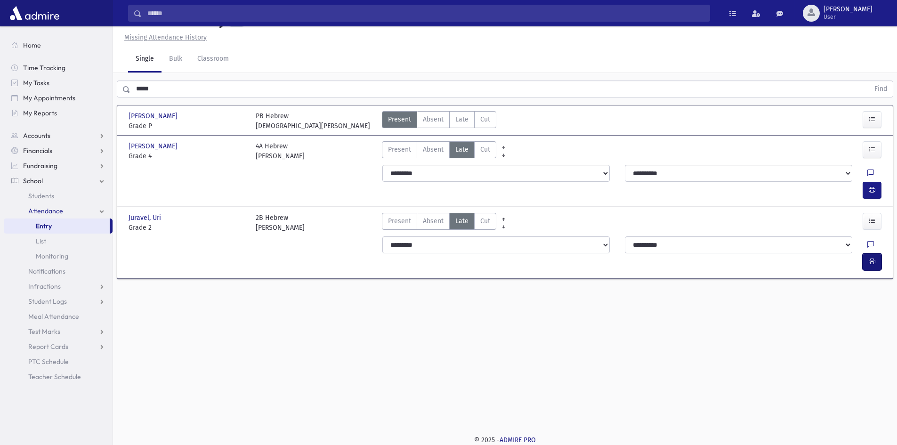
click at [871, 258] on icon "button" at bounding box center [872, 262] width 7 height 8
drag, startPoint x: 177, startPoint y: 103, endPoint x: 154, endPoint y: 108, distance: 23.7
click at [154, 101] on div "***** Find" at bounding box center [505, 87] width 784 height 28
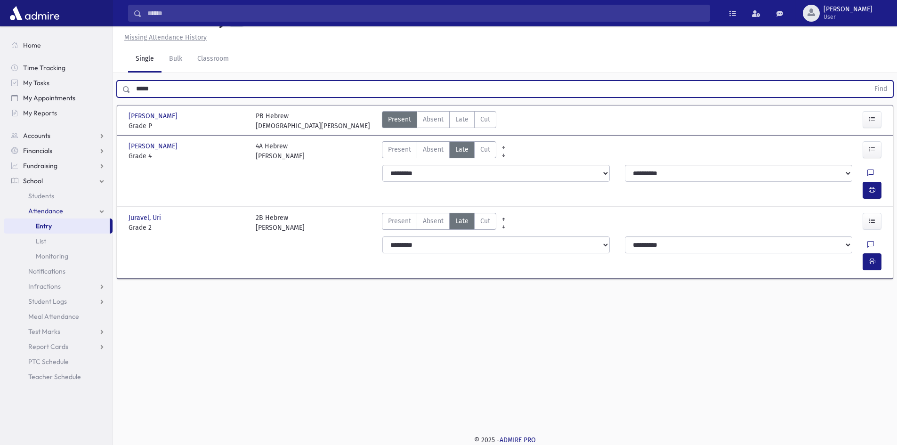
drag, startPoint x: 169, startPoint y: 108, endPoint x: 33, endPoint y: 93, distance: 136.5
click at [34, 93] on div "Search Results All Accounts" at bounding box center [448, 212] width 897 height 466
click at [869, 81] on button "Find" at bounding box center [881, 89] width 24 height 16
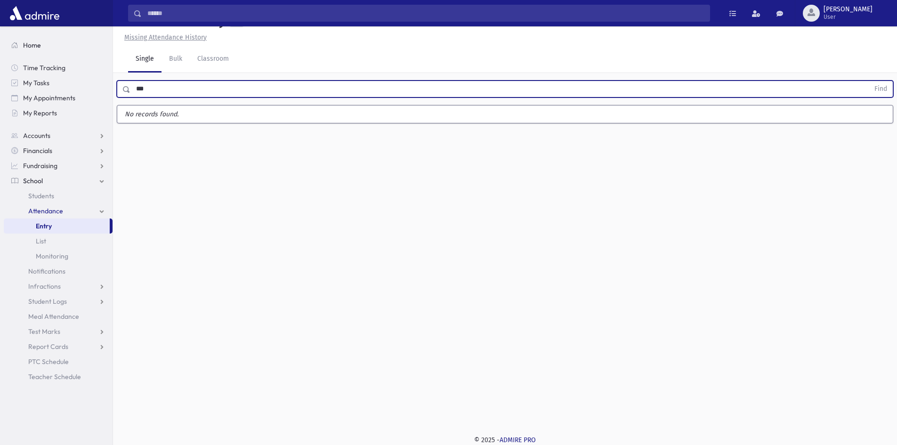
click at [869, 81] on button "Find" at bounding box center [881, 89] width 24 height 16
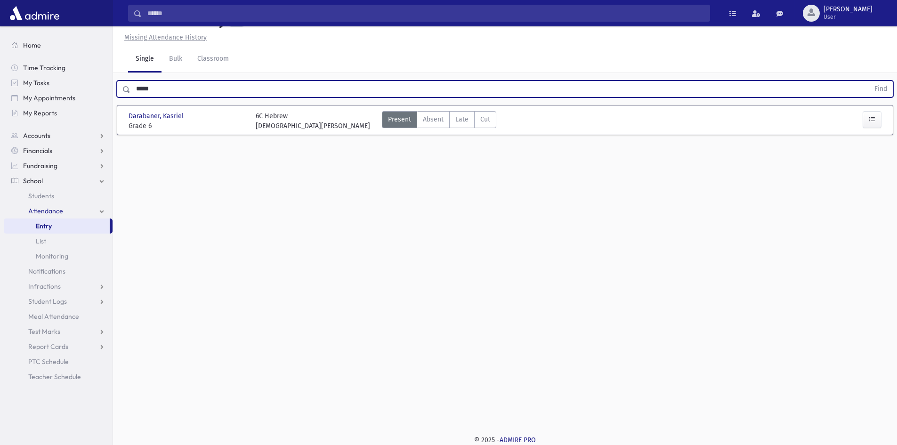
click at [869, 81] on button "Find" at bounding box center [881, 89] width 24 height 16
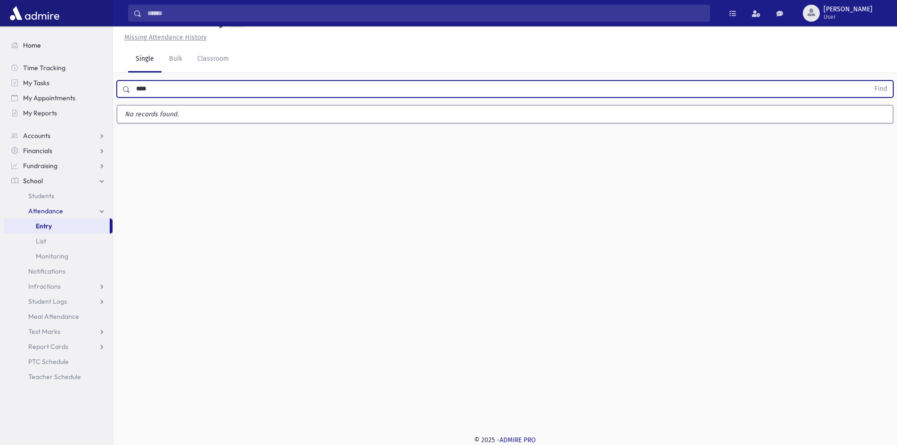
click at [869, 81] on button "Find" at bounding box center [881, 89] width 24 height 16
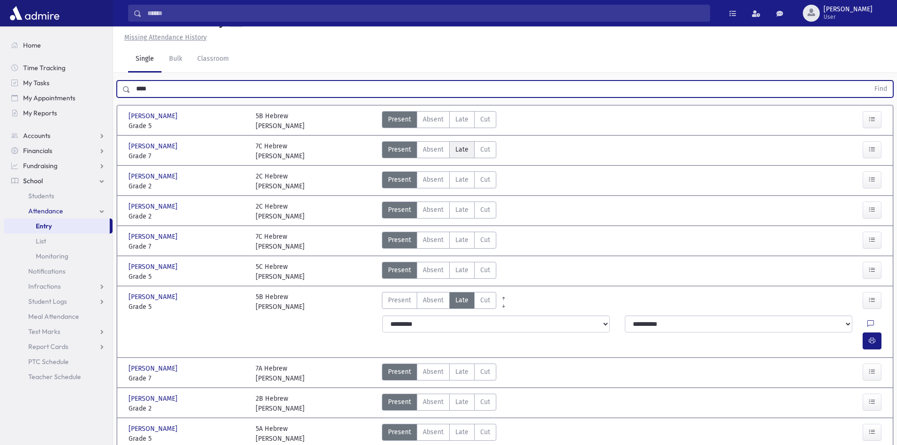
click at [463, 155] on span "Late" at bounding box center [462, 150] width 13 height 10
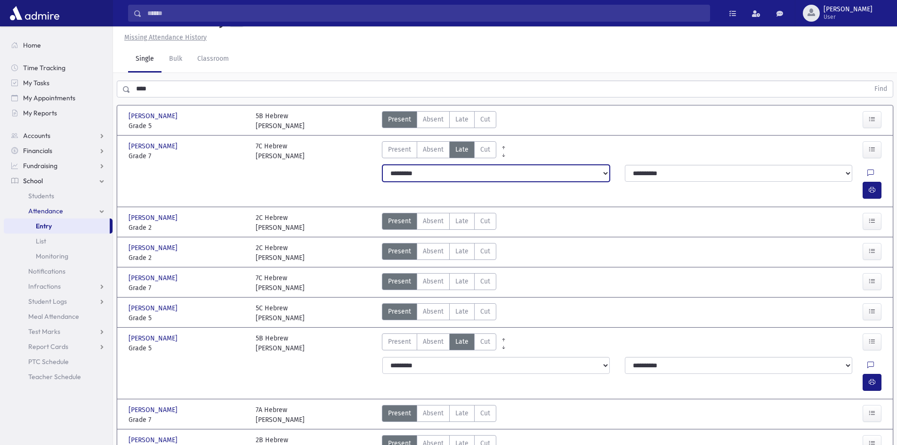
drag, startPoint x: 410, startPoint y: 195, endPoint x: 397, endPoint y: 194, distance: 13.7
click at [410, 182] on select "**********" at bounding box center [497, 173] width 228 height 17
click at [383, 182] on select "**********" at bounding box center [497, 173] width 228 height 17
click at [874, 190] on button "button" at bounding box center [872, 190] width 19 height 17
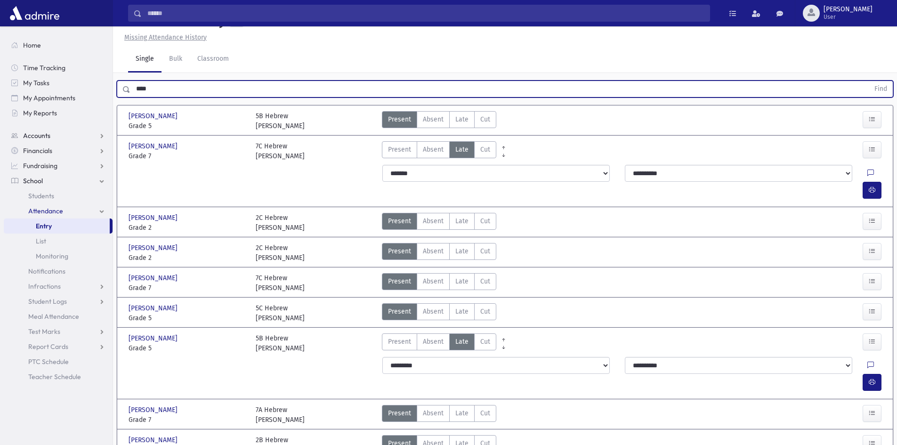
drag, startPoint x: 186, startPoint y: 113, endPoint x: 27, endPoint y: 132, distance: 159.9
click at [28, 132] on div "Search Results All Accounts" at bounding box center [448, 362] width 897 height 767
click at [869, 81] on button "Find" at bounding box center [881, 89] width 24 height 16
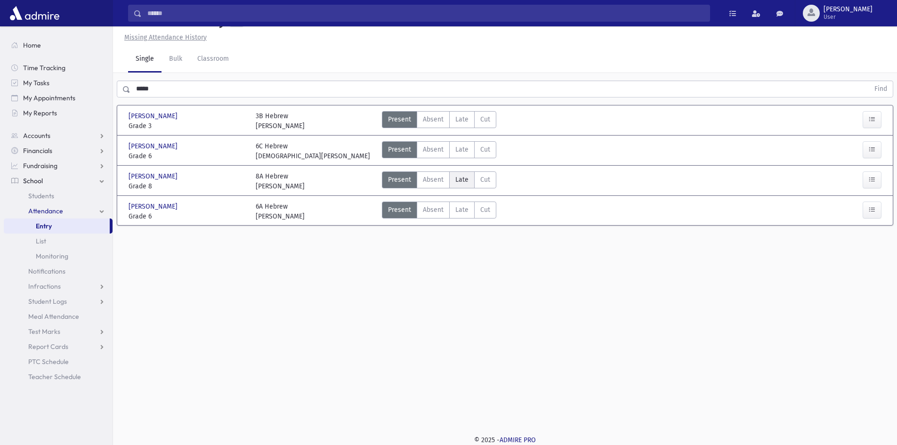
click at [457, 185] on span "Late" at bounding box center [462, 180] width 13 height 10
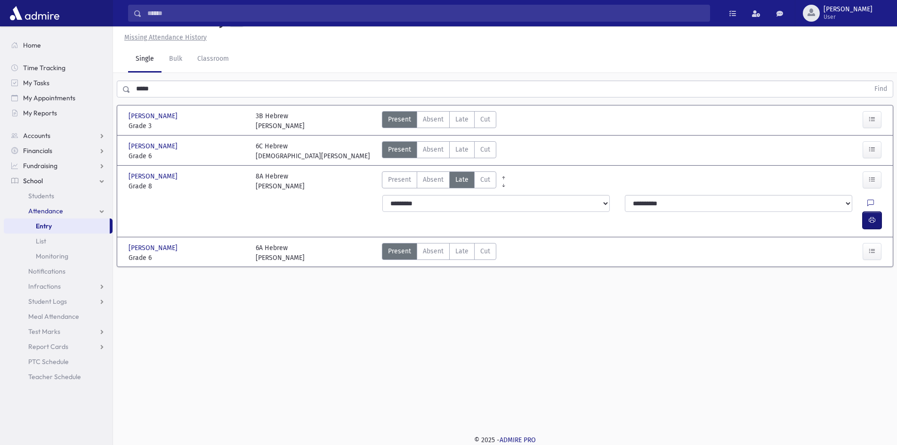
click at [874, 224] on icon "button" at bounding box center [872, 220] width 7 height 8
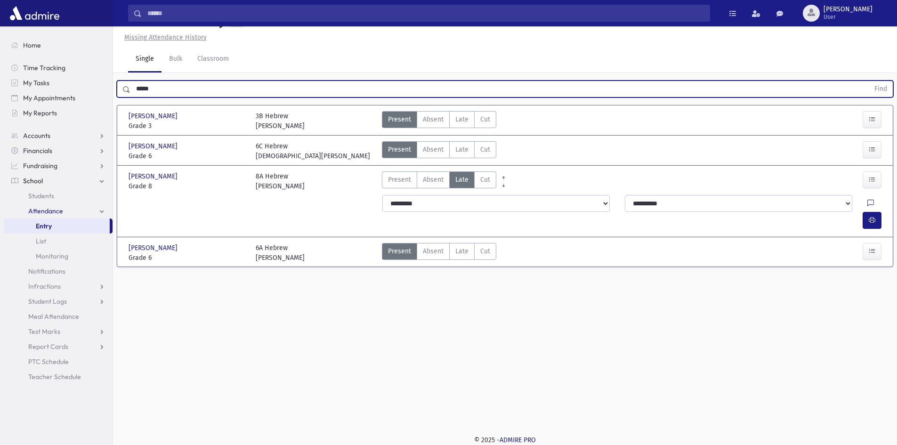
drag, startPoint x: 161, startPoint y: 113, endPoint x: 0, endPoint y: 119, distance: 160.8
click at [0, 119] on div "Search Results All Accounts" at bounding box center [448, 212] width 897 height 466
click at [869, 81] on button "Find" at bounding box center [881, 89] width 24 height 16
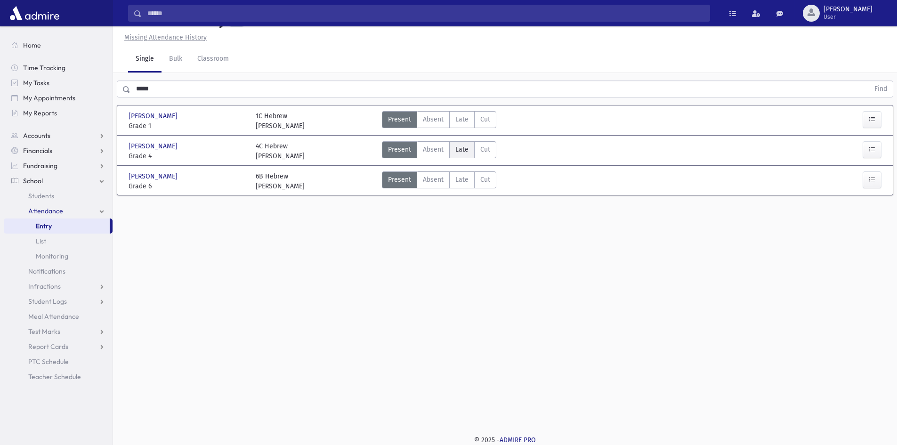
click at [456, 155] on span "Late" at bounding box center [462, 150] width 13 height 10
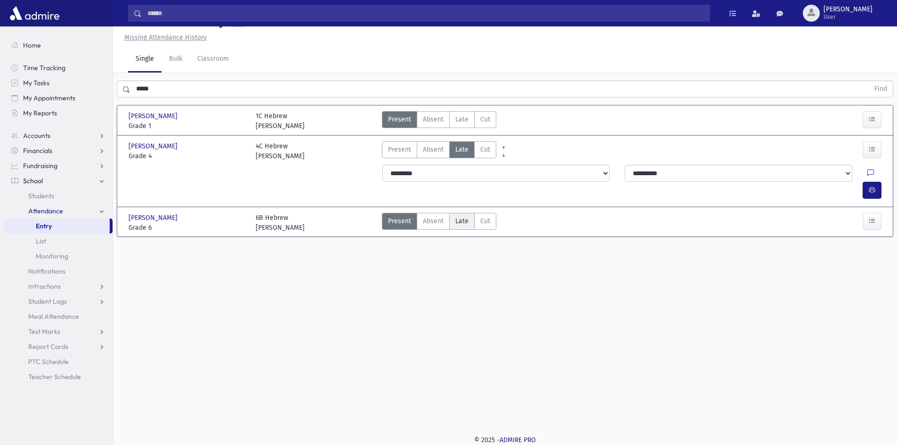
click at [459, 221] on span "Late" at bounding box center [462, 221] width 13 height 10
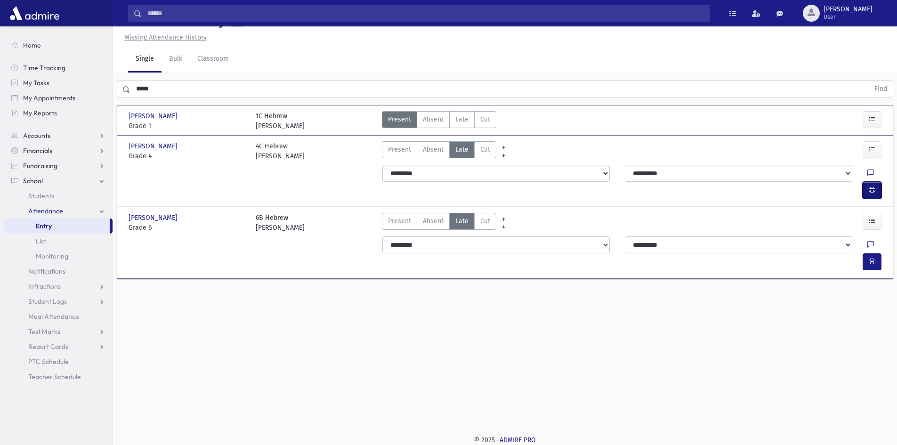
click at [876, 192] on button "button" at bounding box center [872, 190] width 19 height 17
click at [878, 253] on button "button" at bounding box center [872, 261] width 19 height 17
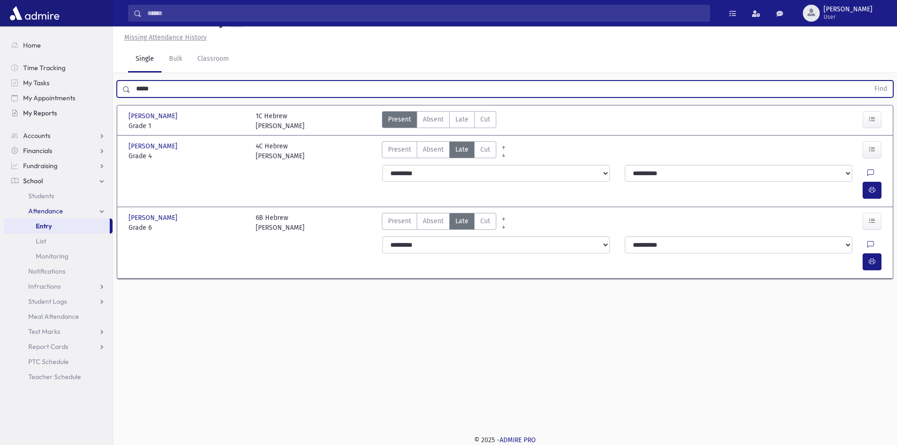
drag, startPoint x: 159, startPoint y: 114, endPoint x: 82, endPoint y: 116, distance: 77.8
click at [82, 116] on div "Search Results All Accounts" at bounding box center [448, 212] width 897 height 466
click at [869, 81] on button "Find" at bounding box center [881, 89] width 24 height 16
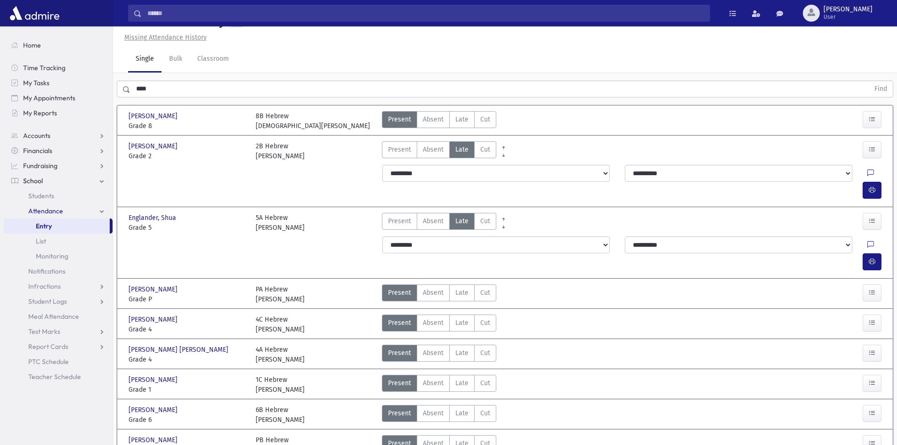
click at [465, 408] on span "Late" at bounding box center [462, 413] width 13 height 10
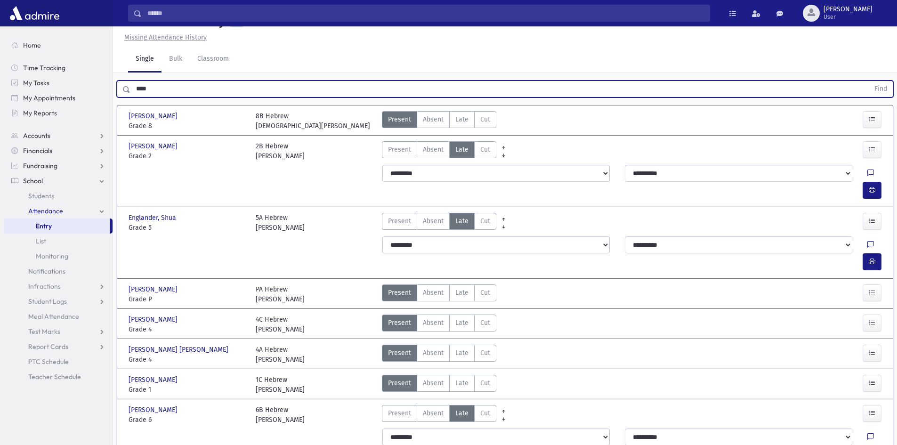
drag, startPoint x: 257, startPoint y: 108, endPoint x: 1, endPoint y: 90, distance: 256.5
click at [1, 90] on div "Search Results All Accounts" at bounding box center [448, 323] width 897 height 688
click at [869, 81] on button "Find" at bounding box center [881, 89] width 24 height 16
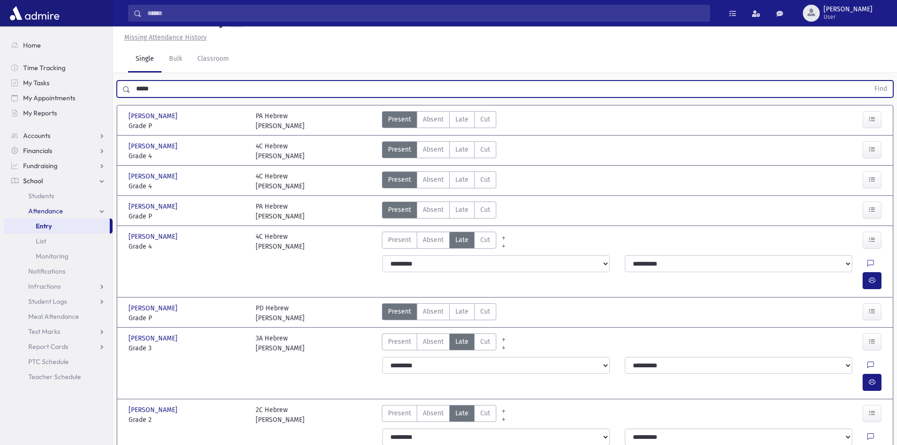
type input "*****"
click at [869, 81] on button "Find" at bounding box center [881, 89] width 24 height 16
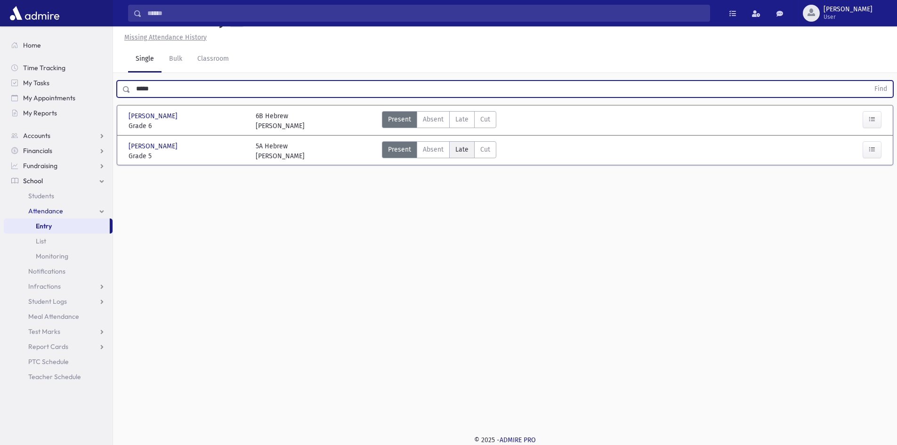
click at [460, 155] on span "Late" at bounding box center [462, 150] width 13 height 10
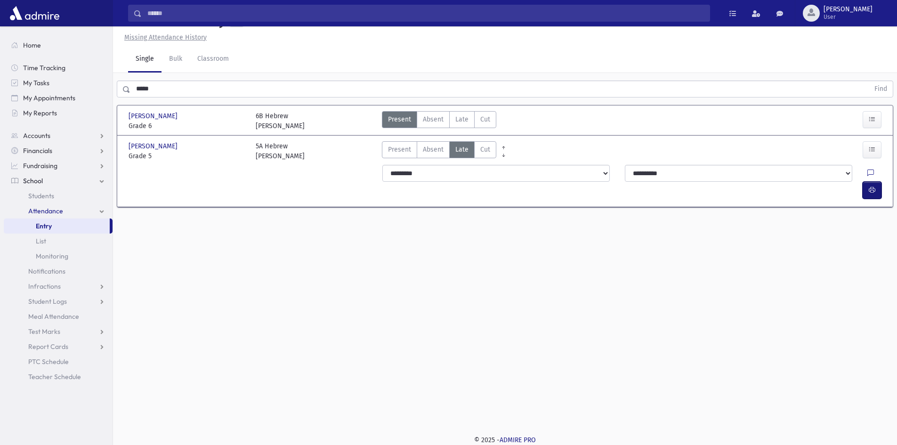
click at [870, 193] on icon "button" at bounding box center [872, 190] width 7 height 8
